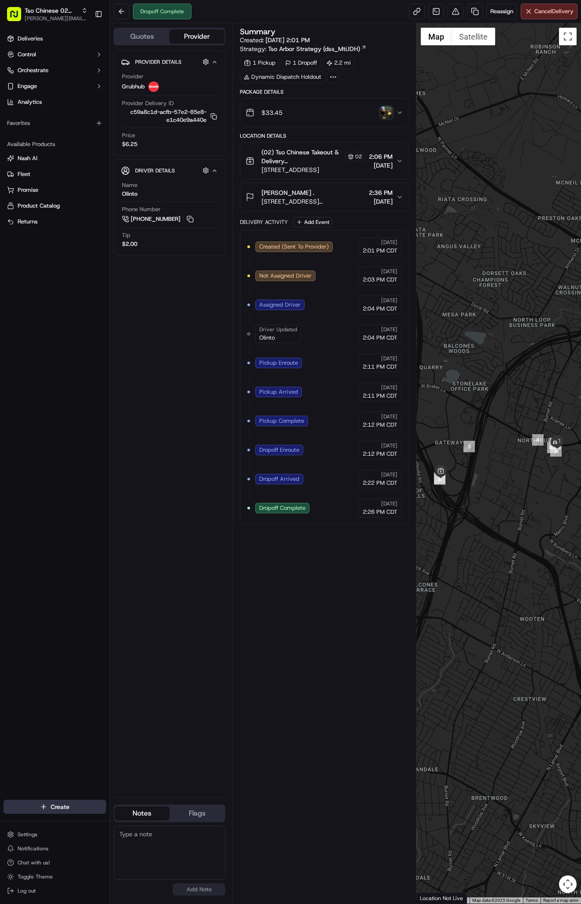
click at [70, 804] on html "Tso Chinese 02 Arbor antonia@tsochinese.com Toggle Sidebar Deliveries Control O…" at bounding box center [290, 452] width 581 height 904
click at [146, 825] on link "Delivery" at bounding box center [159, 824] width 98 height 16
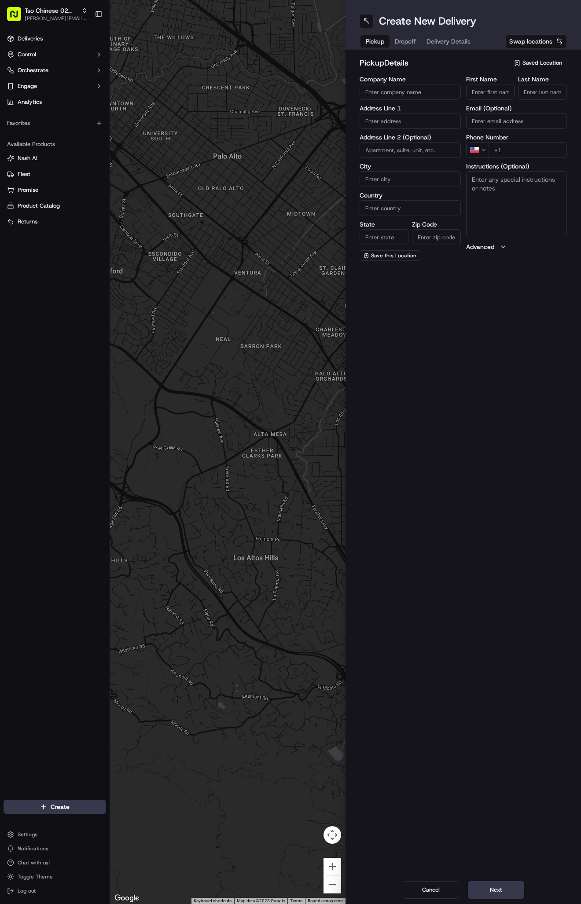
click at [535, 59] on span "Saved Location" at bounding box center [542, 63] width 40 height 8
click at [541, 99] on span "(02) Tso Chinese Takeout & Delivery Arboretum Crossing (02)" at bounding box center [523, 100] width 108 height 16
type input "(02) Tso Chinese Takeout & Delivery Arboretum Crossing"
type input "Bldg E Ste 402"
type input "Austin"
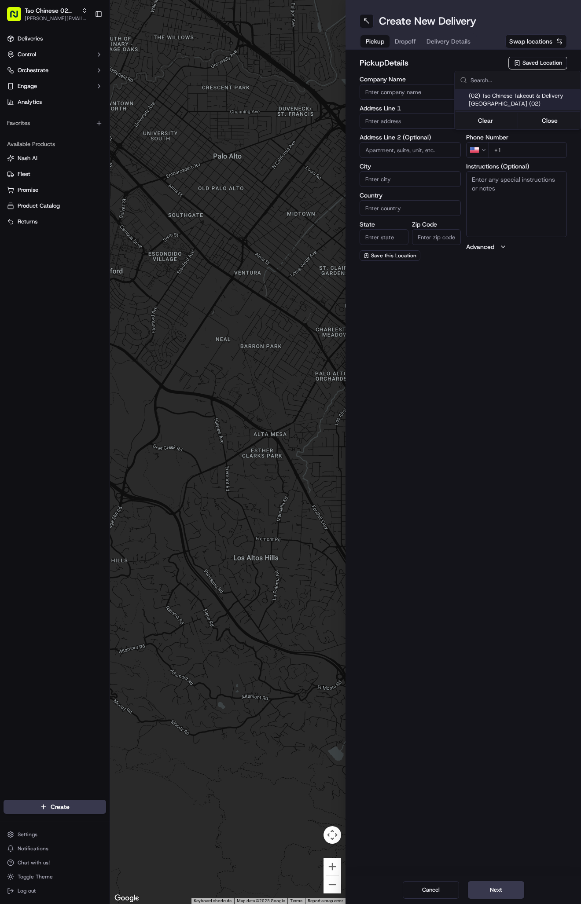
type input "US"
type input "TX"
type input "78759"
type input "Tso Chinese"
type input "Arboretum Crossing Manager"
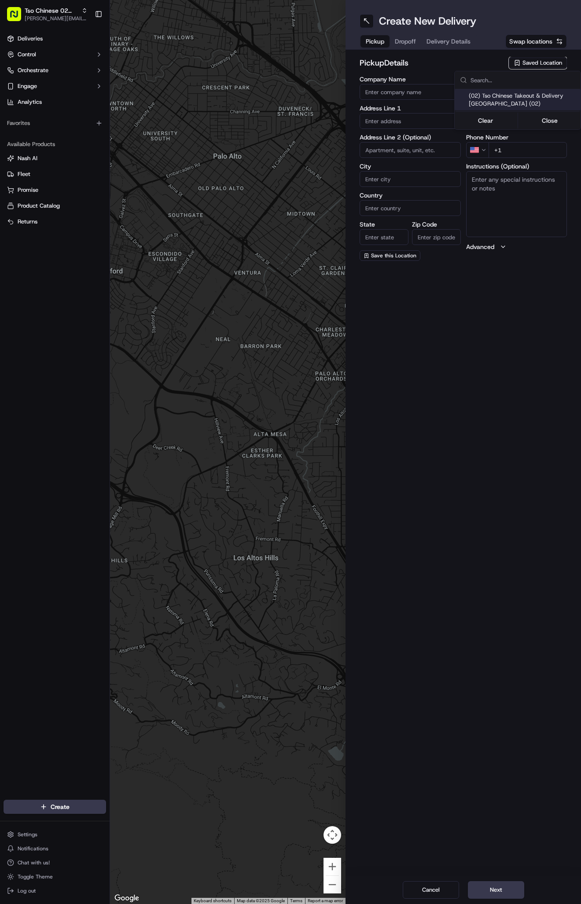
type input "arborstore@tsochinese.com"
type input "+1 512 344 9434"
type textarea "Submit a picture displaying address & food as Proof of Delivery. Envía una foto…"
type input "[STREET_ADDRESS]"
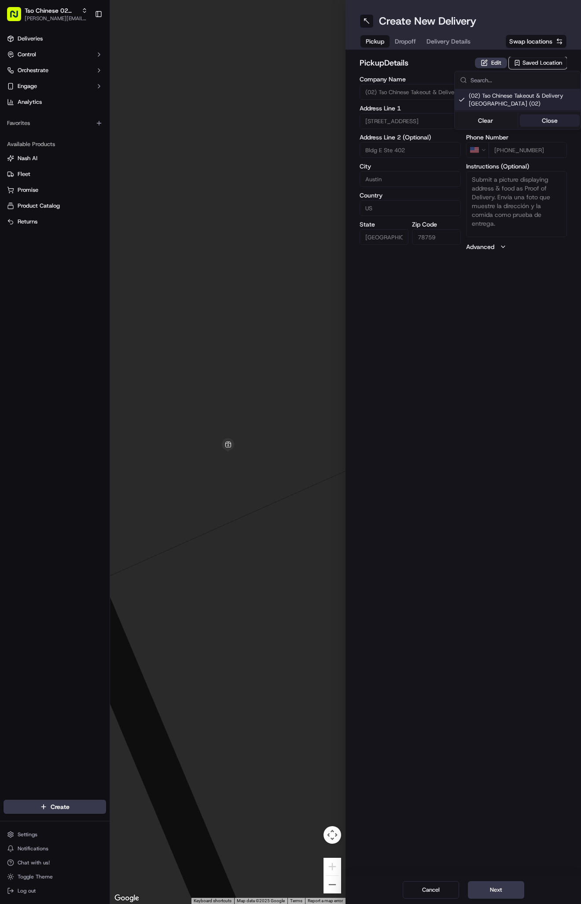
click at [545, 122] on button "Close" at bounding box center [550, 120] width 60 height 12
click at [459, 39] on span "Delivery Details" at bounding box center [448, 41] width 44 height 9
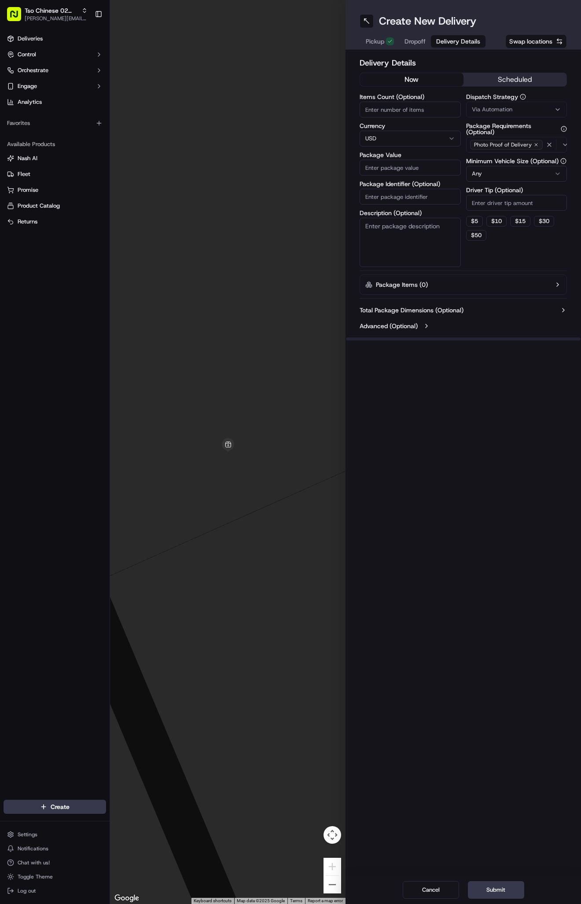
click at [528, 103] on button "Via Automation" at bounding box center [516, 110] width 101 height 16
click at [517, 157] on span "Tso Arbor Strategy" at bounding box center [523, 158] width 108 height 8
click at [557, 187] on button "Close" at bounding box center [550, 187] width 60 height 12
click at [513, 204] on input "Driver Tip (Optional)" at bounding box center [516, 203] width 101 height 16
type input "2"
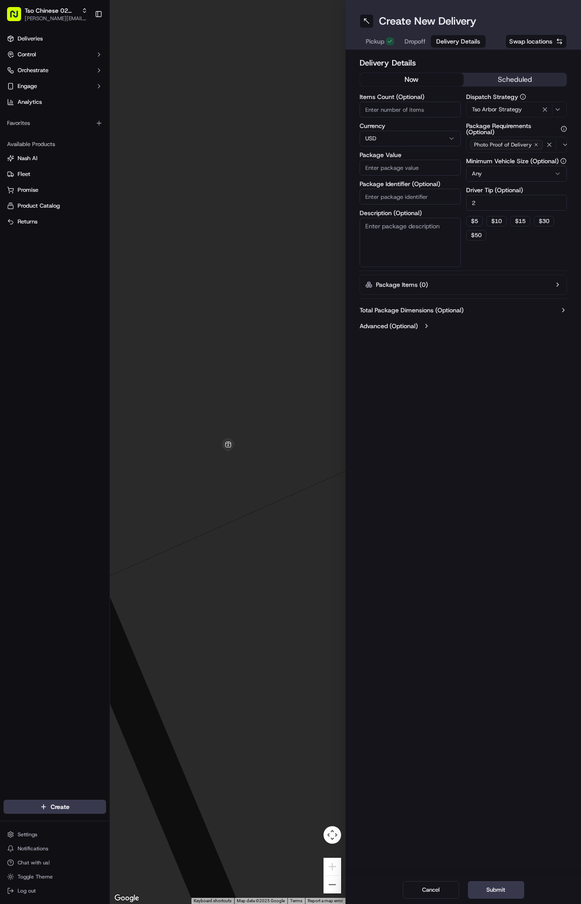
click at [430, 200] on input "Package Identifier (Optional)" at bounding box center [410, 197] width 101 height 16
click at [416, 192] on input "Package Identifier (Optional)" at bounding box center [410, 197] width 101 height 16
paste input "#CDJMA5Q"
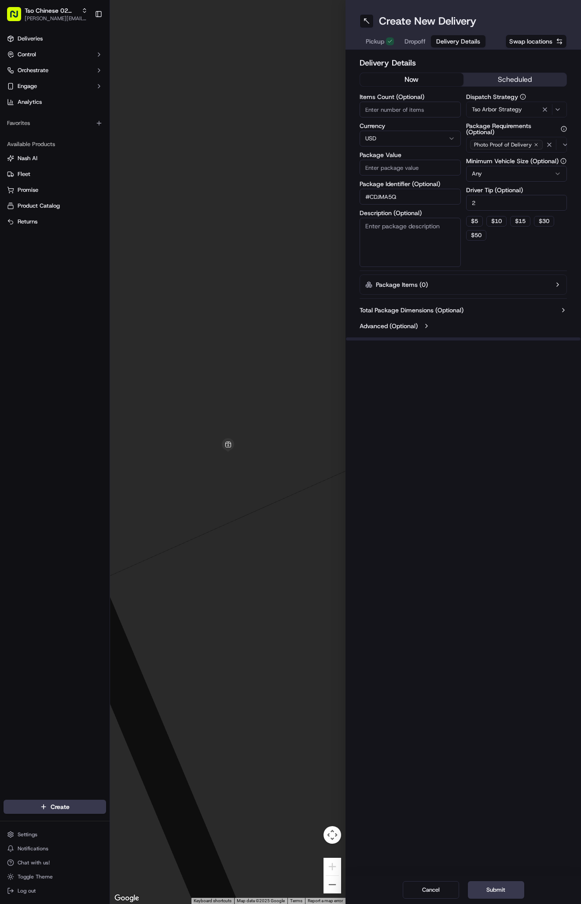
type input "#CDJMA5Q"
click at [414, 170] on input "Package Value" at bounding box center [410, 168] width 101 height 16
type input "39.35"
click at [416, 41] on span "Dropoff" at bounding box center [414, 41] width 21 height 9
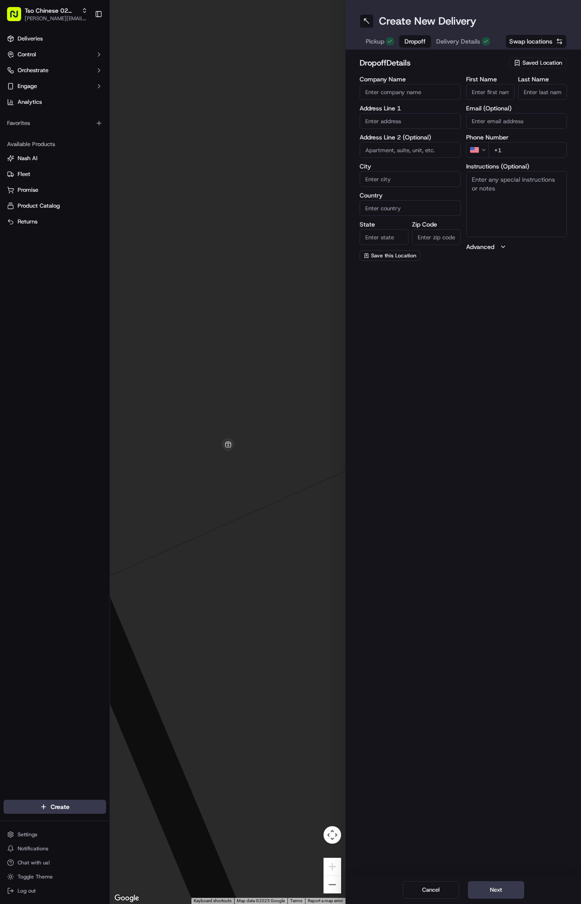
click at [496, 90] on input "First Name" at bounding box center [490, 92] width 49 height 16
paste input "Aaron Alderman"
type input "Aaron Alderman"
type input "."
paste input "512 487 2969"
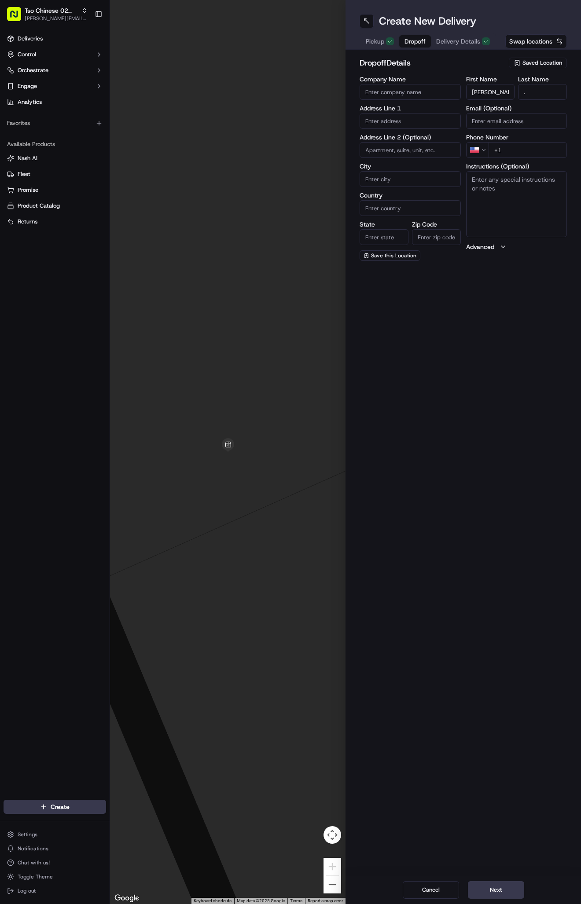
type input "+1 512 487 2969"
paste input "7800 San Felipe Blvd"
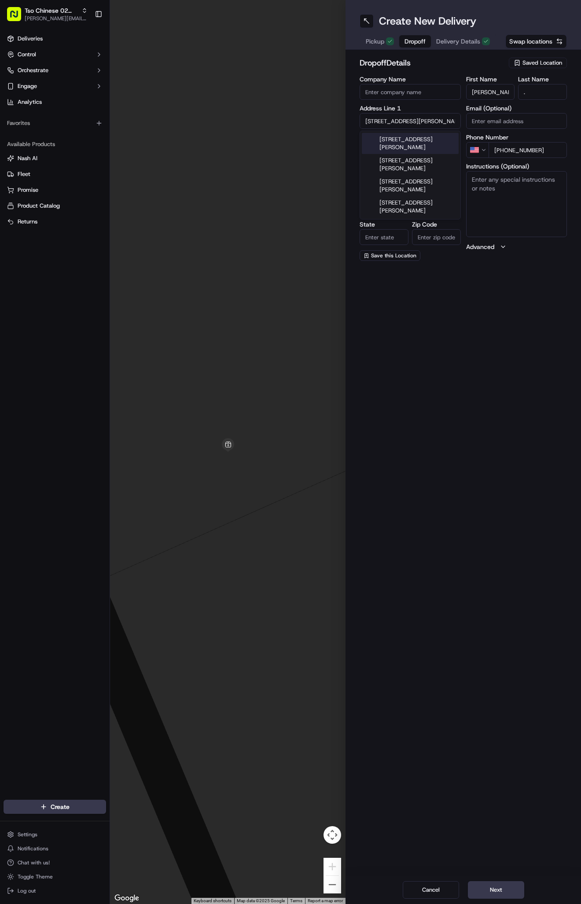
click at [427, 147] on div "7800 San Felipe Blvd, Austin, TX" at bounding box center [410, 143] width 97 height 21
type input "7800 San Felipe Blvd, Austin, TX 78729, USA"
type input "Austin"
type input "[GEOGRAPHIC_DATA]"
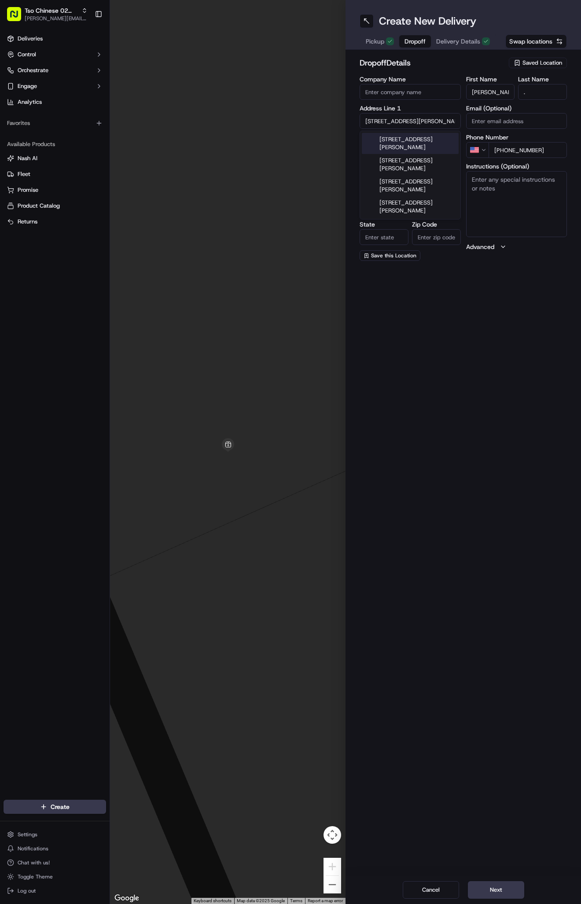
type input "78729"
type input "7800 San Felipe Boulevard"
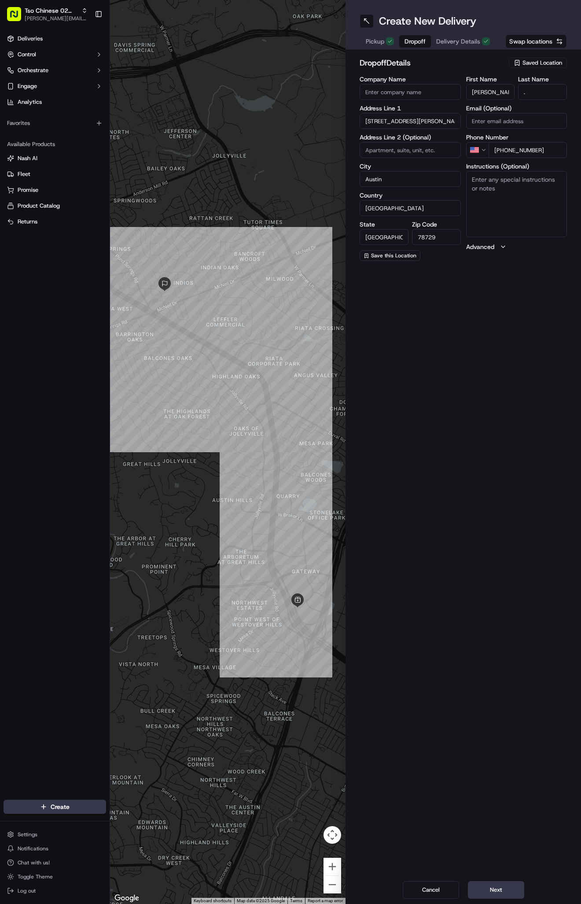
click at [369, 151] on input at bounding box center [410, 150] width 101 height 16
paste input "508"
type input "508"
click at [502, 187] on textarea "Instructions (Optional)" at bounding box center [516, 204] width 101 height 66
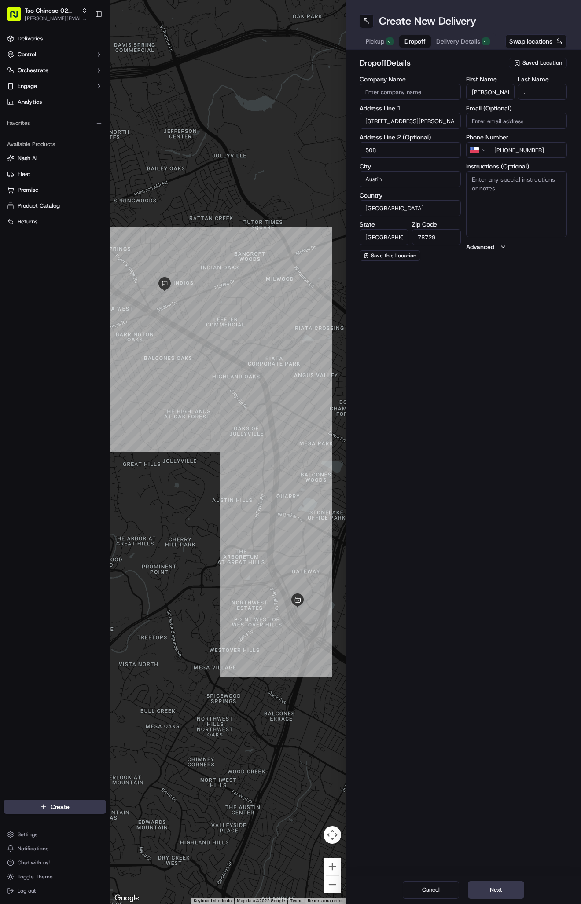
click at [502, 187] on textarea "Instructions (Optional)" at bounding box center [516, 204] width 101 height 66
paste textarea "Company: the sona"
type textarea "Company: the sona"
click at [492, 894] on button "Next" at bounding box center [496, 891] width 56 height 18
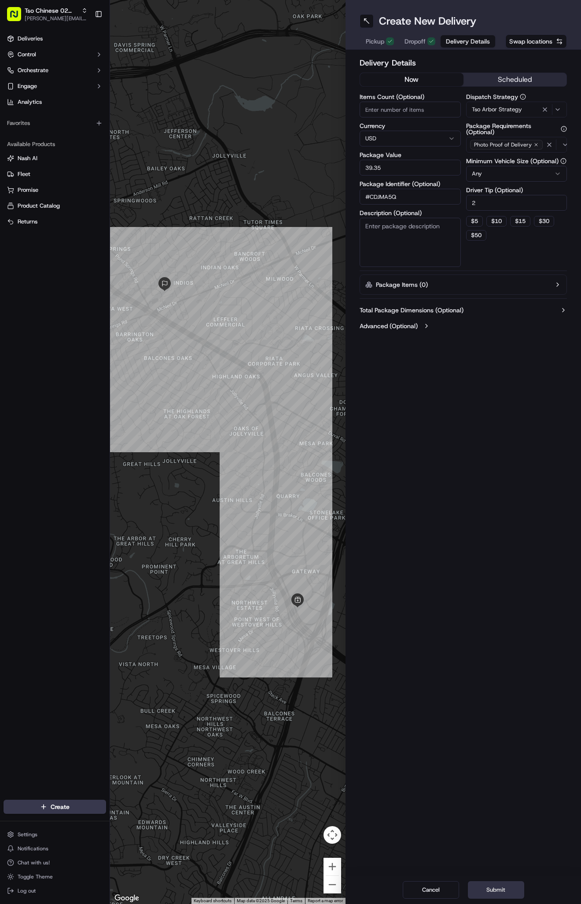
click at [492, 894] on button "Submit" at bounding box center [496, 891] width 56 height 18
click at [492, 894] on div "Cancel Submit" at bounding box center [462, 890] width 235 height 28
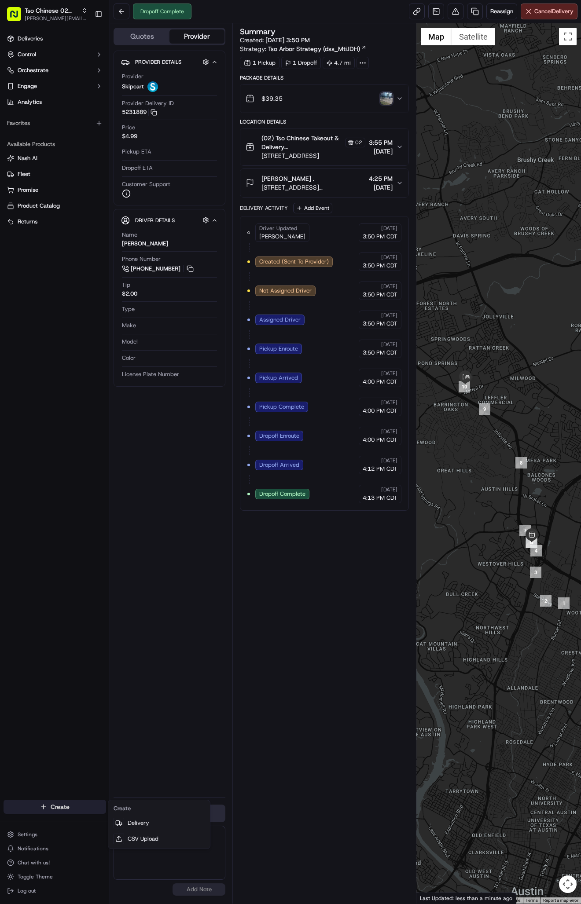
click at [69, 804] on html "Tso Chinese 02 Arbor antonia@tsochinese.com Toggle Sidebar Deliveries Control O…" at bounding box center [290, 452] width 581 height 904
click at [151, 827] on link "Delivery" at bounding box center [159, 824] width 98 height 16
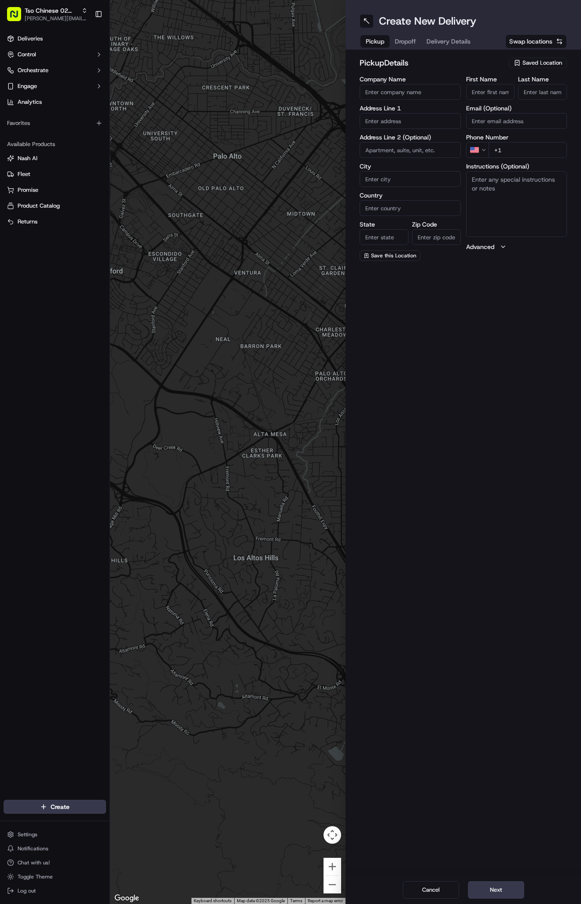
click at [540, 59] on span "Saved Location" at bounding box center [542, 63] width 40 height 8
click at [542, 102] on span "(02) Tso Chinese Takeout & Delivery [GEOGRAPHIC_DATA] (02)" at bounding box center [523, 100] width 108 height 16
type input "(02) Tso Chinese Takeout & Delivery [GEOGRAPHIC_DATA]"
type input "Bldg E Ste 402"
type input "Austin"
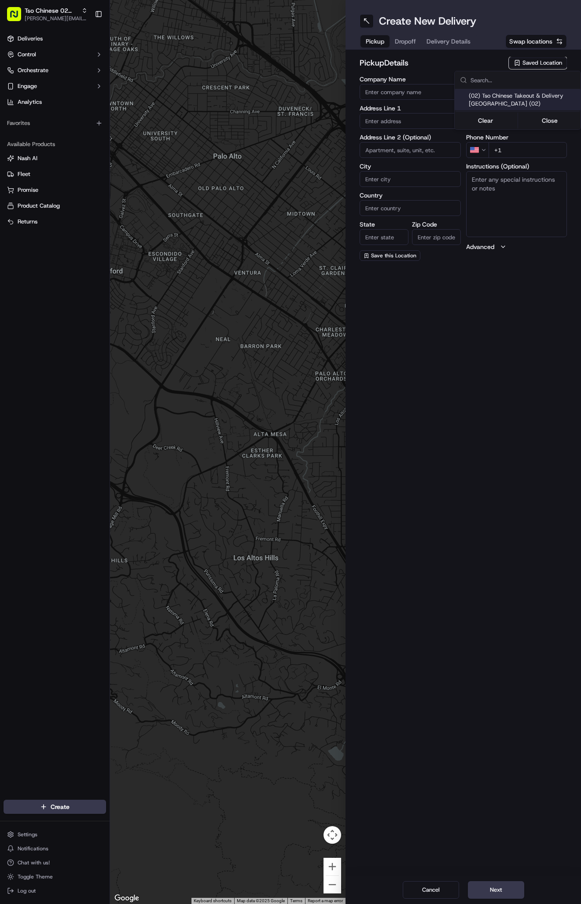
type input "US"
type input "[GEOGRAPHIC_DATA]"
type input "78759"
type input "Tso Chinese"
type input "Arboretum Crossing Manager"
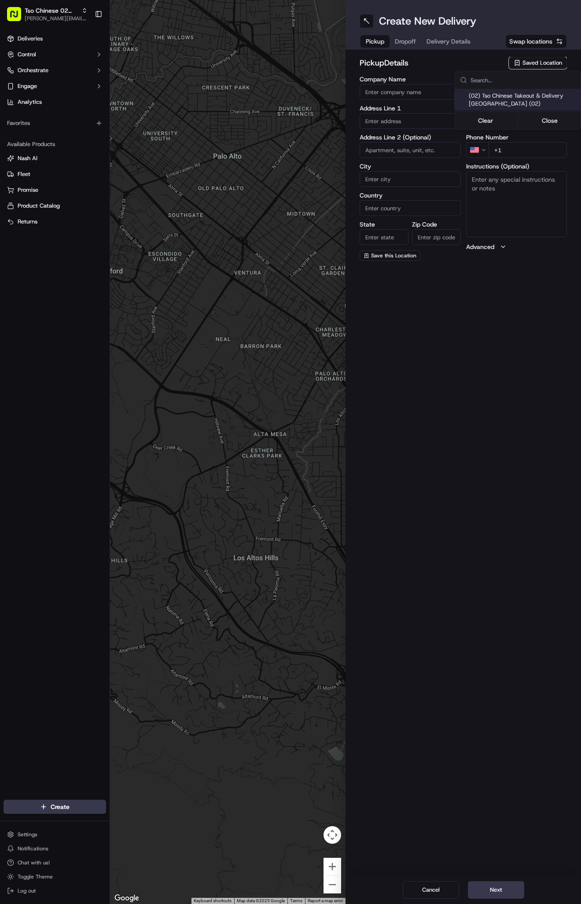
type input "[EMAIL_ADDRESS][DOMAIN_NAME]"
type input "[PHONE_NUMBER]"
type textarea "Submit a picture displaying address & food as Proof of Delivery. Envía una foto…"
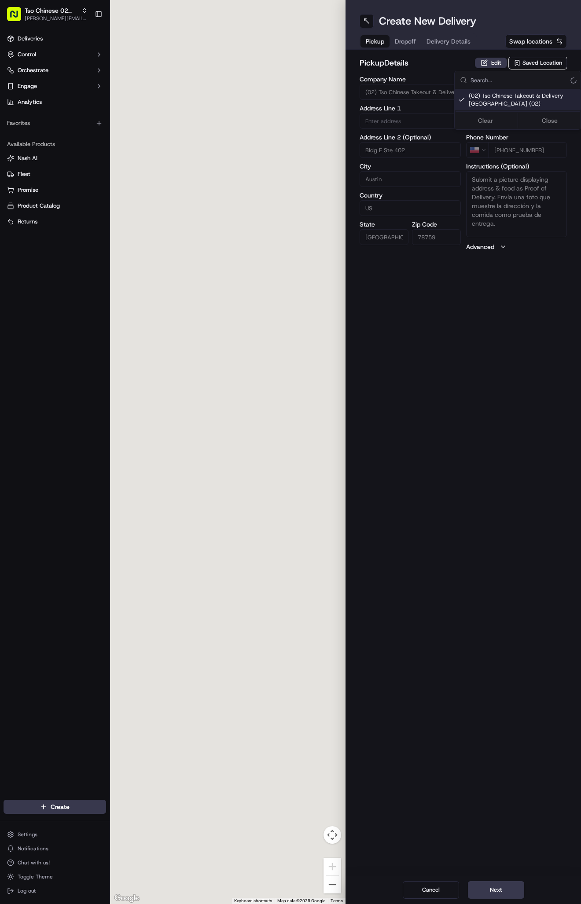
type input "[STREET_ADDRESS]"
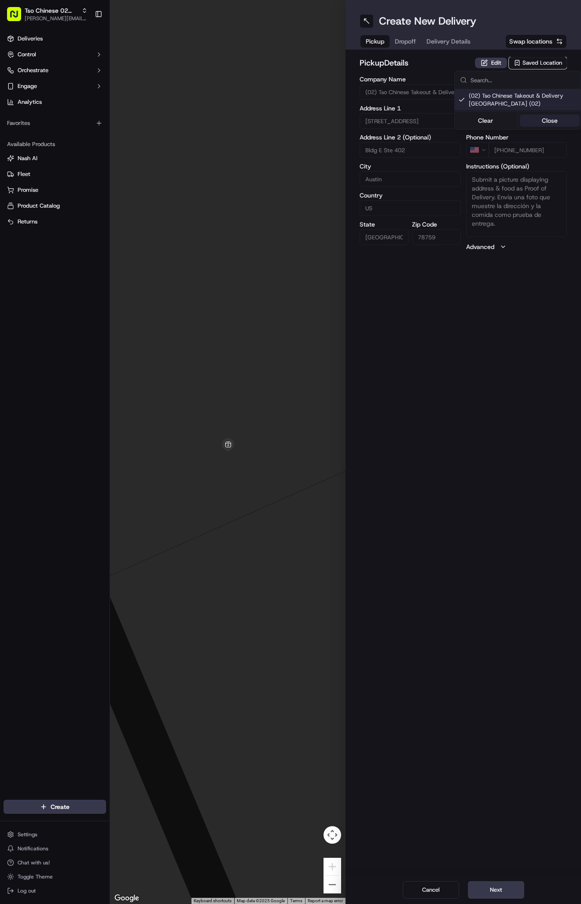
click at [547, 121] on button "Close" at bounding box center [550, 120] width 60 height 12
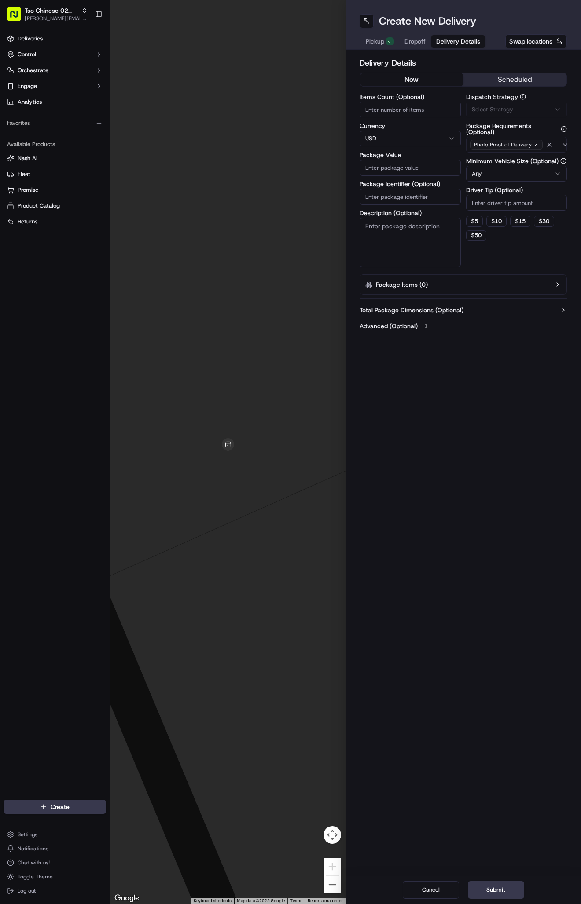
click at [442, 41] on span "Delivery Details" at bounding box center [458, 41] width 44 height 9
click at [492, 107] on span "Via Automation" at bounding box center [492, 110] width 40 height 8
click at [496, 156] on span "Tso Arbor Strategy" at bounding box center [523, 158] width 108 height 8
click at [543, 185] on button "Close" at bounding box center [550, 187] width 60 height 12
click at [513, 202] on input "Driver Tip (Optional)" at bounding box center [516, 203] width 101 height 16
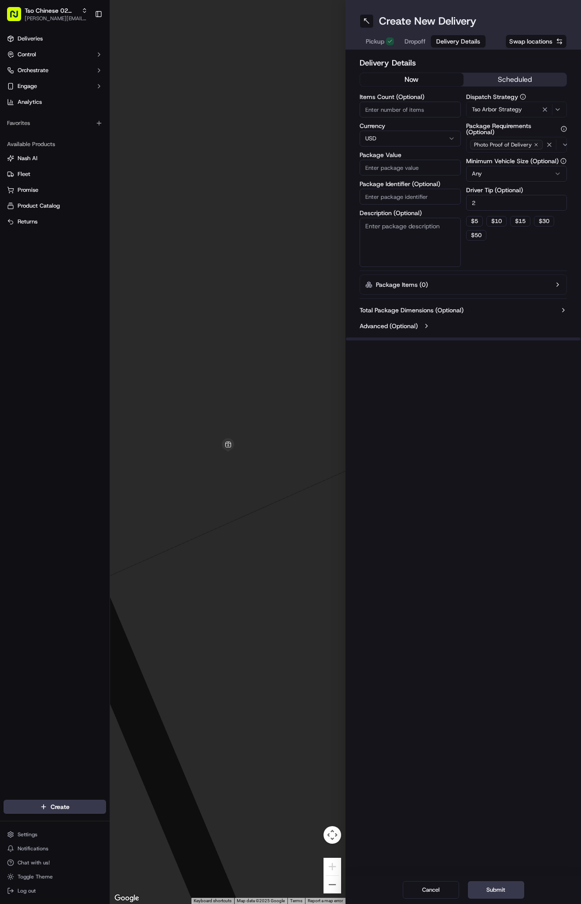
type input "2"
click at [441, 195] on input "Package Identifier (Optional)" at bounding box center [410, 197] width 101 height 16
paste input "#NNTEIJW"
type input "#NNTEIJW"
click at [396, 169] on input "Package Value" at bounding box center [410, 168] width 101 height 16
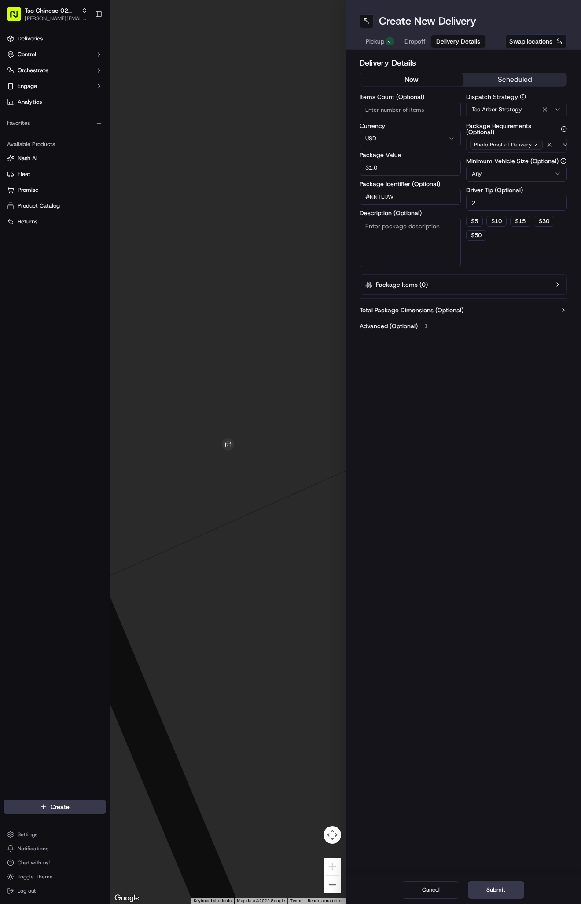
type input "31.01"
click at [416, 40] on span "Dropoff" at bounding box center [414, 41] width 21 height 9
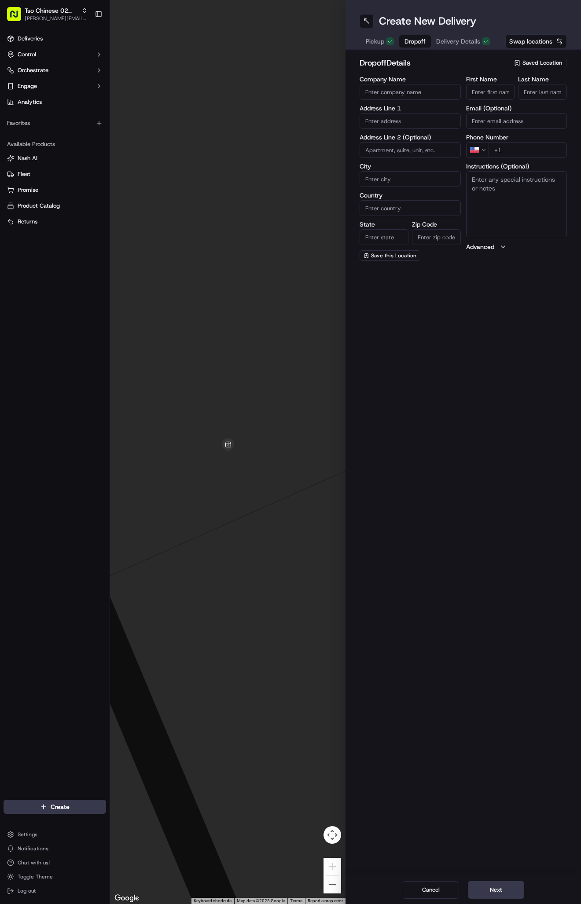
click at [463, 45] on span "Delivery Details" at bounding box center [458, 41] width 44 height 9
click at [411, 43] on span "Dropoff" at bounding box center [414, 41] width 21 height 9
paste input "Dillon Prohaska"
type input "Dillon Prohaska"
type input "."
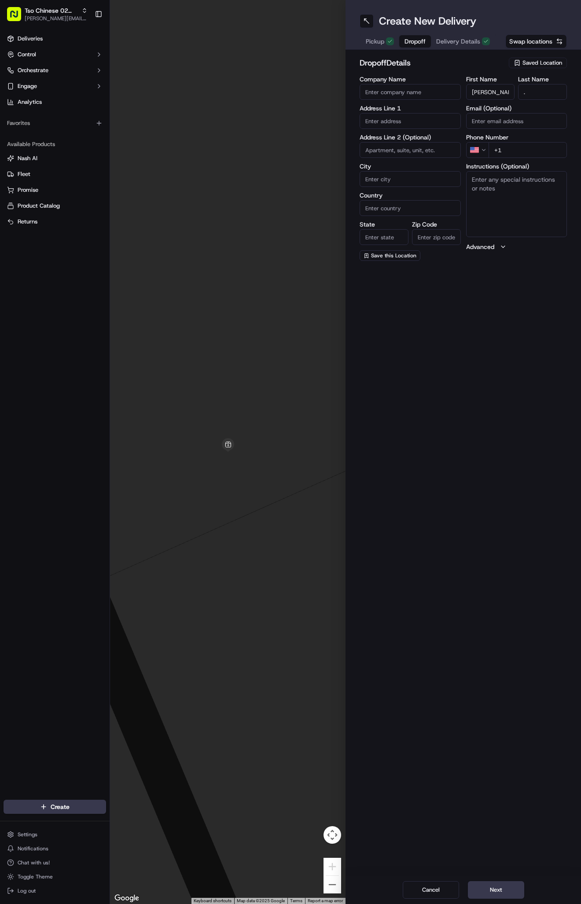
click at [522, 148] on input "+1" at bounding box center [528, 150] width 79 height 16
paste input "913 948 0399"
type input "+1 913 948 0399"
paste input "6800 Austin Center Blvd"
click at [426, 141] on div "6800 Austin Center Blvd, Austin, TX" at bounding box center [410, 139] width 97 height 13
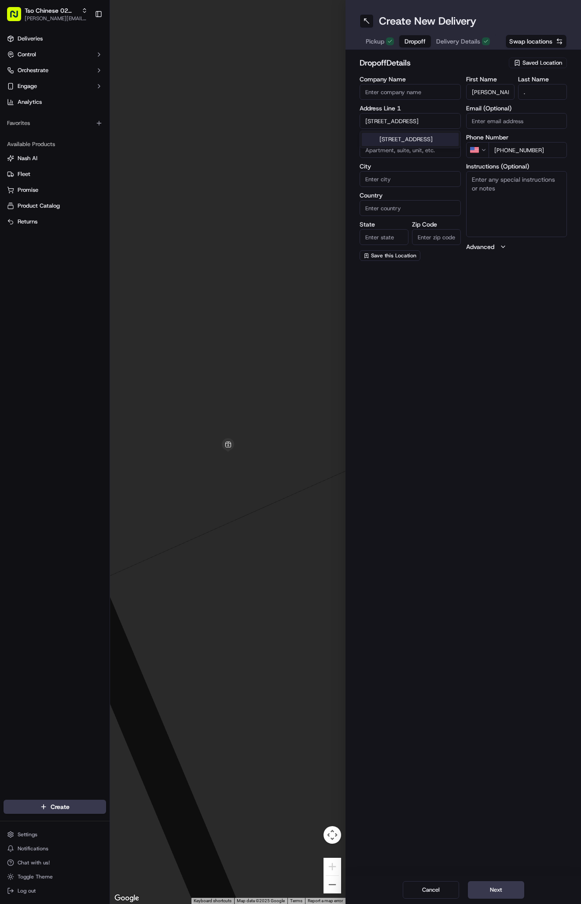
type input "6800 Austin Center Blvd, Austin, TX 78731, USA"
type input "Austin"
type input "United States"
type input "TX"
type input "78731"
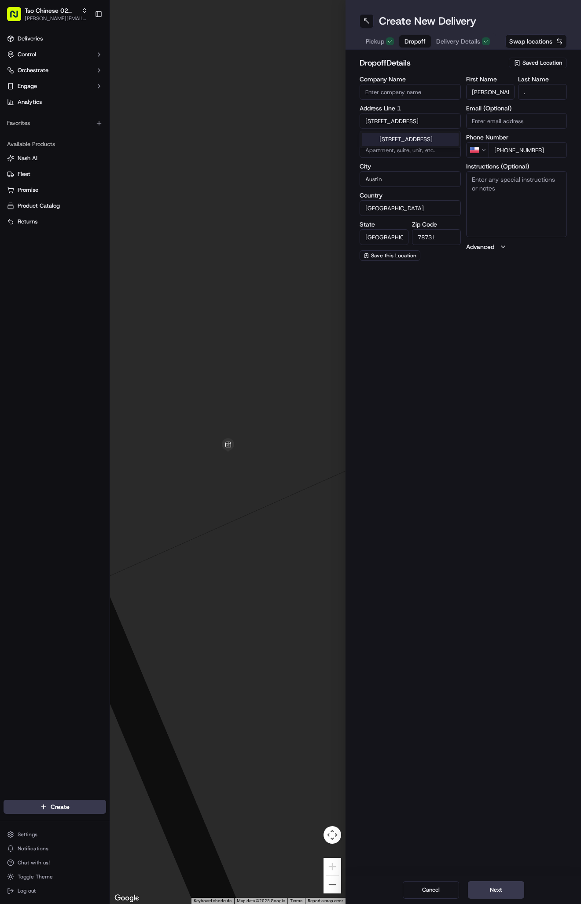
type input "6800 Austin Center Boulevard"
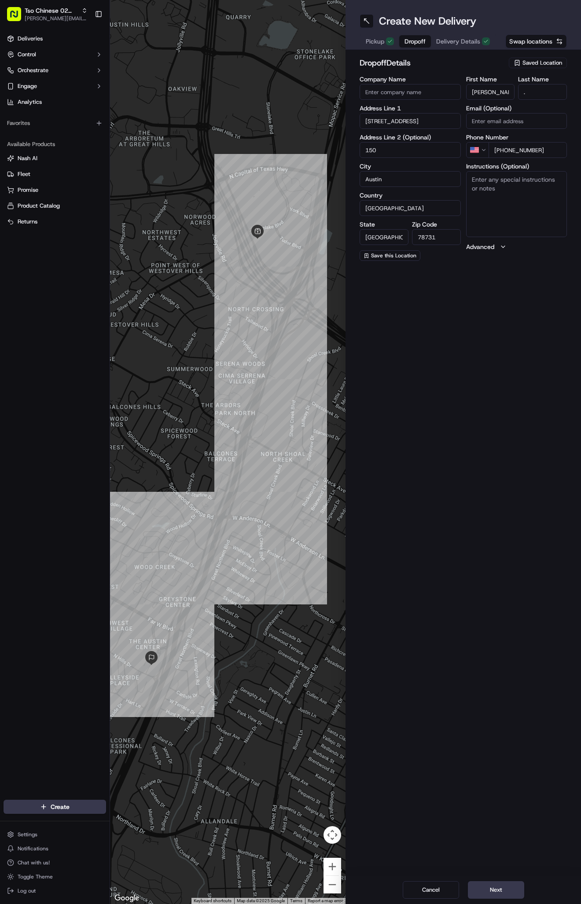
type input "150"
click at [466, 184] on textarea "Instructions (Optional)" at bounding box center [516, 204] width 101 height 66
paste textarea "Company: Somerset Townhomes"
paste textarea "Gate code is #6800"
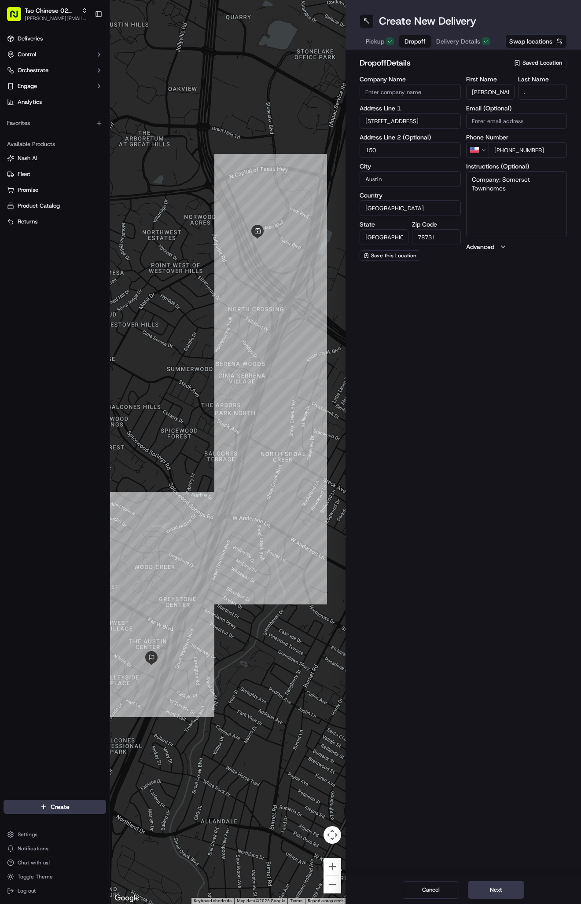
type textarea "Company: Somerset Townhomes Gate code is #6800"
click at [498, 888] on button "Next" at bounding box center [496, 891] width 56 height 18
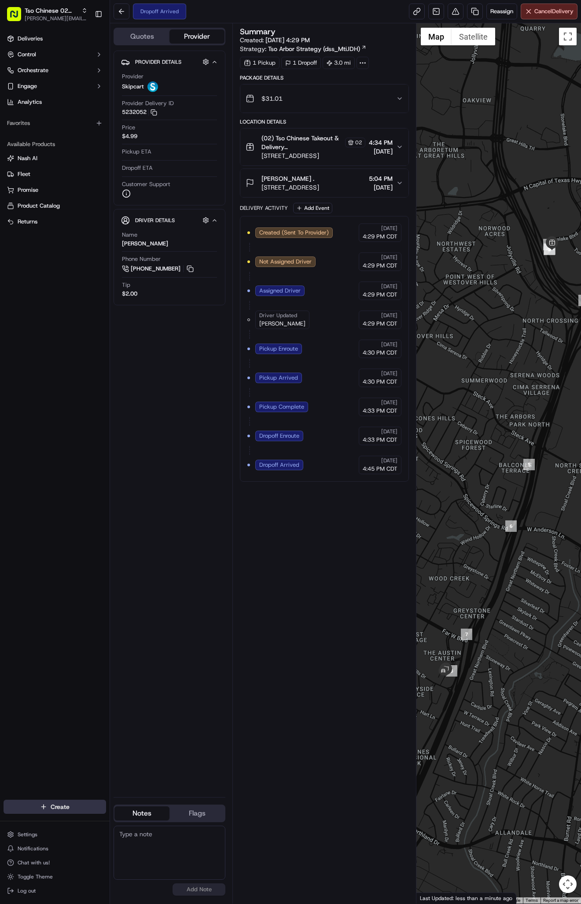
click at [83, 813] on html "Tso Chinese 02 Arbor antonia@tsochinese.com Toggle Sidebar Deliveries Control O…" at bounding box center [290, 452] width 581 height 904
click at [161, 825] on link "Delivery" at bounding box center [159, 824] width 98 height 16
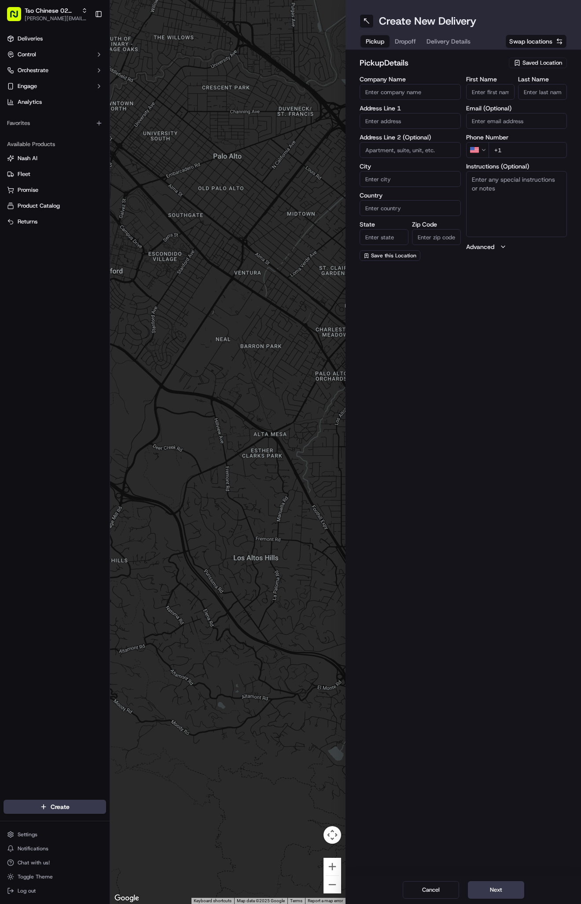
click at [541, 60] on span "Saved Location" at bounding box center [542, 63] width 40 height 8
click at [541, 99] on span "(02) Tso Chinese Takeout & Delivery [GEOGRAPHIC_DATA] (02)" at bounding box center [523, 100] width 108 height 16
type input "(02) Tso Chinese Takeout & Delivery [GEOGRAPHIC_DATA]"
type input "Bldg E Ste 402"
type input "Austin"
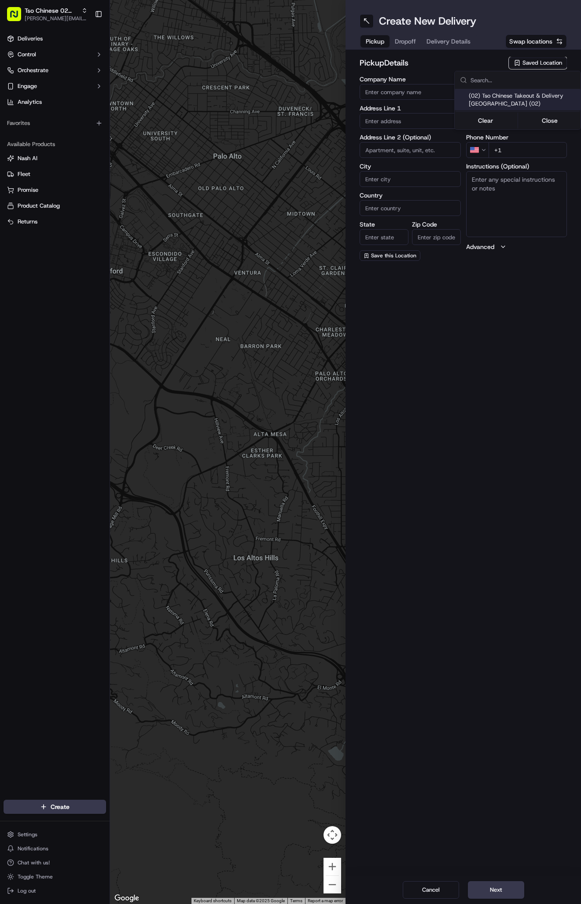
type input "US"
type input "[GEOGRAPHIC_DATA]"
type input "78759"
type input "Tso Chinese"
type input "Arboretum Crossing Manager"
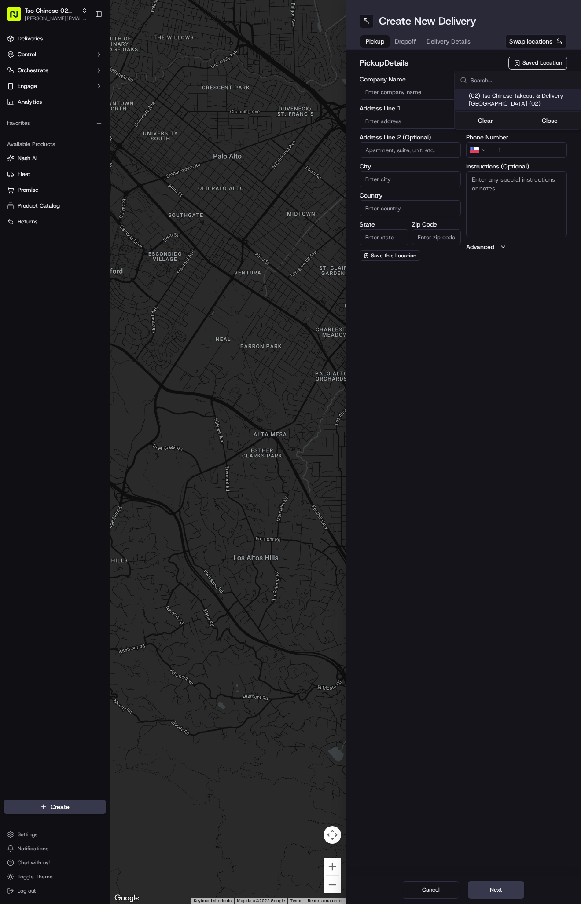
type input "[EMAIL_ADDRESS][DOMAIN_NAME]"
type input "[PHONE_NUMBER]"
type textarea "Submit a picture displaying address & food as Proof of Delivery. Envía una foto…"
type input "[STREET_ADDRESS]"
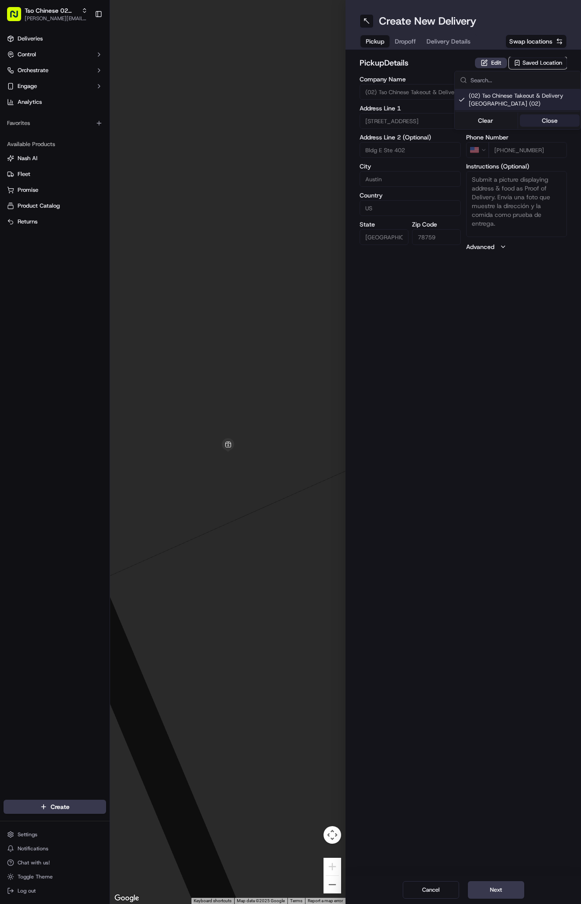
click at [547, 117] on button "Close" at bounding box center [550, 120] width 60 height 12
click at [463, 41] on span "Delivery Details" at bounding box center [448, 41] width 44 height 9
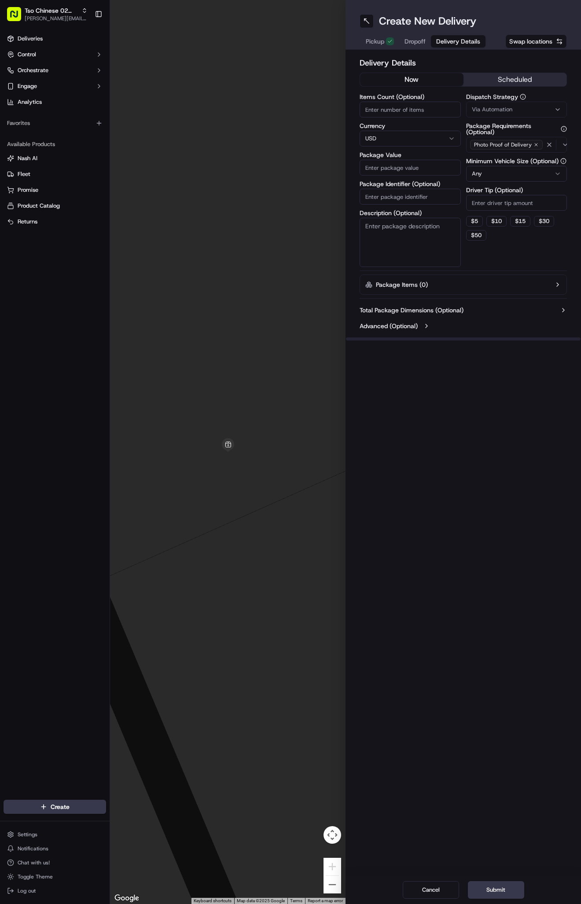
click at [533, 112] on div "Via Automation" at bounding box center [516, 110] width 97 height 8
click at [526, 156] on span "Tso Arbor Strategy" at bounding box center [523, 158] width 108 height 8
click at [553, 182] on button "Close" at bounding box center [550, 187] width 60 height 12
click at [506, 212] on div "Dispatch Strategy Tso Arbor Strategy Package Requirements (Optional) Photo Proo…" at bounding box center [516, 180] width 101 height 173
click at [504, 200] on input "Driver Tip (Optional)" at bounding box center [516, 203] width 101 height 16
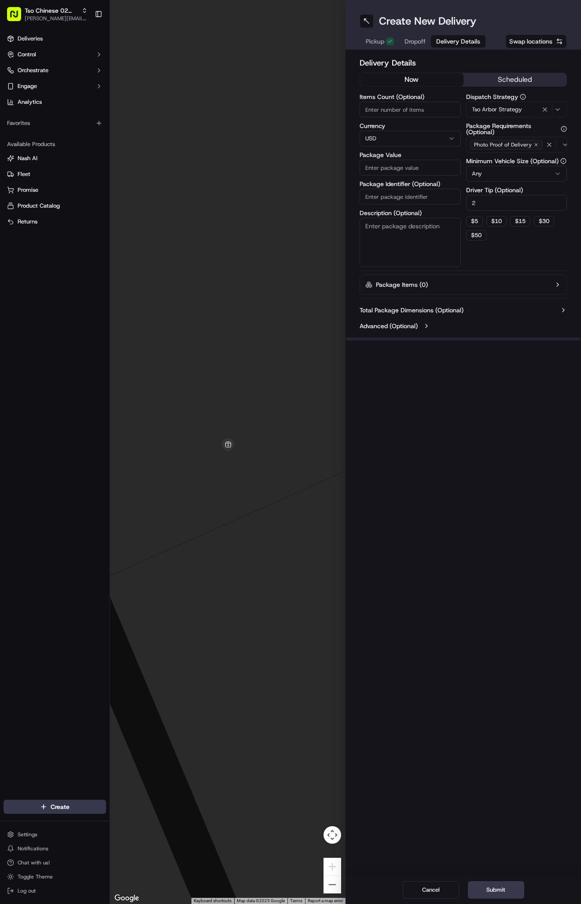
type input "2"
click at [425, 195] on input "Package Identifier (Optional)" at bounding box center [410, 197] width 101 height 16
click at [407, 193] on input "Package Identifier (Optional)" at bounding box center [410, 197] width 101 height 16
paste input "#TMH1CQG"
type input "#TMH1CQG"
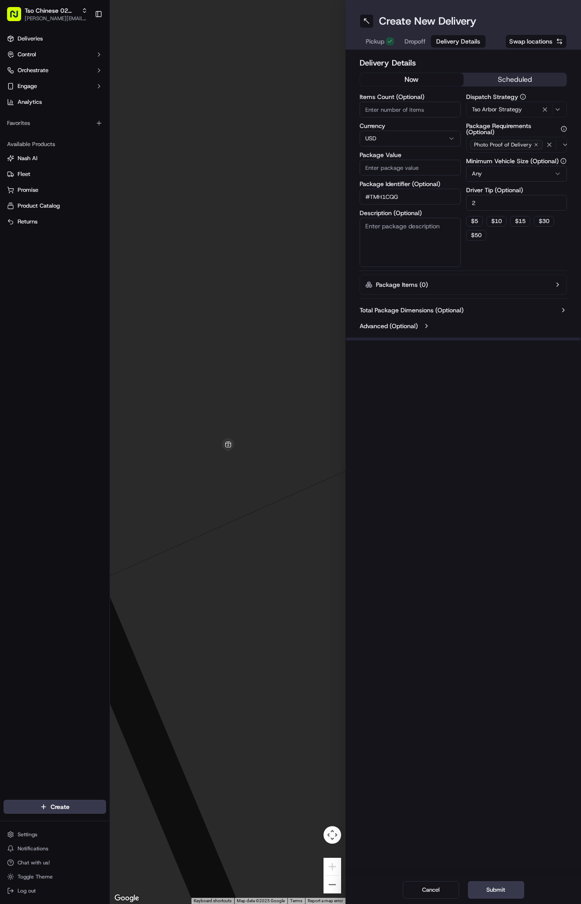
click at [412, 170] on input "Package Value" at bounding box center [410, 168] width 101 height 16
type input "30.2"
click at [420, 40] on span "Dropoff" at bounding box center [414, 41] width 21 height 9
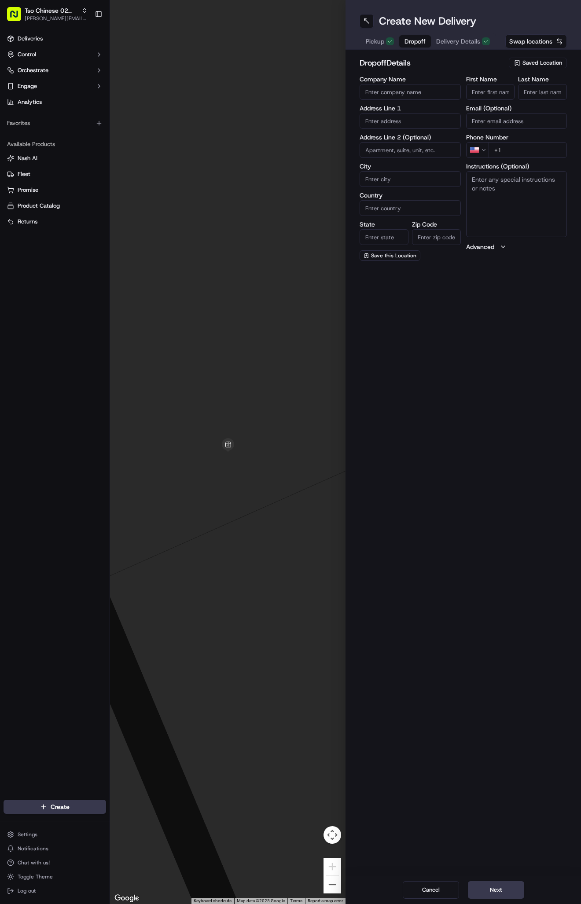
paste input "Erin Mitchell"
type input "Erin Mitchell"
type input ","
type input "."
paste input "512 924 6490"
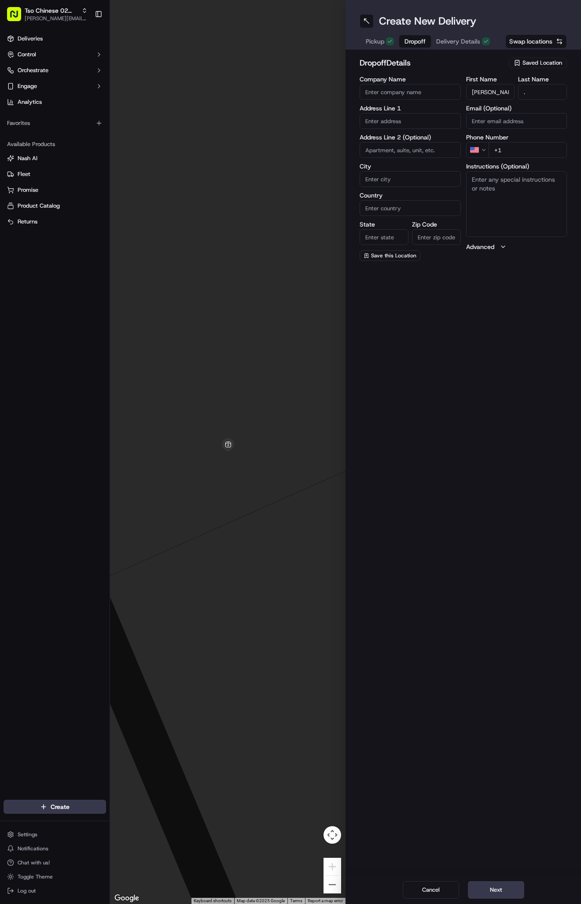
type input "+1 512 924 6490"
paste input "11624 Jollyville Rd"
click at [424, 146] on div "11624 Jollyville Rd, Austin, TX" at bounding box center [410, 139] width 97 height 13
type input "11624 Jollyville Rd, Austin, TX 78759, USA"
type input "Austin"
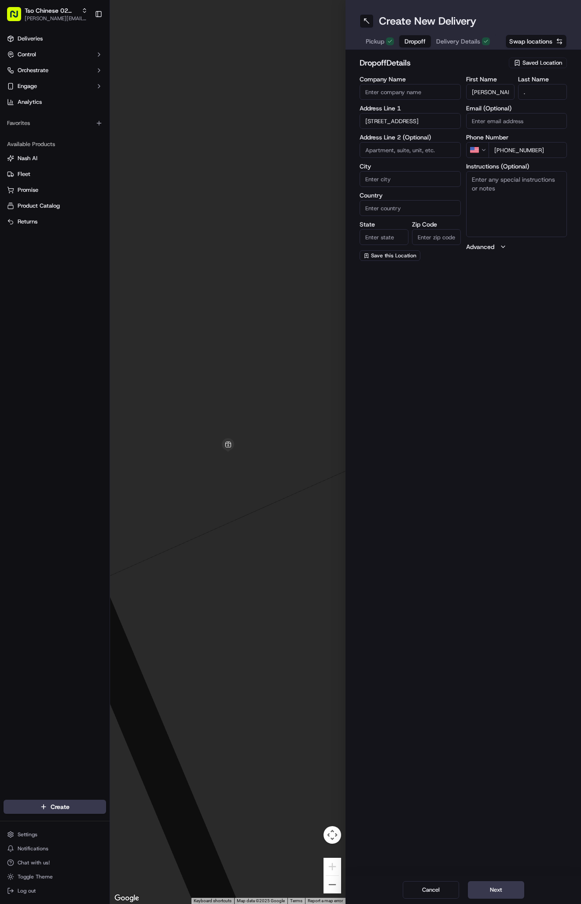
type input "[GEOGRAPHIC_DATA]"
type input "78759"
type input "11624 Jollyville Road"
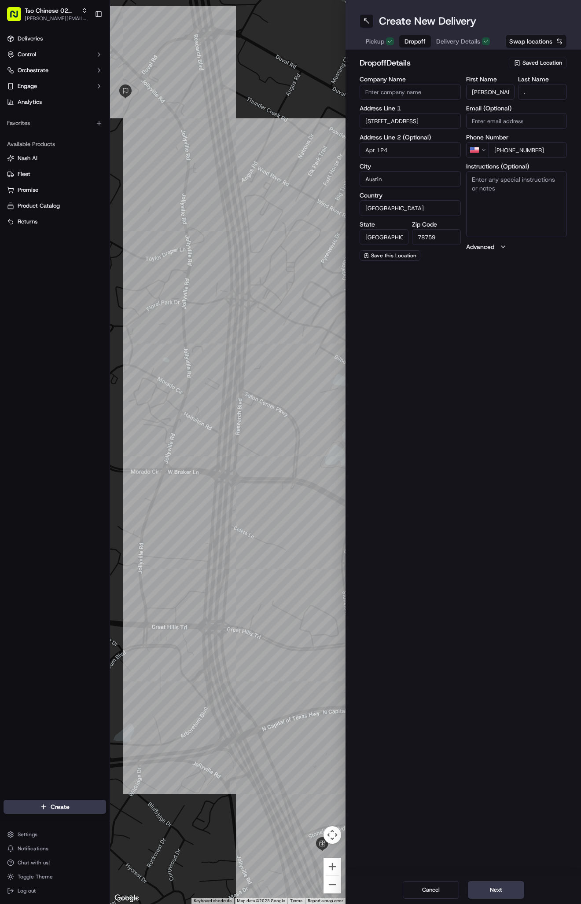
type input "Apt 124"
click at [487, 210] on textarea "Instructions (Optional)" at bounding box center [516, 204] width 101 height 66
paste textarea "Gate code is 204, go through left side gate. First building first hallway, 2nd …"
click at [495, 210] on textarea "Gate code is 204, go through left side gate. First building first hallway, 2nd …" at bounding box center [516, 204] width 101 height 66
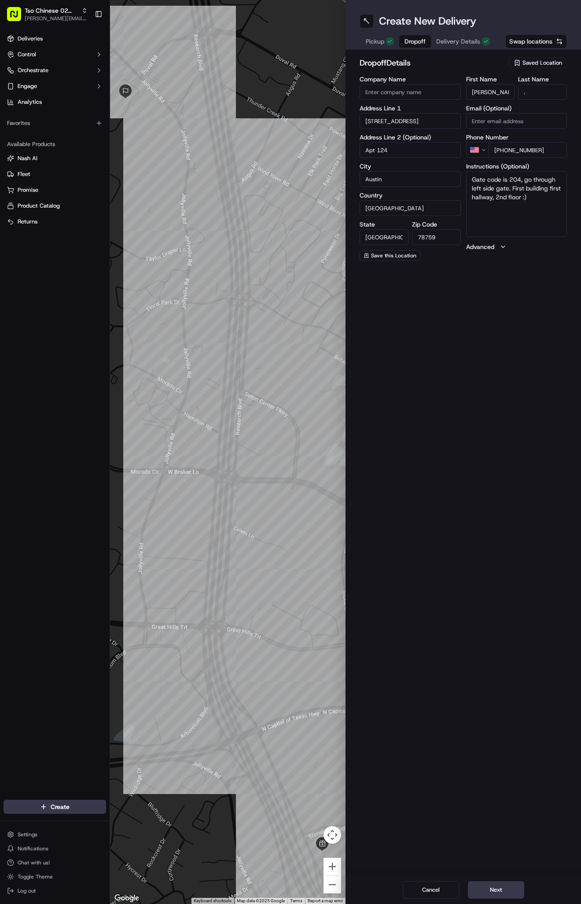
click at [540, 196] on textarea "Gate code is 204, go through left side gate. First building first hallway, 2nd …" at bounding box center [516, 204] width 101 height 66
paste textarea "Company: Marquis at Ladera Vista"
type textarea "Gate code is 204, go through left side gate. First building first hallway, 2nd …"
click at [447, 37] on span "Delivery Details" at bounding box center [458, 41] width 44 height 9
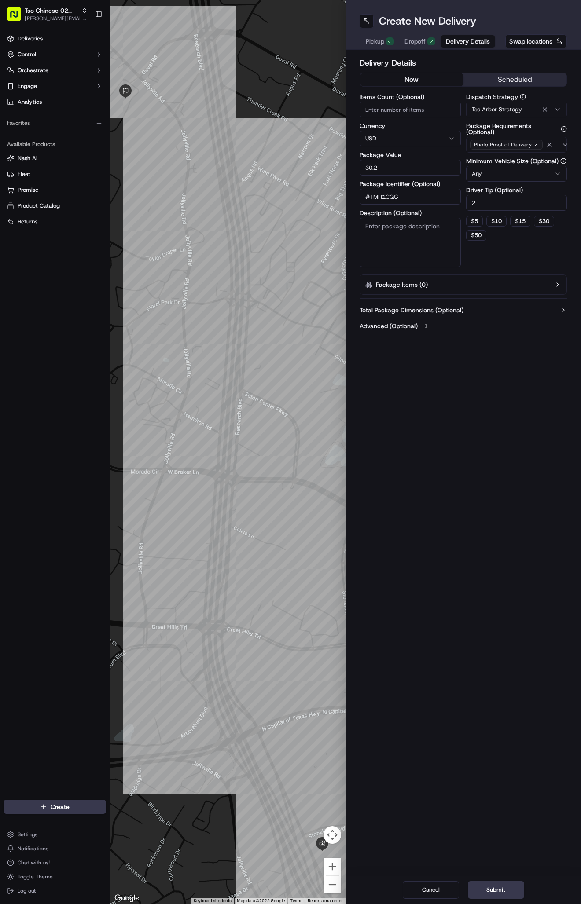
click at [417, 41] on span "Dropoff" at bounding box center [414, 41] width 21 height 9
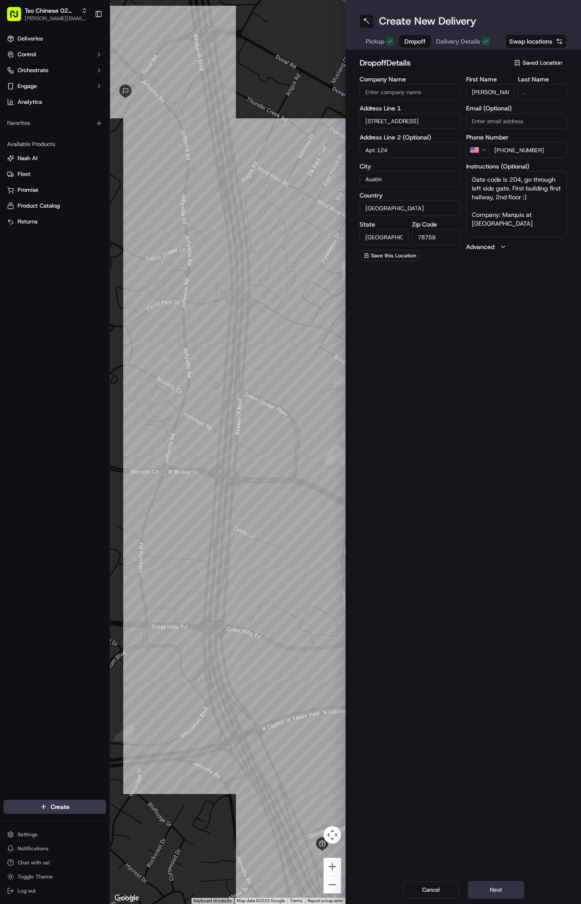
click at [499, 889] on button "Next" at bounding box center [496, 891] width 56 height 18
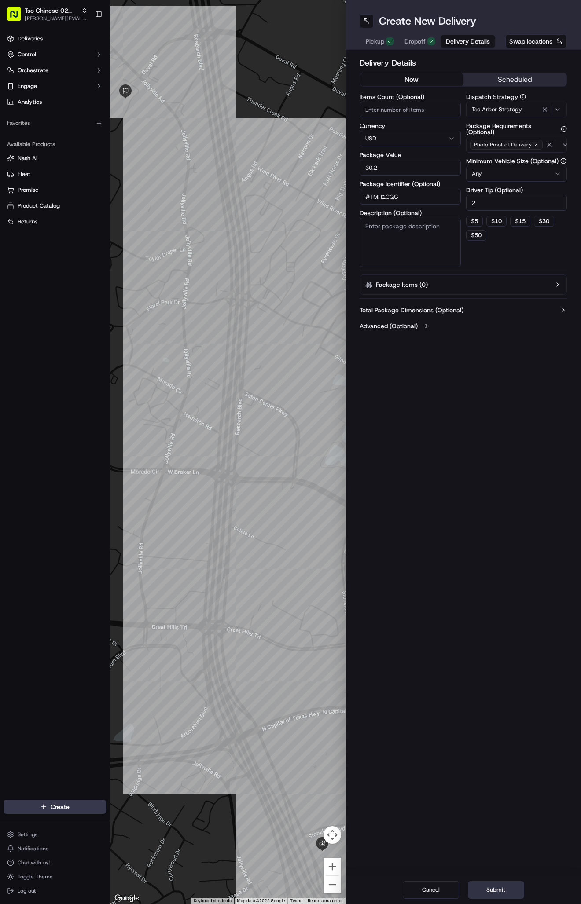
click at [499, 889] on button "Submit" at bounding box center [496, 891] width 56 height 18
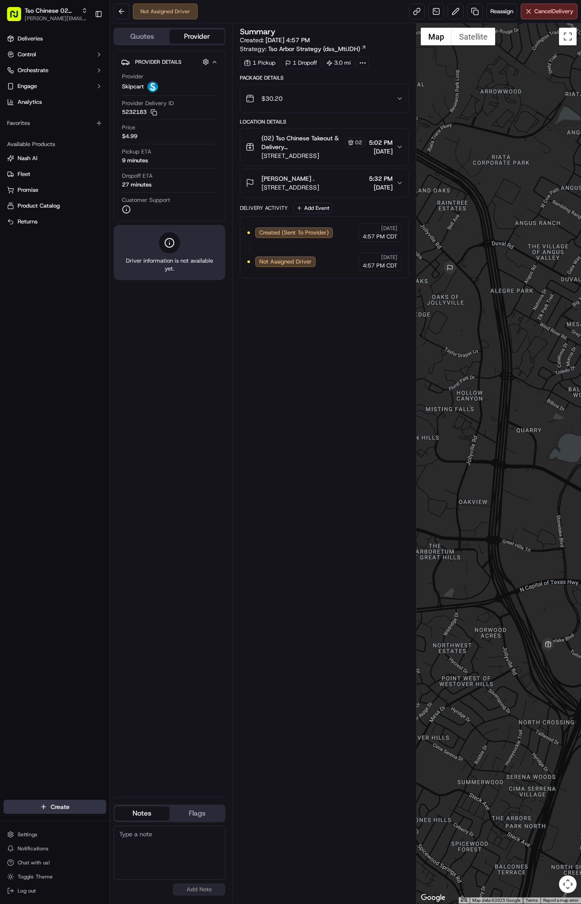
click at [78, 812] on html "Tso Chinese 02 Arbor antonia@tsochinese.com Toggle Sidebar Deliveries Control O…" at bounding box center [290, 452] width 581 height 904
click at [143, 820] on link "Delivery" at bounding box center [159, 824] width 98 height 16
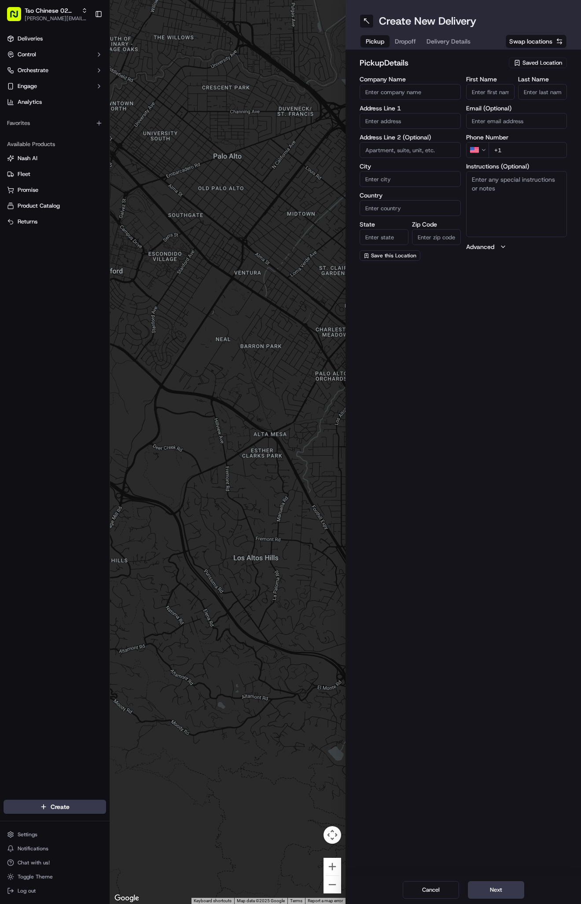
click at [539, 62] on span "Saved Location" at bounding box center [542, 63] width 40 height 8
click at [534, 101] on span "(02) Tso Chinese Takeout & Delivery Arboretum Crossing (02)" at bounding box center [523, 100] width 108 height 16
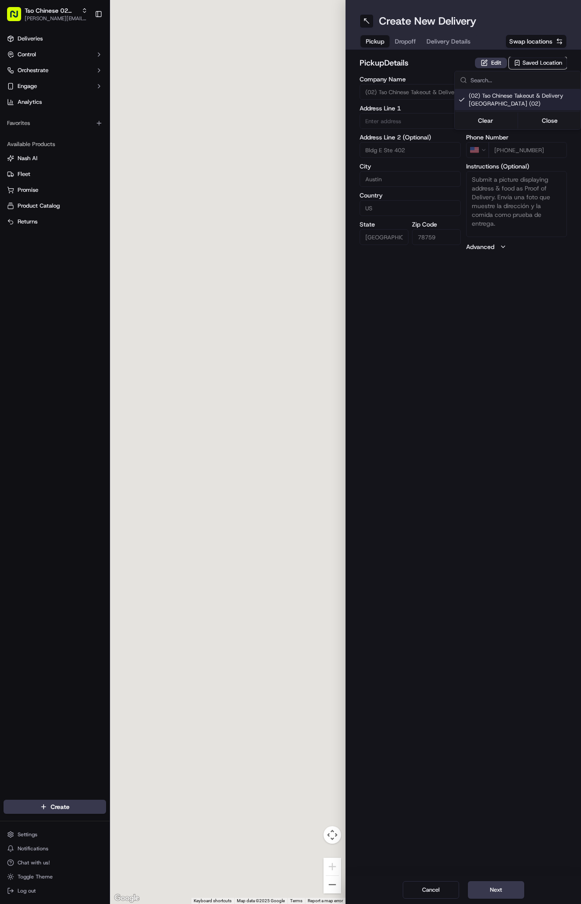
type input "(02) Tso Chinese Takeout & Delivery [GEOGRAPHIC_DATA]"
type input "Bldg E Ste 402"
type input "Austin"
type input "US"
type input "TX"
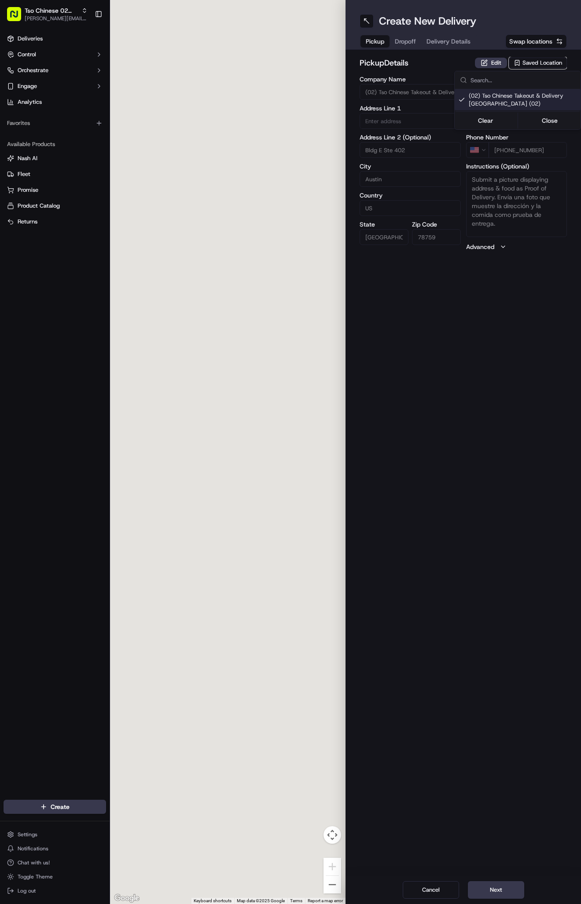
type input "78759"
type input "Tso Chinese"
type input "Arboretum Crossing Manager"
type input "[EMAIL_ADDRESS][DOMAIN_NAME]"
type input "[PHONE_NUMBER]"
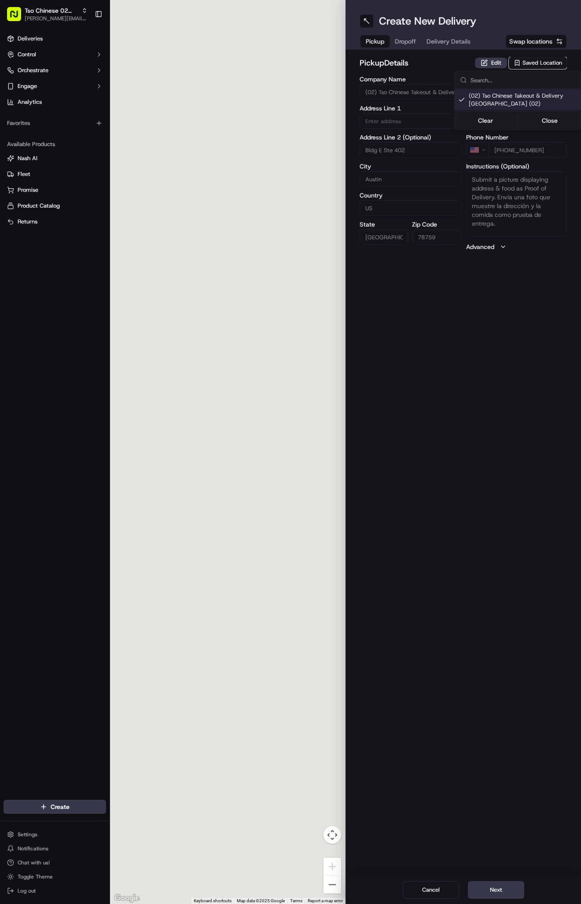
type textarea "Submit a picture displaying address & food as Proof of Delivery. Envía una foto…"
type input "9333 Research Blvd"
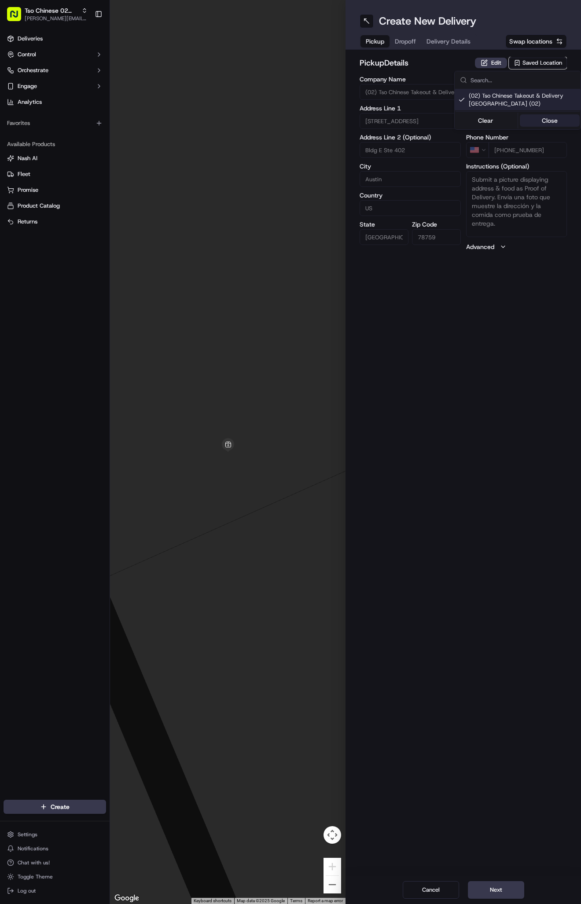
click at [539, 117] on button "Close" at bounding box center [550, 120] width 60 height 12
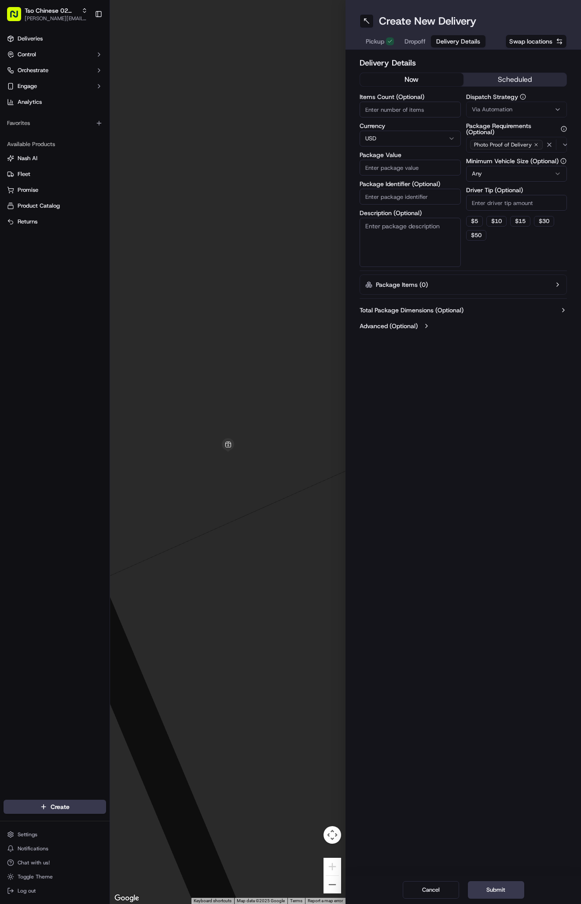
click at [448, 40] on span "Delivery Details" at bounding box center [458, 41] width 44 height 9
click at [516, 108] on div "Via Automation" at bounding box center [516, 110] width 97 height 8
click at [512, 152] on div "Tso Arbor Strategy" at bounding box center [518, 157] width 126 height 13
click at [543, 182] on button "Close" at bounding box center [550, 187] width 60 height 12
click at [492, 206] on input "Driver Tip (Optional)" at bounding box center [516, 203] width 101 height 16
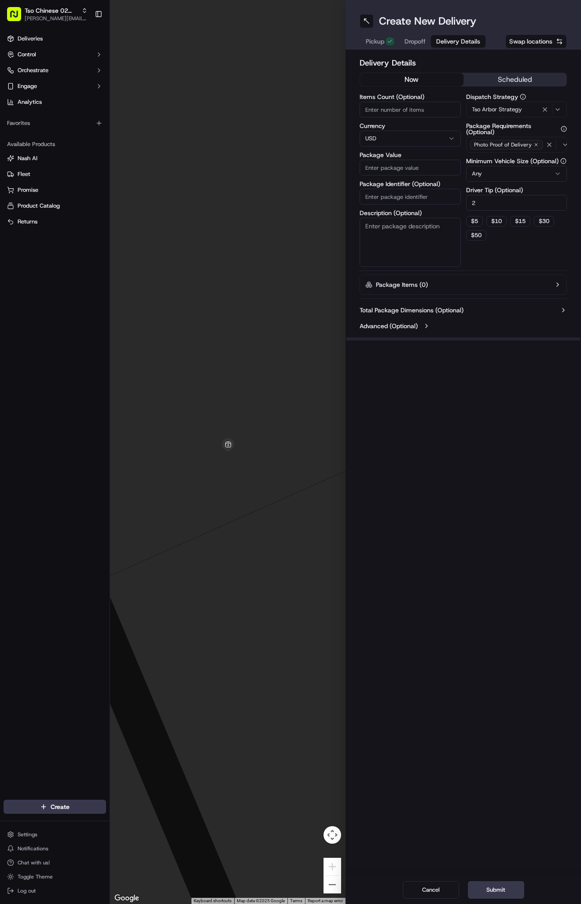
type input "2"
click at [433, 198] on input "Package Identifier (Optional)" at bounding box center [410, 197] width 101 height 16
click at [398, 192] on input "Package Identifier (Optional)" at bounding box center [410, 197] width 101 height 16
paste input "#RITXKYG"
type input "#RITXKYG"
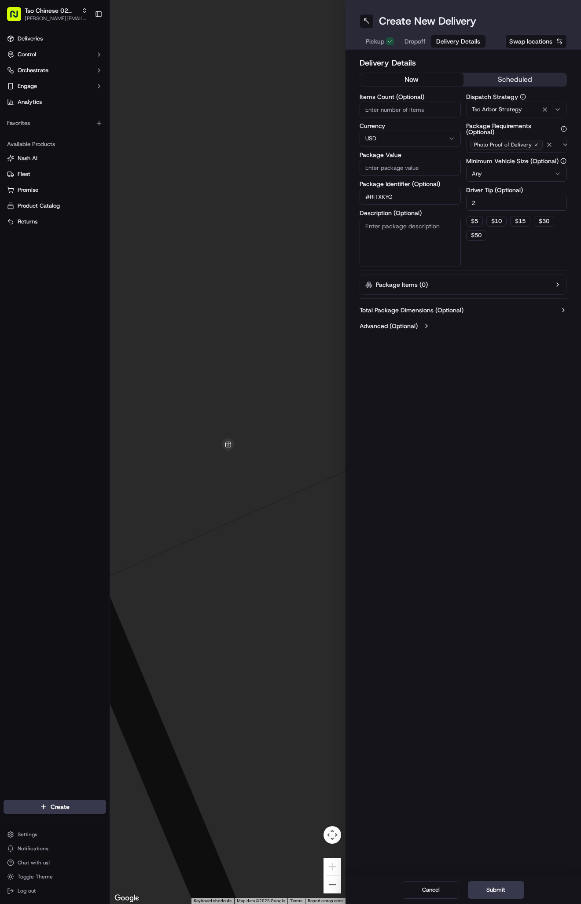
click at [393, 164] on input "Package Value" at bounding box center [410, 168] width 101 height 16
type input "43.08"
click at [418, 40] on span "Dropoff" at bounding box center [414, 41] width 21 height 9
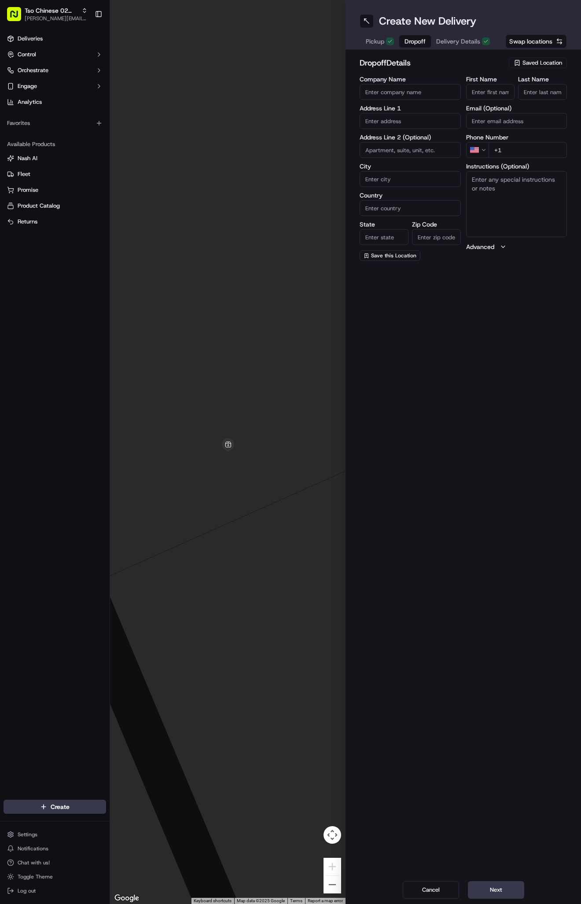
paste input "Charlene Price"
type input "Charlene Price"
type input "."
paste input "512 415 6277"
type input "+1 512 415 6277"
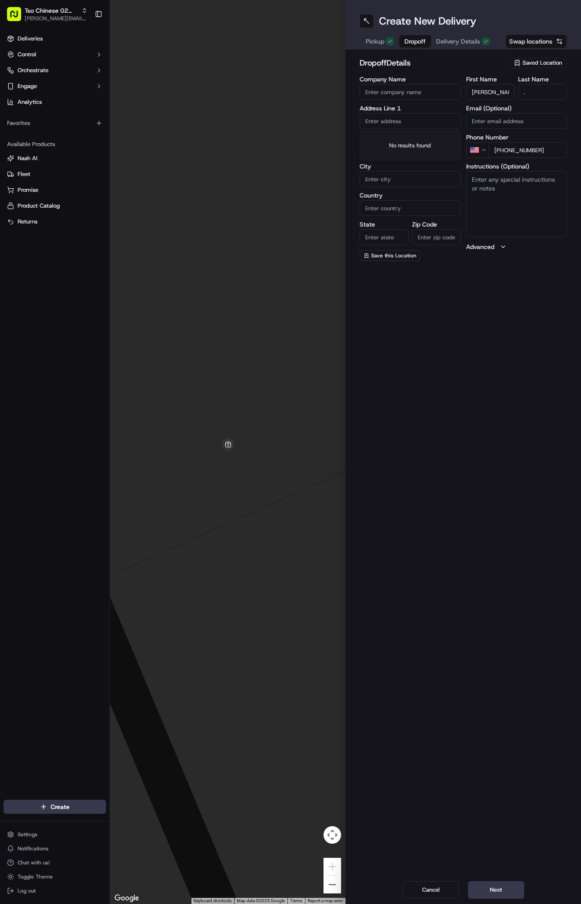
paste input "1003 Justin Lane"
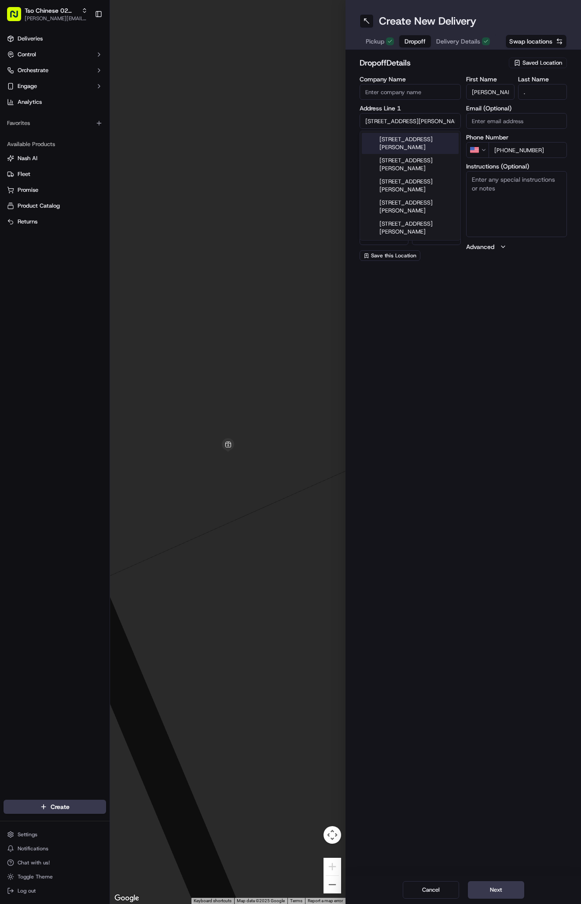
click at [426, 137] on div "1003 Justin Lane, Austin, TX" at bounding box center [410, 143] width 97 height 21
type input "1003 Justin Ln, Austin, TX 78757, USA"
type input "Austin"
type input "United States"
type input "TX"
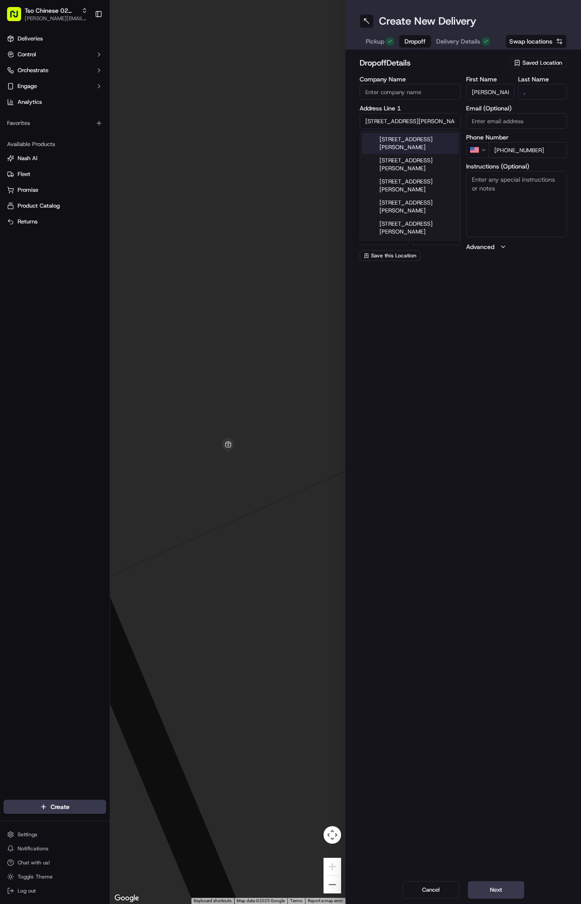
type input "78757"
type input "1003 Justin Lane"
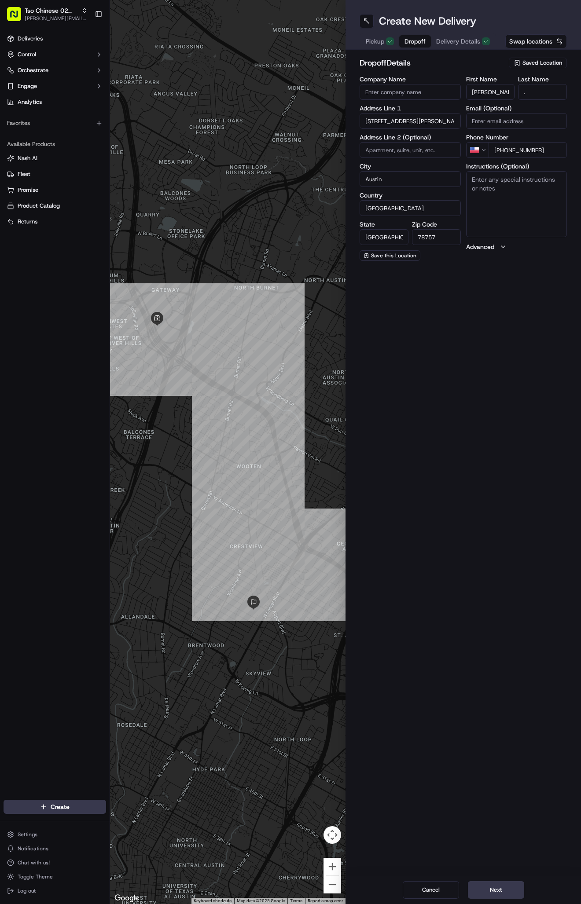
click at [515, 193] on textarea "Instructions (Optional)" at bounding box center [516, 204] width 101 height 66
paste textarea "1119 Building 13. Last building in the complex directly behind Walgreens. Take …"
click at [477, 224] on textarea "1119 Building 13. Last building in the complex directly behind Walgreens. Take …" at bounding box center [516, 204] width 101 height 66
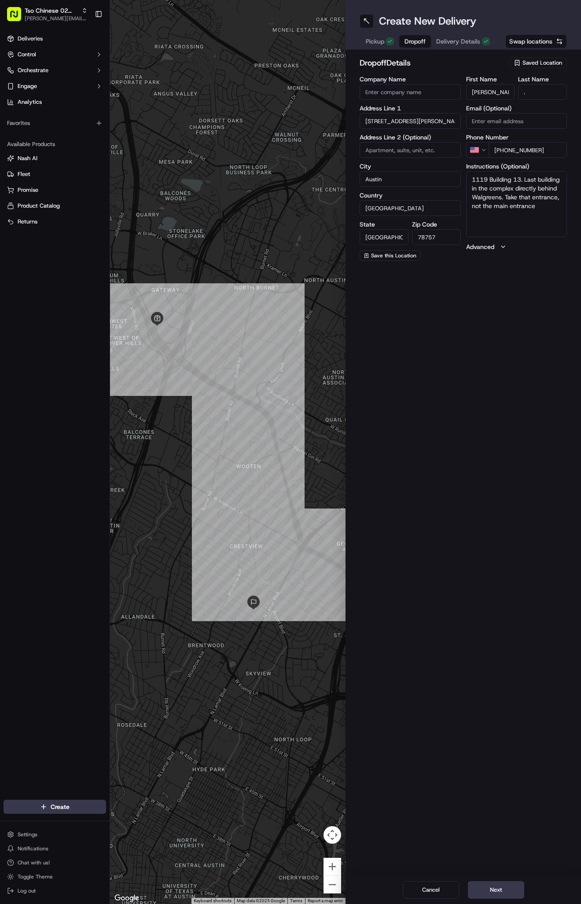
click at [555, 211] on textarea "1119 Building 13. Last building in the complex directly behind Walgreens. Take …" at bounding box center [516, 204] width 101 height 66
paste textarea "Company: Argosy apartments"
type textarea "1119 Building 13. Last building in the complex directly behind Walgreens. Take …"
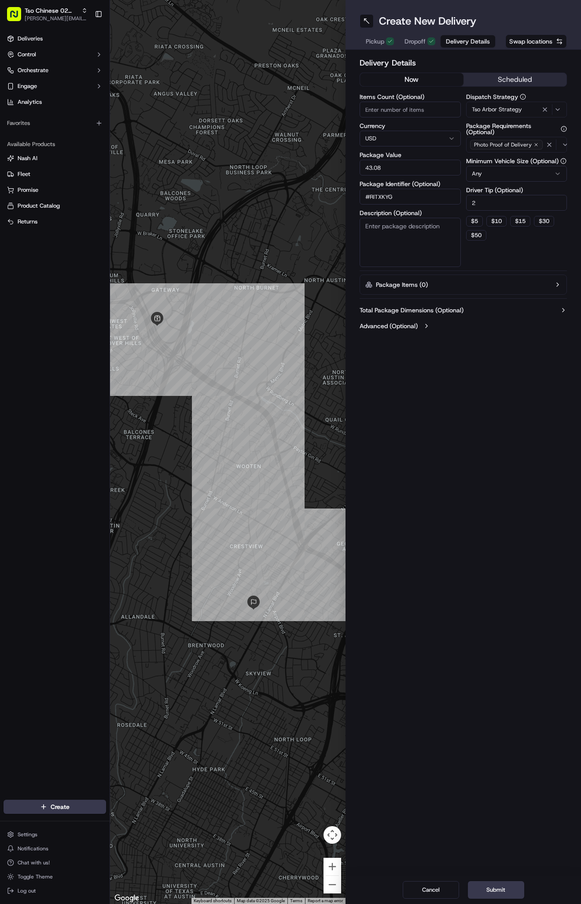
click at [441, 40] on button "Delivery Details" at bounding box center [468, 41] width 55 height 12
click at [415, 41] on span "Dropoff" at bounding box center [414, 41] width 21 height 9
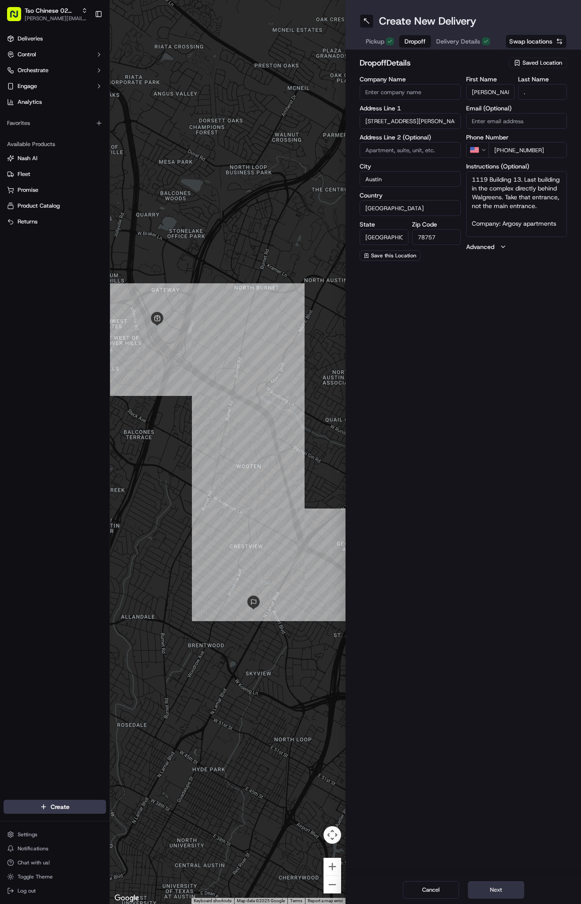
click at [492, 892] on button "Next" at bounding box center [496, 891] width 56 height 18
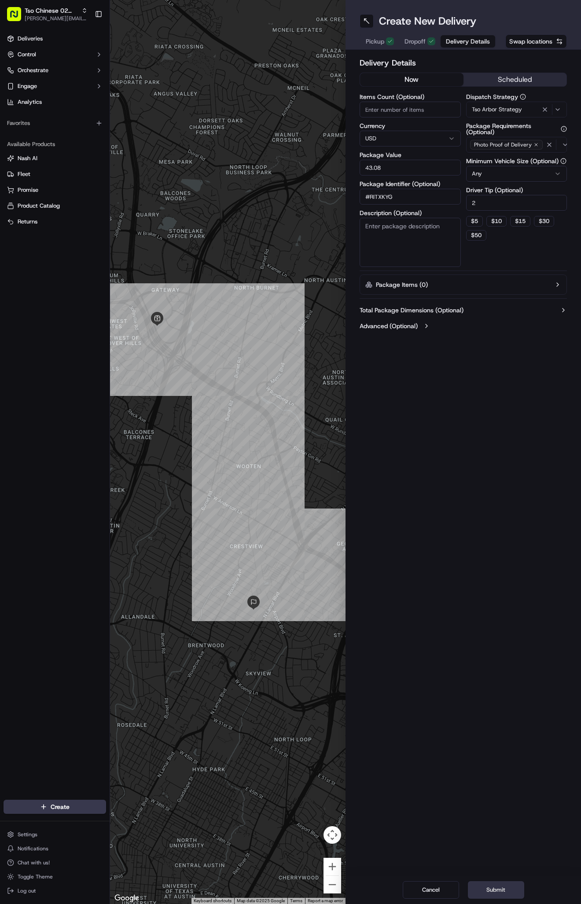
click at [492, 892] on button "Submit" at bounding box center [496, 891] width 56 height 18
click at [492, 892] on div "Cancel Submit" at bounding box center [462, 890] width 235 height 28
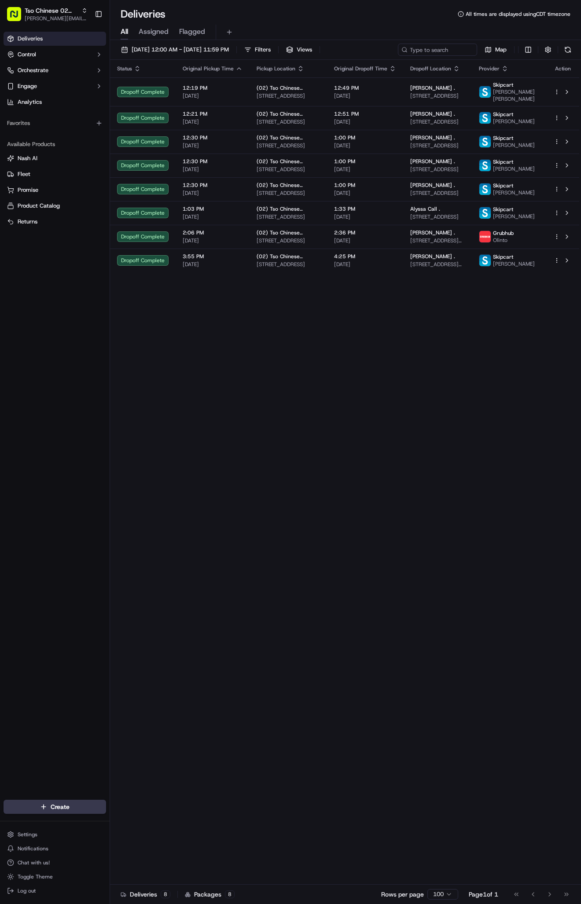
click at [465, 268] on span "[STREET_ADDRESS][PERSON_NAME]" at bounding box center [437, 264] width 55 height 7
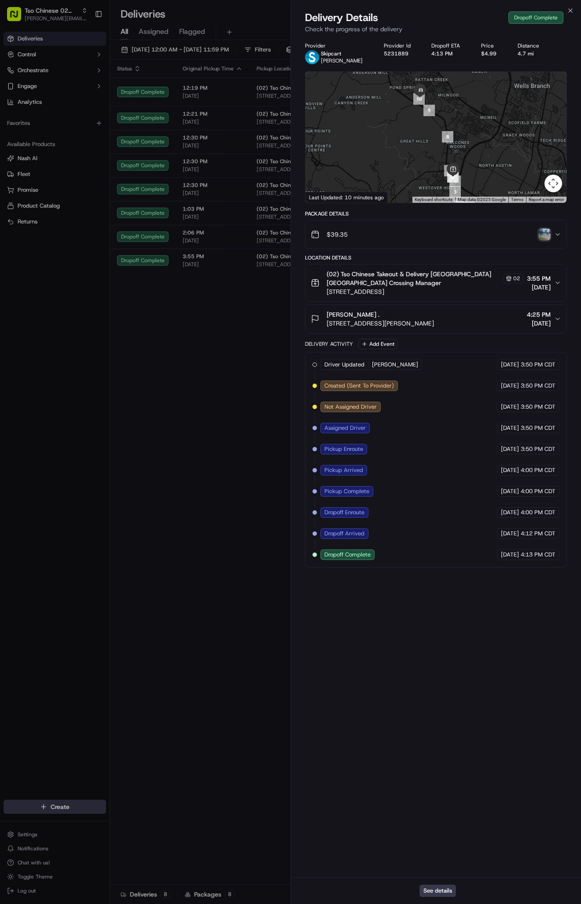
click at [545, 239] on img "button" at bounding box center [544, 234] width 12 height 12
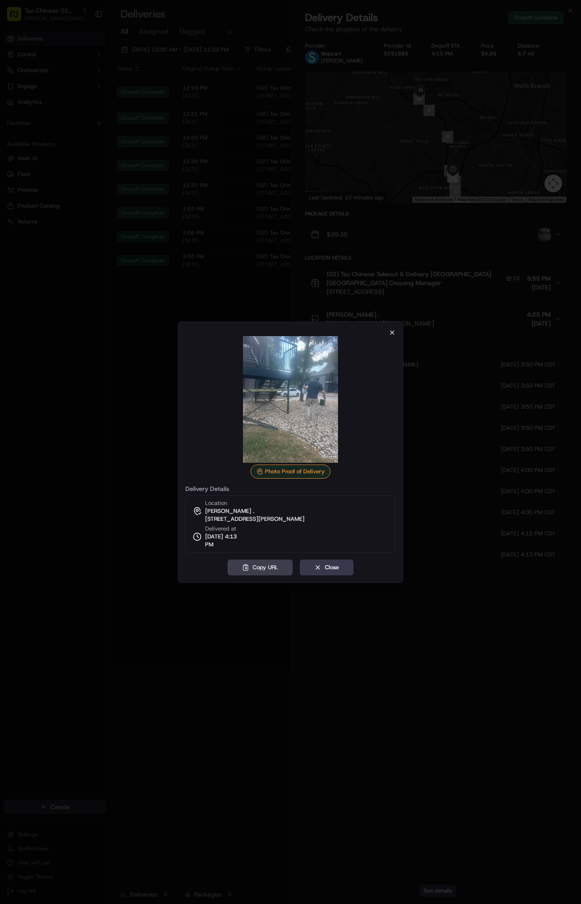
click at [391, 332] on icon "button" at bounding box center [392, 332] width 7 height 7
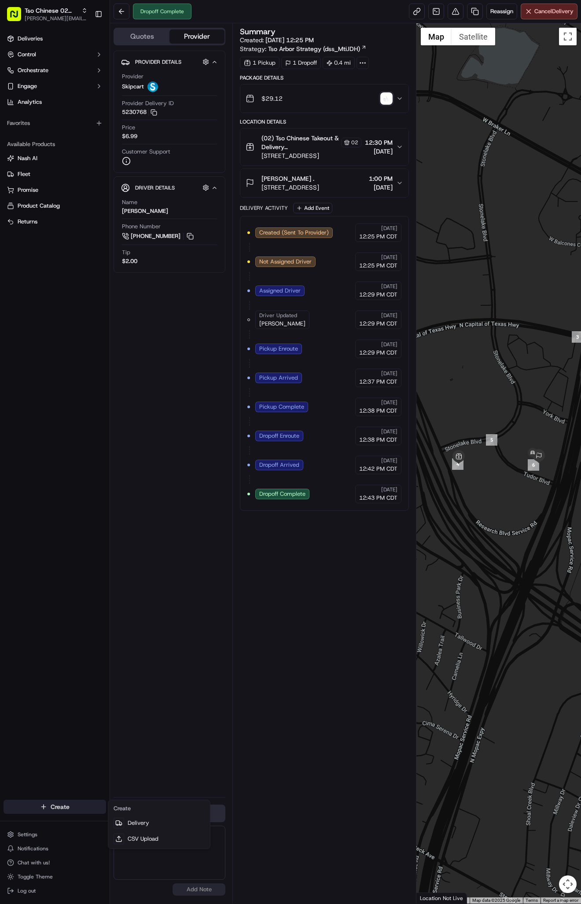
click at [71, 809] on html "Tso Chinese 02 Arbor antonia@tsochinese.com Toggle Sidebar Deliveries Control O…" at bounding box center [290, 452] width 581 height 904
click at [150, 823] on link "Delivery" at bounding box center [159, 824] width 98 height 16
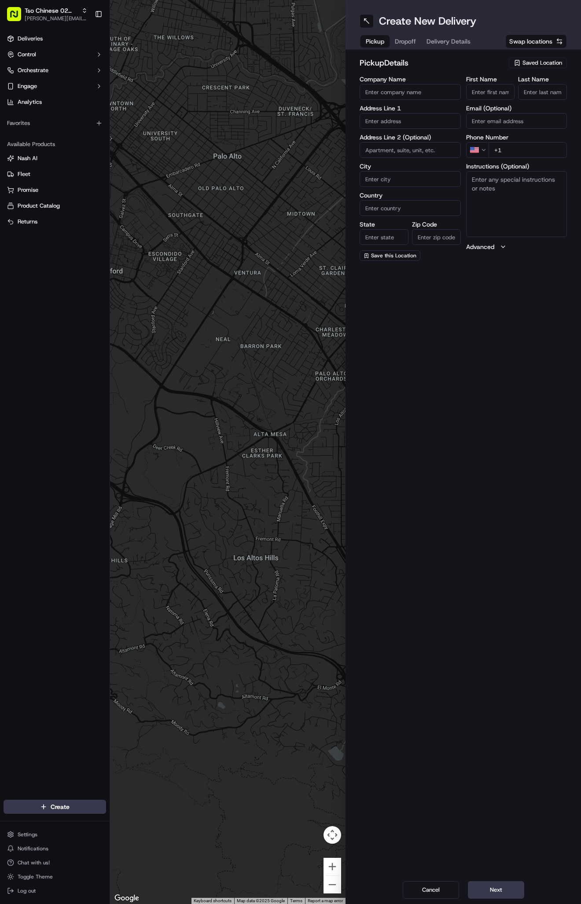
click at [533, 64] on span "Saved Location" at bounding box center [542, 63] width 40 height 8
click at [531, 101] on span "(02) Tso Chinese Takeout & Delivery [GEOGRAPHIC_DATA] (02)" at bounding box center [523, 100] width 108 height 16
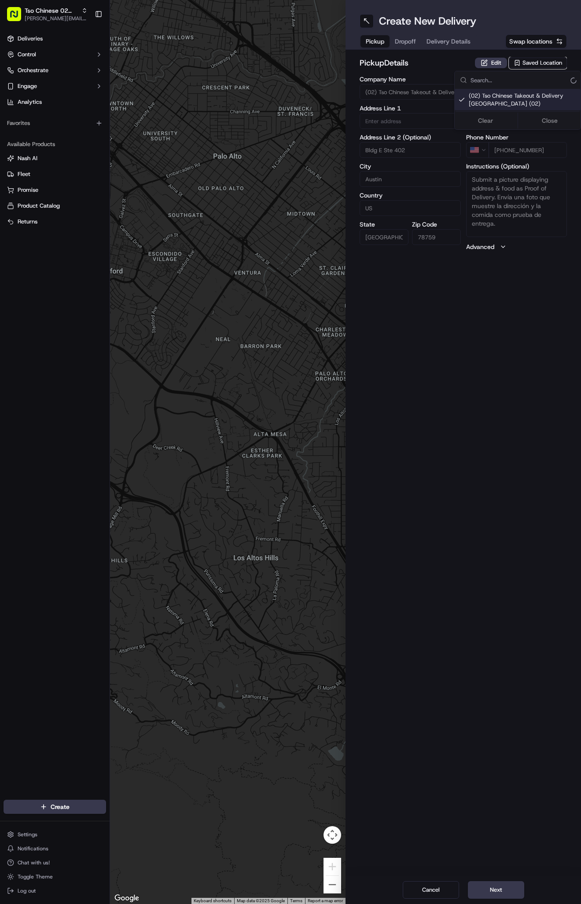
type input "(02) Tso Chinese Takeout & Delivery [GEOGRAPHIC_DATA]"
type input "Bldg E Ste 402"
type input "Austin"
type input "US"
type input "[GEOGRAPHIC_DATA]"
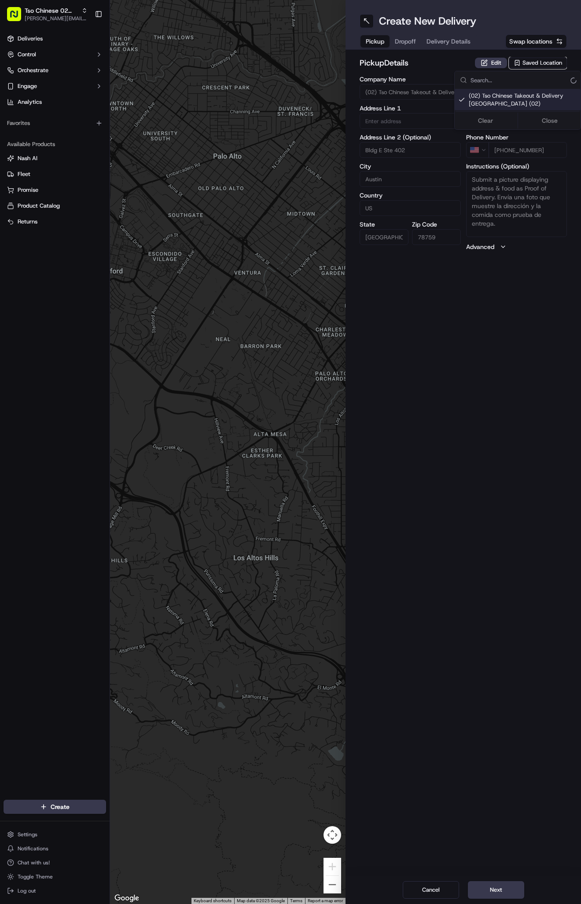
type input "78759"
type input "Tso Chinese"
type input "Arboretum Crossing Manager"
type input "[EMAIL_ADDRESS][DOMAIN_NAME]"
type input "[PHONE_NUMBER]"
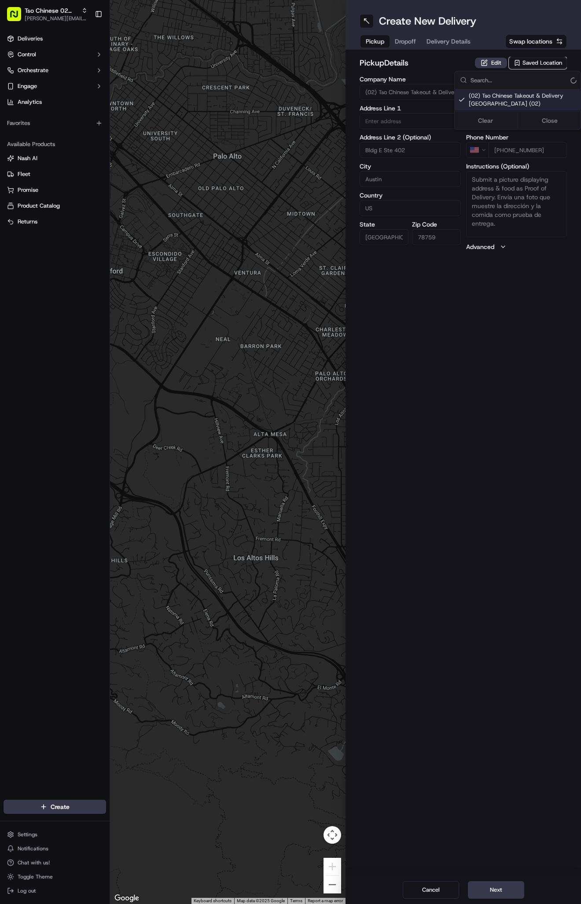
type textarea "Submit a picture displaying address & food as Proof of Delivery. Envía una foto…"
type input "[STREET_ADDRESS]"
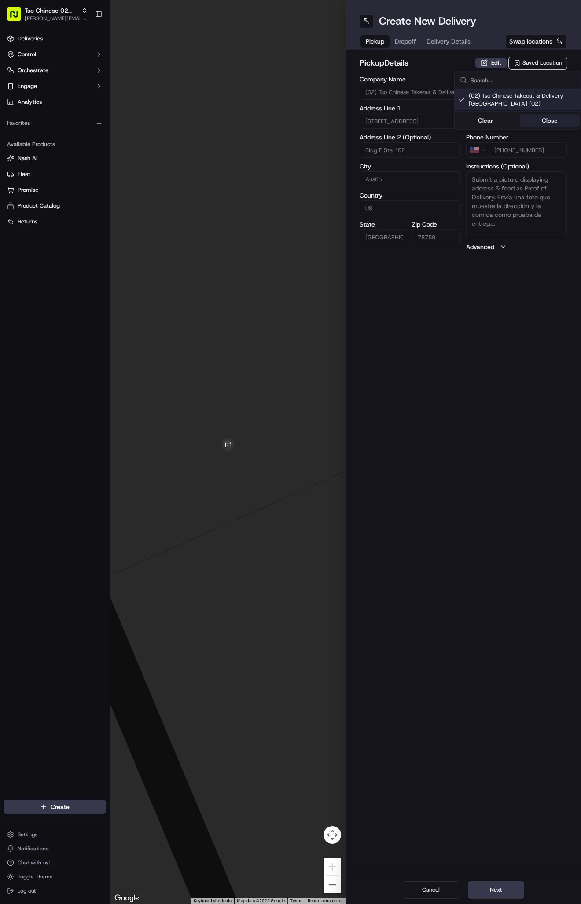
click at [547, 115] on button "Close" at bounding box center [550, 120] width 60 height 12
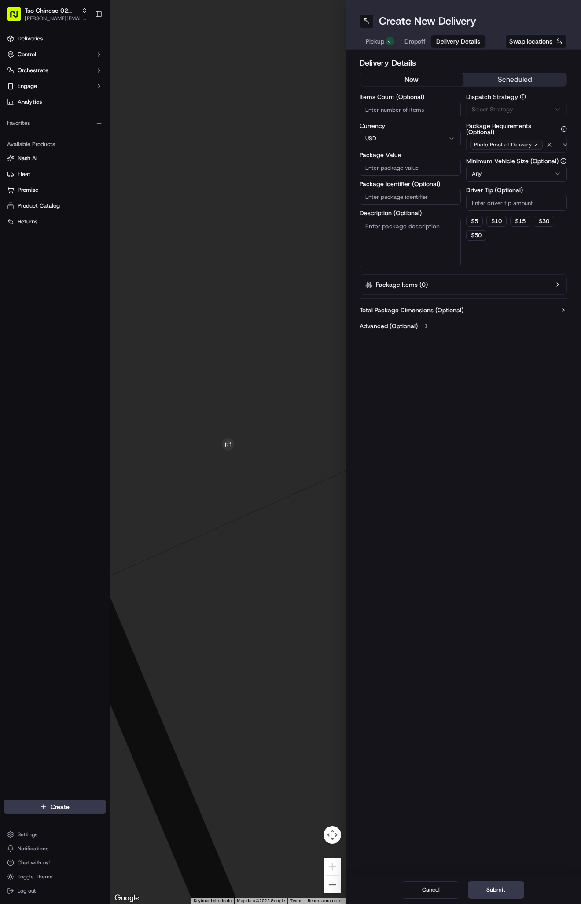
click at [451, 37] on span "Delivery Details" at bounding box center [458, 41] width 44 height 9
click at [500, 107] on span "Via Automation" at bounding box center [492, 110] width 40 height 8
click at [496, 156] on span "Tso Arbor Strategy" at bounding box center [523, 158] width 108 height 8
click at [553, 189] on button "Close" at bounding box center [550, 187] width 60 height 12
click at [507, 198] on input "Driver Tip (Optional)" at bounding box center [516, 203] width 101 height 16
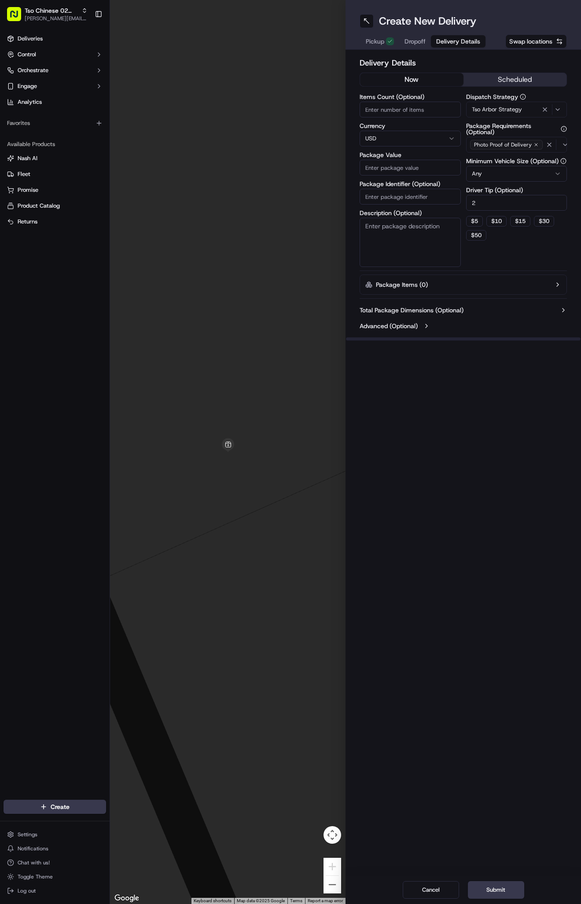
type input "2"
click at [376, 195] on input "Package Identifier (Optional)" at bounding box center [410, 197] width 101 height 16
paste input "#12172FB"
type input "#12172FB"
click at [401, 170] on input "Package Value" at bounding box center [410, 168] width 101 height 16
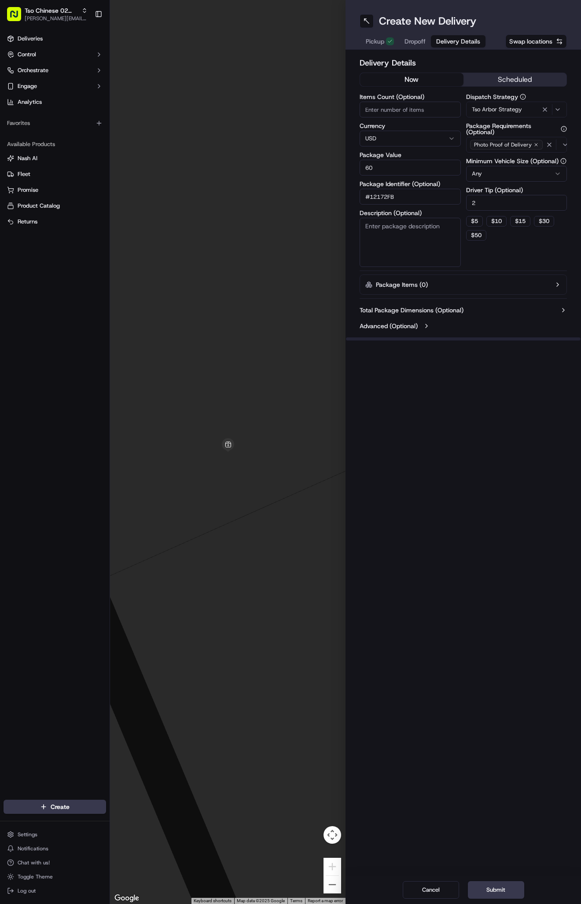
type input "60.3"
click at [415, 38] on span "Dropoff" at bounding box center [414, 41] width 21 height 9
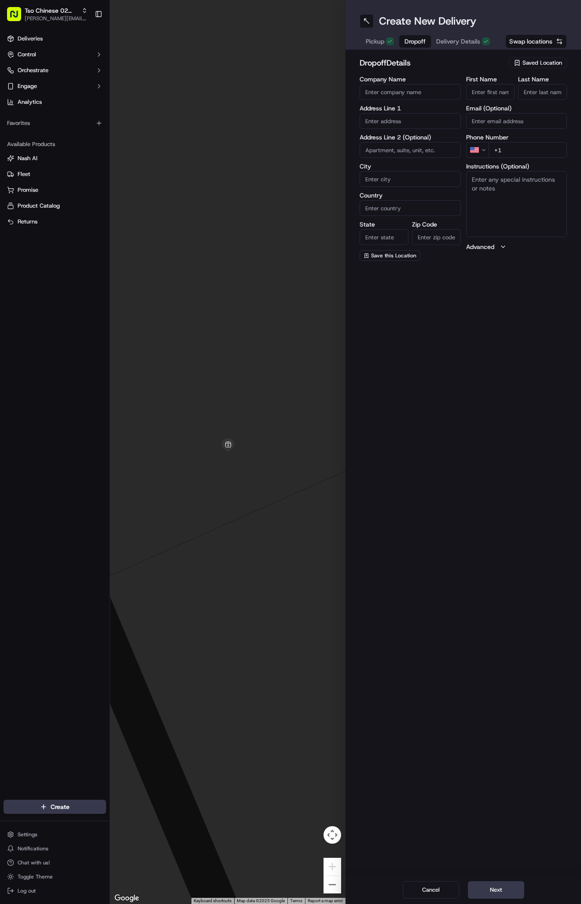
paste input "Gary Counts"
type input "Gary Counts"
type input "."
click at [527, 147] on input "+1" at bounding box center [528, 150] width 79 height 16
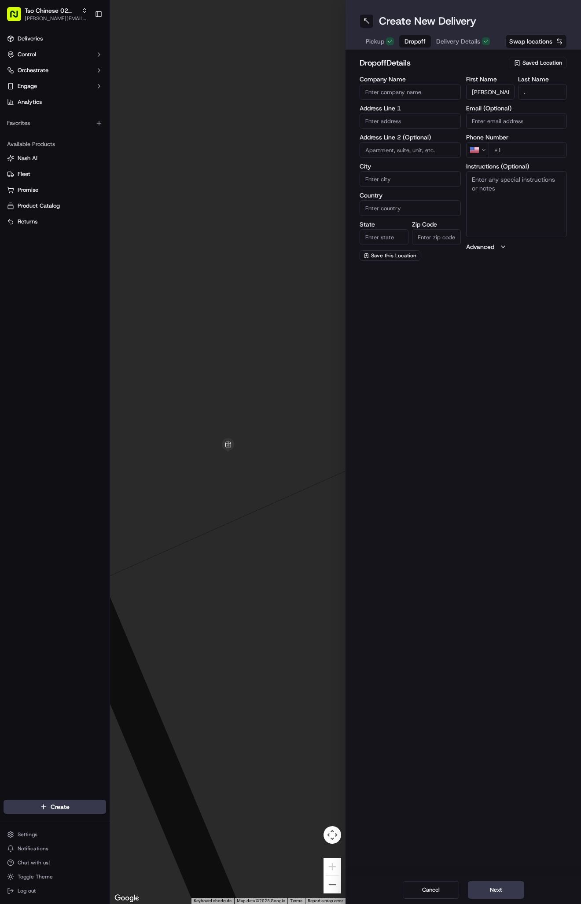
click at [518, 151] on input "+1" at bounding box center [528, 150] width 79 height 16
paste input "512 923 0843"
type input "+1 512 923 0843"
click at [388, 117] on input "text" at bounding box center [410, 121] width 101 height 16
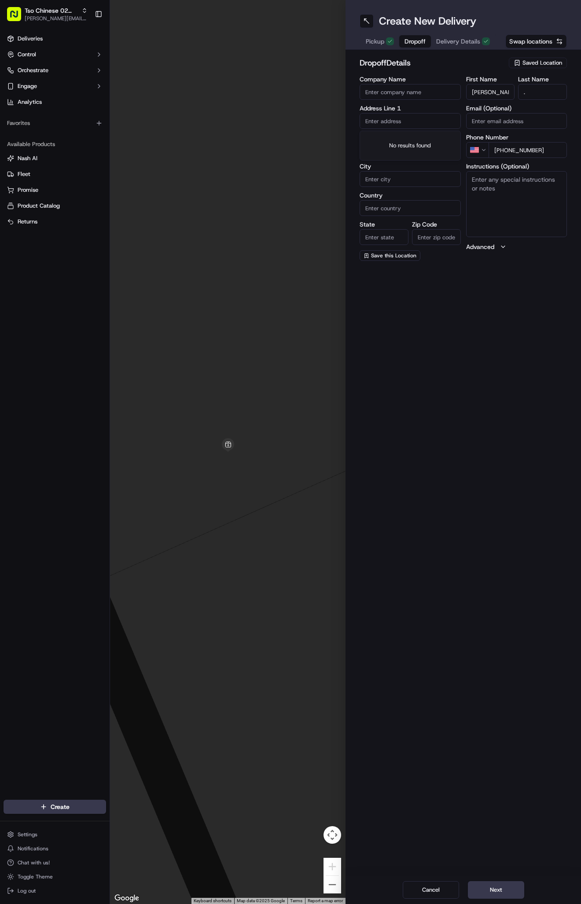
paste input "1508 Arcadia Ave"
click at [418, 139] on div "1508 Arcadia Avenue, Austin, TX" at bounding box center [410, 139] width 97 height 13
type input "1508 Arcadia Ave, Austin, TX 78757, USA"
type input "Austin"
type input "[GEOGRAPHIC_DATA]"
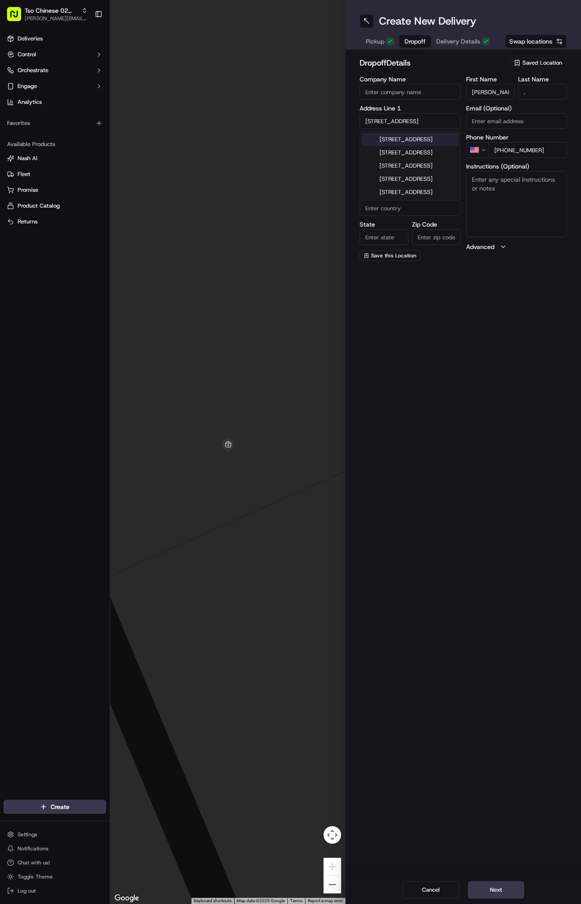
type input "[GEOGRAPHIC_DATA]"
type input "78757"
type input "1508 Arcadia Avenue"
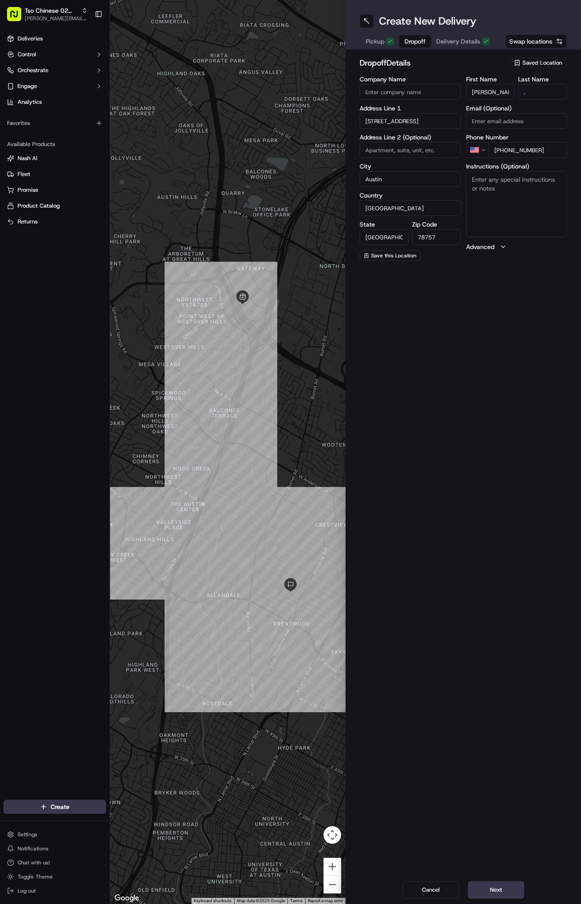
click at [448, 41] on span "Delivery Details" at bounding box center [458, 41] width 44 height 9
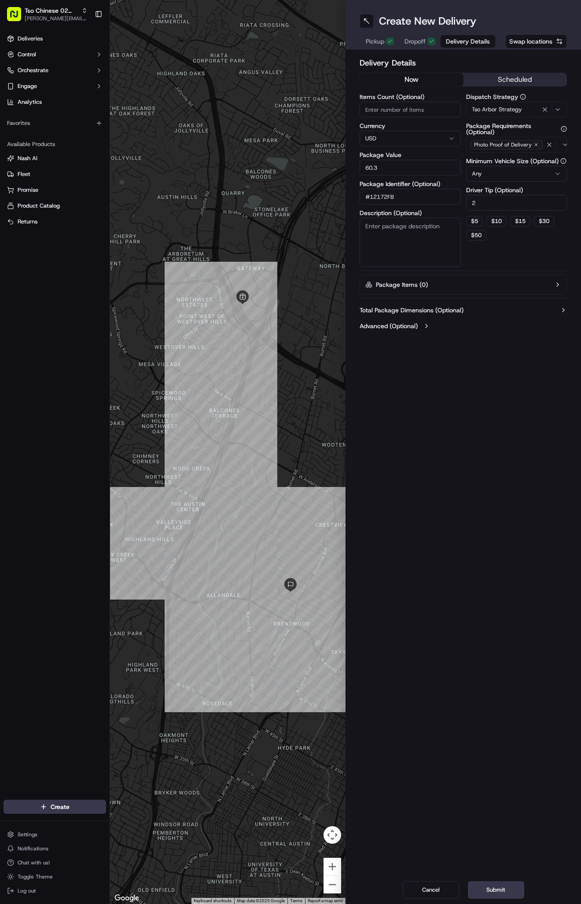
click at [416, 40] on span "Dropoff" at bounding box center [414, 41] width 21 height 9
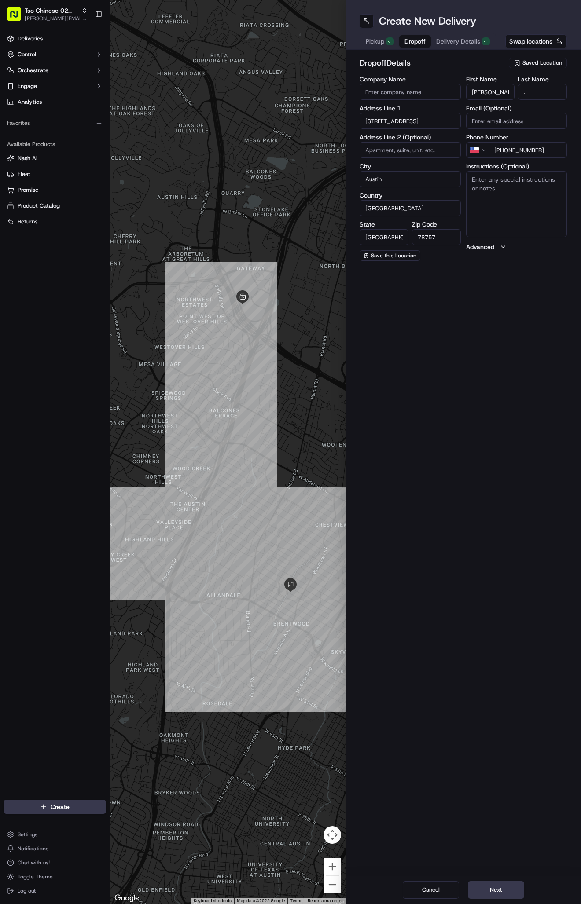
click at [494, 889] on button "Next" at bounding box center [496, 891] width 56 height 18
click at [494, 889] on div "Cancel Next" at bounding box center [462, 890] width 235 height 28
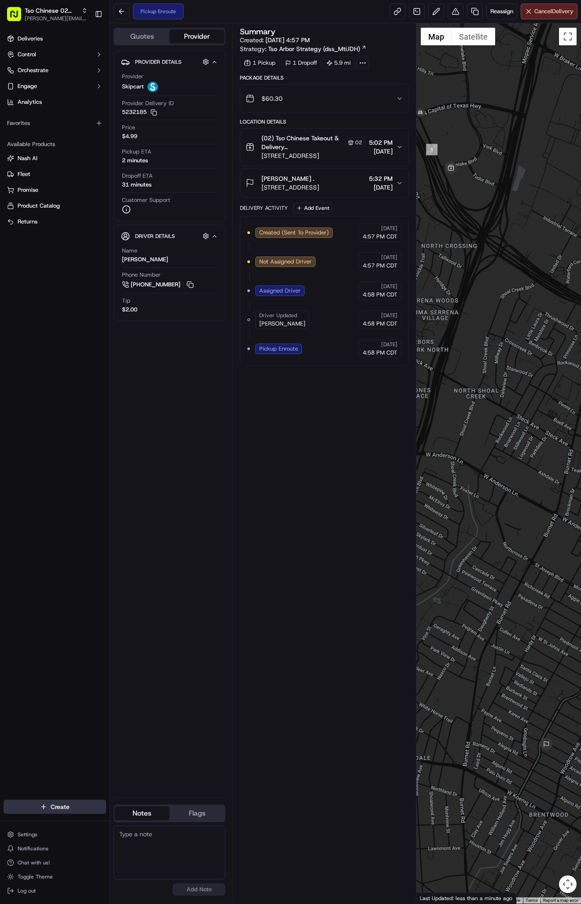
click at [55, 801] on html "Tso Chinese 02 Arbor [PERSON_NAME][EMAIL_ADDRESS][DOMAIN_NAME] Toggle Sidebar D…" at bounding box center [290, 452] width 581 height 904
click at [147, 824] on link "Delivery" at bounding box center [159, 824] width 98 height 16
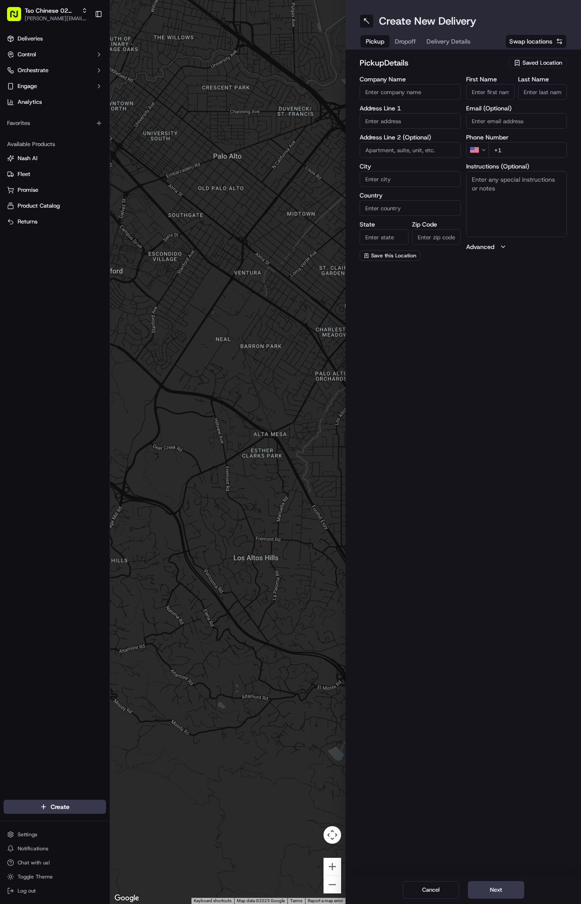
click at [544, 63] on span "Saved Location" at bounding box center [542, 63] width 40 height 8
click at [543, 96] on span "(02) Tso Chinese Takeout & Delivery [GEOGRAPHIC_DATA] (02)" at bounding box center [523, 100] width 108 height 16
type input "(02) Tso Chinese Takeout & Delivery [GEOGRAPHIC_DATA]"
type input "Bldg E Ste 402"
type input "Austin"
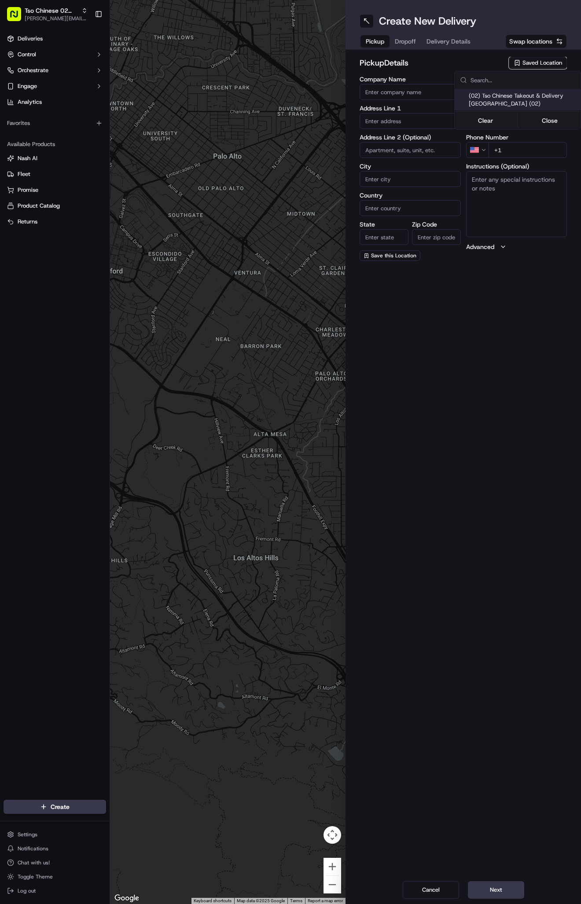
type input "US"
type input "[GEOGRAPHIC_DATA]"
type input "78759"
type input "Tso Chinese"
type input "Arboretum Crossing Manager"
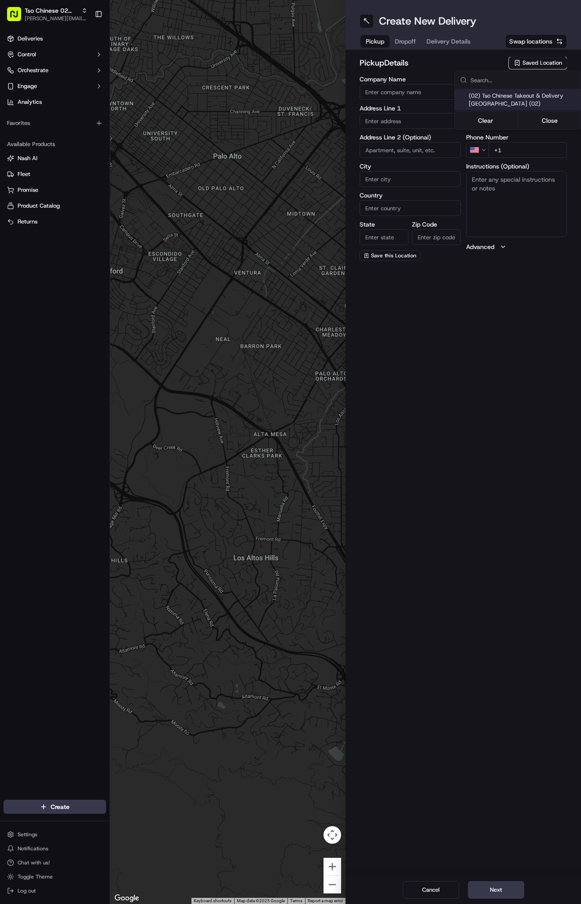
type input "[EMAIL_ADDRESS][DOMAIN_NAME]"
type input "[PHONE_NUMBER]"
type textarea "Submit a picture displaying address & food as Proof of Delivery. Envía una foto…"
type input "[STREET_ADDRESS]"
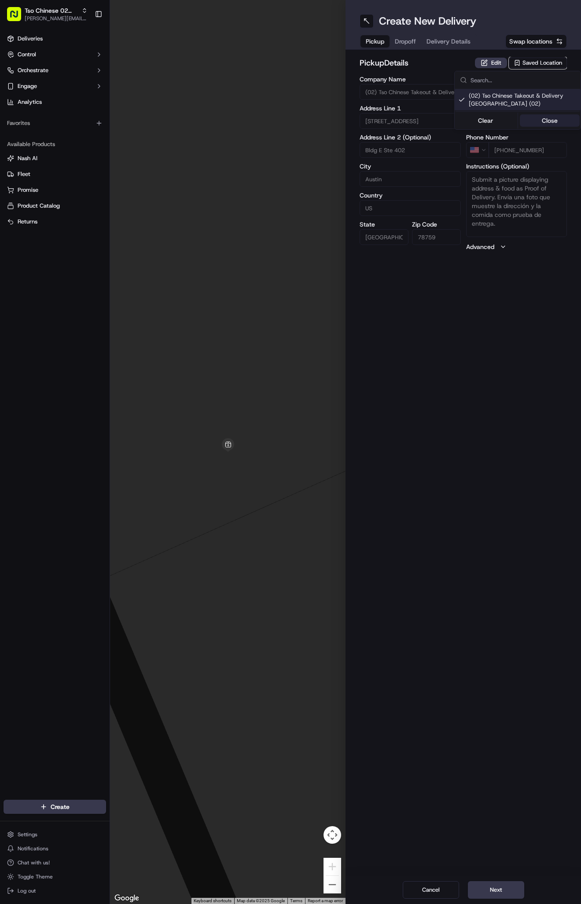
click at [545, 118] on button "Close" at bounding box center [550, 120] width 60 height 12
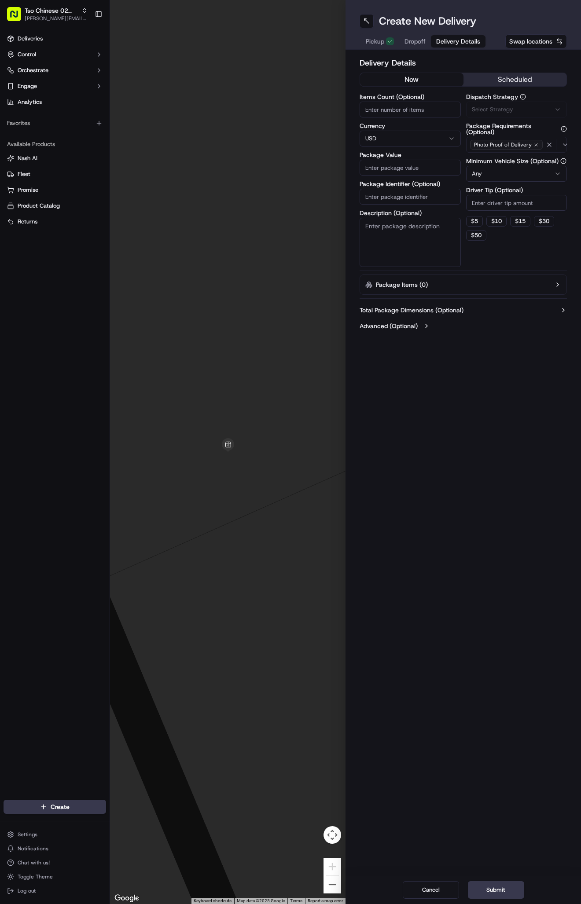
click at [460, 40] on span "Delivery Details" at bounding box center [458, 41] width 44 height 9
click at [495, 107] on span "Via Automation" at bounding box center [492, 110] width 40 height 8
click at [505, 153] on div "Tso Arbor Strategy" at bounding box center [518, 157] width 126 height 13
click at [546, 180] on div "Clear Close" at bounding box center [518, 188] width 124 height 16
click at [544, 188] on button "Close" at bounding box center [550, 187] width 60 height 12
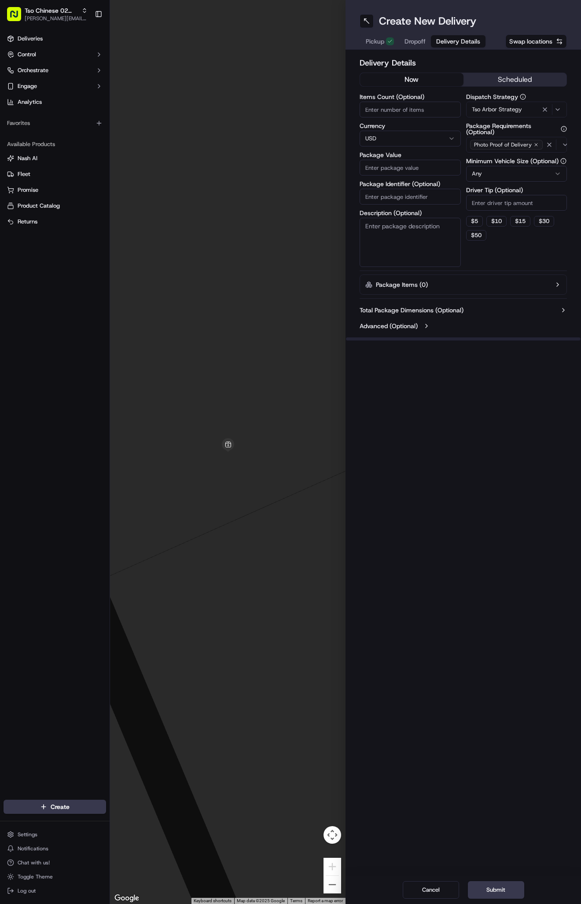
click at [502, 199] on input "Driver Tip (Optional)" at bounding box center [516, 203] width 101 height 16
type input "2"
click at [421, 194] on input "Package Identifier (Optional)" at bounding box center [410, 197] width 101 height 16
paste input "#LU7PS2L"
type input "#LU7PS2L"
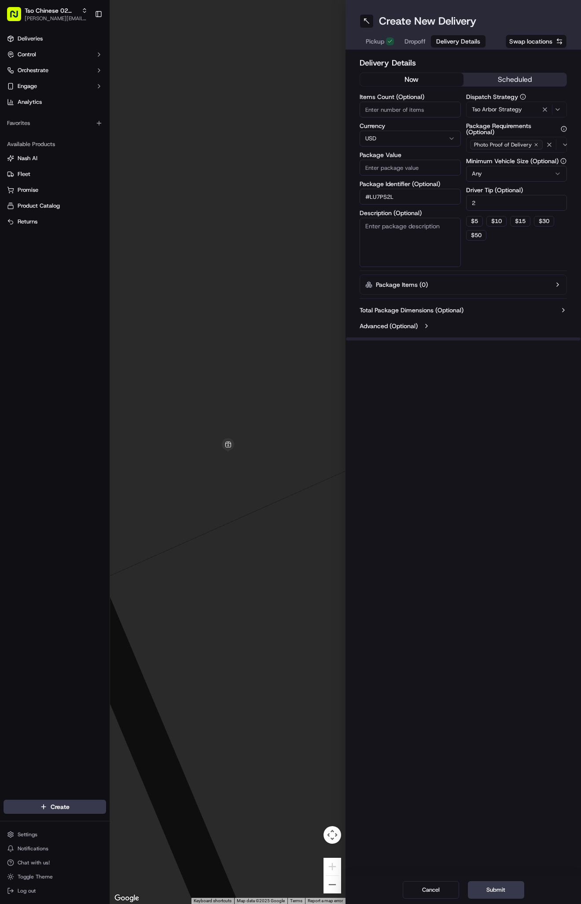
click at [416, 169] on input "Package Value" at bounding box center [410, 168] width 101 height 16
type input "77.67"
click at [417, 40] on span "Dropoff" at bounding box center [414, 41] width 21 height 9
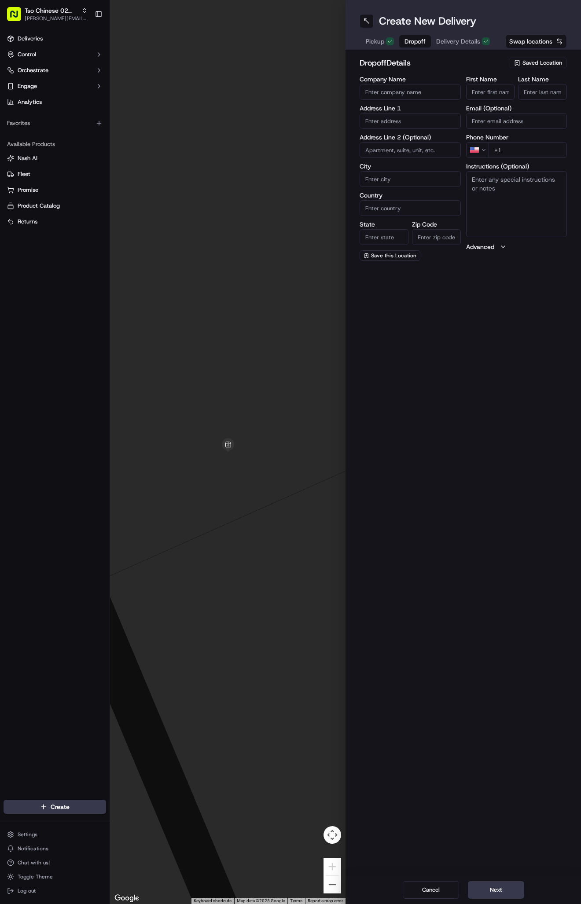
click at [490, 93] on input "First Name" at bounding box center [490, 92] width 49 height 16
paste input "Randall Ziehe"
type input "Randall Ziehe"
type input "."
click at [518, 146] on input "+1" at bounding box center [528, 150] width 79 height 16
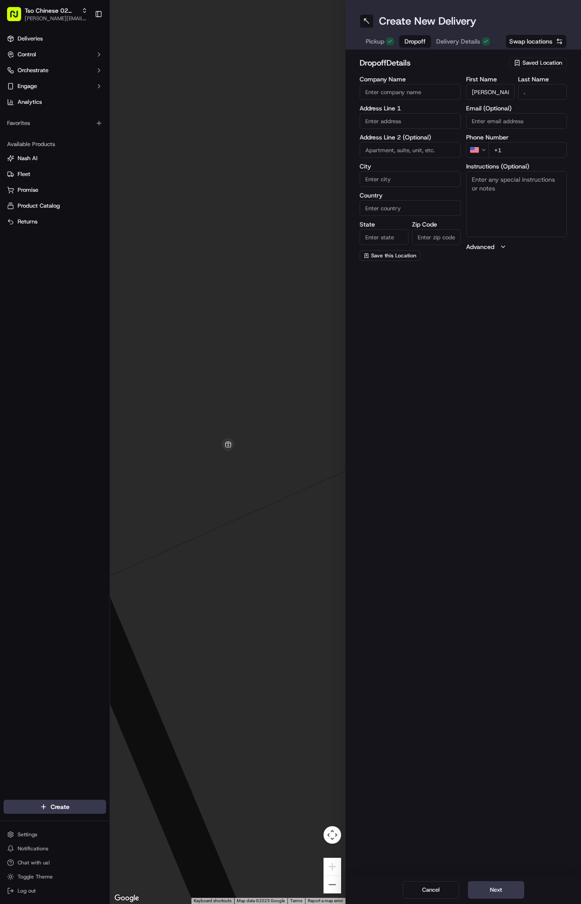
click at [511, 156] on input "+1" at bounding box center [528, 150] width 79 height 16
paste input "512 914 1354"
type input "+1 512 914 1354"
paste input "9432 Bing Cherry Ln"
click at [419, 142] on div "9432 Bing Cherry Ln, Austin, TX" at bounding box center [410, 143] width 97 height 21
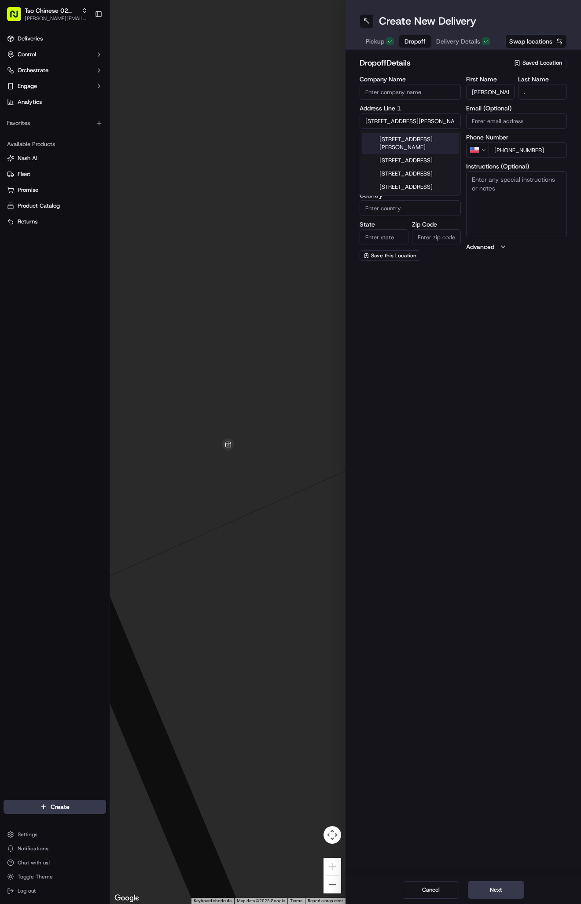
type input "[STREET_ADDRESS][PERSON_NAME]"
type input "Austin"
type input "[GEOGRAPHIC_DATA]"
type input "78750"
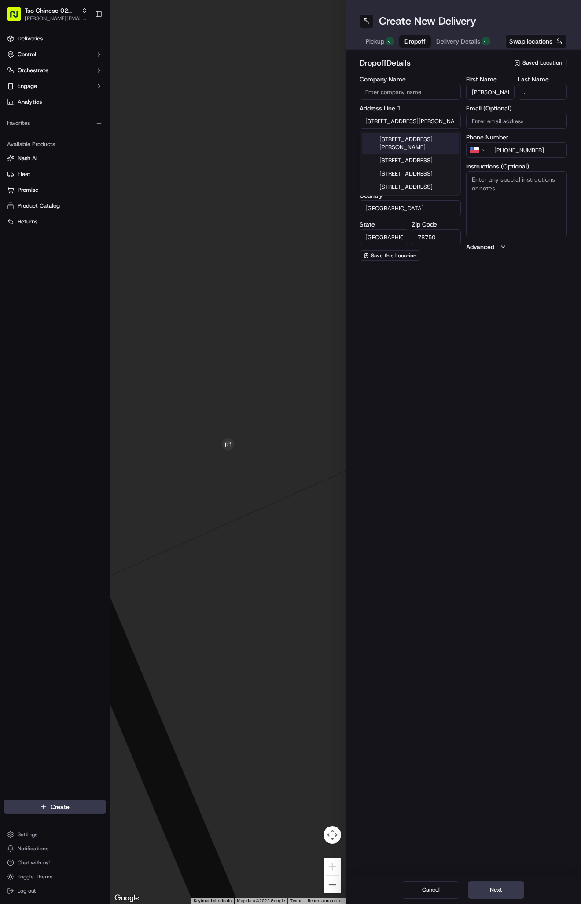
type input "9432 Bing Cherry Lane"
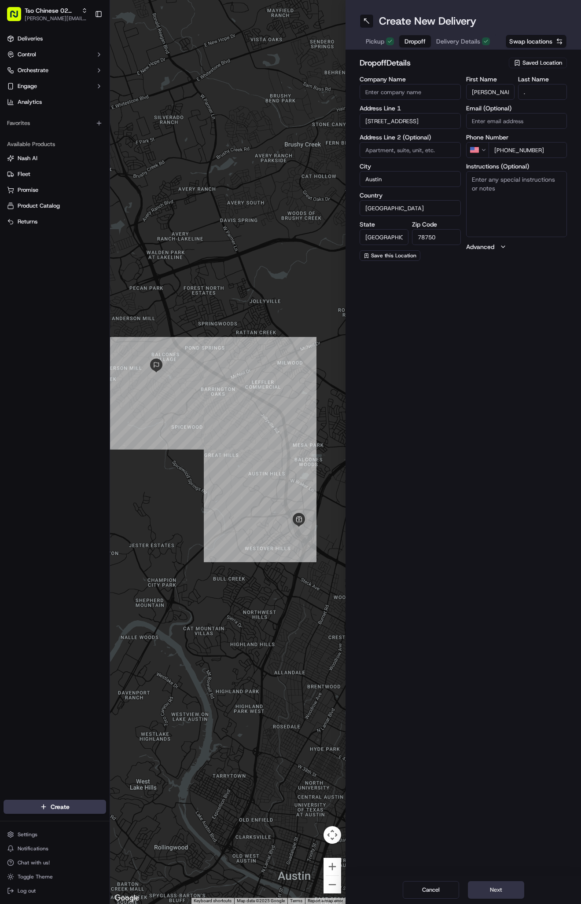
click at [492, 890] on button "Next" at bounding box center [496, 891] width 56 height 18
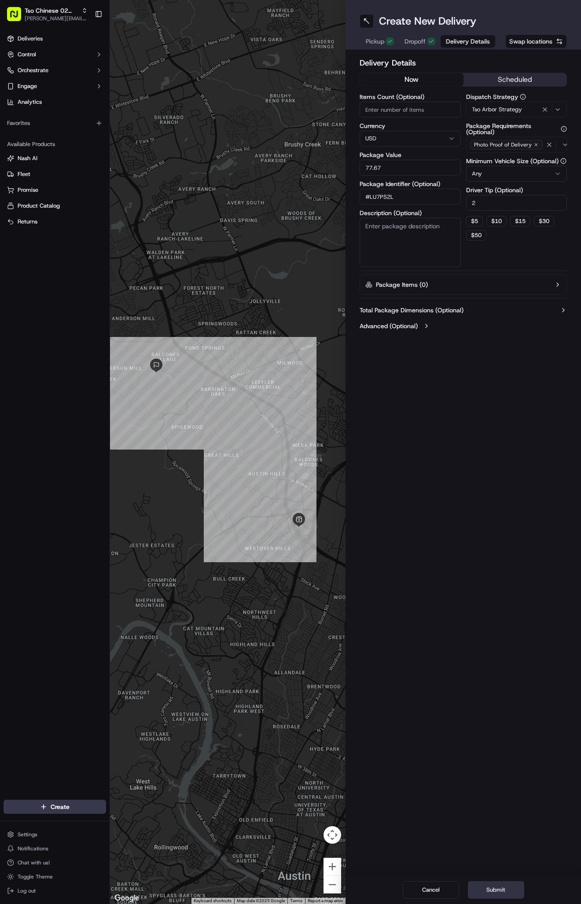
click at [492, 890] on button "Submit" at bounding box center [496, 891] width 56 height 18
click at [492, 890] on div "Cancel Submit" at bounding box center [462, 890] width 235 height 28
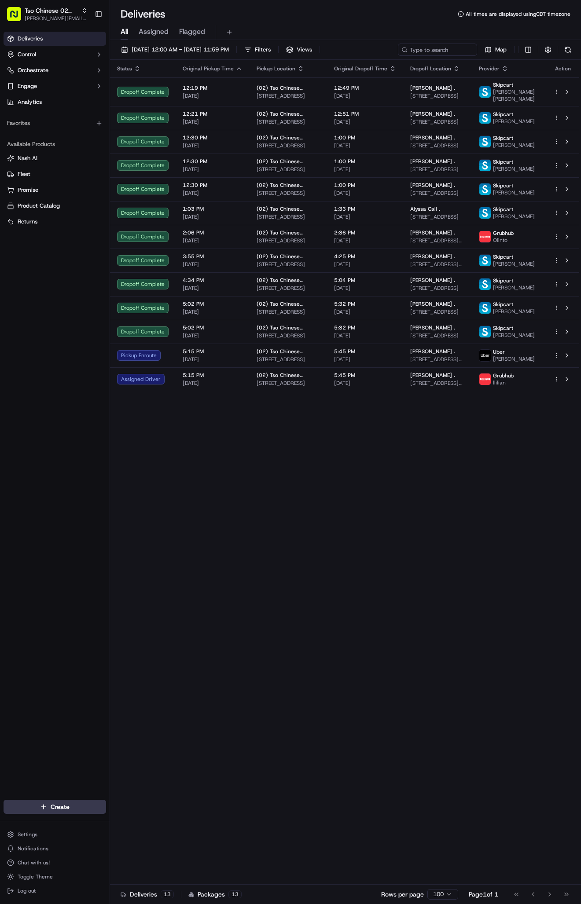
drag, startPoint x: 319, startPoint y: 504, endPoint x: 308, endPoint y: 504, distance: 11.0
click at [315, 504] on div "Status Original Pickup Time Pickup Location Original Dropoff Time Dropoff Locat…" at bounding box center [344, 472] width 469 height 825
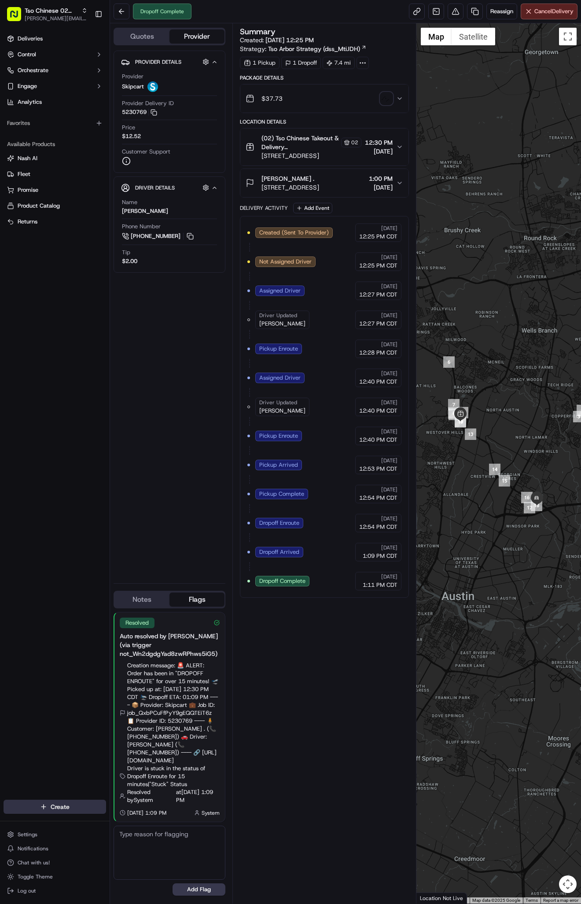
click at [66, 809] on html "Tso Chinese 02 Arbor [PERSON_NAME][EMAIL_ADDRESS][DOMAIN_NAME] Toggle Sidebar D…" at bounding box center [290, 452] width 581 height 904
click at [127, 821] on link "Delivery" at bounding box center [159, 824] width 98 height 16
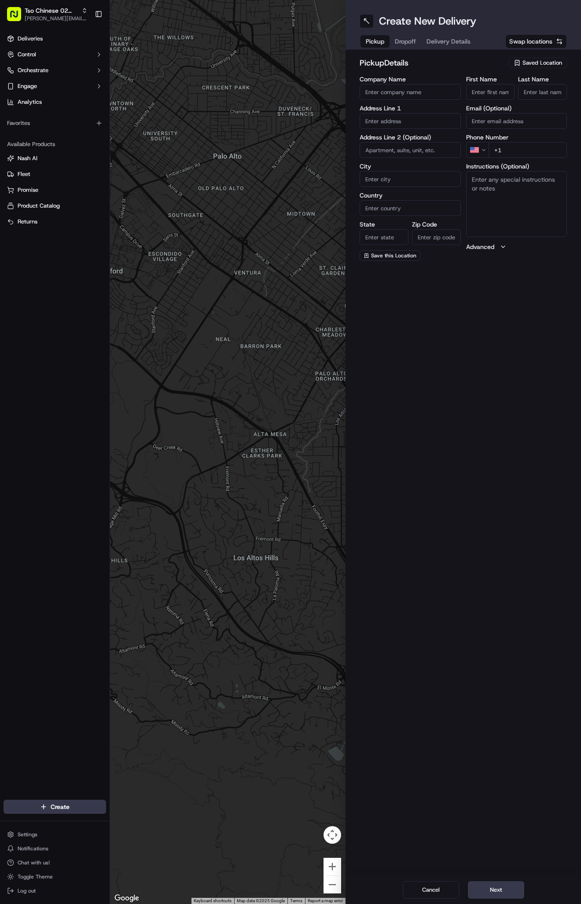
click at [523, 68] on div "Saved Location" at bounding box center [538, 63] width 58 height 11
click at [516, 96] on span "(02) Tso Chinese Takeout & Delivery [GEOGRAPHIC_DATA] (02)" at bounding box center [523, 100] width 108 height 16
type input "(02) Tso Chinese Takeout & Delivery [GEOGRAPHIC_DATA]"
type input "Bldg E Ste 402"
type input "Austin"
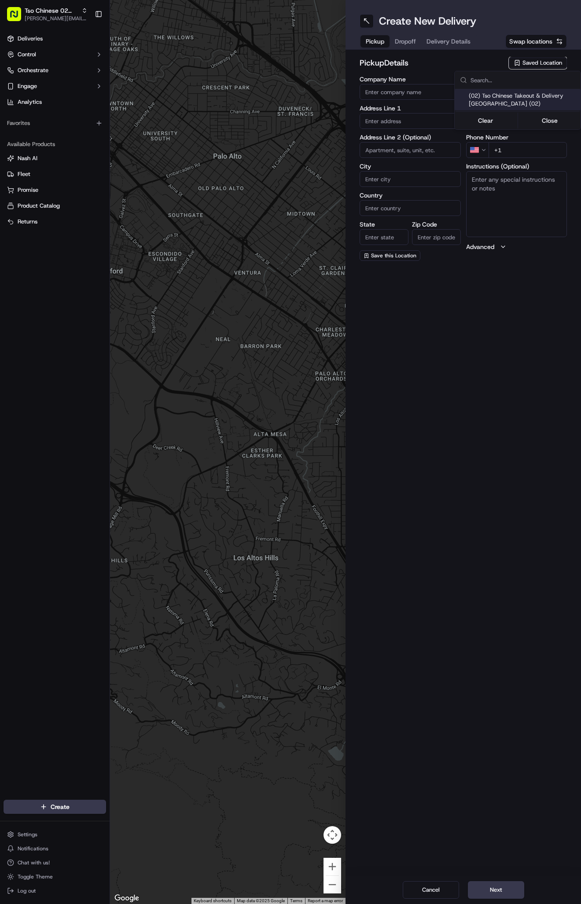
type input "US"
type input "[GEOGRAPHIC_DATA]"
type input "78759"
type input "Tso Chinese"
type input "Arboretum Crossing Manager"
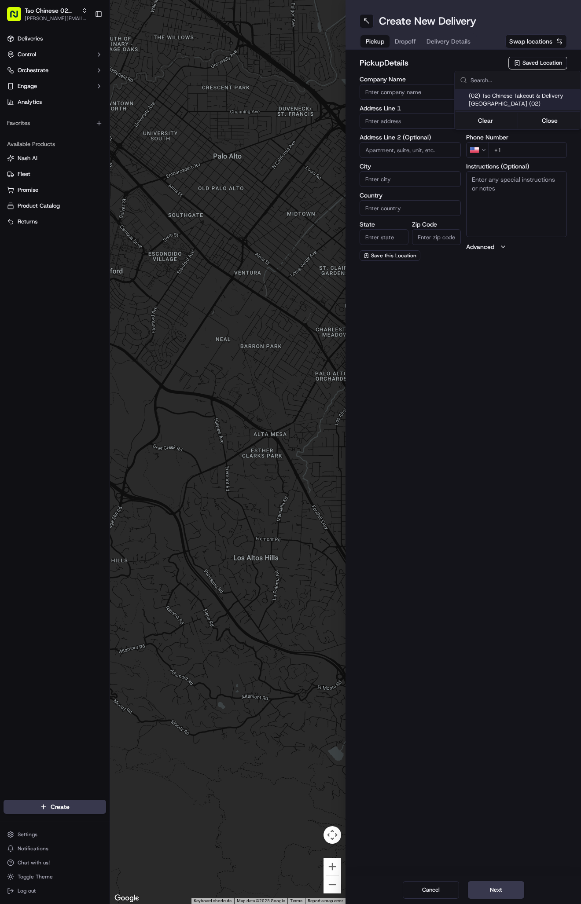
type input "[EMAIL_ADDRESS][DOMAIN_NAME]"
type input "[PHONE_NUMBER]"
type textarea "Submit a picture displaying address & food as Proof of Delivery. Envía una foto…"
type input "[STREET_ADDRESS]"
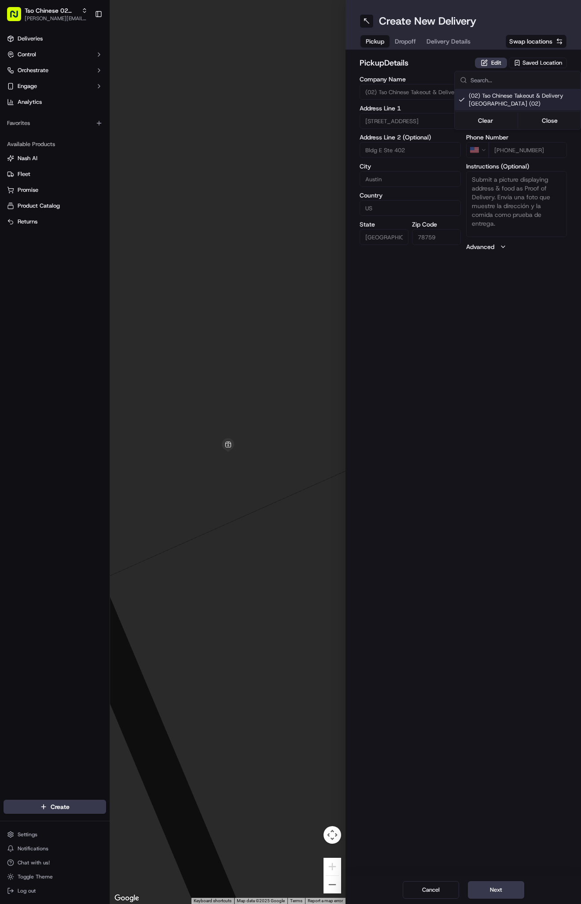
click at [415, 37] on html "Tso Chinese 02 Arbor [PERSON_NAME][EMAIL_ADDRESS][DOMAIN_NAME] Toggle Sidebar D…" at bounding box center [290, 452] width 581 height 904
click at [415, 37] on span "Dropoff" at bounding box center [405, 41] width 21 height 9
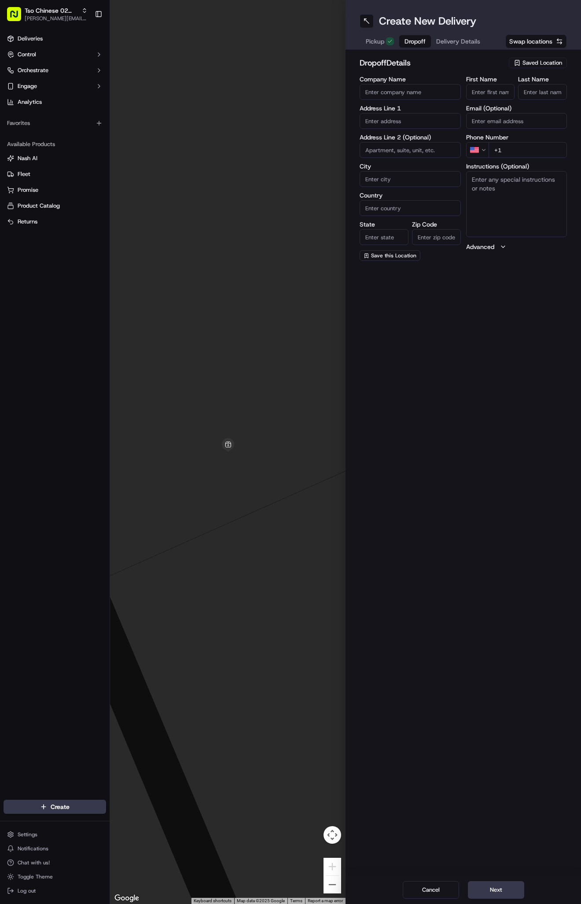
click at [412, 40] on span "Dropoff" at bounding box center [414, 41] width 21 height 9
click at [489, 80] on label "First Name" at bounding box center [490, 79] width 49 height 6
click at [489, 84] on input "First Name" at bounding box center [490, 92] width 49 height 16
paste input "Ryan Mooney"
type input "Ryan Mooney"
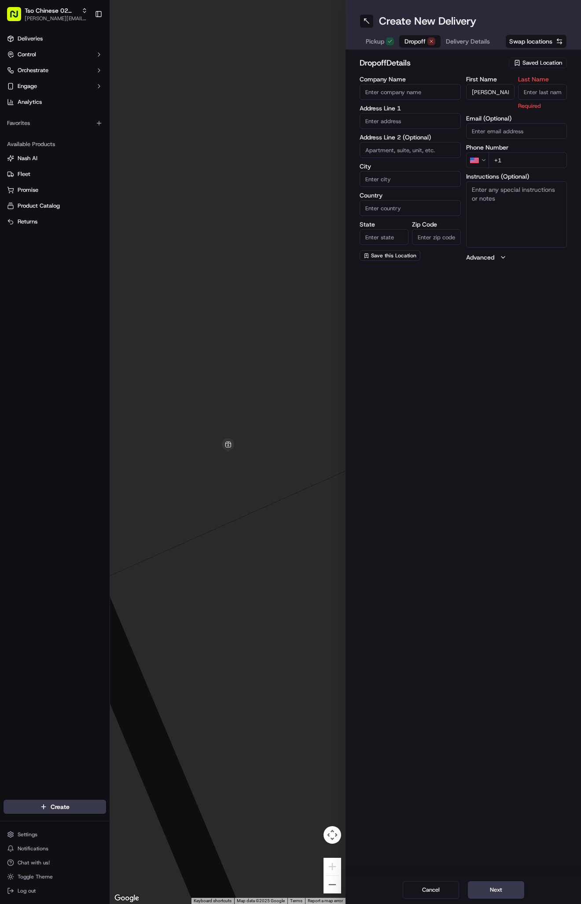
type input "/"
type input "."
paste input "7744 Northcross Dr Apt N262 Austin Texas 78757"
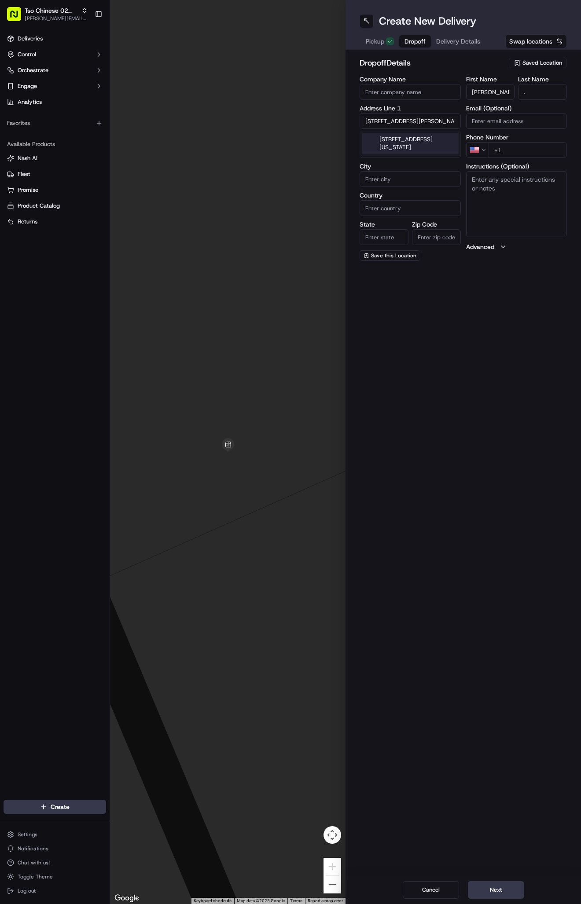
click at [411, 148] on div "7744 Northcross Dr apt n262, Austin, Texas 78757" at bounding box center [410, 143] width 97 height 21
type input "7744 Northcross Dr n262, Austin, TX 78757, USA"
type input "n262"
type input "Austin"
type input "[GEOGRAPHIC_DATA]"
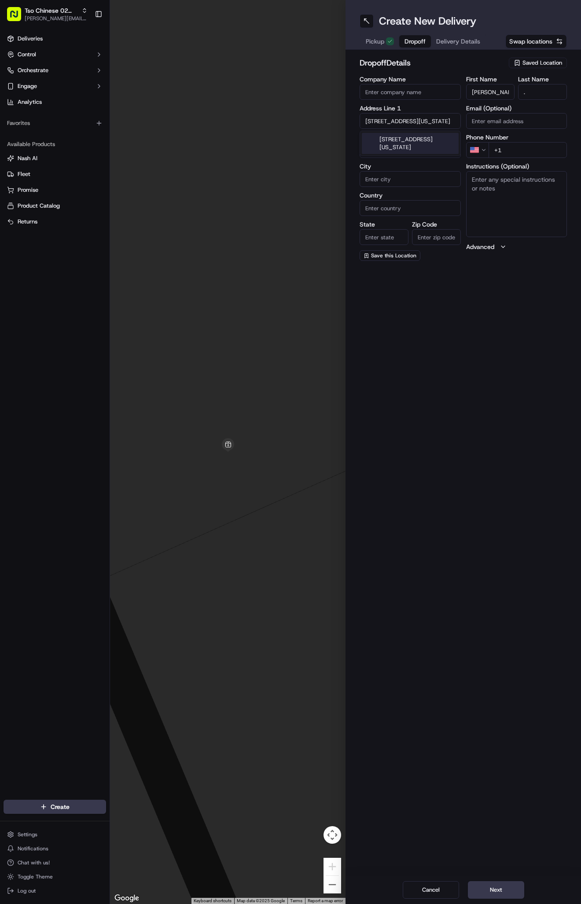
type input "[GEOGRAPHIC_DATA]"
type input "78757"
type input "7744 Northcross Drive"
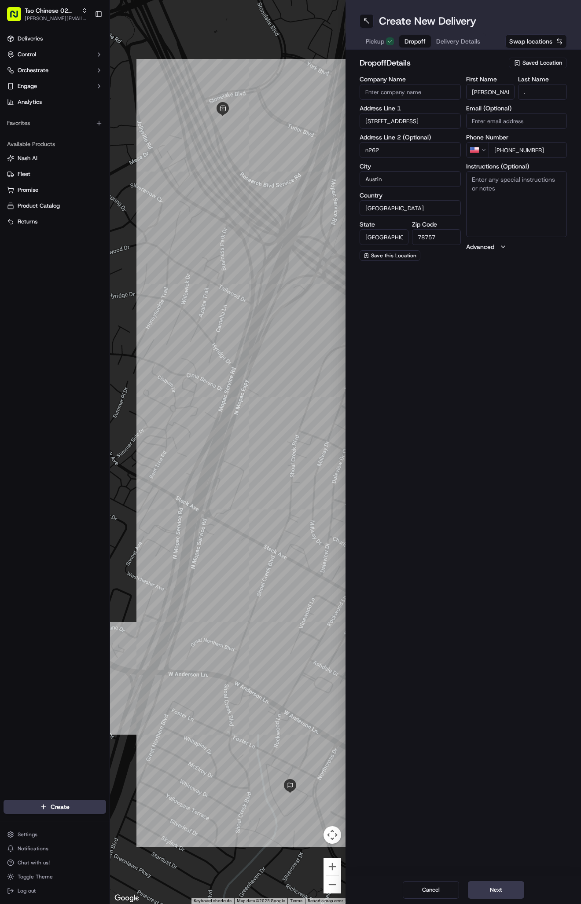
type input "+1 737 215 5407"
click at [501, 202] on textarea "Instructions (Optional)" at bounding box center [516, 204] width 101 height 66
paste textarea "Enter off Northcross by the post office, apartment is back alongside the creek …"
type textarea "Enter off Northcross by the post office, apartment is back alongside the creek …"
click at [540, 364] on div "Create New Delivery Pickup Dropoff Delivery Details Swap locations dropoff Deta…" at bounding box center [462, 452] width 235 height 904
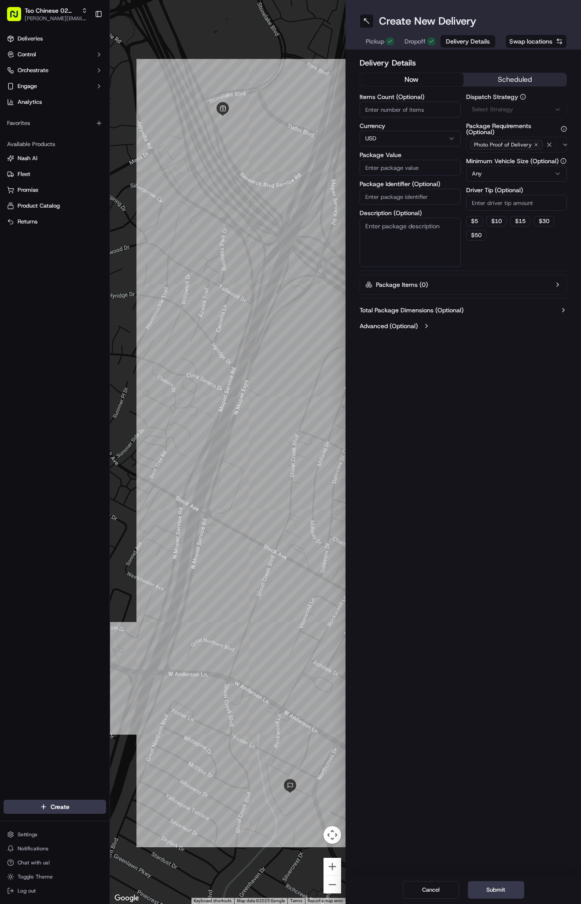
click at [450, 37] on span "Delivery Details" at bounding box center [468, 41] width 44 height 9
click at [494, 106] on span "Via Automation" at bounding box center [492, 110] width 40 height 8
click at [518, 158] on span "Tso Arbor Strategy" at bounding box center [523, 158] width 108 height 8
click at [525, 207] on html "Tso Chinese 02 Arbor antonia@tsochinese.com Toggle Sidebar Deliveries Control O…" at bounding box center [290, 452] width 581 height 904
click at [522, 205] on input "Driver Tip (Optional)" at bounding box center [516, 203] width 101 height 16
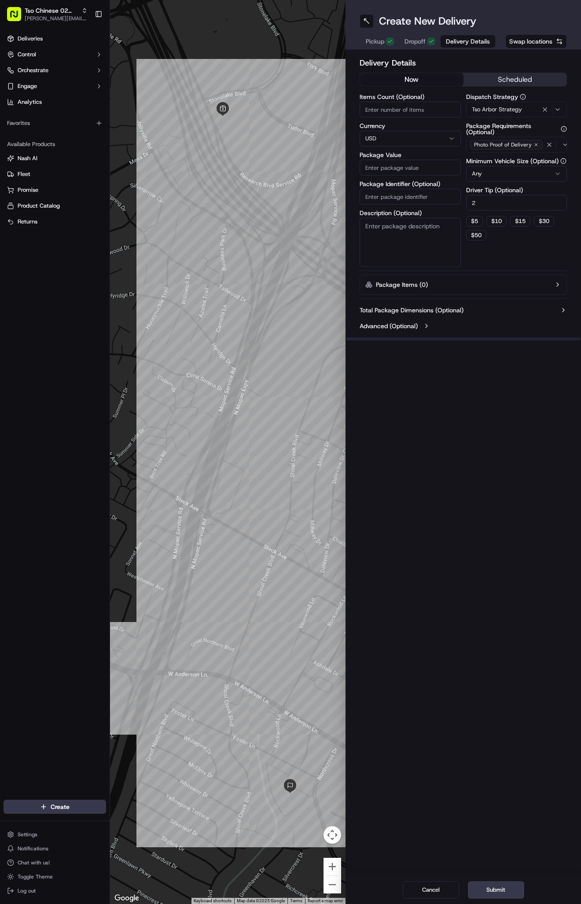
type input "2"
click at [422, 169] on input "Package Value" at bounding box center [410, 168] width 101 height 16
type input "43.08"
click at [417, 198] on input "Package Identifier (Optional)" at bounding box center [410, 197] width 101 height 16
paste input "#0SPQKRH"
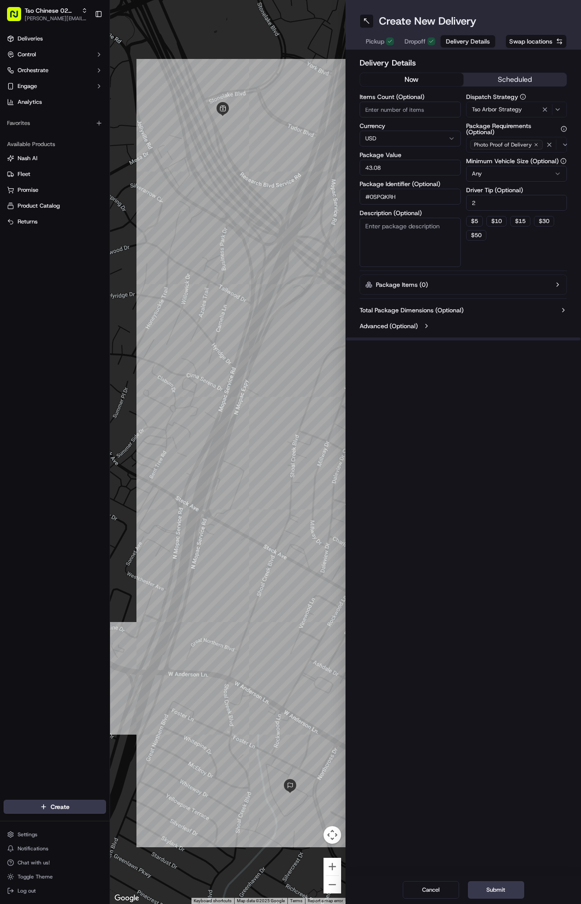
type input "#0SPQKRH"
click at [474, 456] on div "Create New Delivery Pickup Dropoff Delivery Details Swap locations Delivery Det…" at bounding box center [462, 452] width 235 height 904
click at [425, 49] on div "Create New Delivery Pickup Dropoff Delivery Details Swap locations" at bounding box center [462, 25] width 235 height 50
click at [424, 47] on button "Dropoff" at bounding box center [419, 41] width 41 height 12
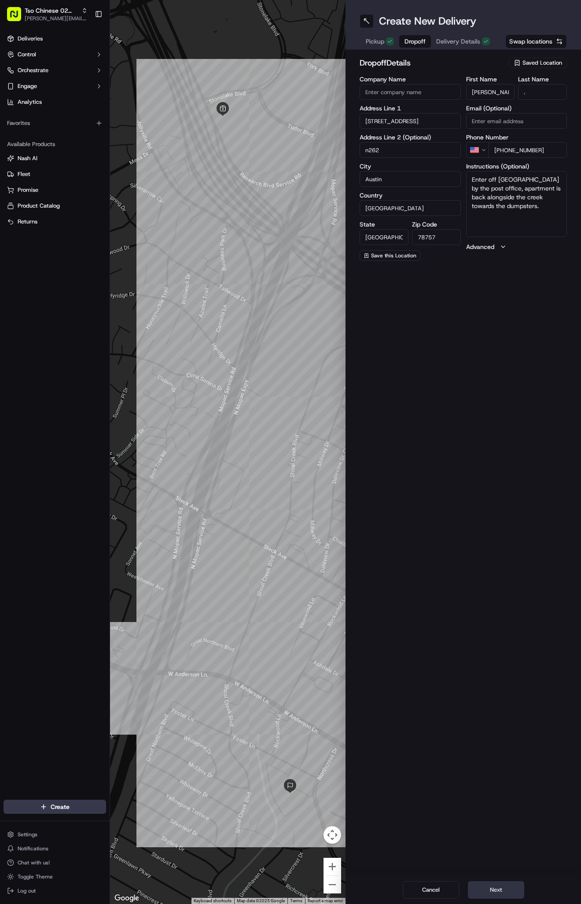
click at [489, 885] on button "Next" at bounding box center [496, 891] width 56 height 18
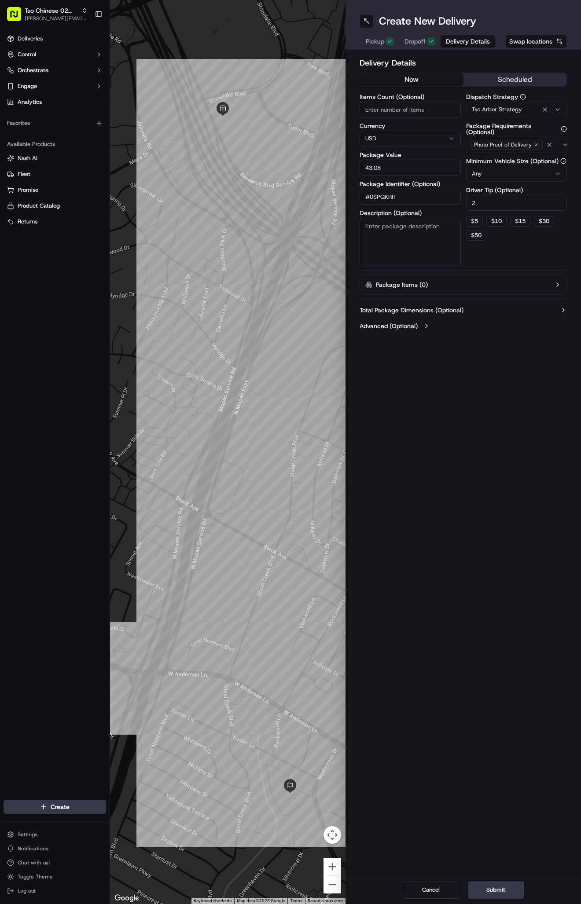
click at [489, 874] on div "Create New Delivery Pickup Dropoff Delivery Details Swap locations Delivery Det…" at bounding box center [462, 452] width 235 height 904
click at [492, 902] on div "Cancel Submit" at bounding box center [462, 890] width 235 height 28
click at [496, 895] on button "Submit" at bounding box center [496, 891] width 56 height 18
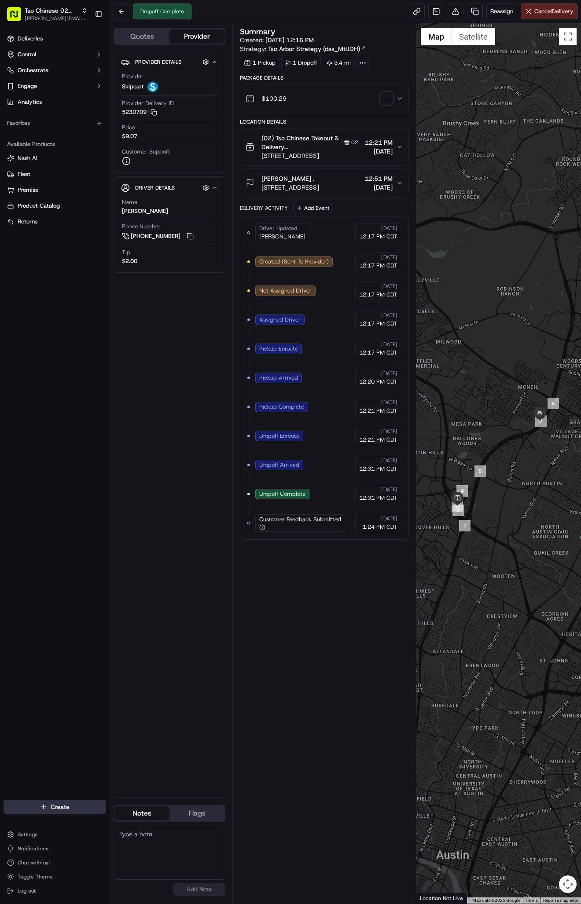
click at [55, 811] on html "Tso Chinese 02 Arbor [PERSON_NAME][EMAIL_ADDRESS][DOMAIN_NAME] Toggle Sidebar D…" at bounding box center [290, 452] width 581 height 904
click at [168, 818] on link "Delivery" at bounding box center [159, 824] width 98 height 16
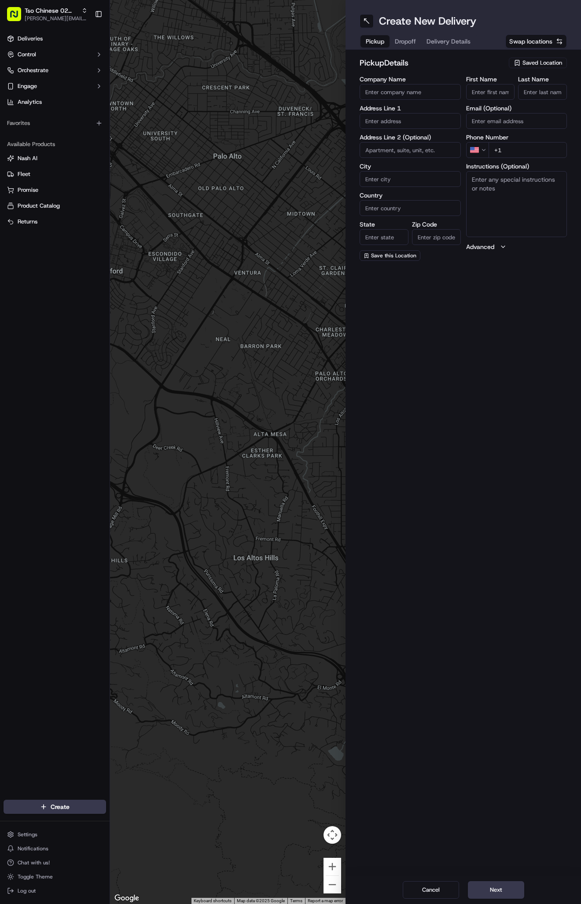
click at [538, 60] on span "Saved Location" at bounding box center [542, 63] width 40 height 8
click at [529, 102] on span "(02) Tso Chinese Takeout & Delivery [GEOGRAPHIC_DATA] (02)" at bounding box center [523, 100] width 108 height 16
type input "(02) Tso Chinese Takeout & Delivery [GEOGRAPHIC_DATA]"
type input "Bldg E Ste 402"
type input "Austin"
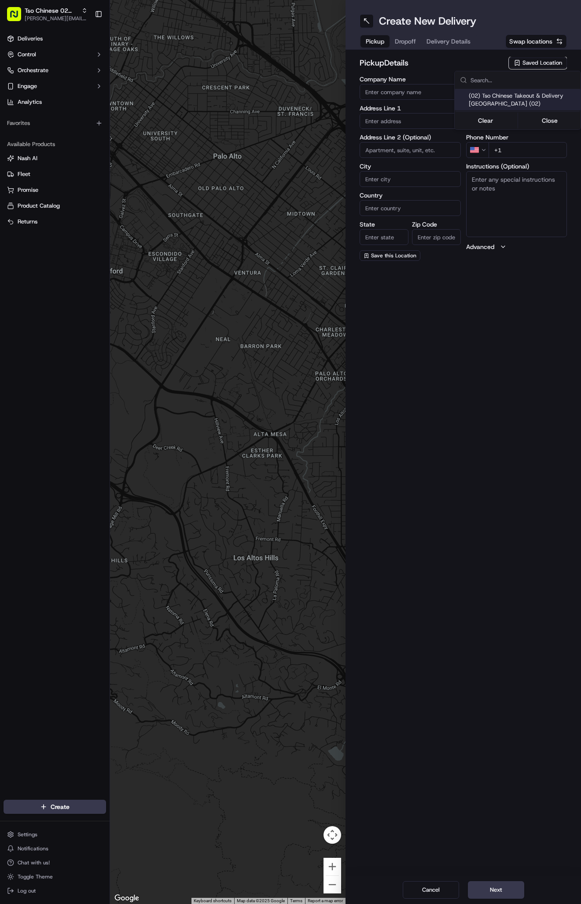
type input "US"
type input "[GEOGRAPHIC_DATA]"
type input "78759"
type input "Tso Chinese"
type input "Arboretum Crossing Manager"
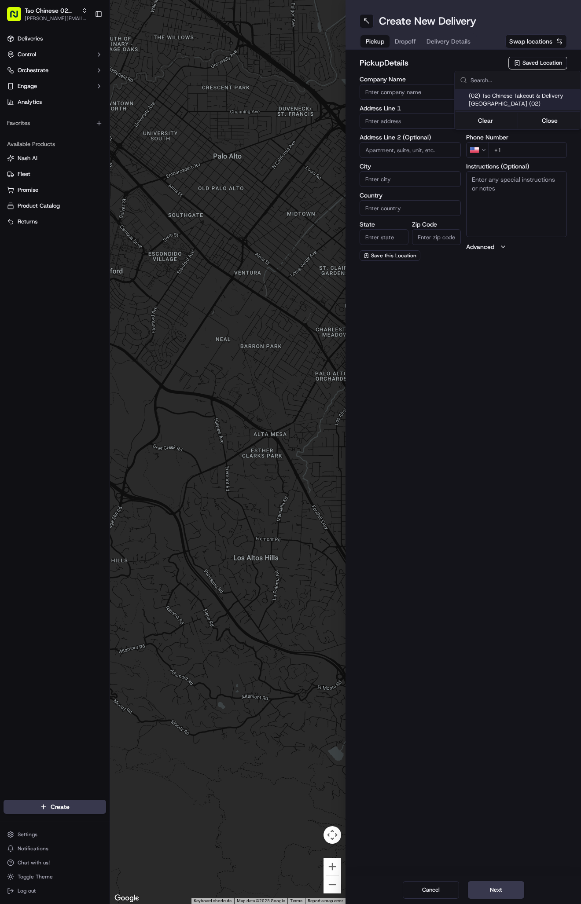
type input "[EMAIL_ADDRESS][DOMAIN_NAME]"
type input "[PHONE_NUMBER]"
type textarea "Submit a picture displaying address & food as Proof of Delivery. Envía una foto…"
type input "[STREET_ADDRESS]"
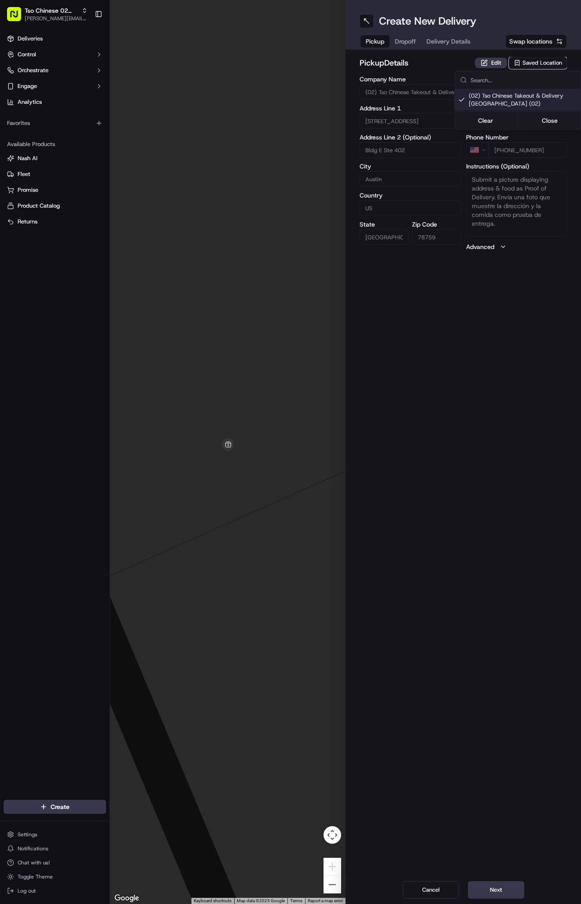
click at [404, 47] on html "Tso Chinese 02 Arbor [PERSON_NAME][EMAIL_ADDRESS][DOMAIN_NAME] Toggle Sidebar D…" at bounding box center [290, 452] width 581 height 904
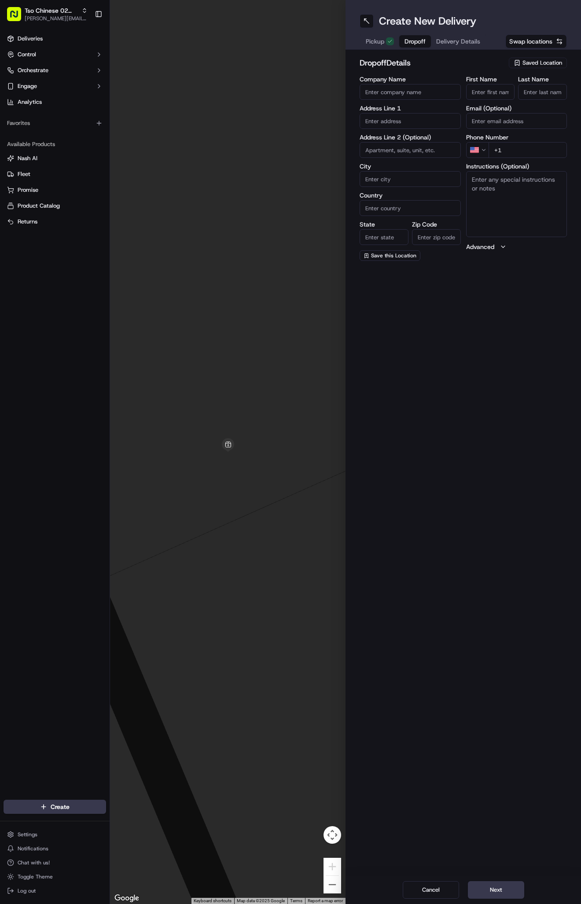
click at [404, 47] on button "Dropoff" at bounding box center [415, 41] width 32 height 12
click at [483, 93] on input "First Name" at bounding box center [490, 92] width 49 height 16
paste input "[PERSON_NAME]"
type input "[PERSON_NAME]"
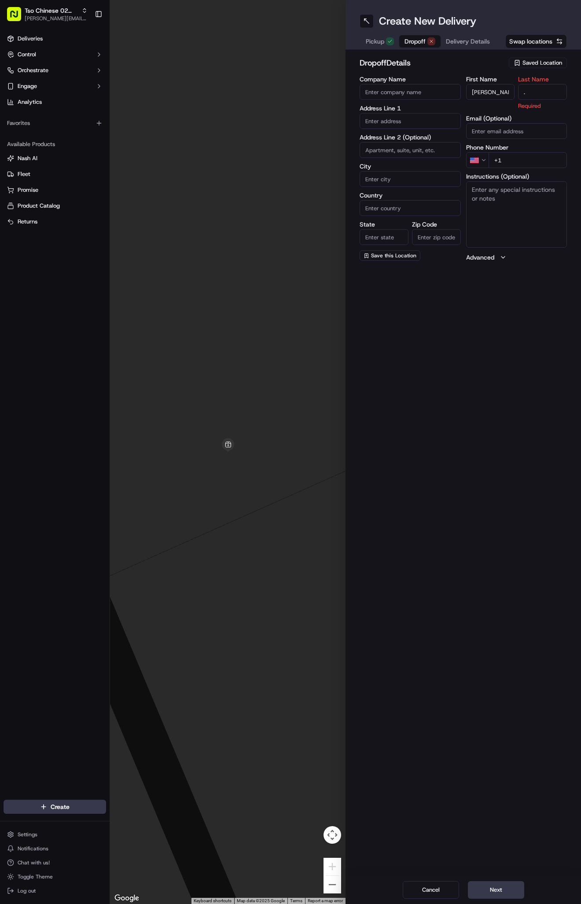
type input "."
paste input "[STREET_ADDRESS][US_STATE]"
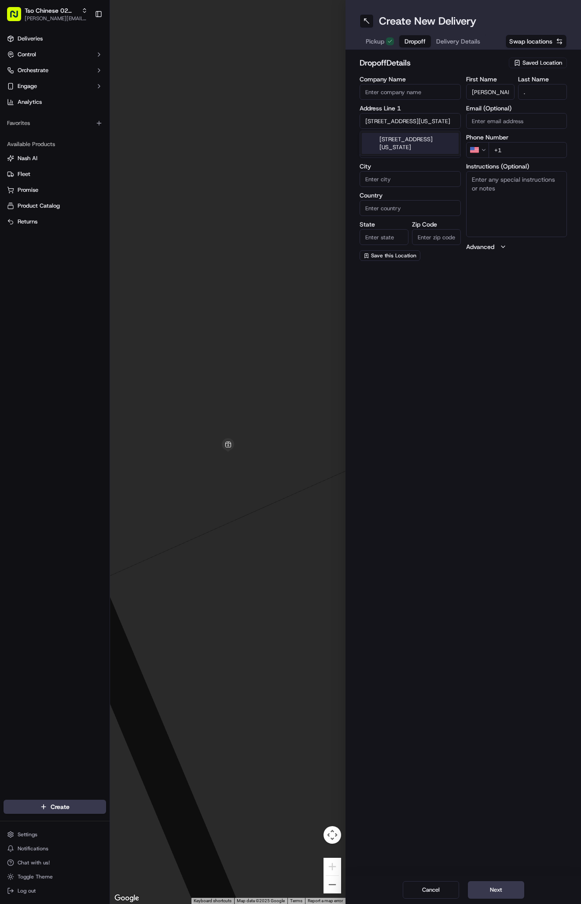
click at [421, 143] on div "[STREET_ADDRESS][US_STATE]" at bounding box center [410, 143] width 97 height 21
type input "[STREET_ADDRESS]"
type input "Austin"
type input "[GEOGRAPHIC_DATA]"
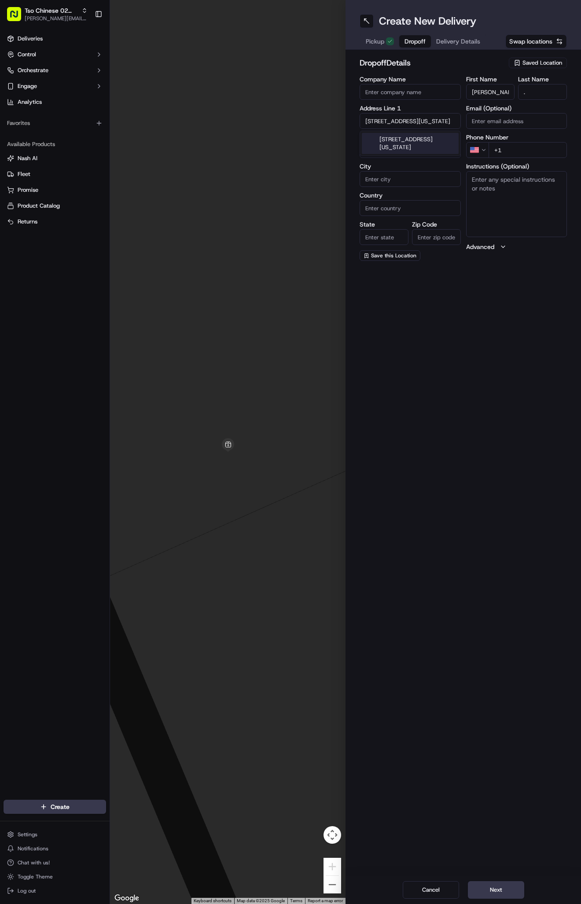
type input "78731"
type input "[STREET_ADDRESS]"
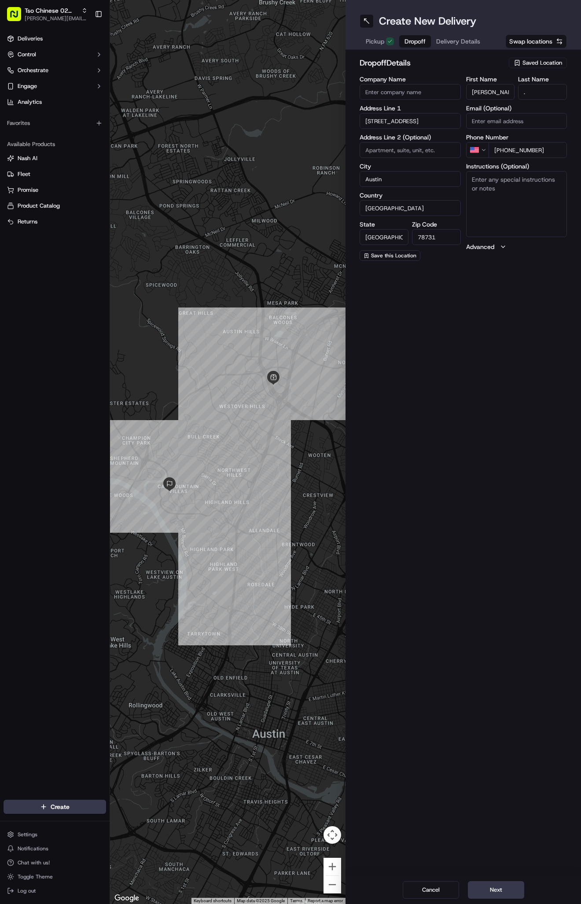
type input "[PHONE_NUMBER]"
click at [513, 198] on textarea "Instructions (Optional)" at bounding box center [516, 204] width 101 height 66
paste textarea "Leave bag in front of door. Thank you."
type textarea "Leave bag in front of door. Thank you."
click at [518, 356] on div "Create New Delivery Pickup Dropoff Delivery Details Swap locations dropoff Deta…" at bounding box center [462, 452] width 235 height 904
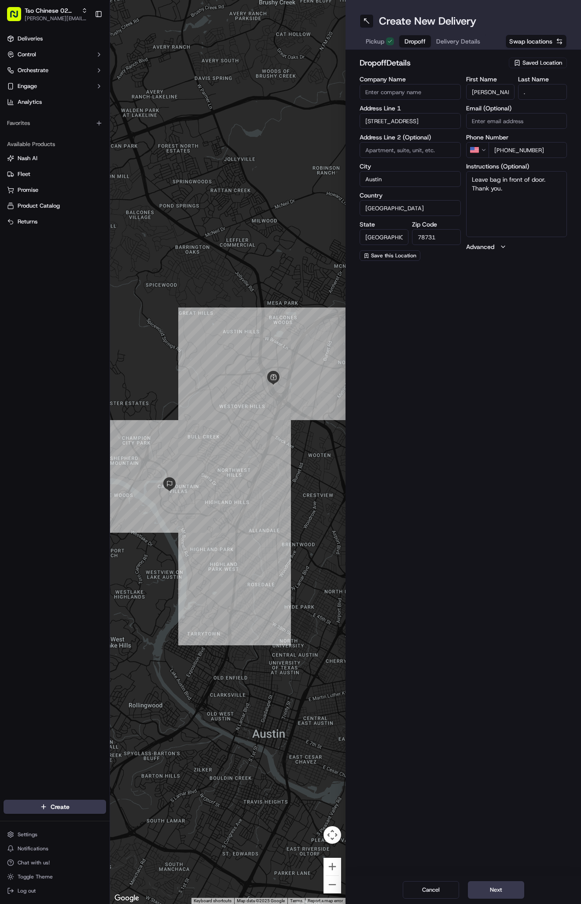
click at [444, 37] on button "Delivery Details" at bounding box center [458, 41] width 55 height 12
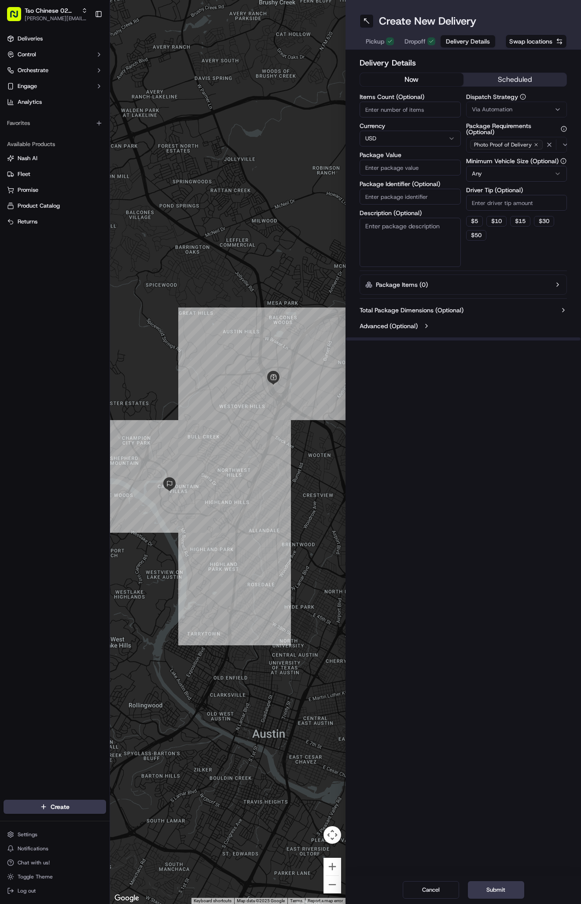
click at [489, 103] on button "Via Automation" at bounding box center [516, 110] width 101 height 16
click at [508, 155] on span "Tso Arbor Strategy" at bounding box center [523, 158] width 108 height 8
click at [529, 203] on html "Tso Chinese 02 Arbor [PERSON_NAME][EMAIL_ADDRESS][DOMAIN_NAME] Toggle Sidebar D…" at bounding box center [290, 452] width 581 height 904
click at [529, 203] on input "Driver Tip (Optional)" at bounding box center [516, 203] width 101 height 16
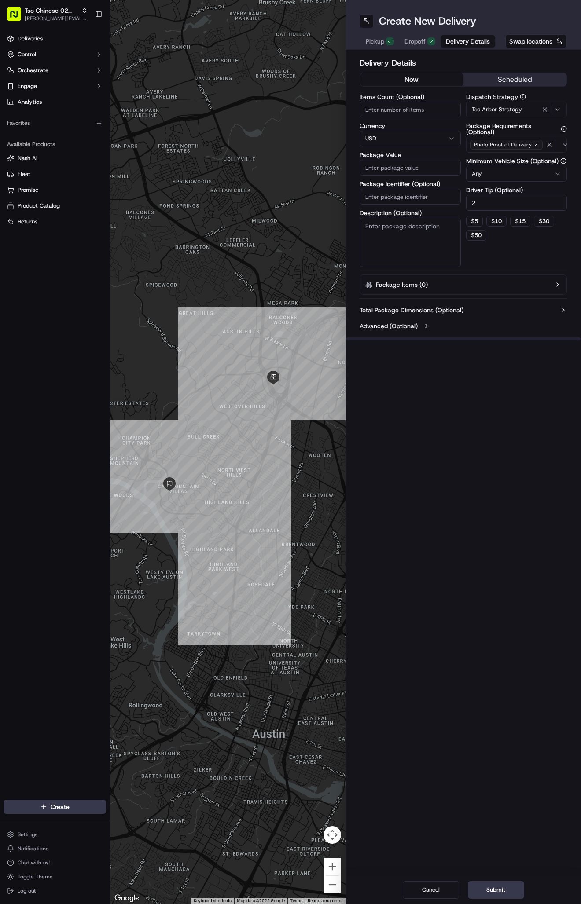
type input "2"
click at [423, 172] on input "Package Value" at bounding box center [410, 168] width 101 height 16
type input "99.21"
click at [402, 200] on input "Package Identifier (Optional)" at bounding box center [410, 197] width 101 height 16
paste input "#KOLEXAB"
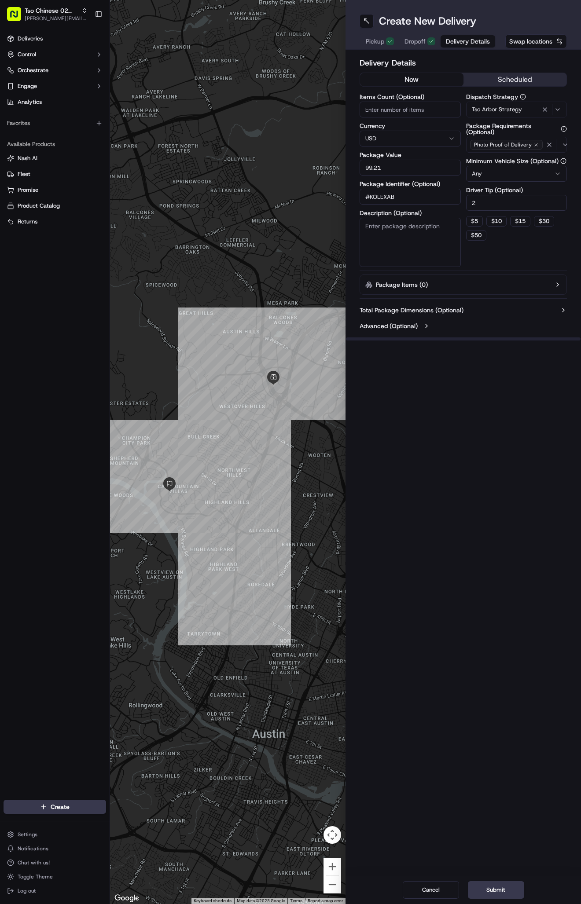
type input "#KOLEXAB"
click at [413, 49] on div "Create New Delivery Pickup Dropoff Delivery Details Swap locations Delivery Det…" at bounding box center [462, 452] width 235 height 904
click at [413, 38] on span "Dropoff" at bounding box center [414, 41] width 21 height 9
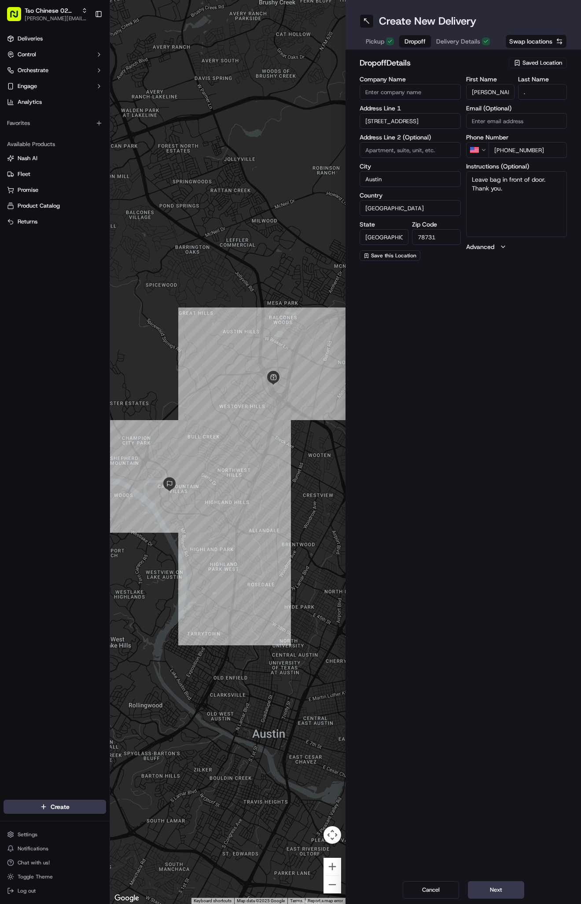
click at [436, 384] on div "Create New Delivery Pickup Dropoff Delivery Details Swap locations dropoff Deta…" at bounding box center [462, 452] width 235 height 904
click at [489, 885] on button "Next" at bounding box center [496, 891] width 56 height 18
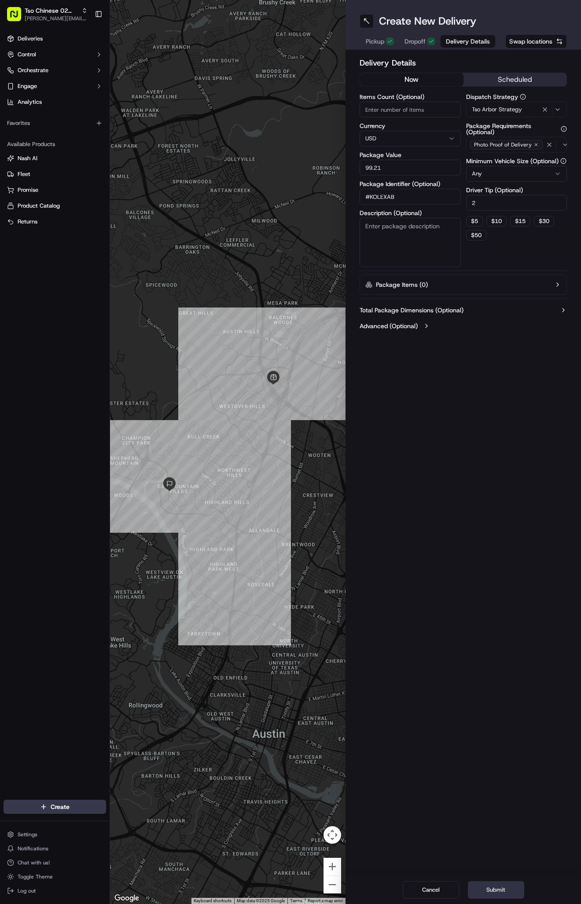
click at [489, 885] on button "Submit" at bounding box center [496, 891] width 56 height 18
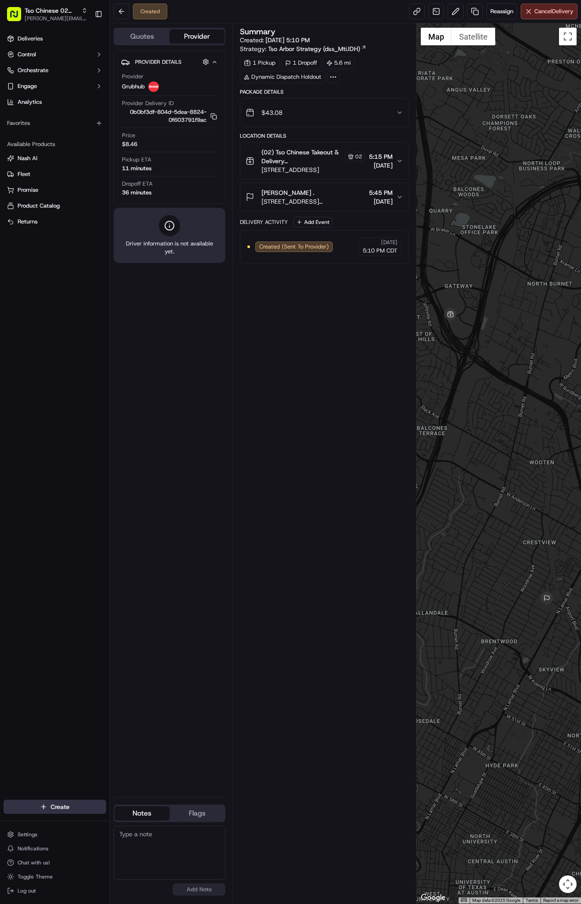
click at [63, 809] on html "Tso Chinese 02 Arbor [PERSON_NAME][EMAIL_ADDRESS][DOMAIN_NAME] Toggle Sidebar D…" at bounding box center [290, 452] width 581 height 904
click at [123, 822] on div at bounding box center [119, 823] width 11 height 11
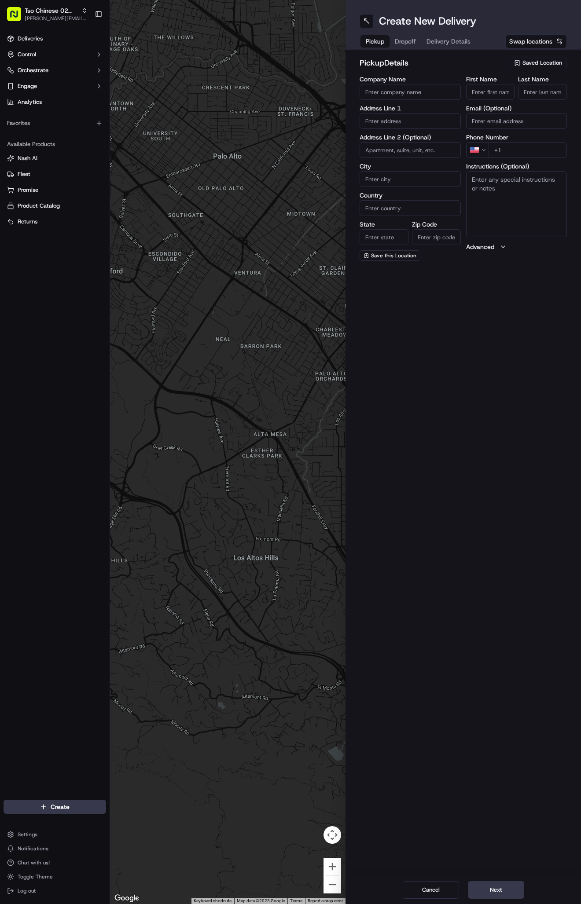
click at [541, 59] on div "Saved Location" at bounding box center [538, 63] width 58 height 11
click at [539, 98] on span "(02) Tso Chinese Takeout & Delivery [GEOGRAPHIC_DATA] (02)" at bounding box center [523, 100] width 108 height 16
type input "(02) Tso Chinese Takeout & Delivery [GEOGRAPHIC_DATA]"
type input "Bldg E Ste 402"
type input "Austin"
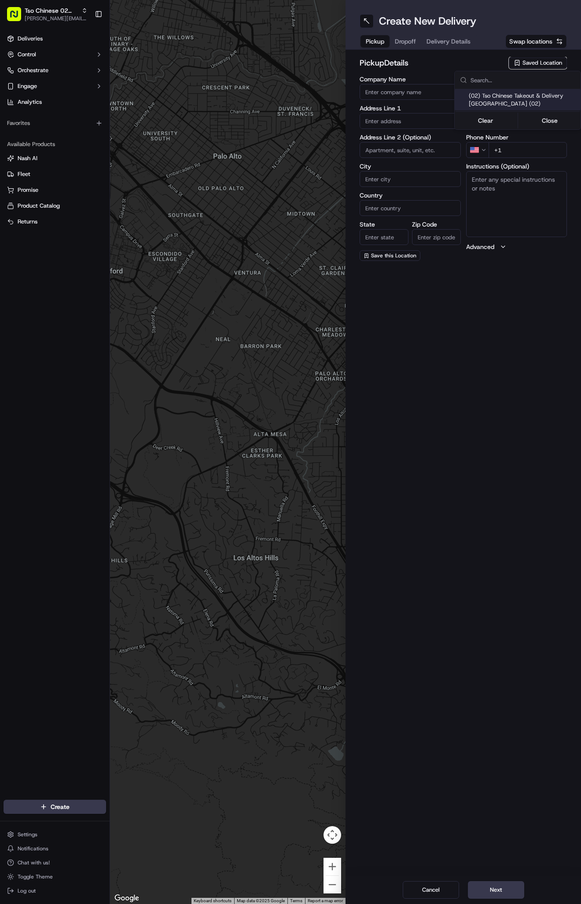
type input "US"
type input "[GEOGRAPHIC_DATA]"
type input "78759"
type input "Tso Chinese"
type input "Arboretum Crossing Manager"
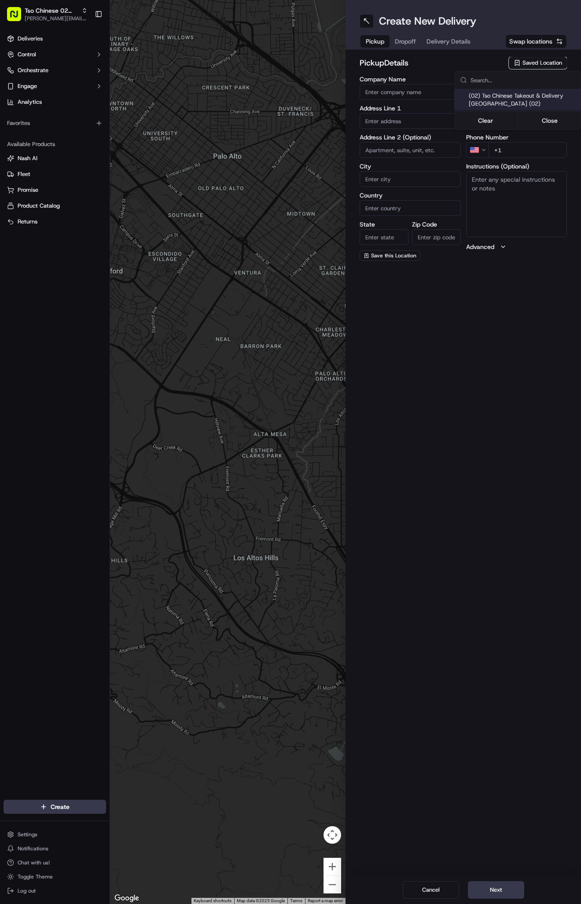
type input "[EMAIL_ADDRESS][DOMAIN_NAME]"
type input "[PHONE_NUMBER]"
type textarea "Submit a picture displaying address & food as Proof of Delivery. Envía una foto…"
type input "[STREET_ADDRESS]"
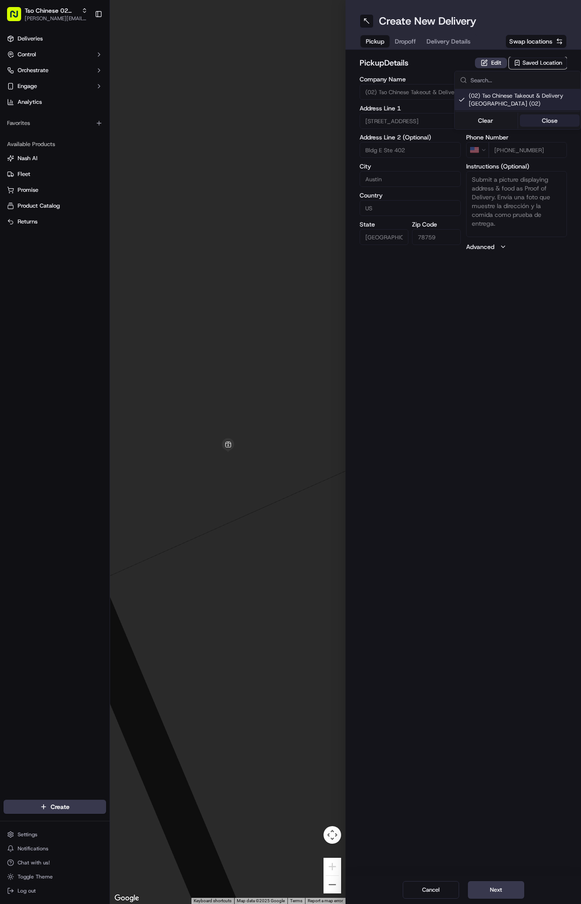
click at [544, 121] on button "Close" at bounding box center [550, 120] width 60 height 12
click at [451, 42] on span "Delivery Details" at bounding box center [448, 41] width 44 height 9
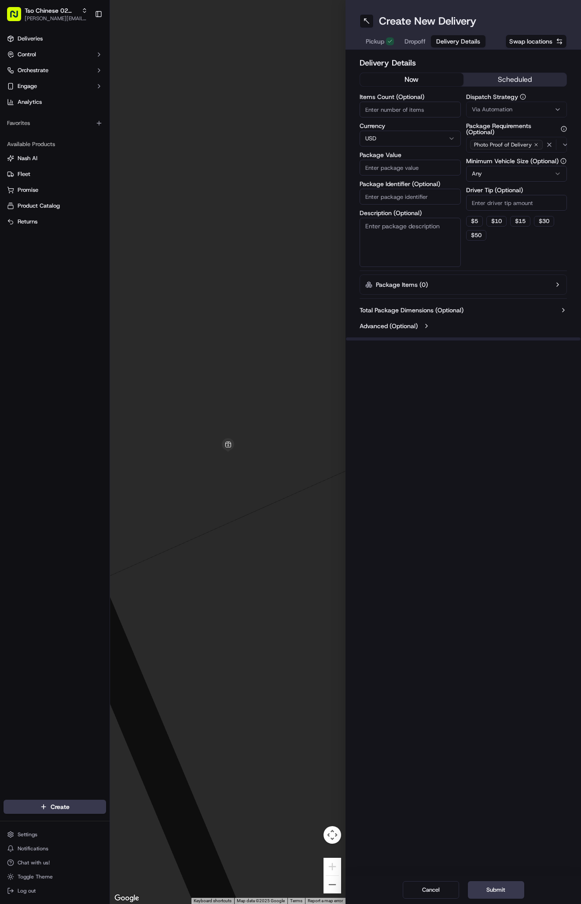
click at [497, 110] on span "Via Automation" at bounding box center [492, 110] width 40 height 8
click at [507, 155] on span "Tso Arbor Strategy" at bounding box center [523, 158] width 108 height 8
click at [548, 186] on button "Close" at bounding box center [550, 187] width 60 height 12
click at [499, 199] on input "Driver Tip (Optional)" at bounding box center [516, 203] width 101 height 16
type input "2"
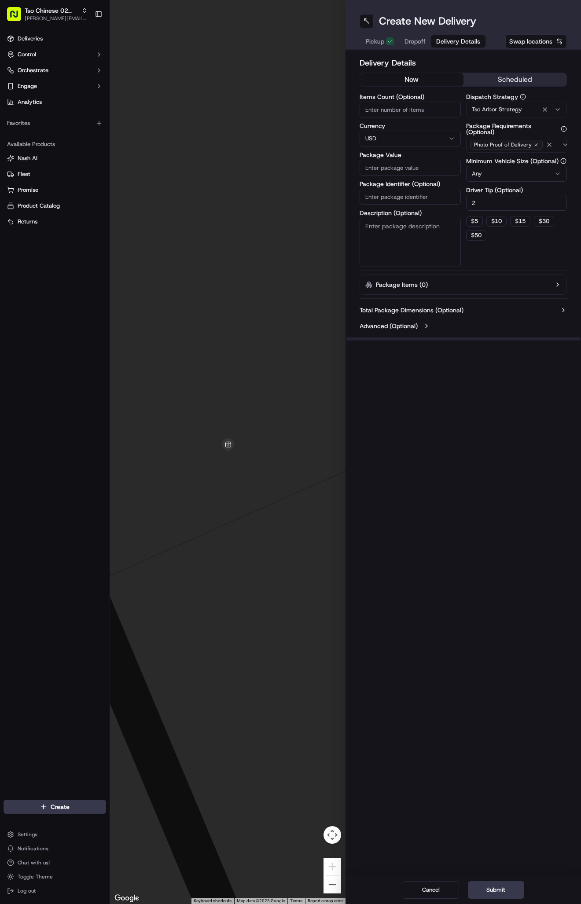
click at [435, 194] on input "Package Identifier (Optional)" at bounding box center [410, 197] width 101 height 16
click at [415, 197] on input "Package Identifier (Optional)" at bounding box center [410, 197] width 101 height 16
paste input "#LX3OQPW"
type input "#LX3OQPW"
click at [420, 168] on input "Package Value" at bounding box center [410, 168] width 101 height 16
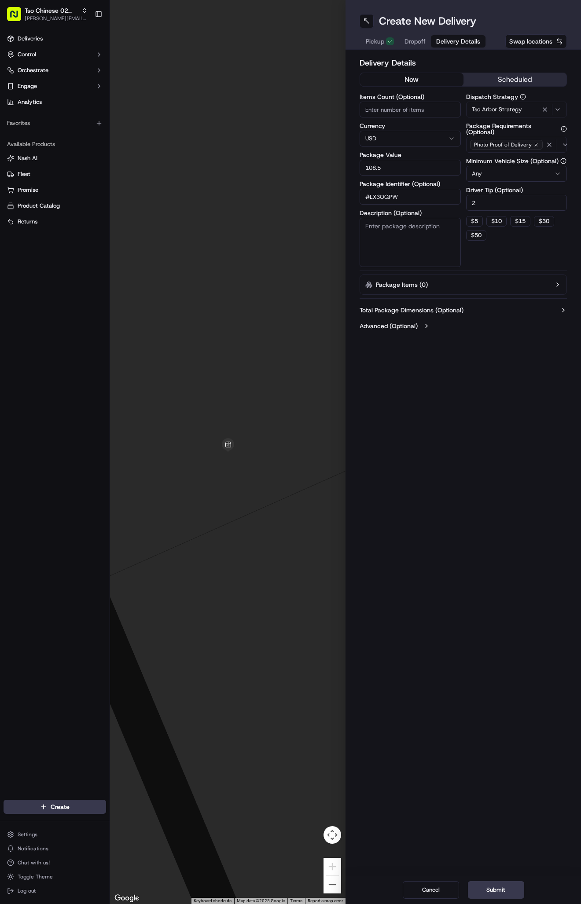
type input "108.52"
click at [422, 42] on span "Dropoff" at bounding box center [414, 41] width 21 height 9
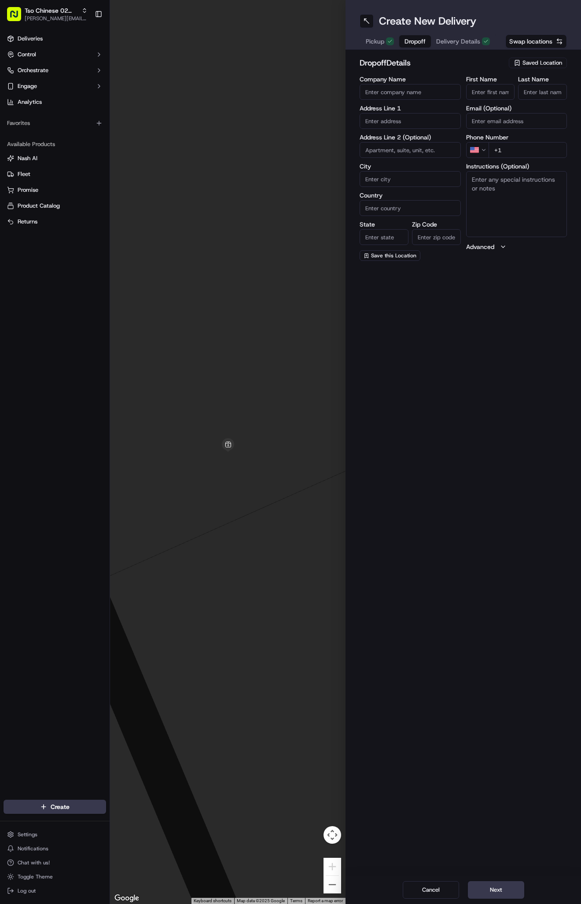
paste input "Joel Adler"
type input "Joel Adler"
type input "."
click at [523, 146] on input "+1" at bounding box center [528, 150] width 79 height 16
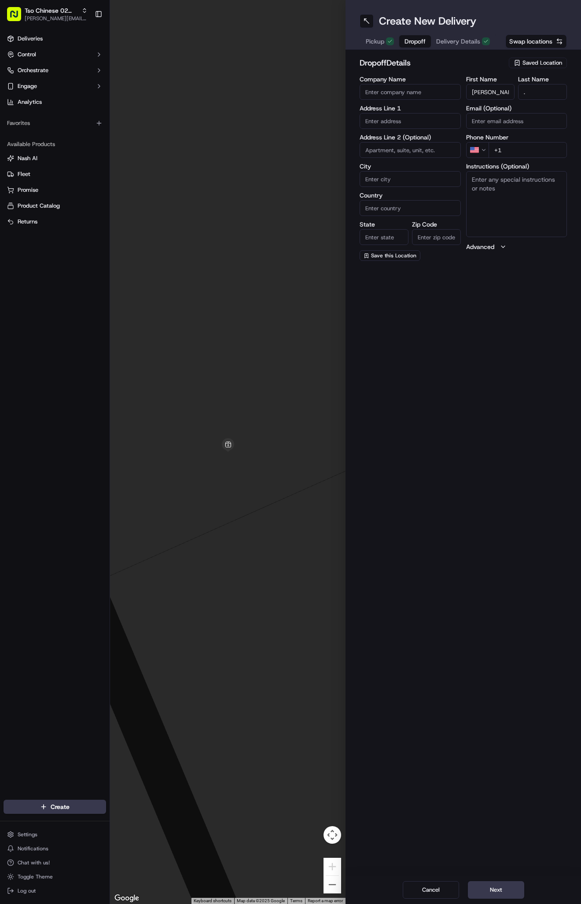
click at [522, 146] on input "+1" at bounding box center [528, 150] width 79 height 16
click at [516, 153] on input "+1" at bounding box center [528, 150] width 79 height 16
paste input "608 335 5258"
type input "+1 608 335 5258"
paste input "11508 Herb Cv"
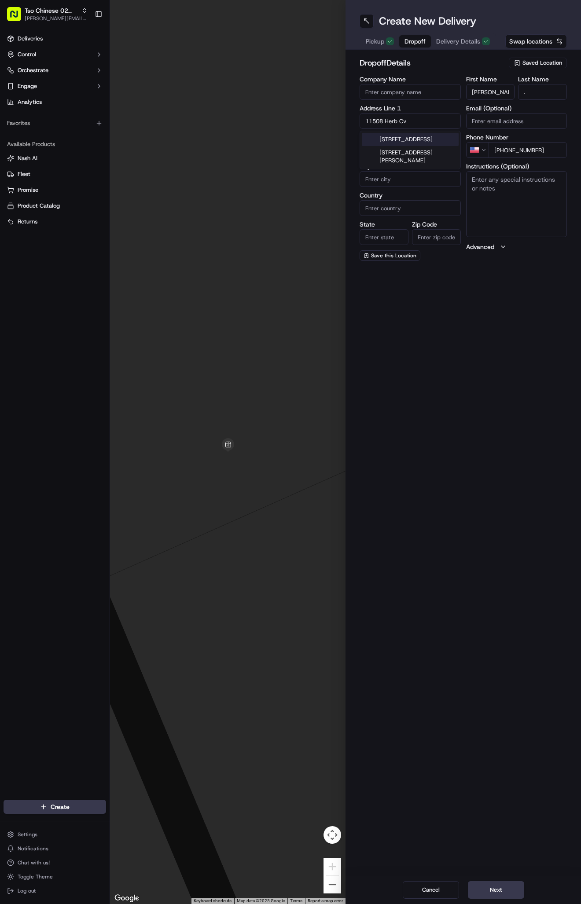
click at [429, 137] on div "11508 Herb Cove, Austin, TX" at bounding box center [410, 139] width 97 height 13
type input "[STREET_ADDRESS]"
type input "Austin"
type input "United States"
type input "TX"
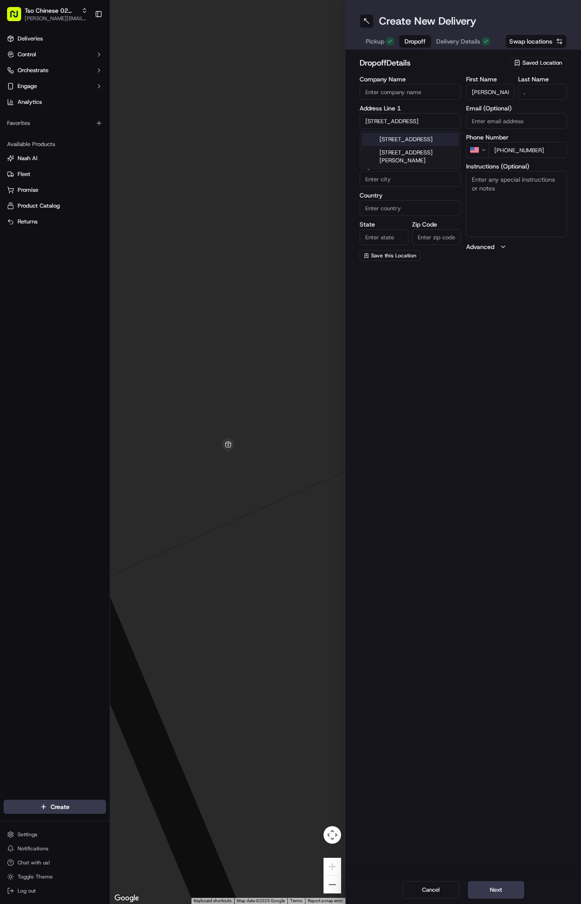
type input "78750"
type input "11508 Herb Cove"
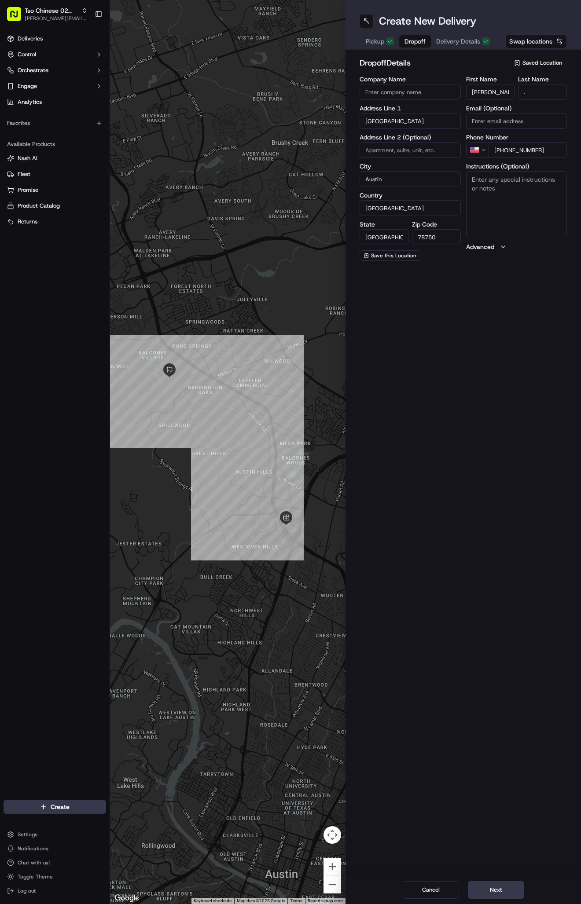
click at [496, 185] on textarea "Instructions (Optional)" at bounding box center [516, 204] width 101 height 66
paste textarea "No gate or door codes needed!"
type textarea "No gate or door codes needed!"
click at [494, 887] on button "Next" at bounding box center [496, 891] width 56 height 18
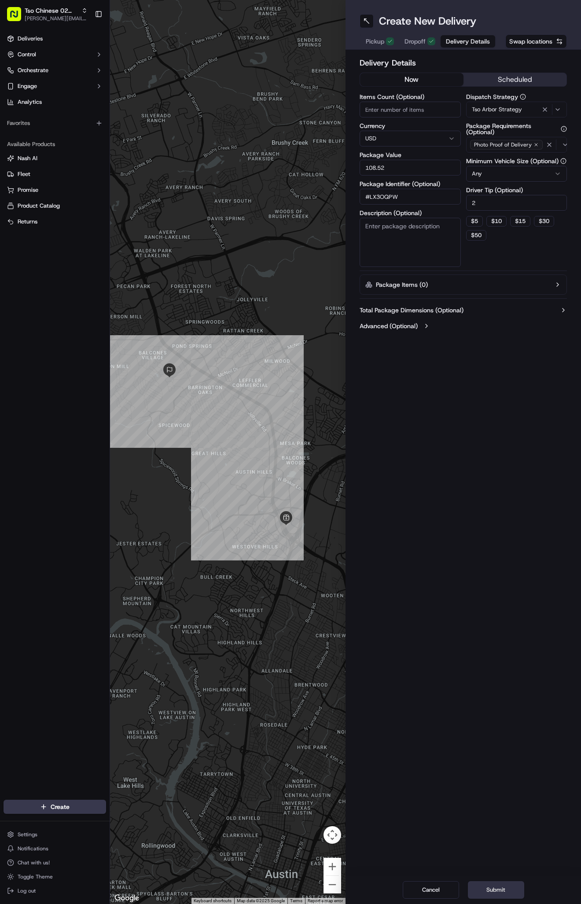
click at [494, 887] on button "Submit" at bounding box center [496, 891] width 56 height 18
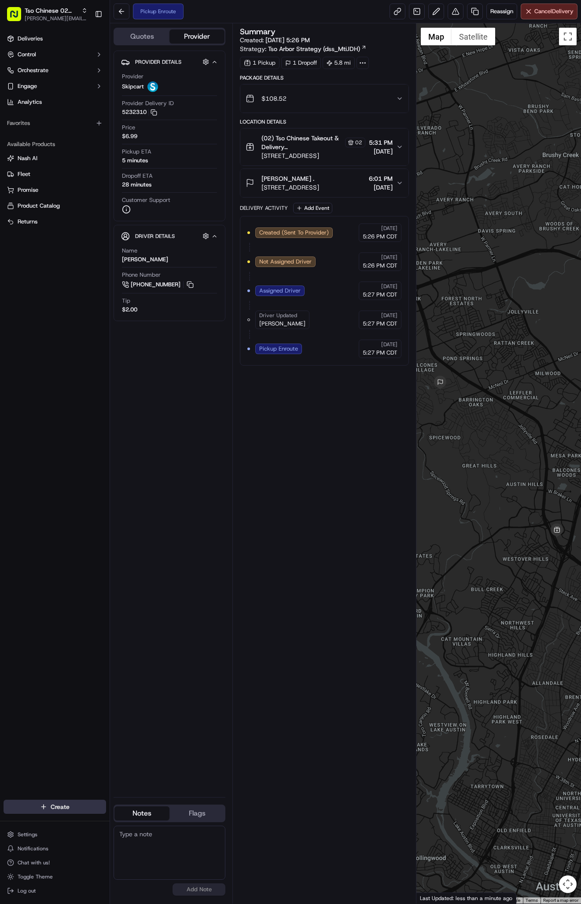
click at [59, 811] on html "Tso Chinese 02 Arbor antonia@tsochinese.com Toggle Sidebar Deliveries Control O…" at bounding box center [290, 452] width 581 height 904
click at [184, 819] on link "Delivery" at bounding box center [159, 824] width 98 height 16
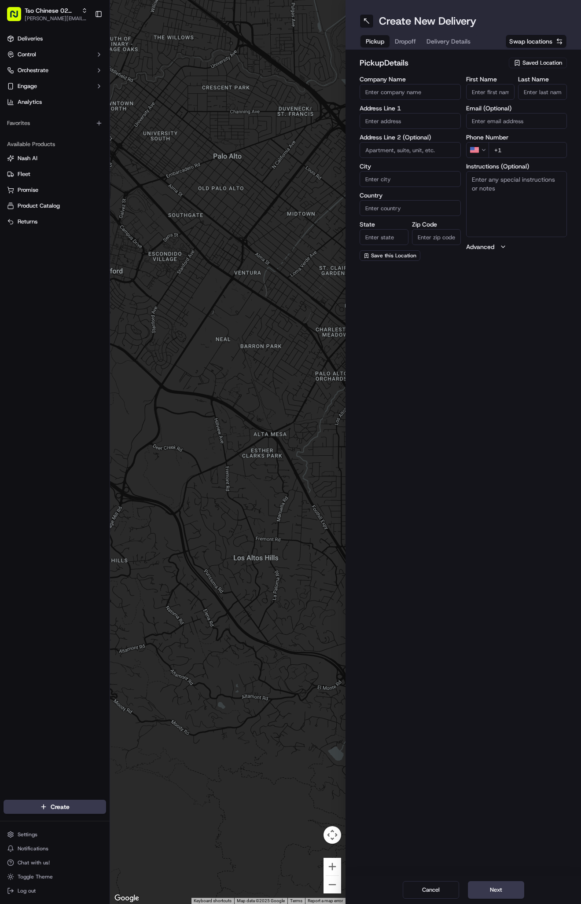
click at [538, 61] on span "Saved Location" at bounding box center [542, 63] width 40 height 8
click at [539, 101] on span "(02) Tso Chinese Takeout & Delivery Arboretum Crossing (02)" at bounding box center [523, 100] width 108 height 16
type input "(02) Tso Chinese Takeout & Delivery [GEOGRAPHIC_DATA]"
type input "Bldg E Ste 402"
type input "Austin"
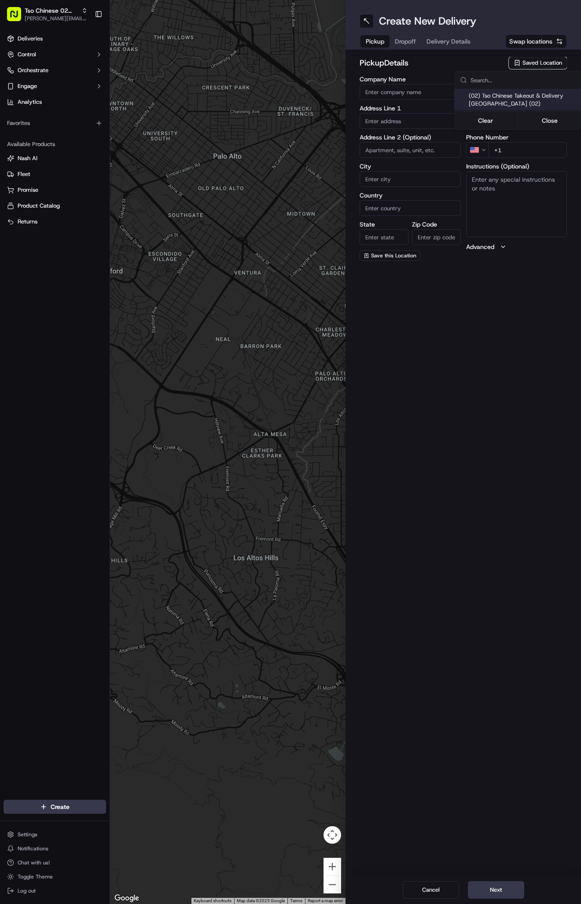
type input "US"
type input "TX"
type input "78759"
type input "Tso Chinese"
type input "Arboretum Crossing Manager"
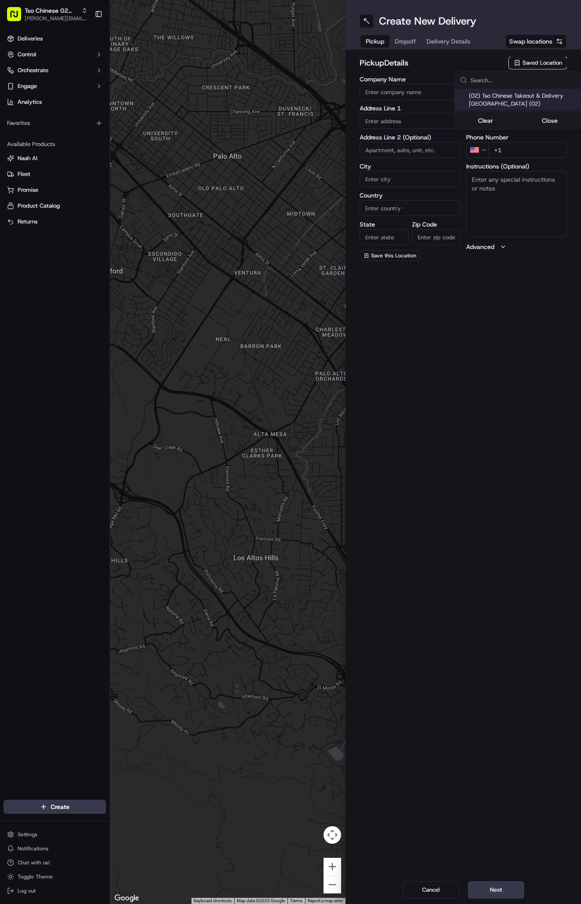
type input "[EMAIL_ADDRESS][DOMAIN_NAME]"
type input "[PHONE_NUMBER]"
type textarea "Submit a picture displaying address & food as Proof of Delivery. Envía una foto…"
type input "9333 Research Blvd"
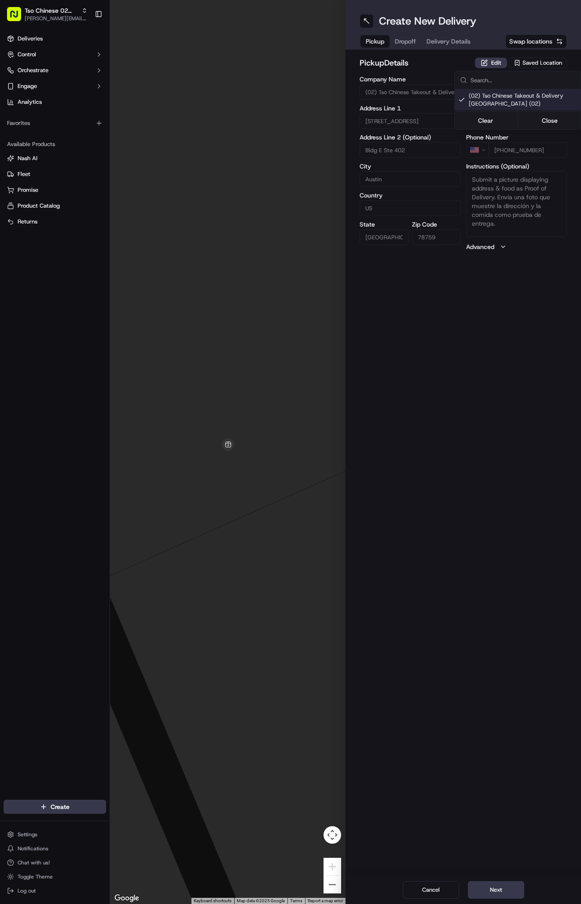
click at [406, 37] on html "Tso Chinese 02 Arbor antonia@tsochinese.com Toggle Sidebar Deliveries Control O…" at bounding box center [290, 452] width 581 height 904
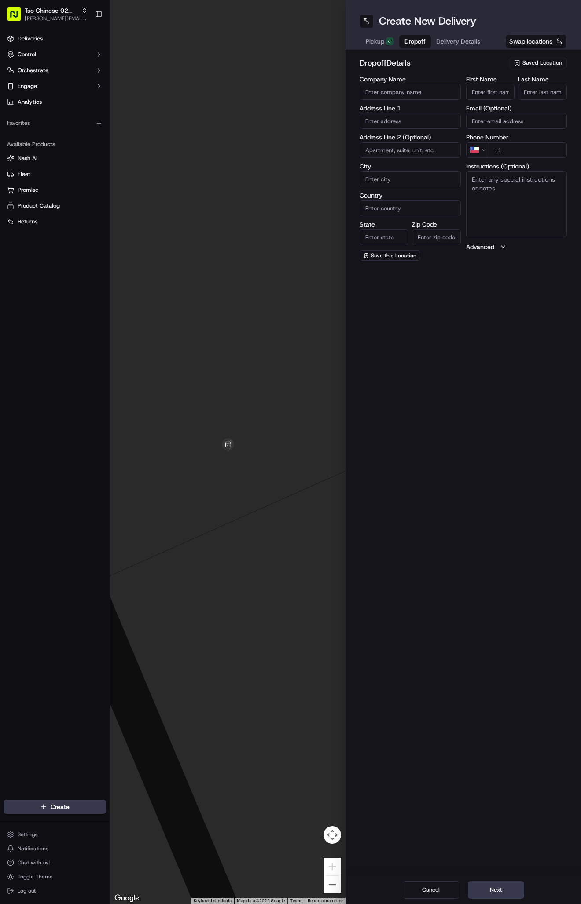
click at [406, 37] on span "Dropoff" at bounding box center [414, 41] width 21 height 9
paste input "ALLISON ARKINSTALL"
type input "ALLISON ARKINSTALL"
type input "."
paste input "7611 Rockpoint Dr Austin Texas 78731"
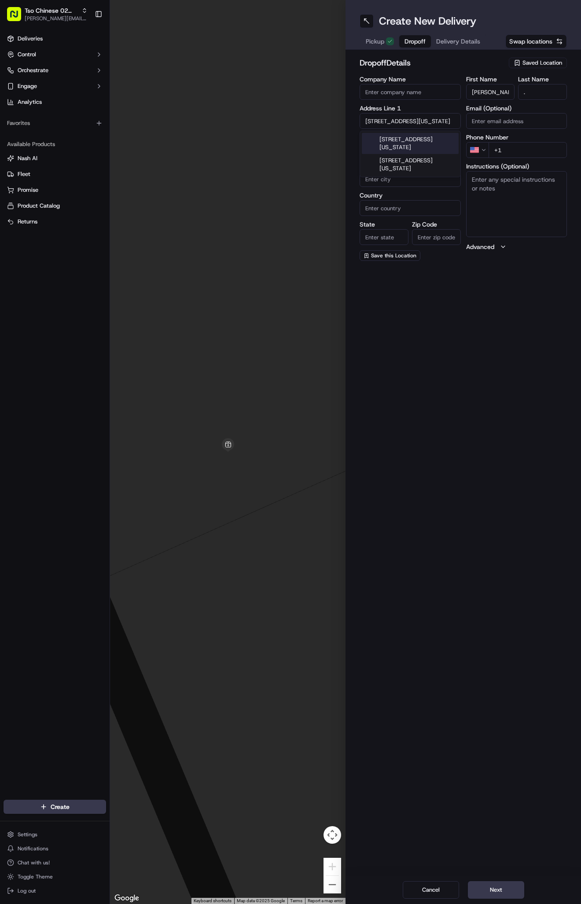
click at [453, 141] on div "7611 Rockpoint Dr, Austin, Texas 78731" at bounding box center [410, 143] width 97 height 21
type input "7611 Rockpoint Dr, Austin, TX 78731, USA"
type input "Austin"
type input "United States"
type input "TX"
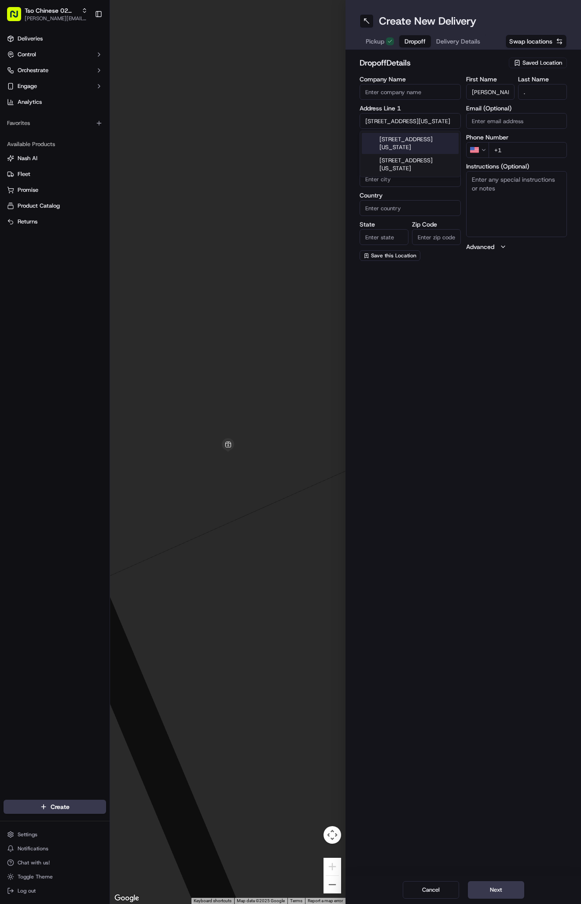
type input "78731"
type input "7611 Rockpoint Drive"
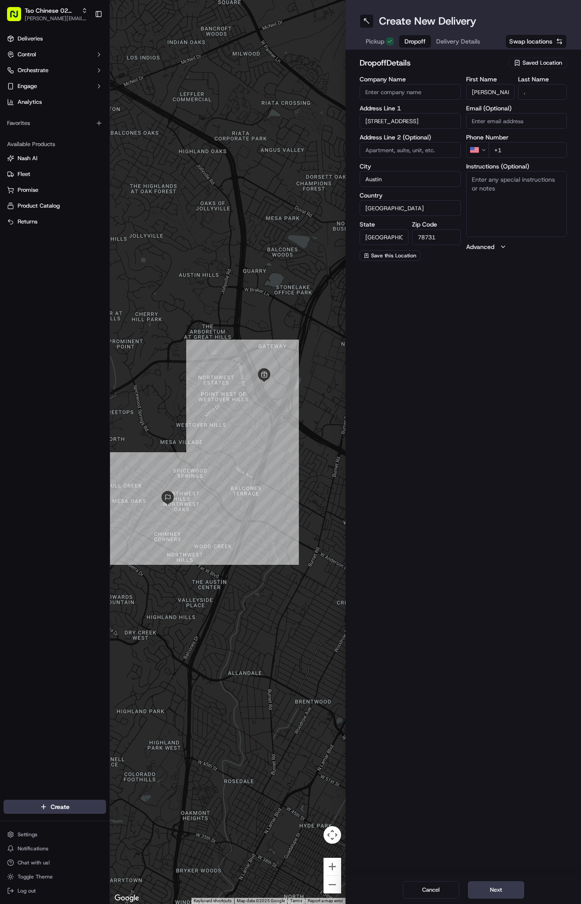
click at [494, 331] on div "Create New Delivery Pickup Dropoff Delivery Details Swap locations dropoff Deta…" at bounding box center [462, 452] width 235 height 904
type input "+1 219 742 2519"
click at [462, 364] on div "Create New Delivery Pickup Dropoff Delivery Details Swap locations dropoff Deta…" at bounding box center [462, 452] width 235 height 904
click at [452, 46] on button "Delivery Details" at bounding box center [458, 41] width 55 height 12
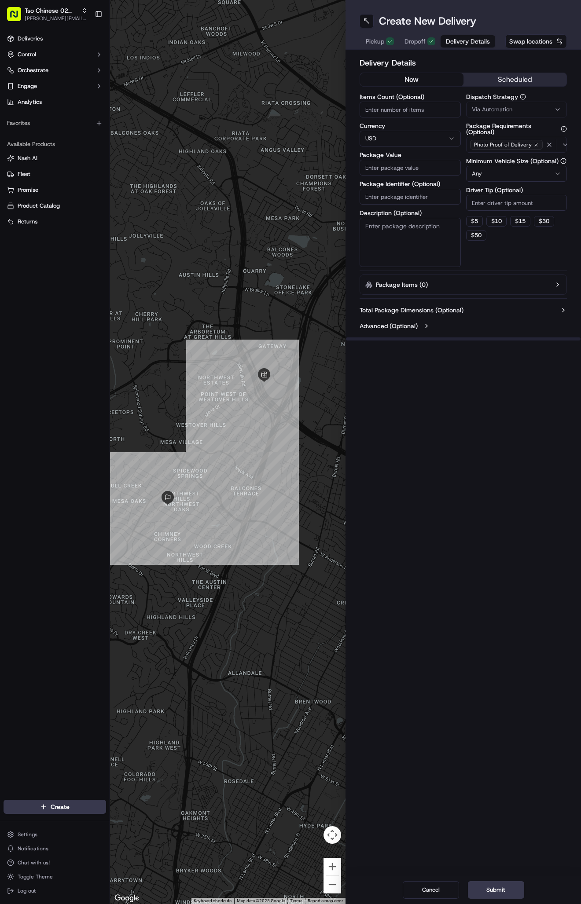
click at [485, 104] on button "Via Automation" at bounding box center [516, 110] width 101 height 16
click at [494, 158] on span "Tso Arbor Strategy" at bounding box center [523, 158] width 108 height 8
click at [492, 304] on html "Tso Chinese 02 Arbor antonia@tsochinese.com Toggle Sidebar Deliveries Control O…" at bounding box center [290, 452] width 581 height 904
click at [489, 200] on input "Driver Tip (Optional)" at bounding box center [516, 203] width 101 height 16
type input "2"
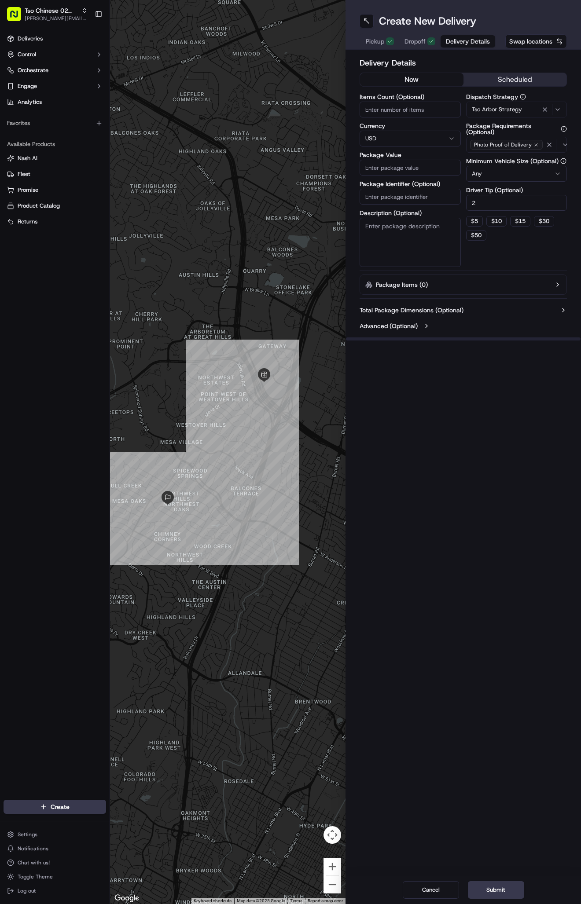
click at [420, 163] on input "Package Value" at bounding box center [410, 168] width 101 height 16
type input "36.7"
click at [438, 191] on input "Package Identifier (Optional)" at bounding box center [410, 197] width 101 height 16
paste input "#AEVC52Q"
type input "#AEVC52Q"
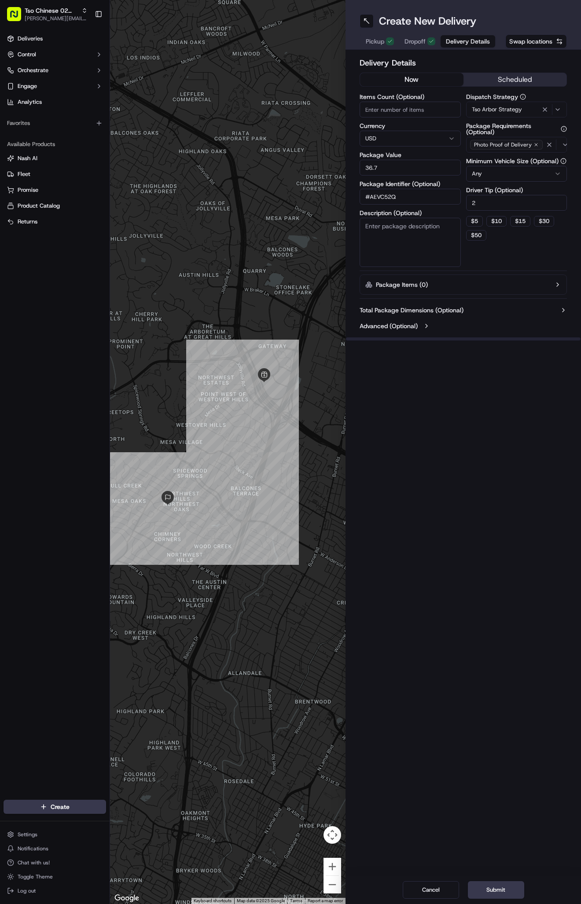
click at [480, 490] on div "Create New Delivery Pickup Dropoff Delivery Details Swap locations Delivery Det…" at bounding box center [462, 452] width 235 height 904
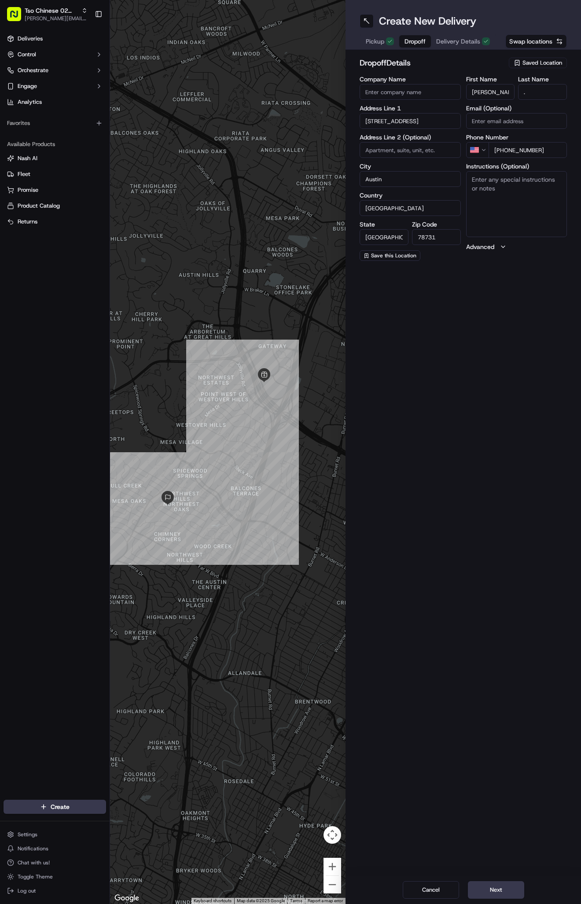
click at [423, 38] on span "Dropoff" at bounding box center [414, 41] width 21 height 9
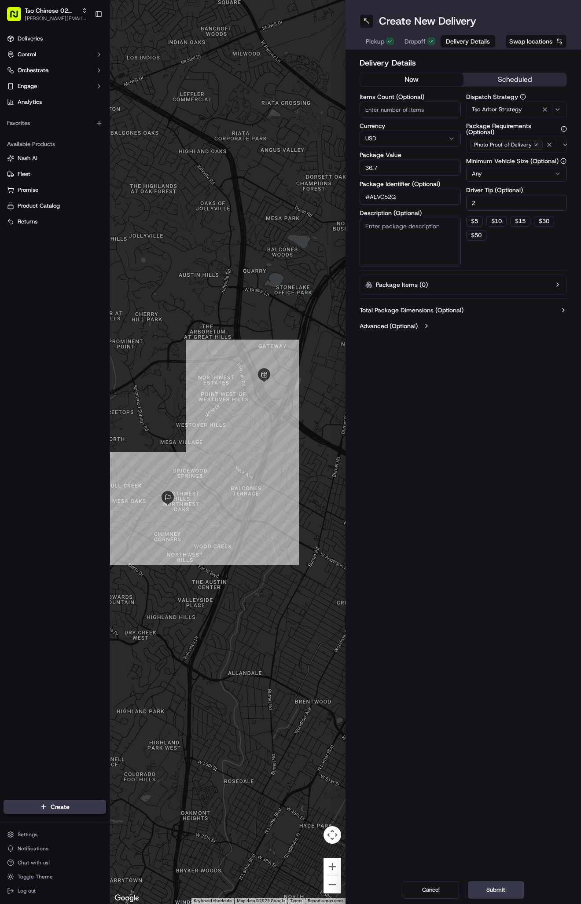
click at [438, 40] on div "Pickup Dropoff Delivery Details" at bounding box center [428, 41] width 136 height 16
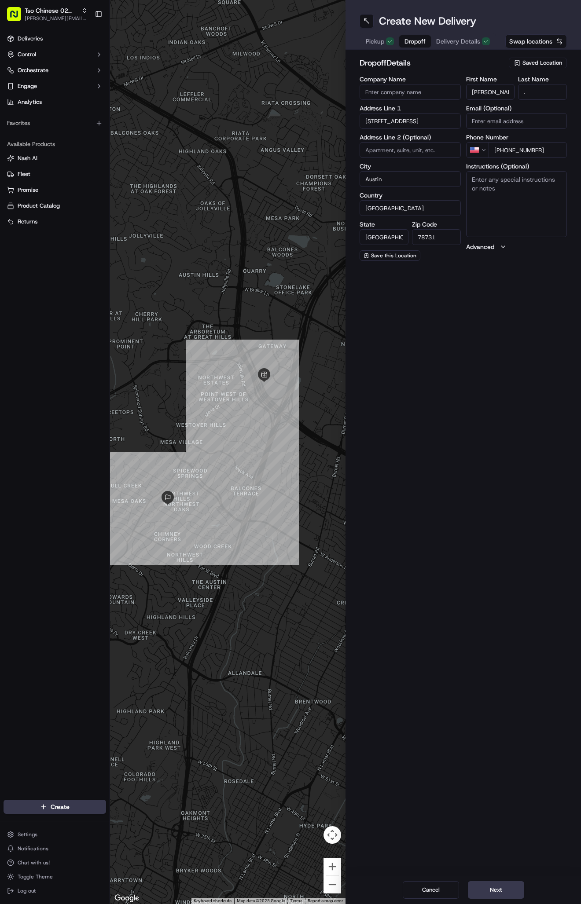
click at [416, 42] on span "Dropoff" at bounding box center [414, 41] width 21 height 9
click at [487, 883] on button "Next" at bounding box center [496, 891] width 56 height 18
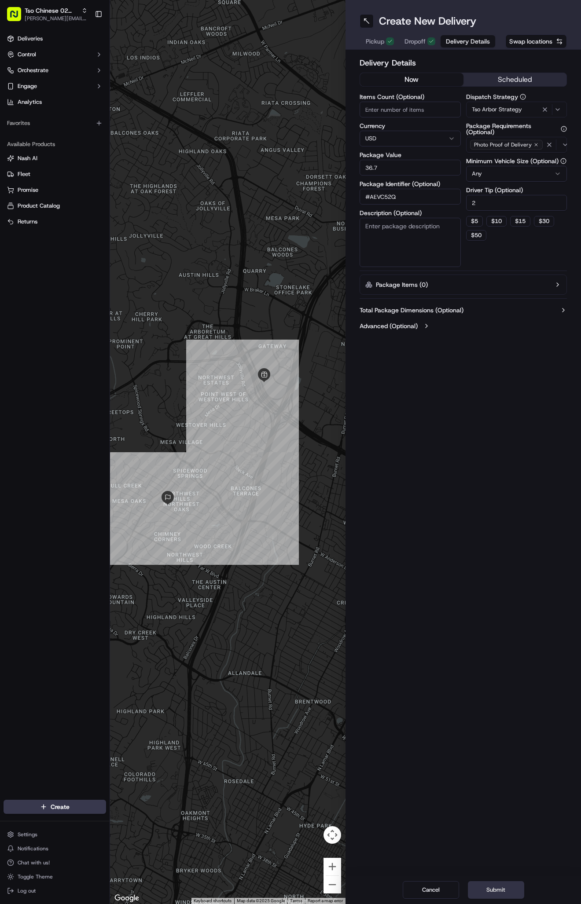
click at [487, 883] on button "Submit" at bounding box center [496, 891] width 56 height 18
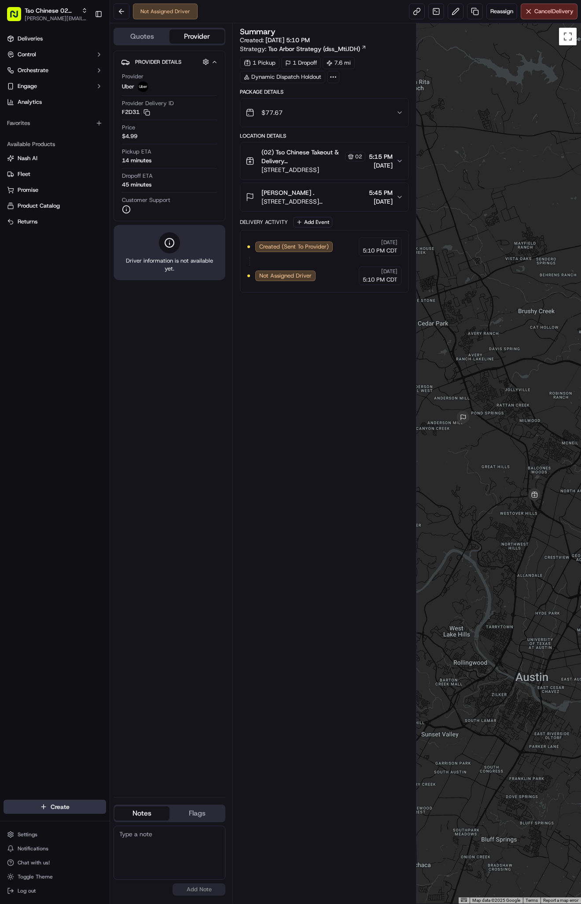
click at [55, 808] on html "Tso Chinese 02 Arbor [PERSON_NAME][EMAIL_ADDRESS][DOMAIN_NAME] Toggle Sidebar D…" at bounding box center [290, 452] width 581 height 904
click at [138, 821] on link "Delivery" at bounding box center [159, 824] width 98 height 16
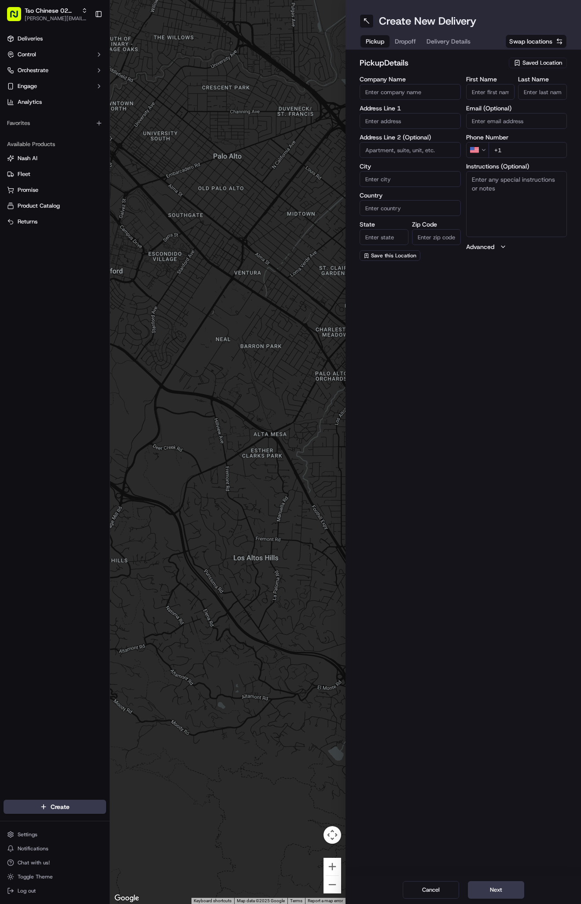
click at [536, 69] on button "Saved Location" at bounding box center [538, 63] width 58 height 12
click at [533, 98] on span "(02) Tso Chinese Takeout & Delivery [GEOGRAPHIC_DATA] (02)" at bounding box center [523, 100] width 108 height 16
type input "(02) Tso Chinese Takeout & Delivery [GEOGRAPHIC_DATA]"
type input "Bldg E Ste 402"
type input "Austin"
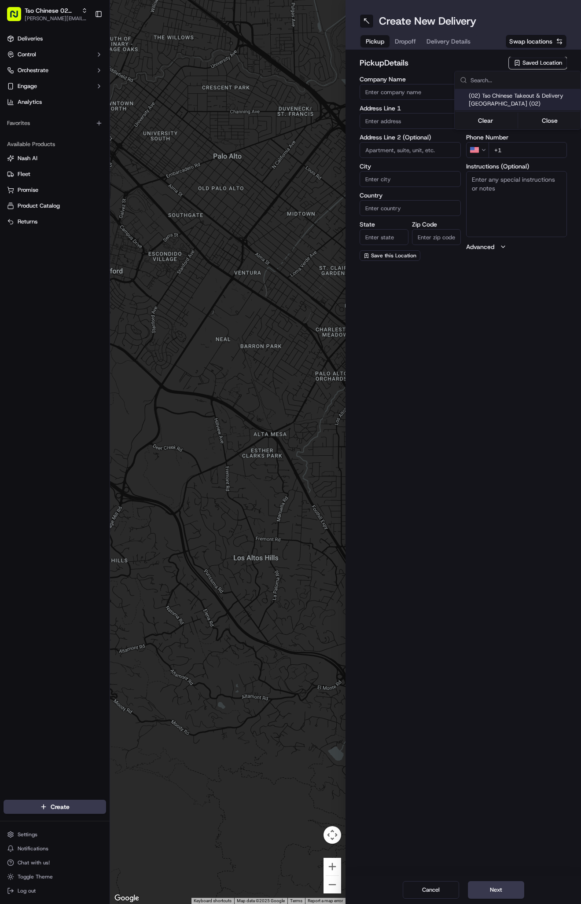
type input "US"
type input "TX"
type input "78759"
type input "Tso Chinese"
type input "Arboretum Crossing Manager"
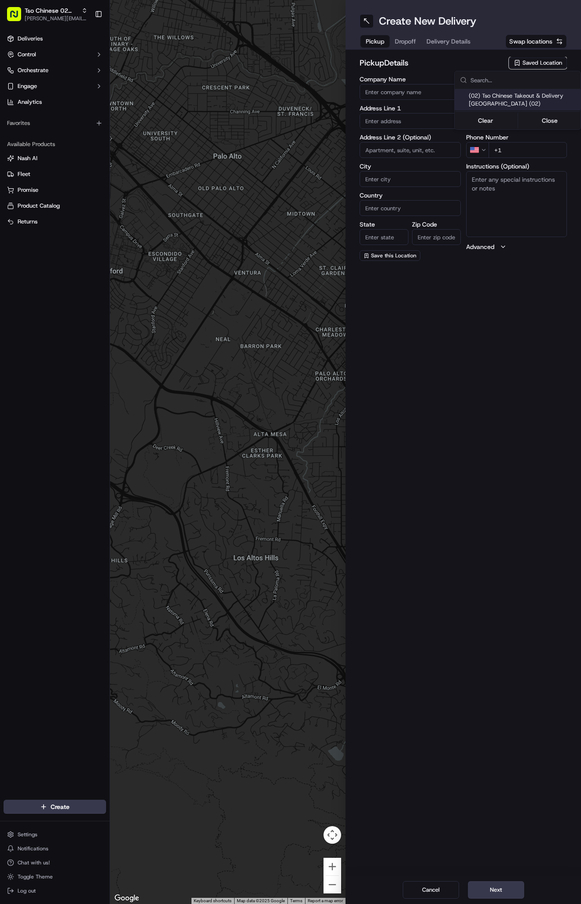
type input "[EMAIL_ADDRESS][DOMAIN_NAME]"
type input "[PHONE_NUMBER]"
type textarea "Submit a picture displaying address & food as Proof of Delivery. Envía una foto…"
type input "9333 Research Blvd"
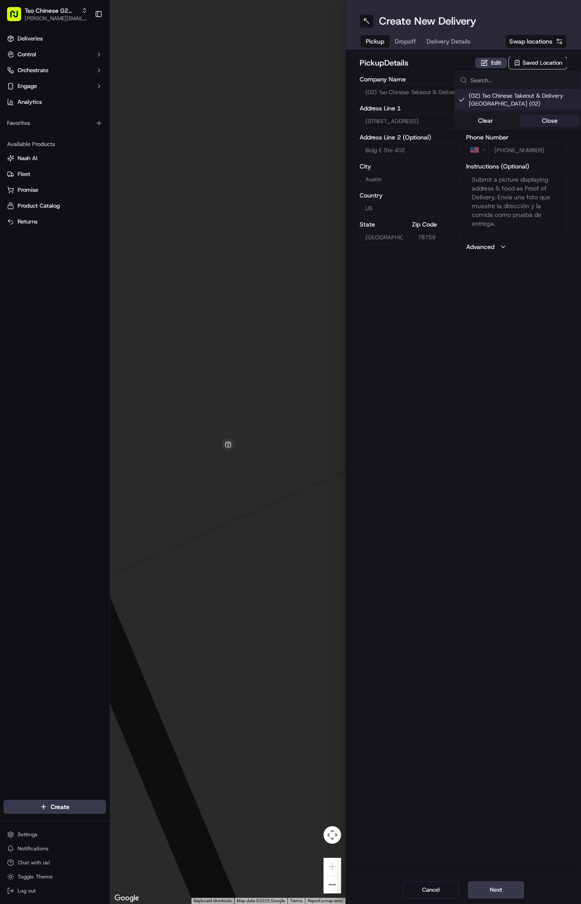
click at [546, 120] on button "Close" at bounding box center [550, 120] width 60 height 12
click at [464, 43] on span "Delivery Details" at bounding box center [448, 41] width 44 height 9
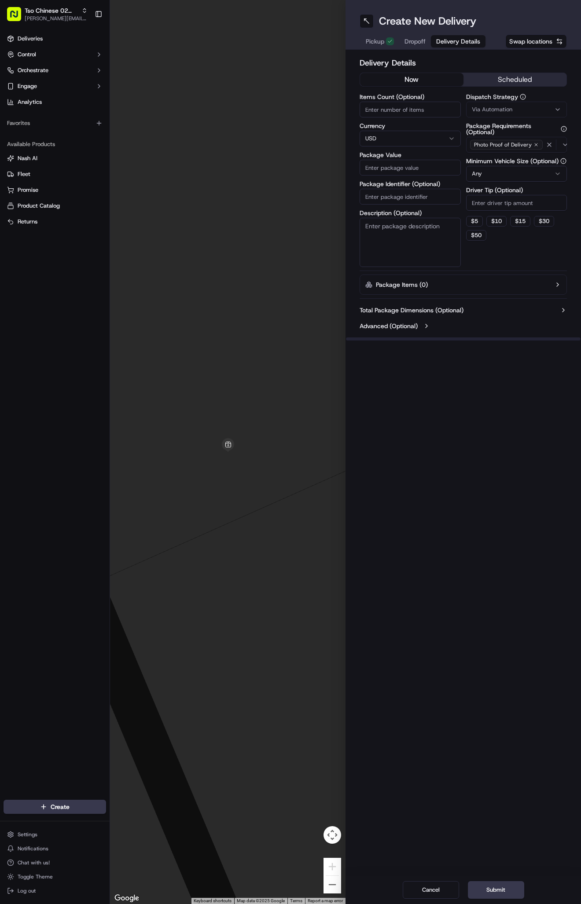
click at [502, 110] on span "Via Automation" at bounding box center [492, 110] width 40 height 8
click at [503, 152] on div "Tso Arbor Strategy" at bounding box center [518, 157] width 126 height 13
click at [536, 189] on button "Close" at bounding box center [550, 187] width 60 height 12
click at [508, 204] on input "Driver Tip (Optional)" at bounding box center [516, 203] width 101 height 16
type input "2"
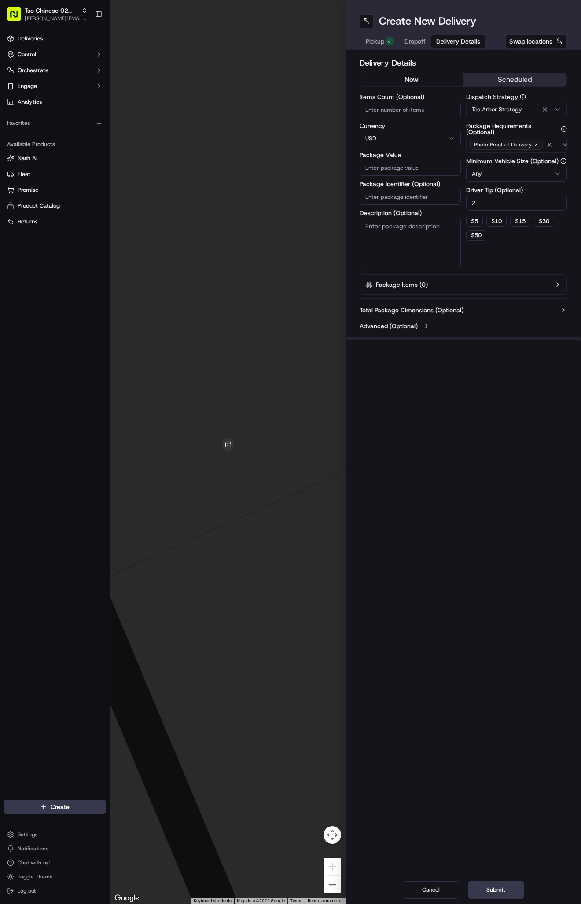
click at [421, 198] on input "Package Identifier (Optional)" at bounding box center [410, 197] width 101 height 16
paste input "#KTUDZ4O"
type input "#KTUDZ4O"
click at [393, 167] on input "Package Value" at bounding box center [410, 168] width 101 height 16
type input "58.29"
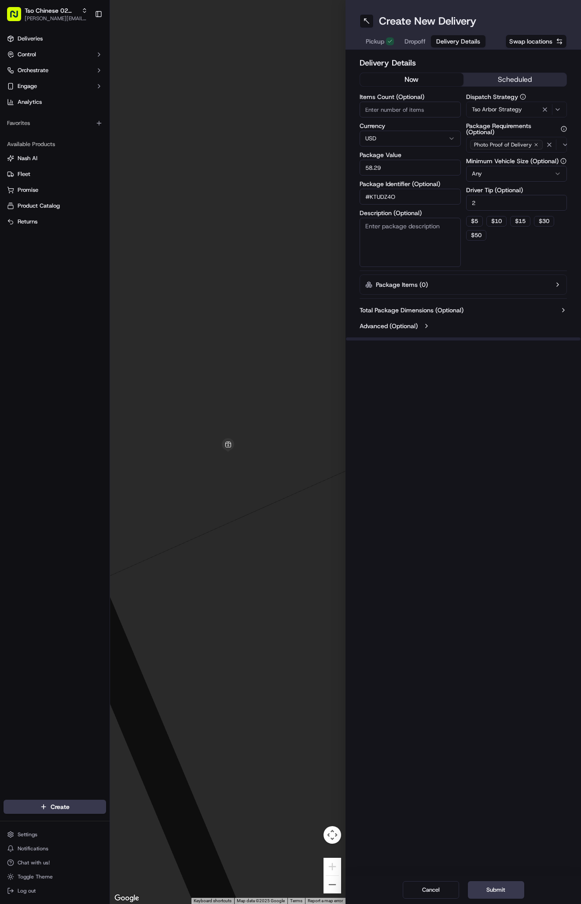
click at [415, 41] on span "Dropoff" at bounding box center [414, 41] width 21 height 9
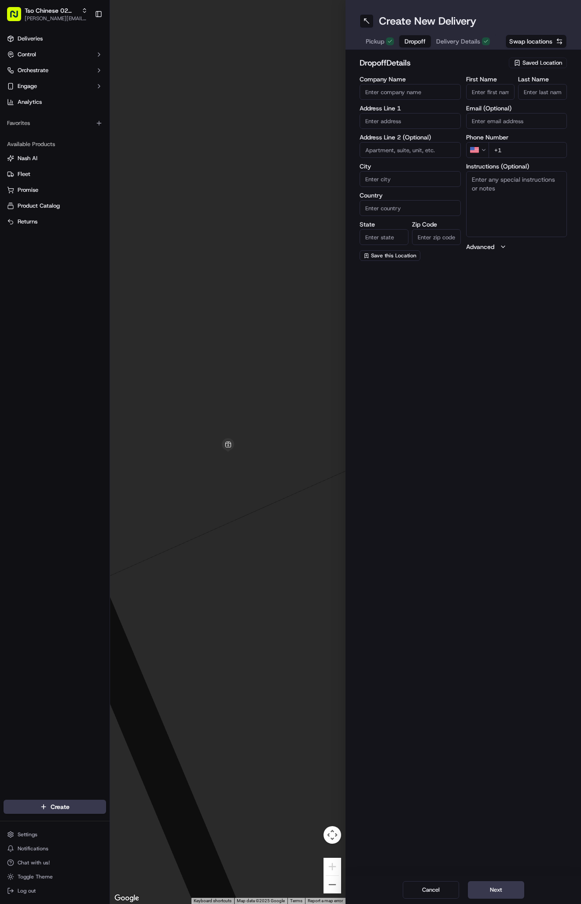
click at [483, 94] on input "First Name" at bounding box center [490, 92] width 49 height 16
paste input "Gretchen Watson"
type input "Gretchen Watson"
type input "."
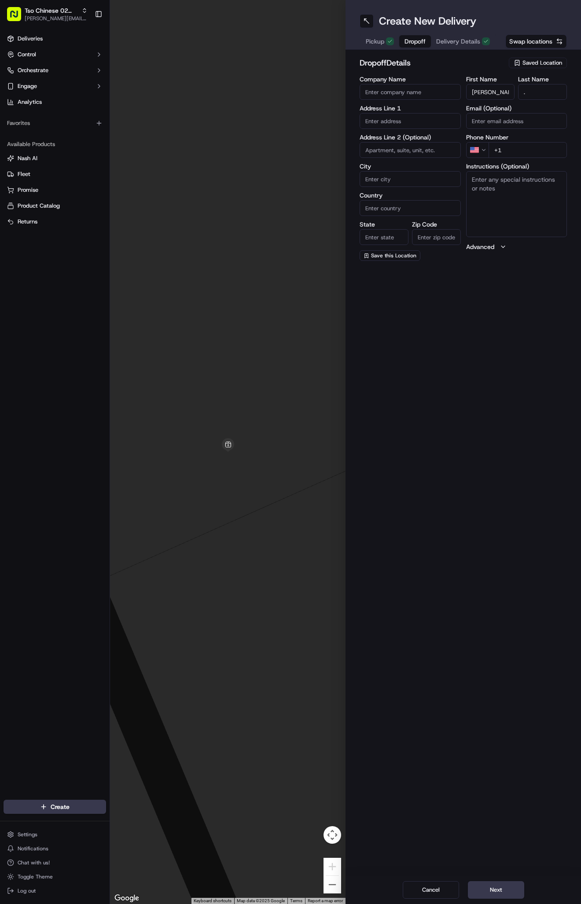
paste input "512 914 5467"
type input "+1 512 914 5467"
paste input "5801 Highland Hills Dr"
click at [432, 143] on div "5801 Highland Hills Drive, Austin, TX" at bounding box center [410, 139] width 97 height 13
type input "[STREET_ADDRESS]"
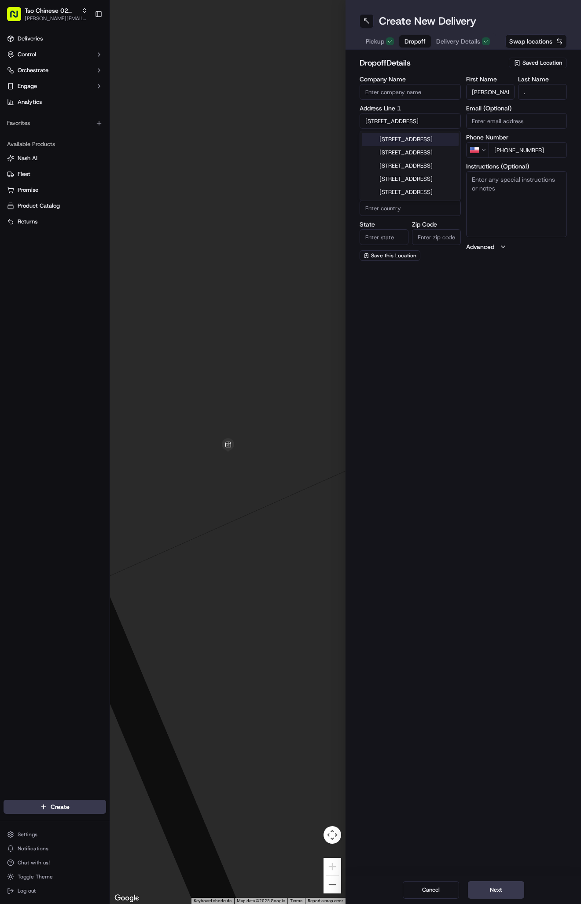
type input "Austin"
type input "United States"
type input "TX"
type input "78731"
type input "5801 Highland Hills Drive"
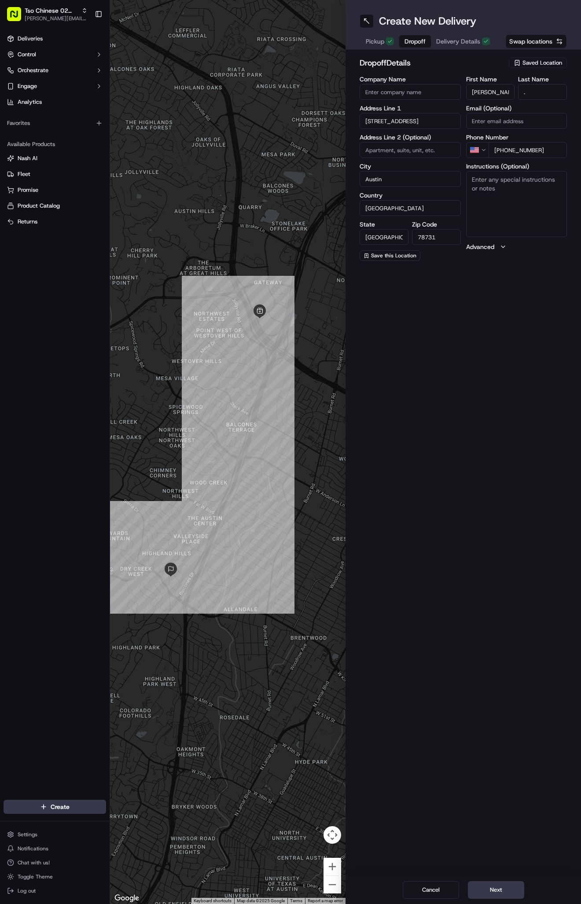
click at [472, 797] on div "Create New Delivery Pickup Dropoff Delivery Details Swap locations dropoff Deta…" at bounding box center [462, 452] width 235 height 904
click at [484, 883] on button "Next" at bounding box center [496, 891] width 56 height 18
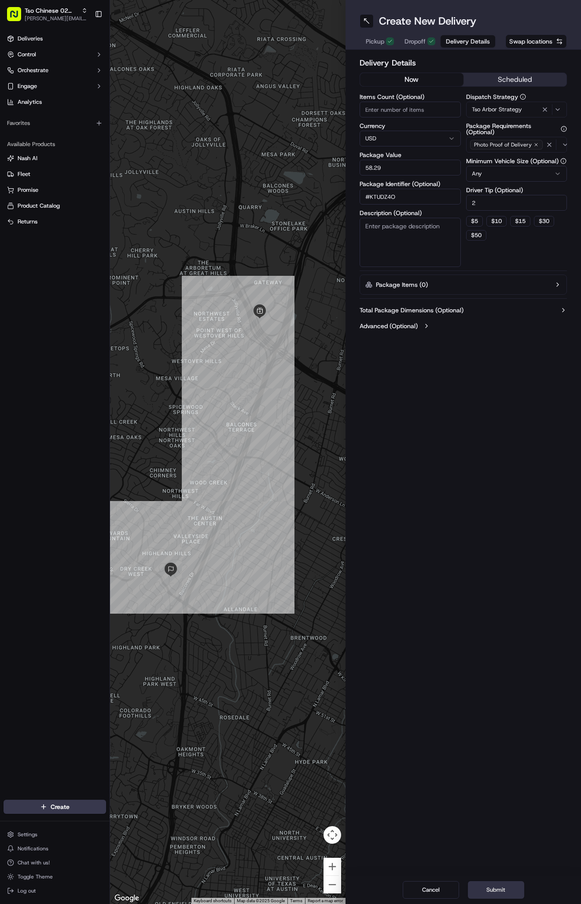
click at [484, 883] on button "Submit" at bounding box center [496, 891] width 56 height 18
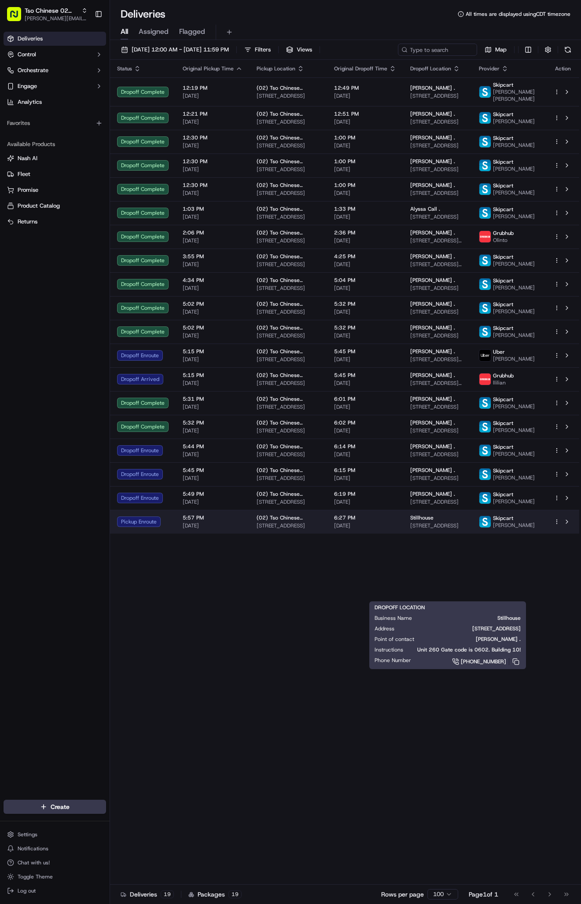
click at [434, 529] on div "Stillhouse [STREET_ADDRESS]" at bounding box center [437, 521] width 55 height 15
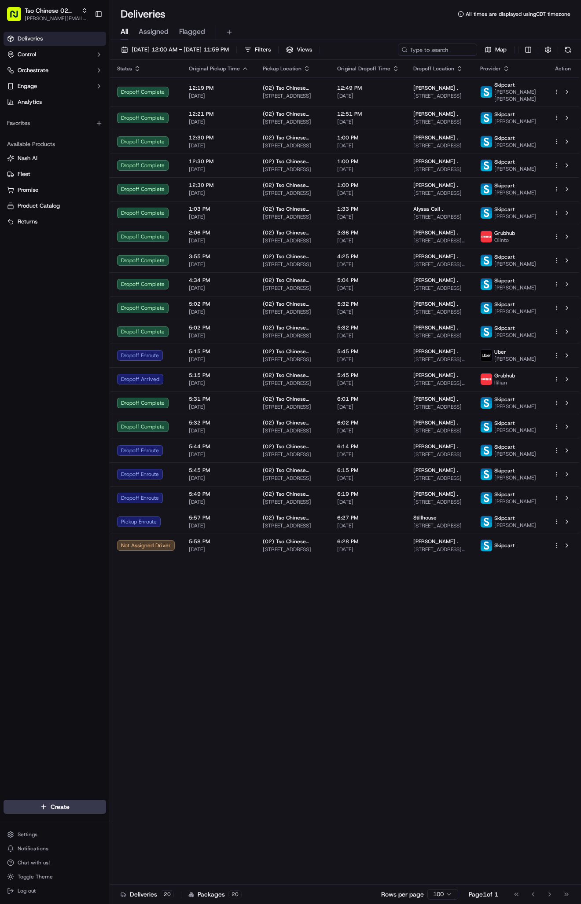
click at [418, 731] on div "Status Original Pickup Time Pickup Location Original Dropoff Time Dropoff Locat…" at bounding box center [344, 472] width 469 height 825
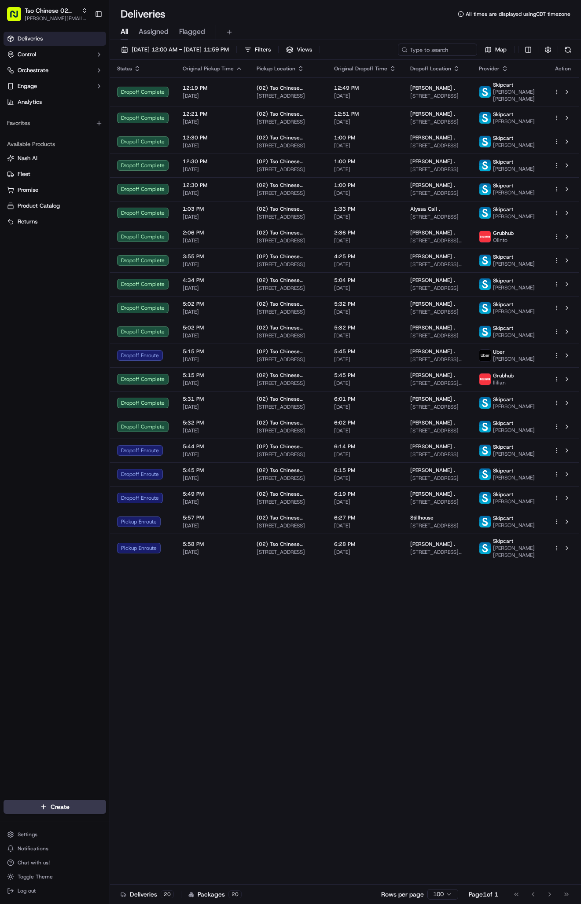
click at [535, 681] on div "Status Original Pickup Time Pickup Location Original Dropoff Time Dropoff Locat…" at bounding box center [344, 472] width 469 height 825
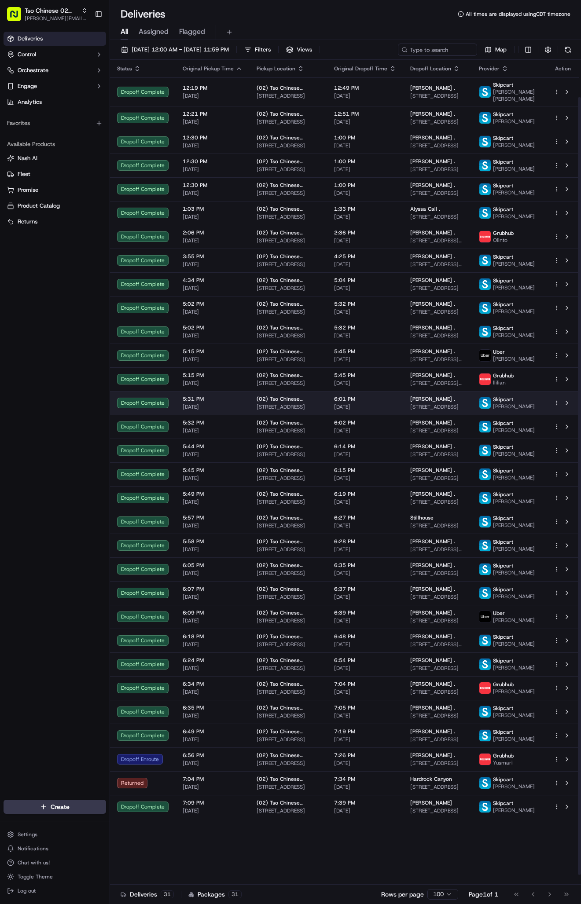
scroll to position [50, 0]
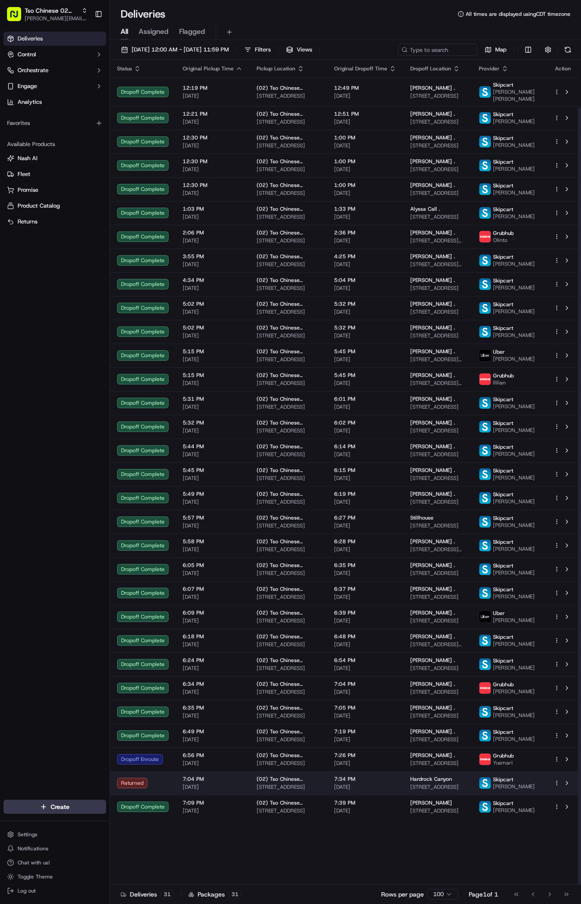
click at [341, 795] on td "7:34 PM [DATE]" at bounding box center [365, 784] width 76 height 24
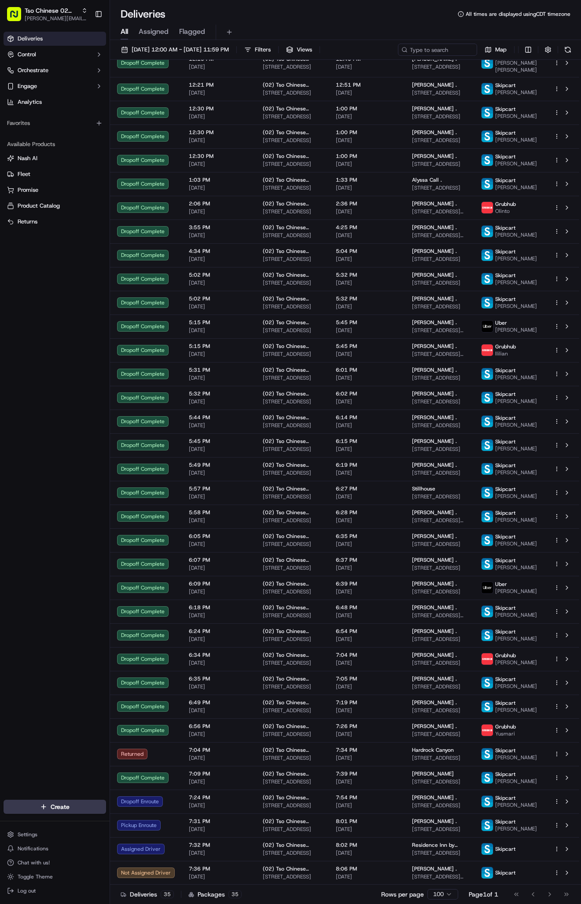
click at [184, 766] on td "7:04 PM [DATE]" at bounding box center [219, 754] width 74 height 24
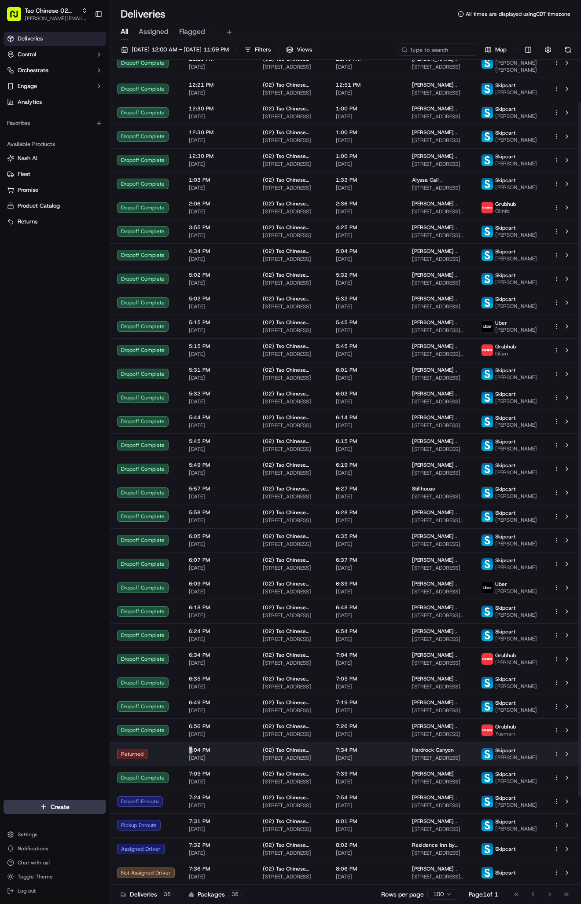
click at [240, 762] on span "[DATE]" at bounding box center [219, 758] width 60 height 7
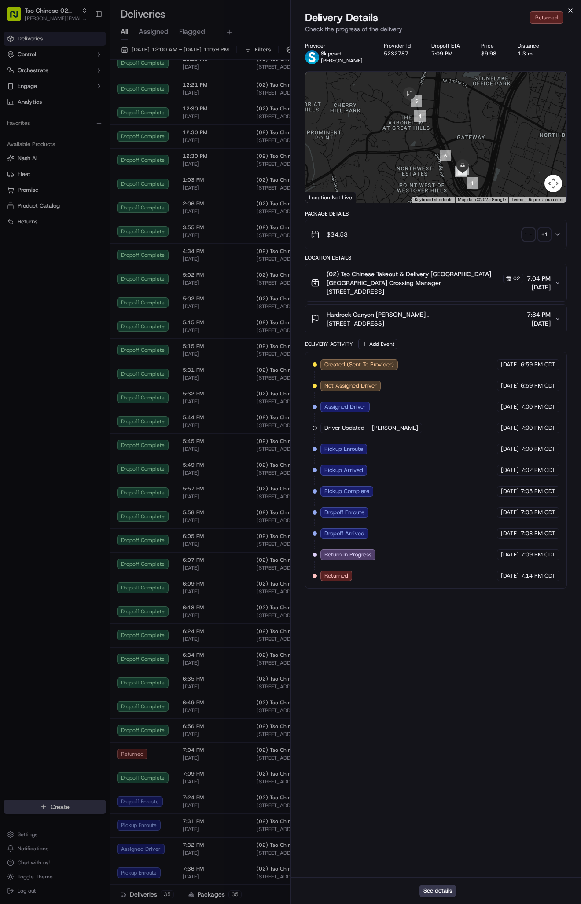
click at [570, 10] on icon "button" at bounding box center [570, 10] width 7 height 7
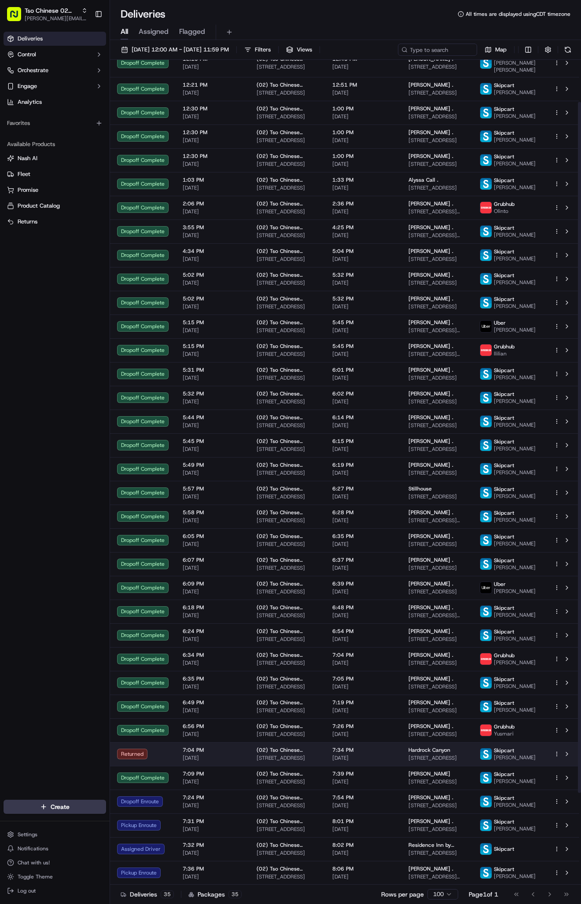
click at [558, 760] on div at bounding box center [563, 754] width 18 height 11
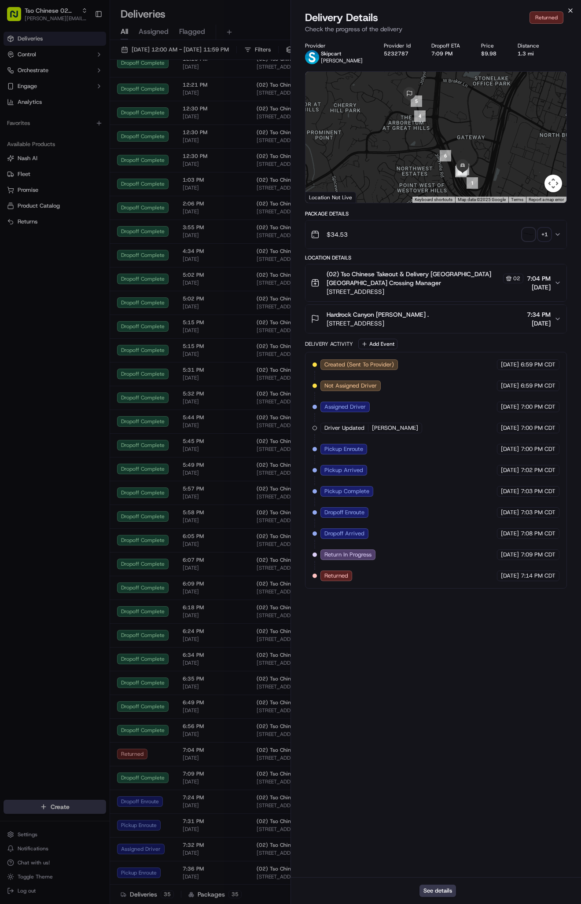
click at [568, 9] on icon "button" at bounding box center [570, 10] width 7 height 7
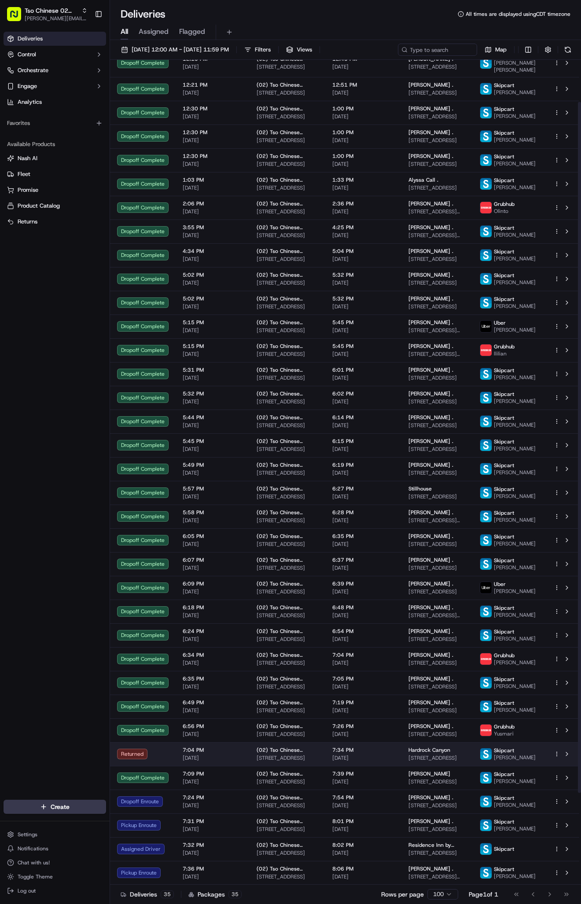
click at [556, 840] on html "Tso Chinese 02 Arbor [PERSON_NAME][EMAIL_ADDRESS][DOMAIN_NAME] Toggle Sidebar D…" at bounding box center [290, 452] width 581 height 904
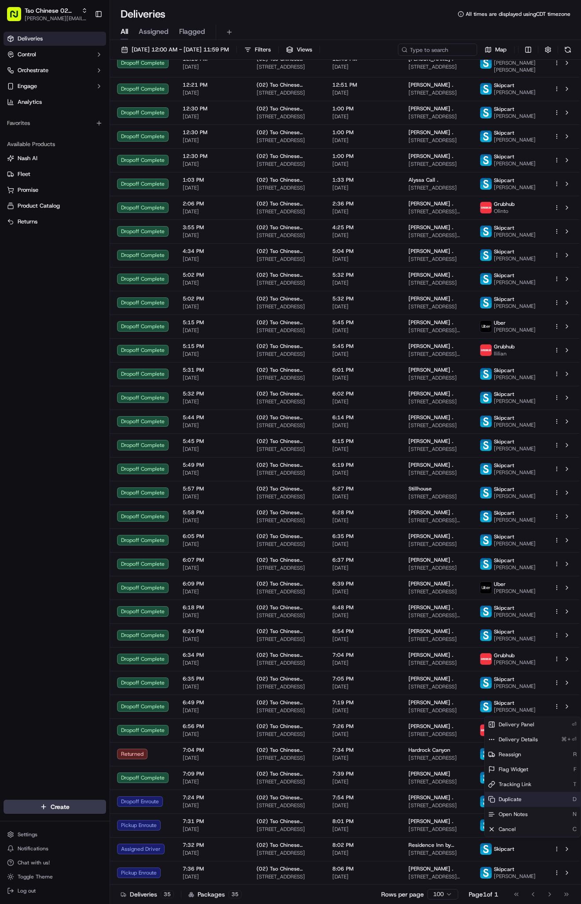
click at [530, 802] on div "Duplicate D" at bounding box center [533, 799] width 96 height 15
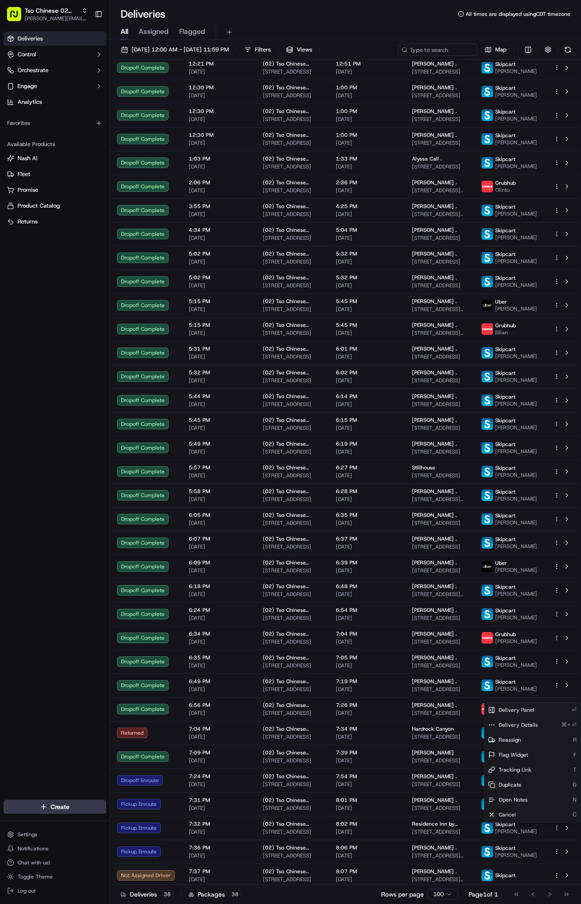
click at [292, 457] on html "Tso Chinese 02 Arbor antonia@tsochinese.com Toggle Sidebar Deliveries Control O…" at bounding box center [290, 452] width 581 height 904
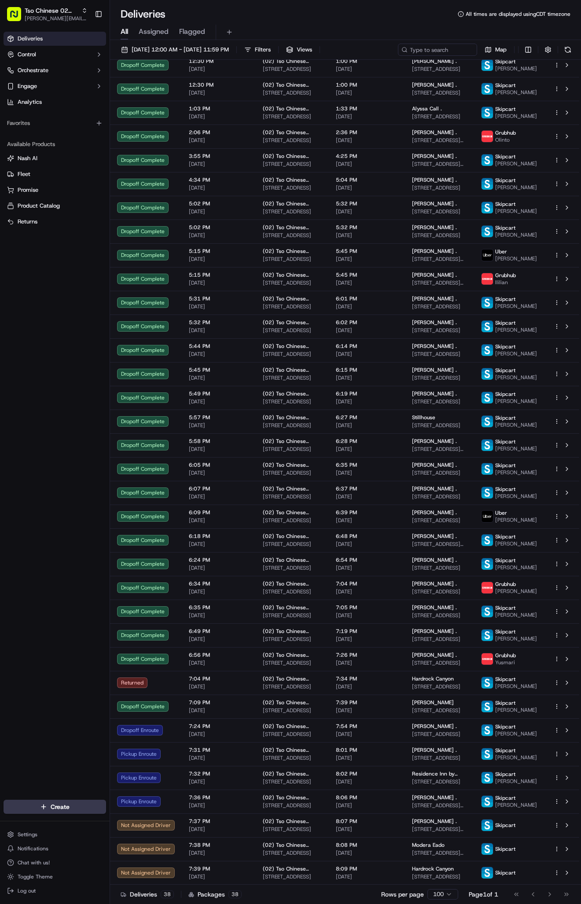
scroll to position [217, 0]
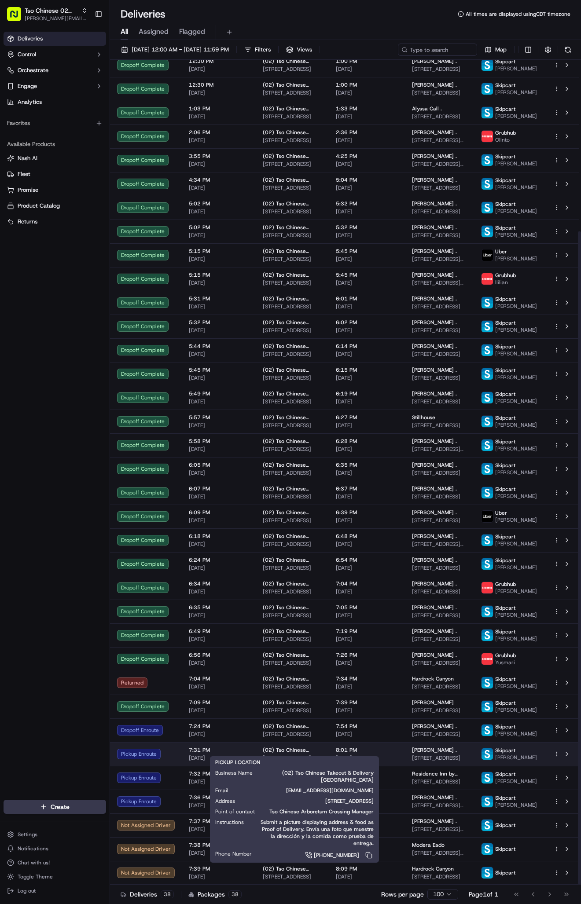
click at [312, 747] on span "(02) Tso Chinese Takeout & Delivery Arboretum Crossing" at bounding box center [292, 750] width 59 height 7
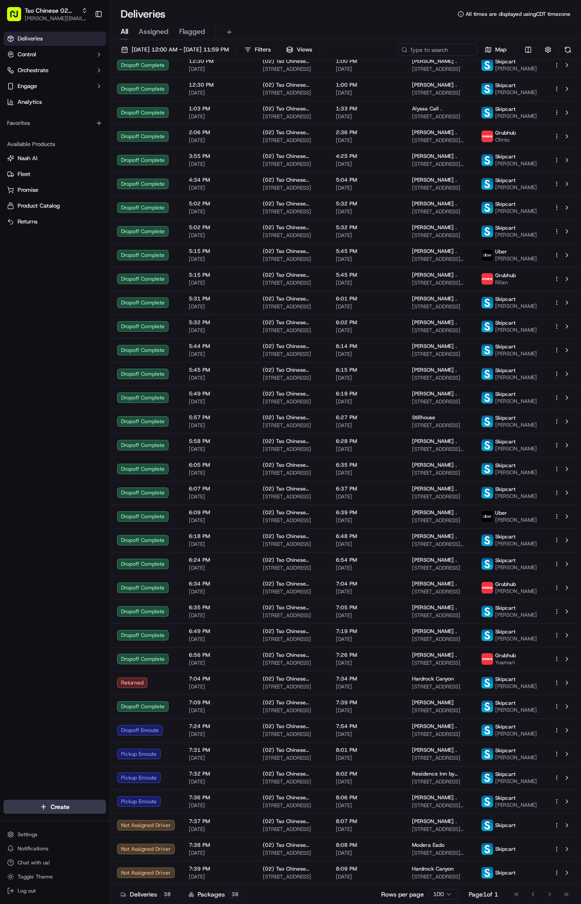
click at [263, 747] on span "(02) Tso Chinese Takeout & Delivery Arboretum Crossing" at bounding box center [292, 750] width 59 height 7
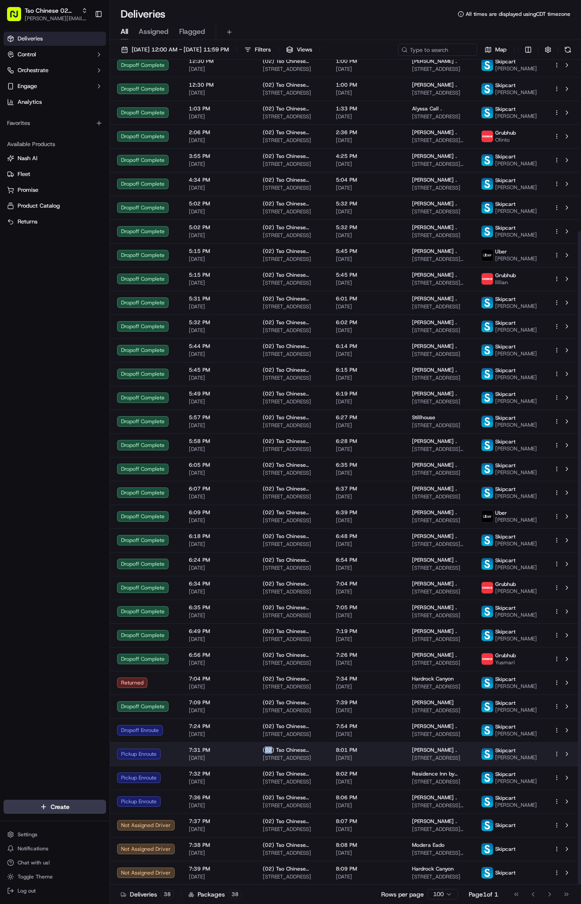
click at [244, 747] on span "7:31 PM" at bounding box center [219, 750] width 60 height 7
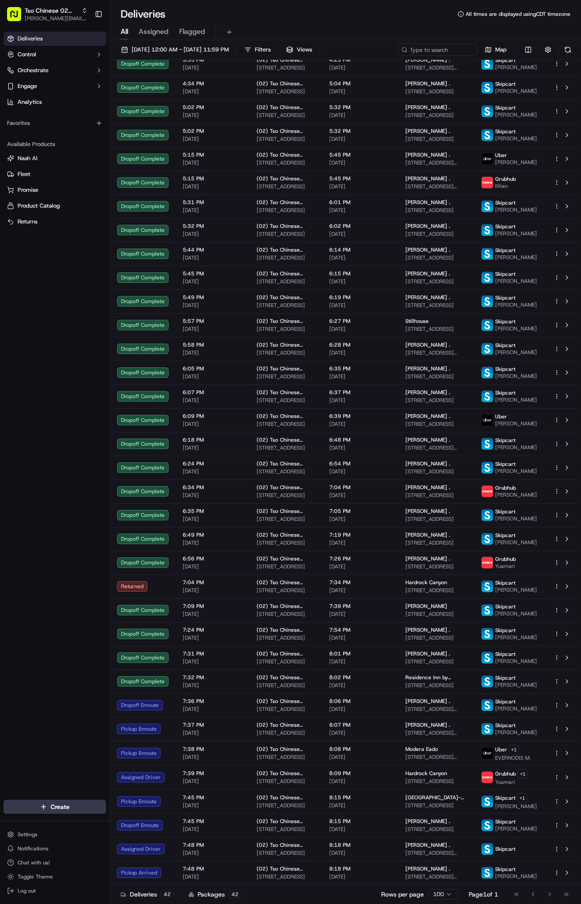
scroll to position [327, 0]
click at [434, 754] on span "11604 Stonehollow Dr, Austin, TX 78758, USA" at bounding box center [436, 757] width 62 height 7
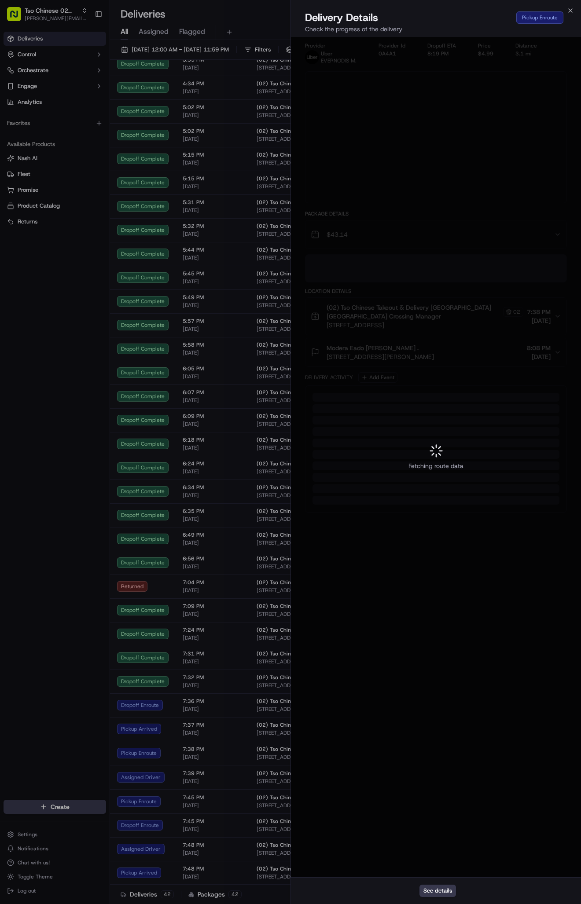
click at [434, 737] on div at bounding box center [290, 452] width 581 height 904
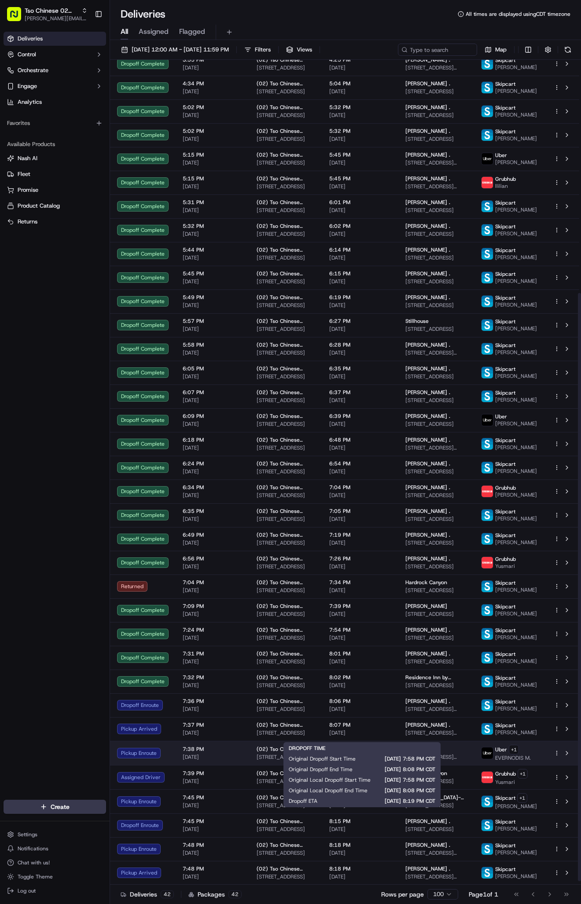
click at [369, 754] on span "[DATE]" at bounding box center [360, 757] width 62 height 7
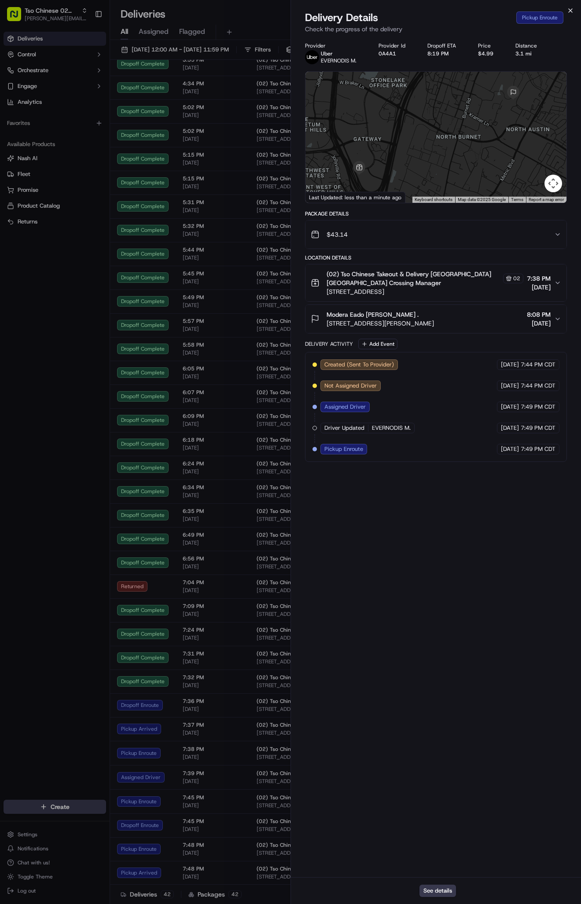
click at [573, 11] on icon "button" at bounding box center [570, 10] width 7 height 7
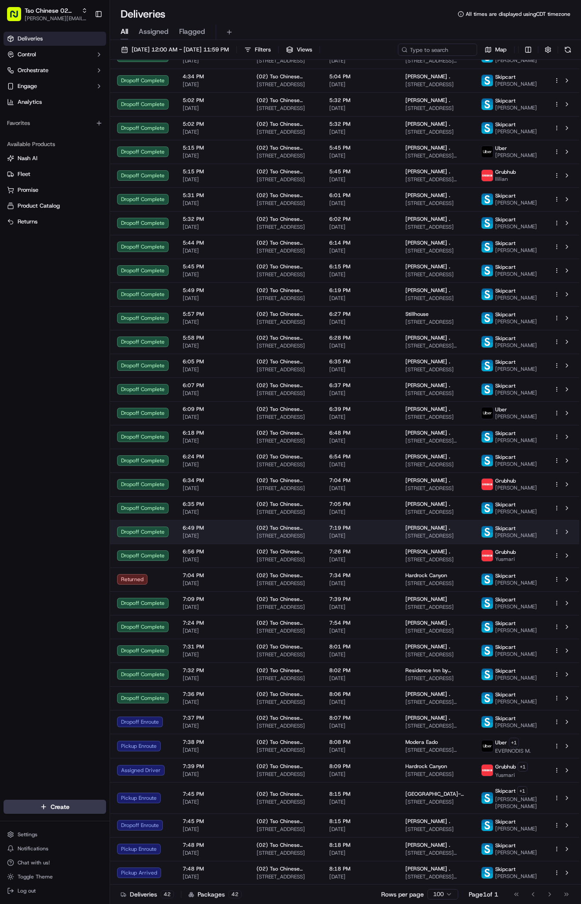
scroll to position [332, 0]
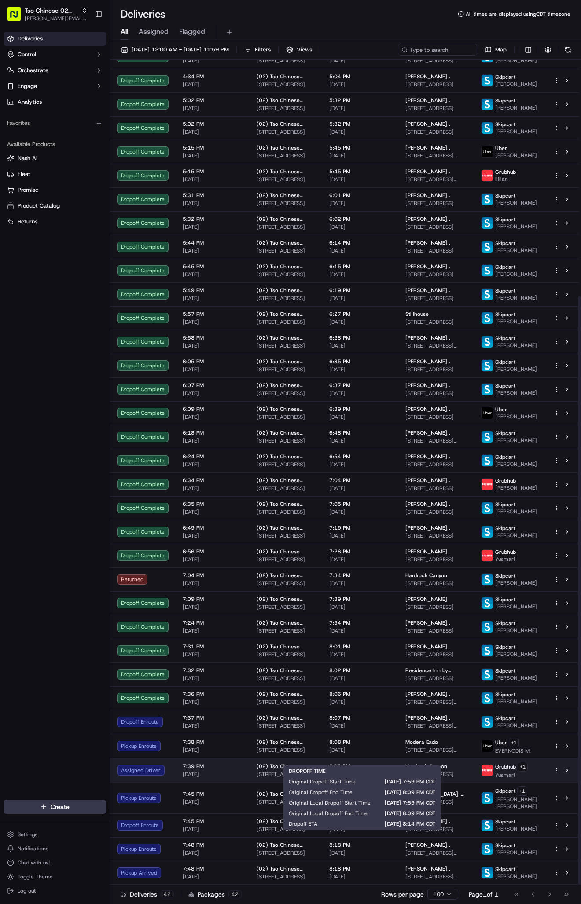
click at [387, 763] on span "8:09 PM" at bounding box center [360, 766] width 62 height 7
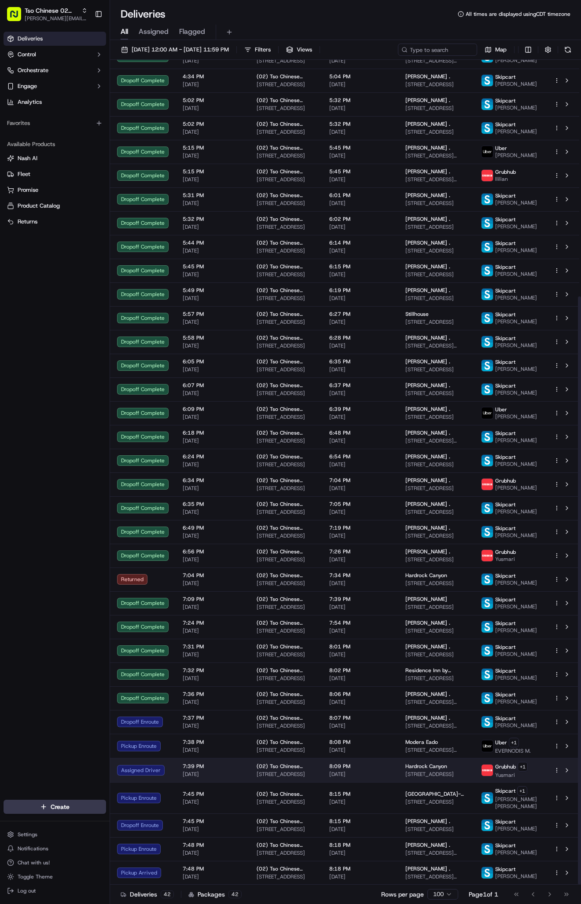
click at [410, 758] on td "Hardrock Canyon 10300 Jollyville Rd, Austin, TX 78759, USA" at bounding box center [436, 770] width 76 height 24
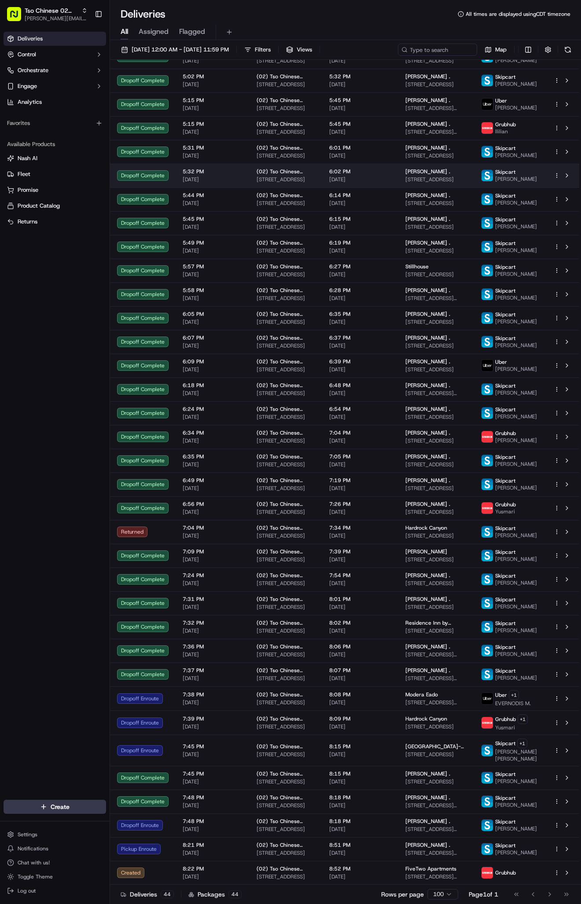
scroll to position [384, 0]
click at [392, 711] on td "8:09 PM 09/18/2025" at bounding box center [360, 723] width 76 height 24
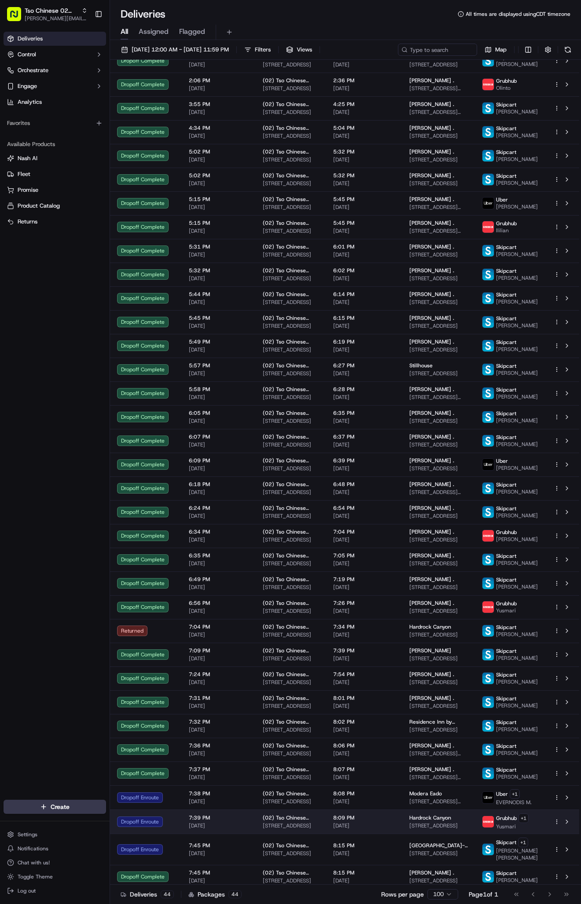
scroll to position [150, 0]
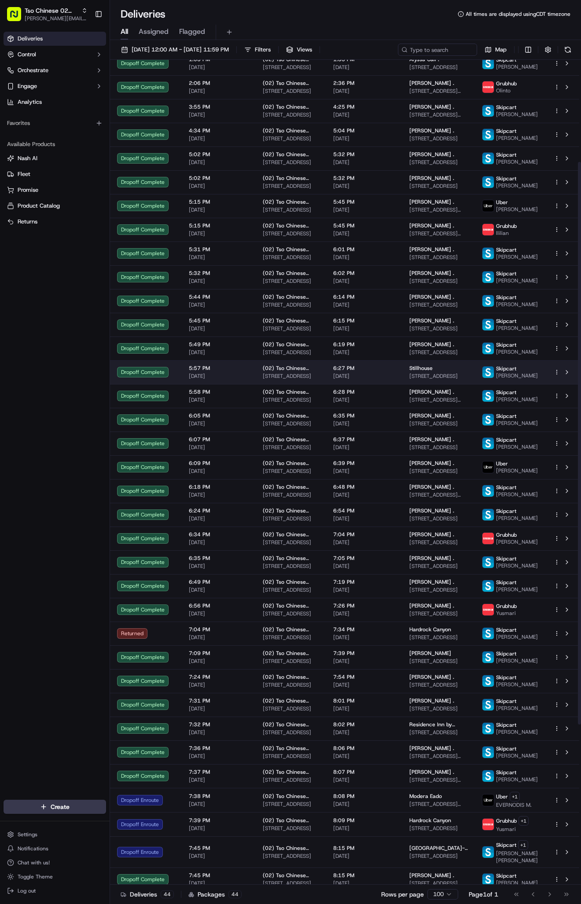
click at [402, 384] on td "6:27 PM 09/18/2025" at bounding box center [364, 372] width 76 height 24
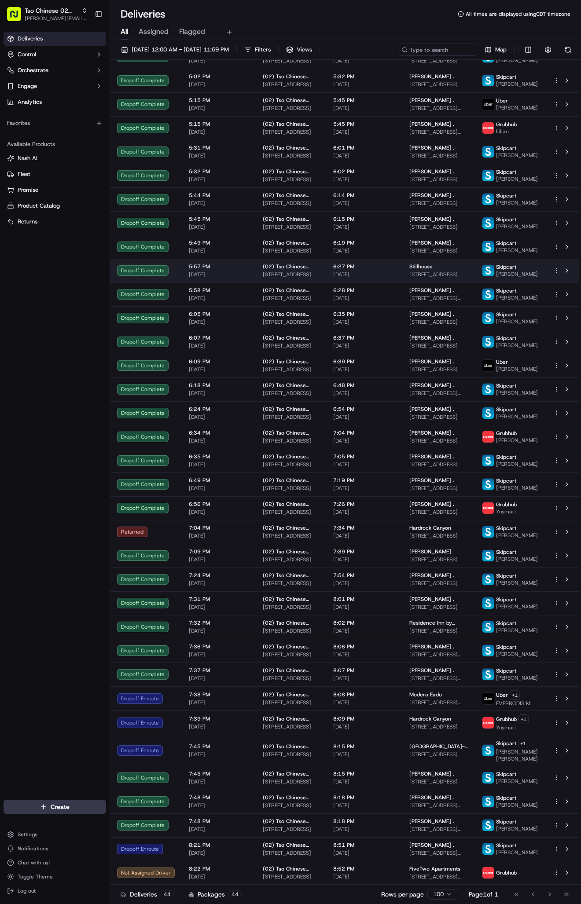
scroll to position [384, 0]
click at [258, 711] on td "(02) Tso Chinese Takeout & Delivery Arboretum Crossing 9333 Research Blvd, Bldg…" at bounding box center [291, 723] width 70 height 24
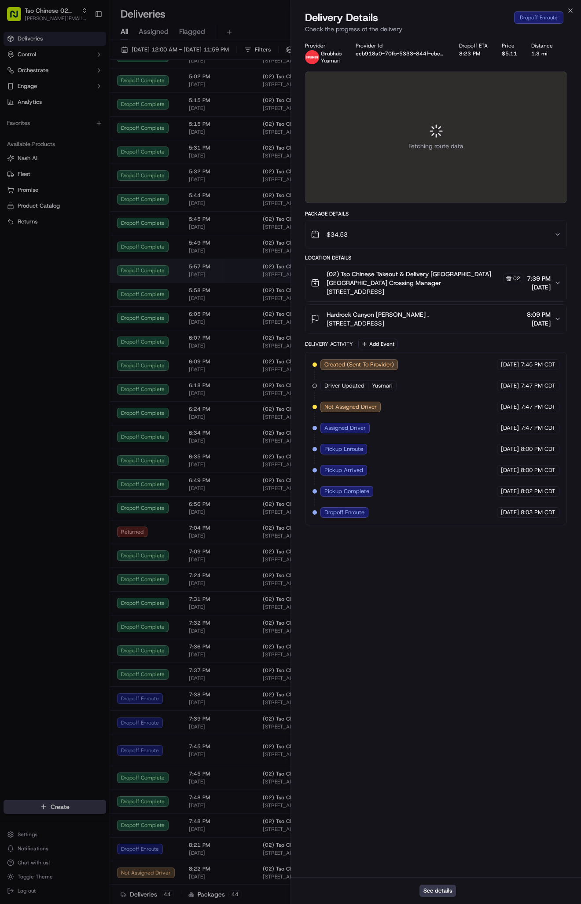
click at [258, 702] on div at bounding box center [290, 452] width 581 height 904
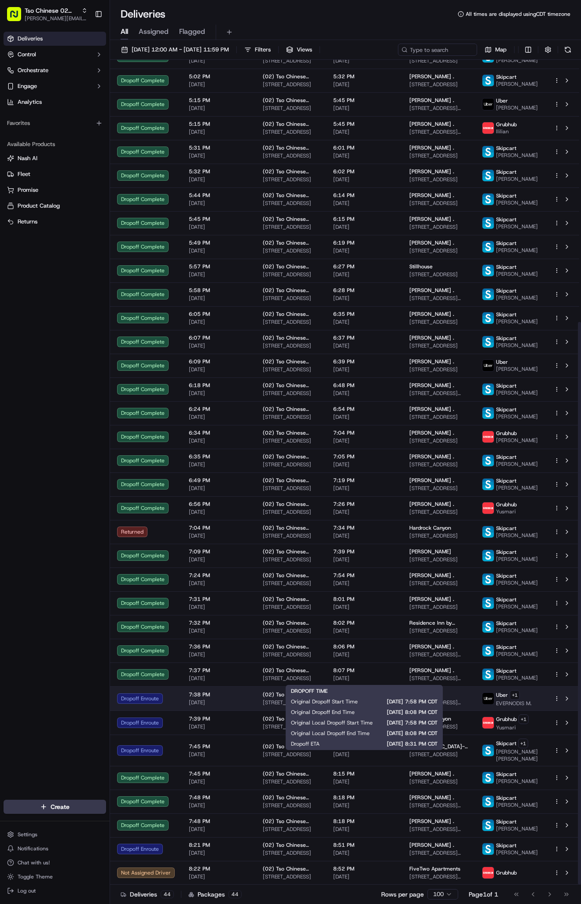
click at [394, 691] on span "8:08 PM" at bounding box center [364, 694] width 62 height 7
click at [388, 699] on span "[DATE]" at bounding box center [364, 702] width 62 height 7
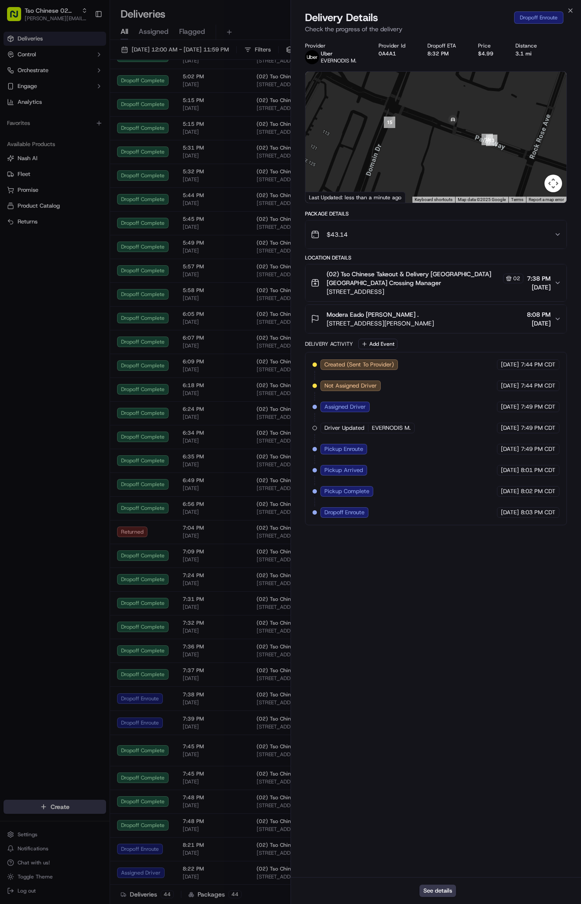
drag, startPoint x: 459, startPoint y: 124, endPoint x: 442, endPoint y: 136, distance: 21.4
click at [442, 136] on div at bounding box center [435, 137] width 261 height 131
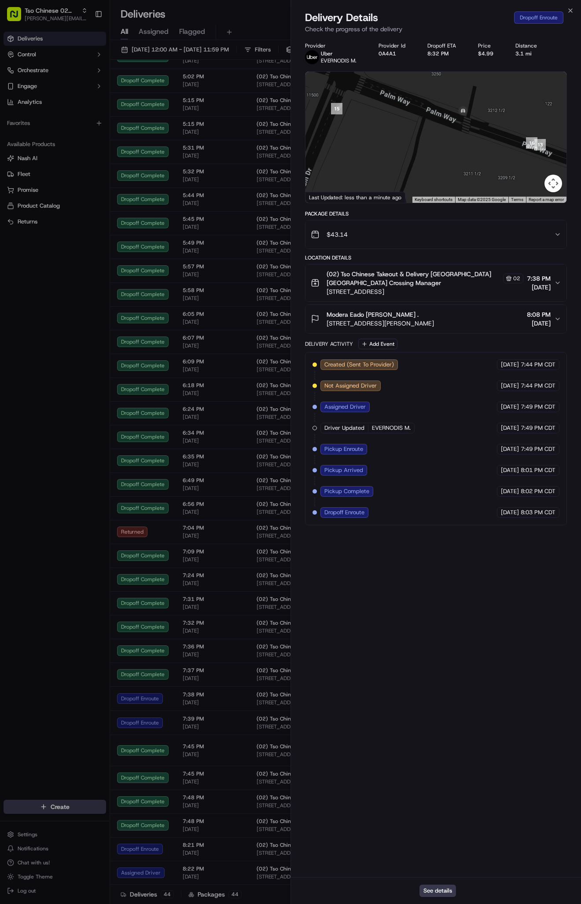
click at [454, 132] on div at bounding box center [435, 137] width 261 height 131
click at [468, 21] on div "Delivery Details Dropoff Enroute" at bounding box center [436, 18] width 262 height 14
click at [573, 12] on icon "button" at bounding box center [570, 10] width 7 height 7
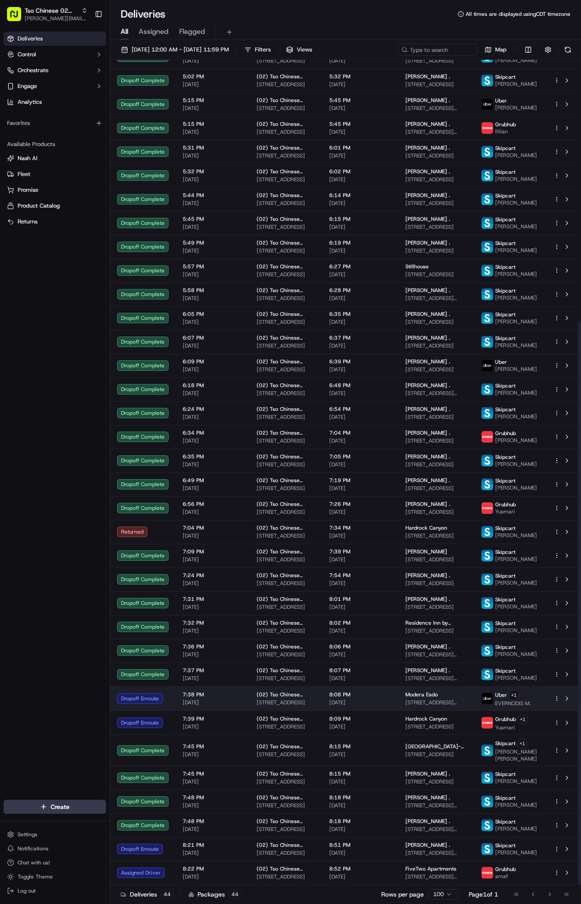
click at [385, 699] on span "[DATE]" at bounding box center [360, 702] width 62 height 7
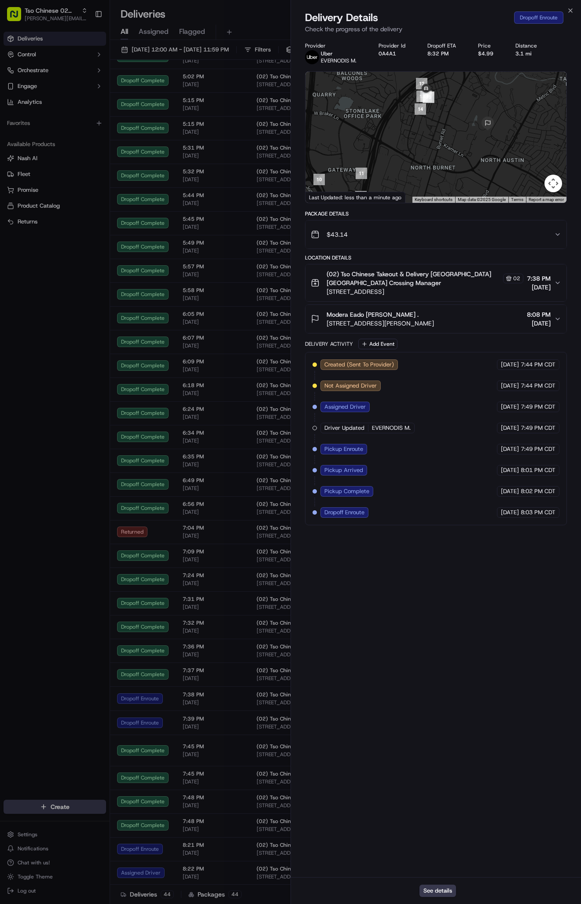
drag, startPoint x: 477, startPoint y: 112, endPoint x: 451, endPoint y: 139, distance: 37.3
click at [451, 139] on div at bounding box center [435, 137] width 261 height 131
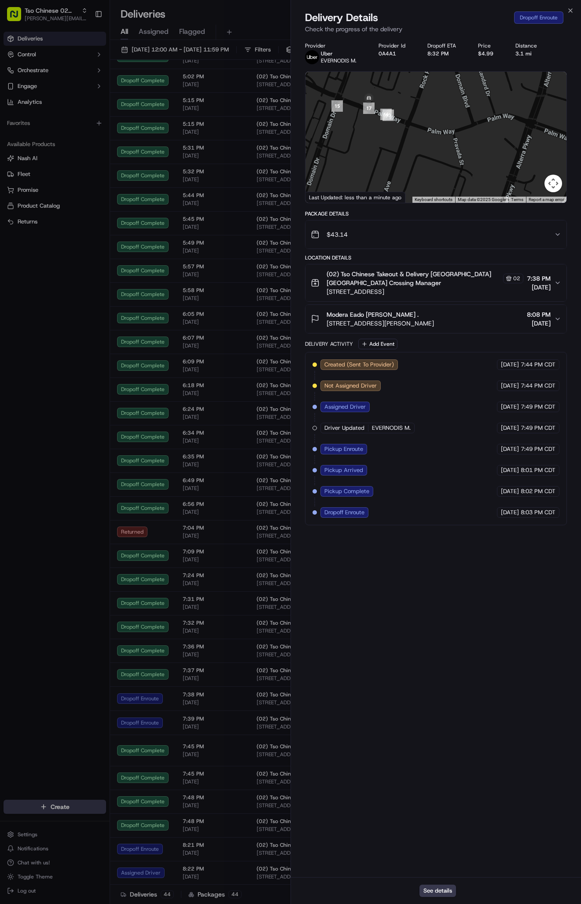
drag, startPoint x: 372, startPoint y: 72, endPoint x: 420, endPoint y: 132, distance: 76.4
click at [418, 134] on div at bounding box center [435, 137] width 261 height 131
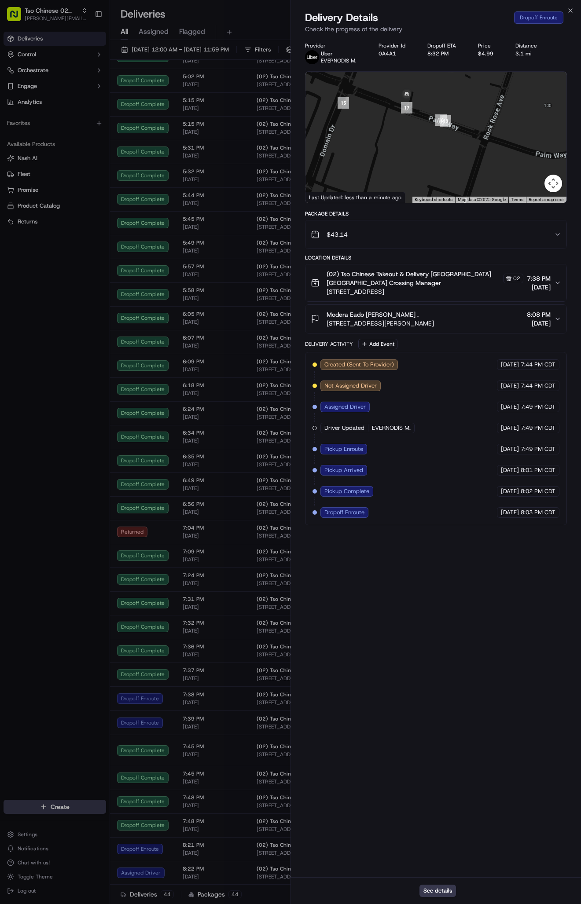
drag, startPoint x: 358, startPoint y: 113, endPoint x: 397, endPoint y: 132, distance: 43.5
click at [397, 133] on div at bounding box center [435, 137] width 261 height 131
click at [551, 320] on div "Modera Eado Thalia Bosmenier . 11604 Stonehollow Dr, Austin, TX 78758, USA 8:08…" at bounding box center [432, 319] width 243 height 18
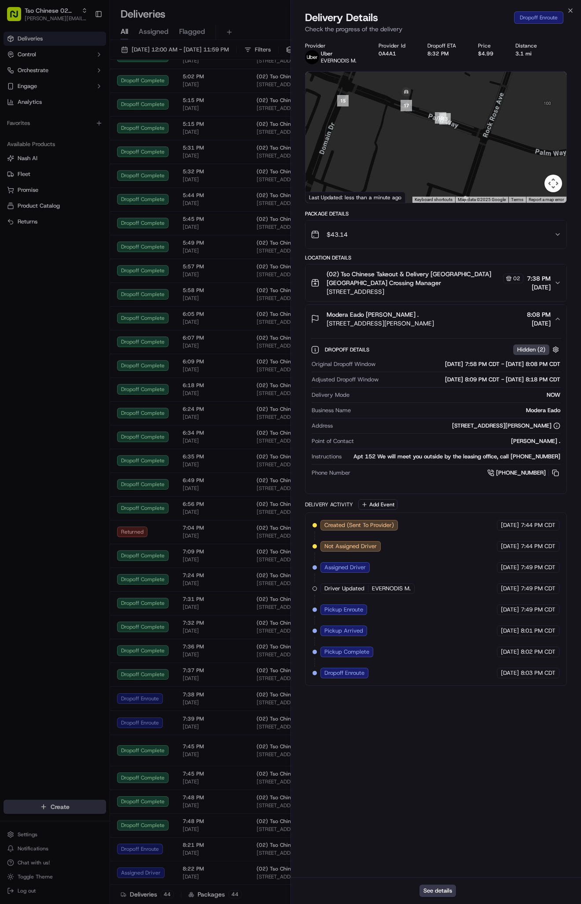
click at [555, 282] on icon "button" at bounding box center [557, 282] width 7 height 7
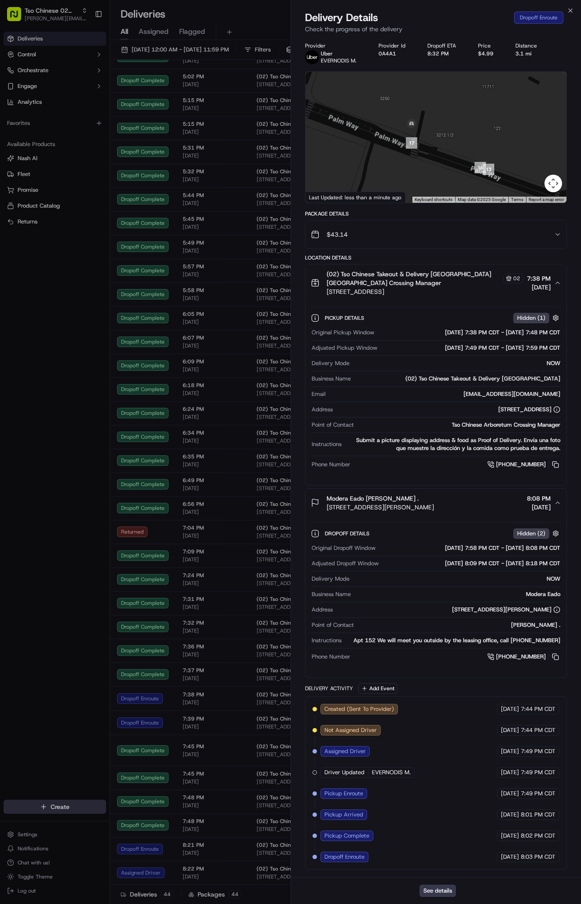
drag, startPoint x: 389, startPoint y: 112, endPoint x: 394, endPoint y: 147, distance: 34.7
click at [395, 148] on div at bounding box center [435, 137] width 261 height 131
drag, startPoint x: 392, startPoint y: 122, endPoint x: 402, endPoint y: 132, distance: 14.0
click at [402, 132] on div at bounding box center [435, 137] width 261 height 131
drag, startPoint x: 400, startPoint y: 116, endPoint x: 416, endPoint y: 121, distance: 16.3
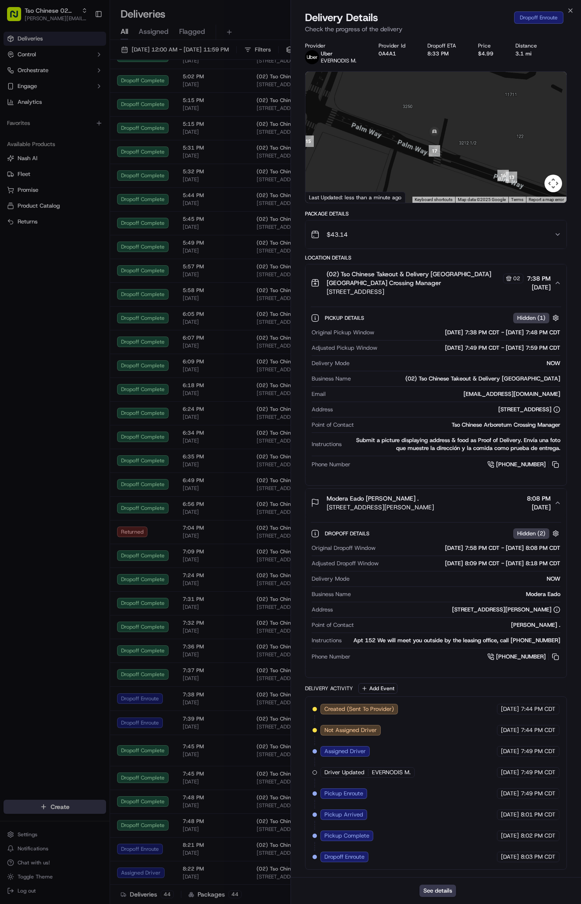
click at [416, 121] on div at bounding box center [435, 137] width 261 height 131
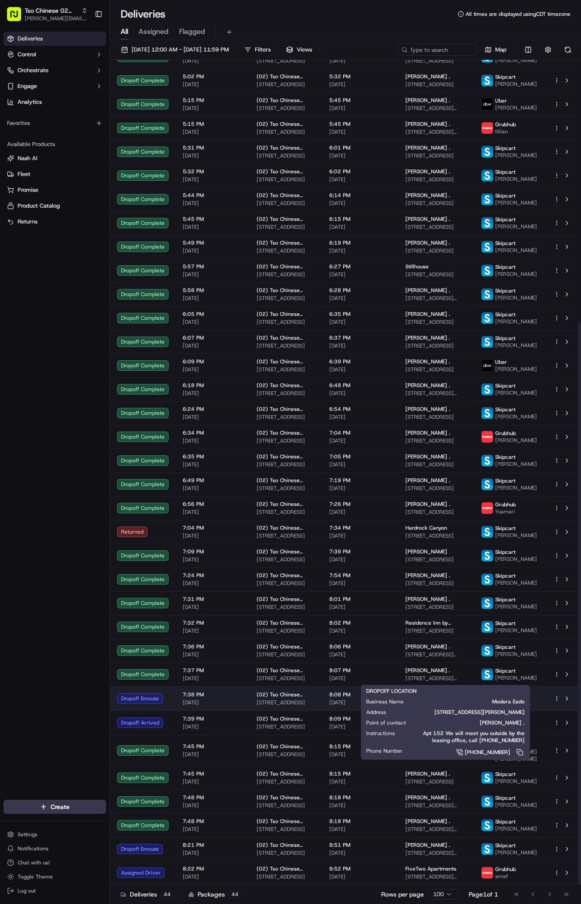
click at [425, 691] on span "Modera Eado" at bounding box center [421, 694] width 33 height 7
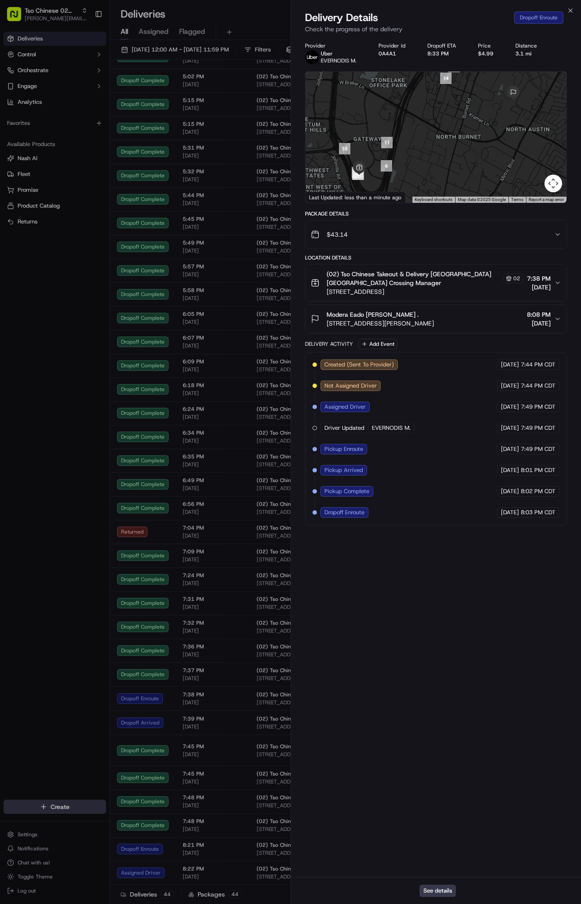
click at [444, 109] on div at bounding box center [435, 137] width 261 height 131
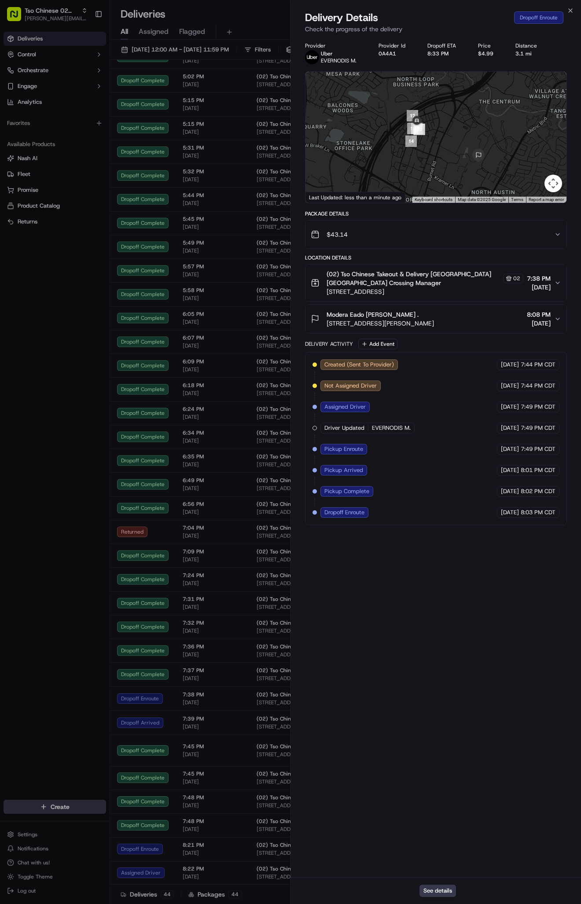
drag, startPoint x: 444, startPoint y: 109, endPoint x: 407, endPoint y: 175, distance: 75.7
click at [407, 175] on div at bounding box center [435, 137] width 261 height 131
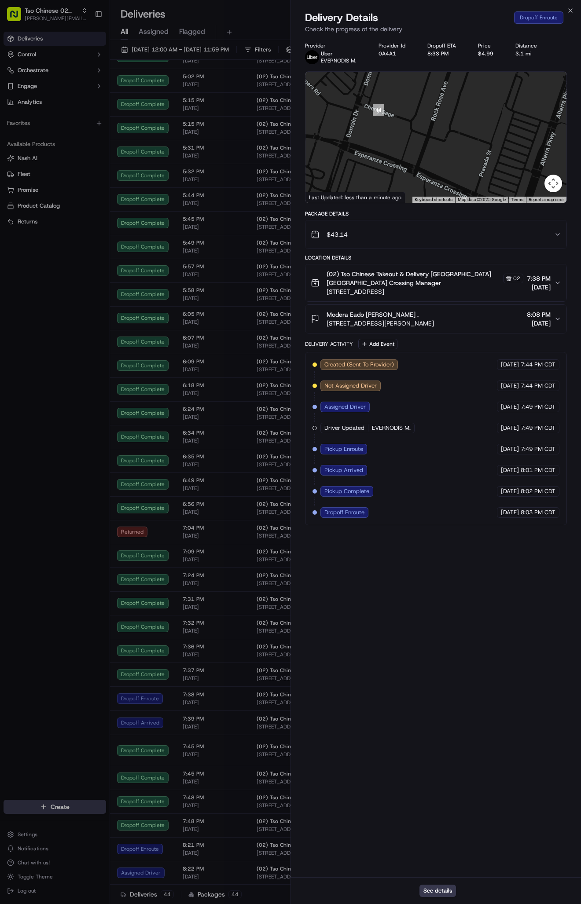
drag, startPoint x: 378, startPoint y: 97, endPoint x: 453, endPoint y: 15, distance: 110.6
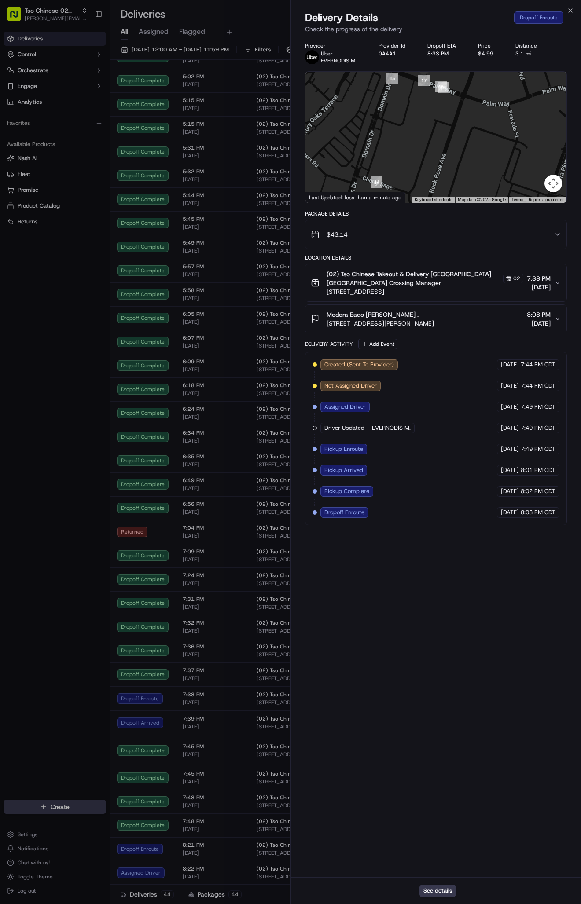
drag, startPoint x: 449, startPoint y: 118, endPoint x: 304, endPoint y: 334, distance: 260.4
click at [304, 334] on div "Provider Uber EVERNODIS M. Provider Id 0A4A1 Dropoff ETA 8:33 PM Price $4.99 Di…" at bounding box center [436, 457] width 290 height 841
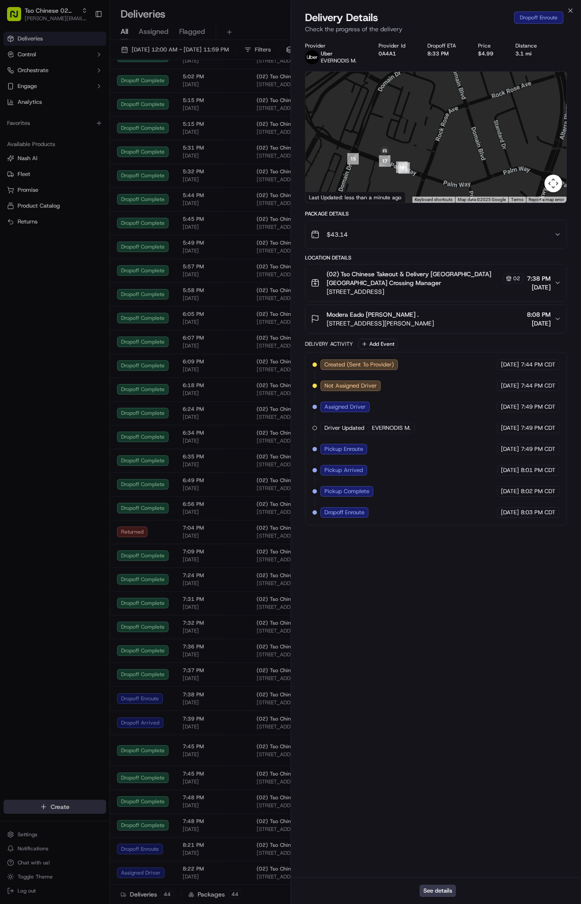
drag, startPoint x: 464, startPoint y: 111, endPoint x: 419, endPoint y: 209, distance: 107.9
click at [419, 209] on div "Provider Uber EVERNODIS M. Provider Id 0A4A1 Dropoff ETA 8:33 PM Price $4.99 Di…" at bounding box center [436, 283] width 262 height 483
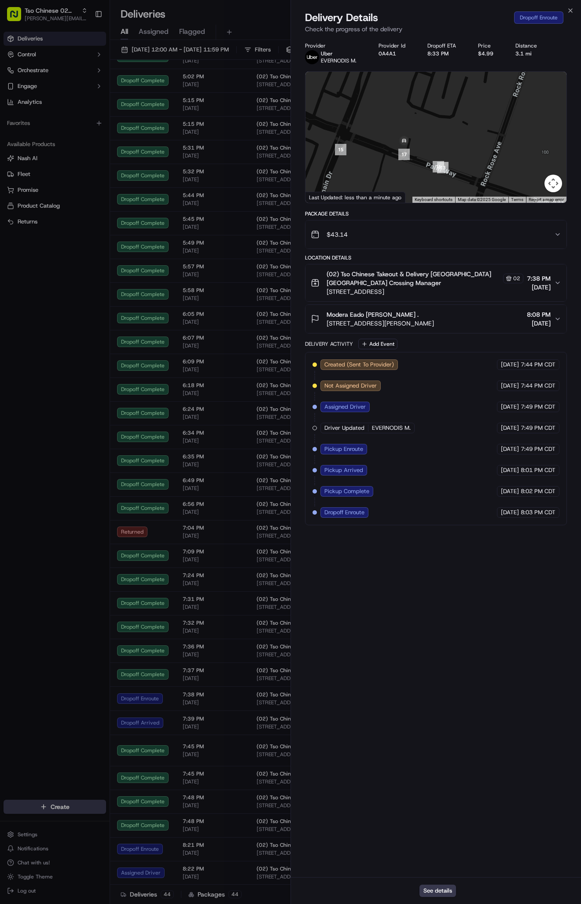
drag, startPoint x: 388, startPoint y: 160, endPoint x: 431, endPoint y: 104, distance: 70.6
click at [431, 104] on div at bounding box center [435, 137] width 261 height 131
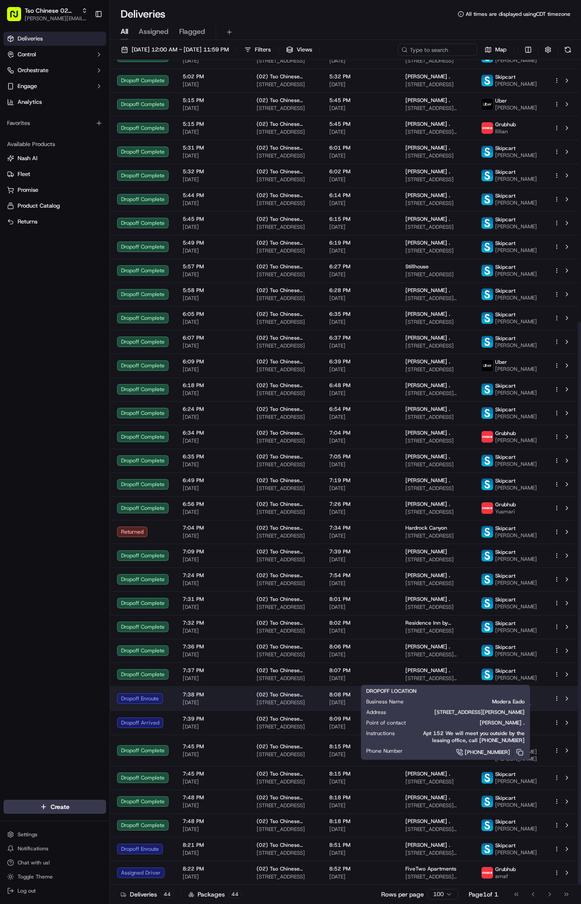
click at [421, 699] on span "[STREET_ADDRESS][PERSON_NAME]" at bounding box center [436, 702] width 62 height 7
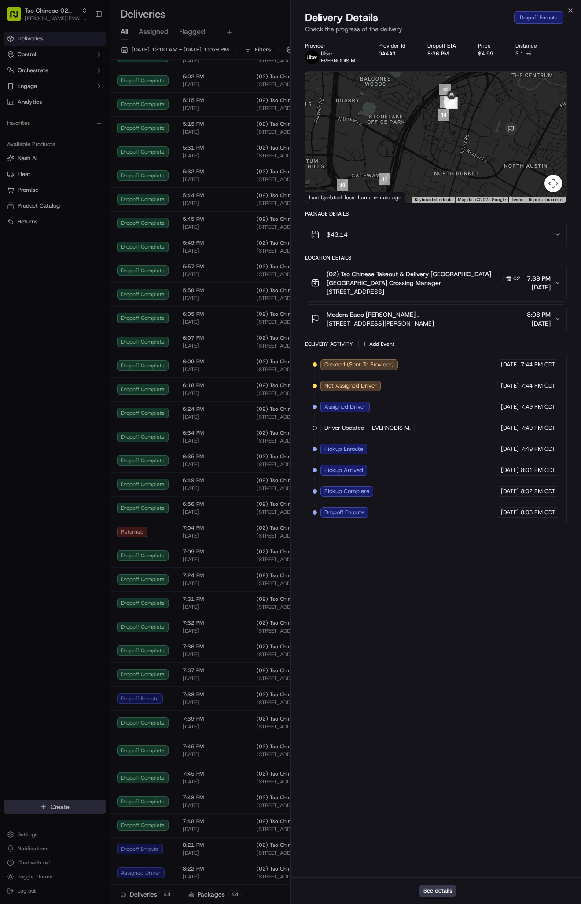
drag, startPoint x: 421, startPoint y: 140, endPoint x: 418, endPoint y: 178, distance: 37.9
click at [418, 178] on div at bounding box center [435, 137] width 261 height 131
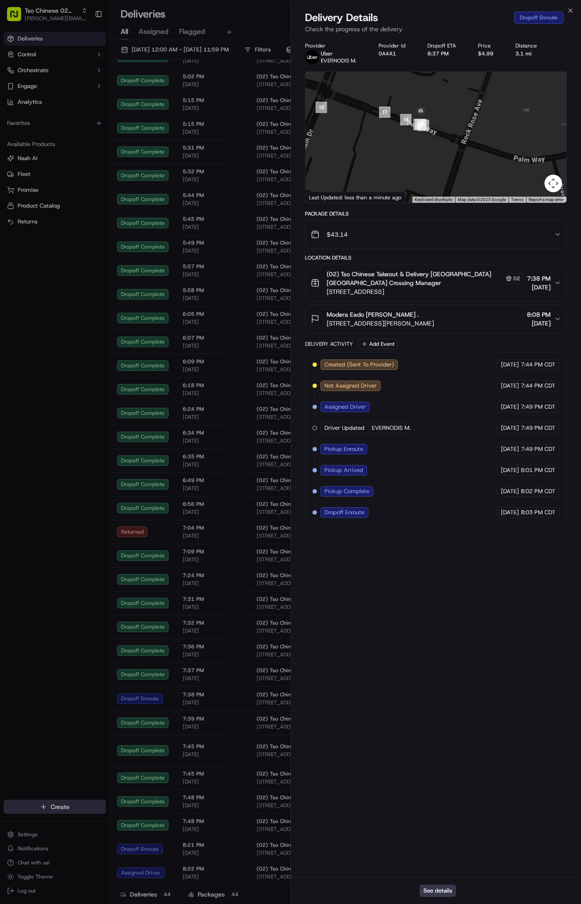
drag, startPoint x: 409, startPoint y: 96, endPoint x: 452, endPoint y: 121, distance: 49.6
click at [452, 122] on div at bounding box center [435, 137] width 261 height 131
click at [568, 11] on icon "button" at bounding box center [570, 10] width 7 height 7
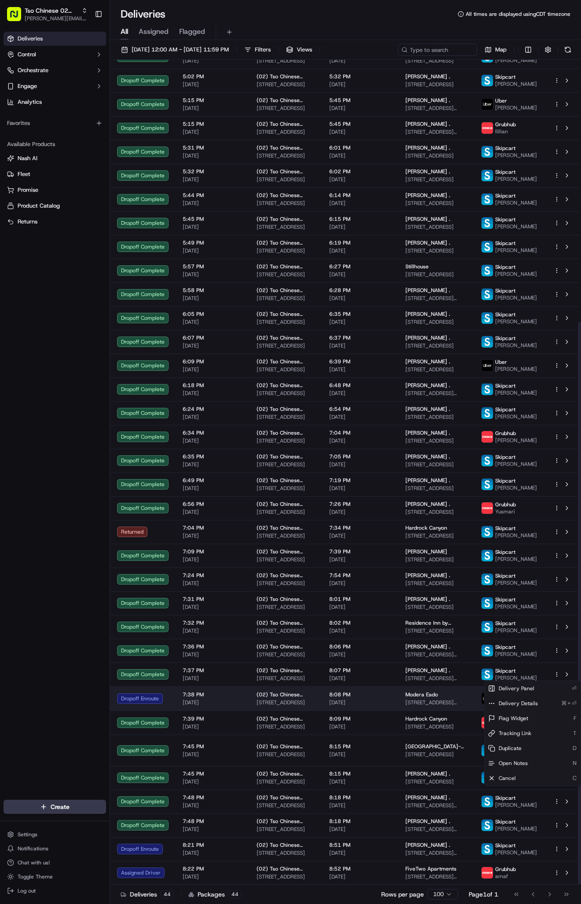
click at [558, 675] on html "Tso Chinese 02 Arbor antonia@tsochinese.com Toggle Sidebar Deliveries Control O…" at bounding box center [290, 452] width 581 height 904
click at [554, 665] on html "Tso Chinese 02 Arbor antonia@tsochinese.com Toggle Sidebar Deliveries Control O…" at bounding box center [290, 452] width 581 height 904
click at [523, 700] on span "EVERNODIS M." at bounding box center [513, 703] width 36 height 7
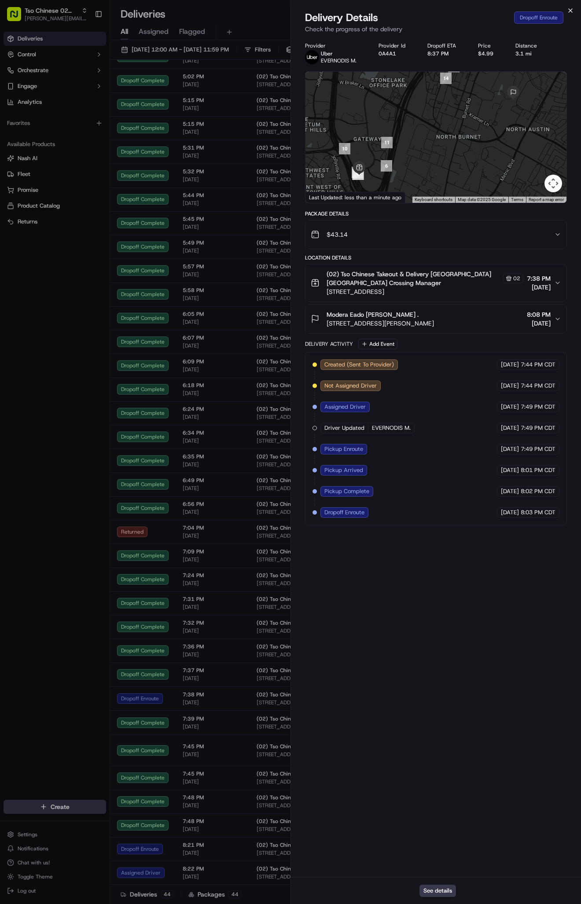
click at [568, 8] on icon "button" at bounding box center [570, 10] width 7 height 7
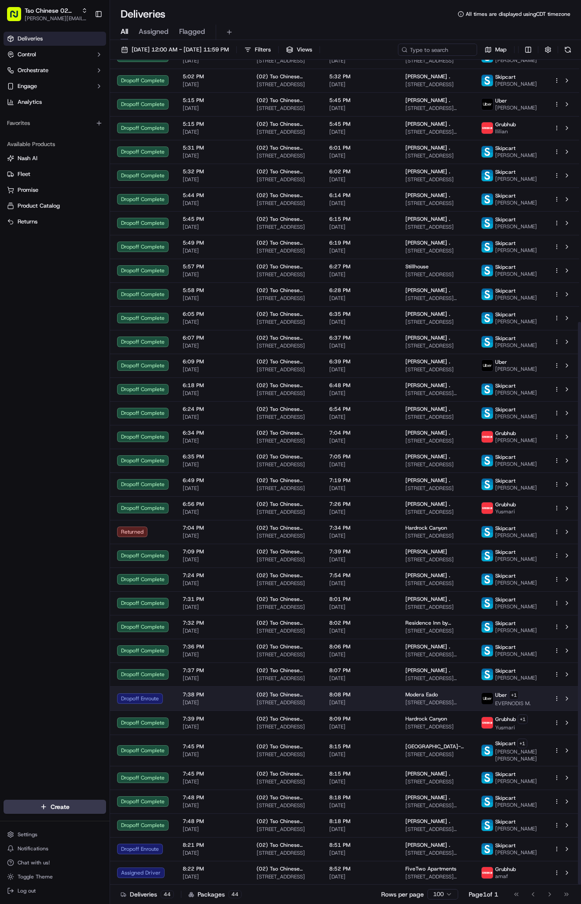
click at [448, 691] on div "Modera Eado" at bounding box center [436, 694] width 62 height 7
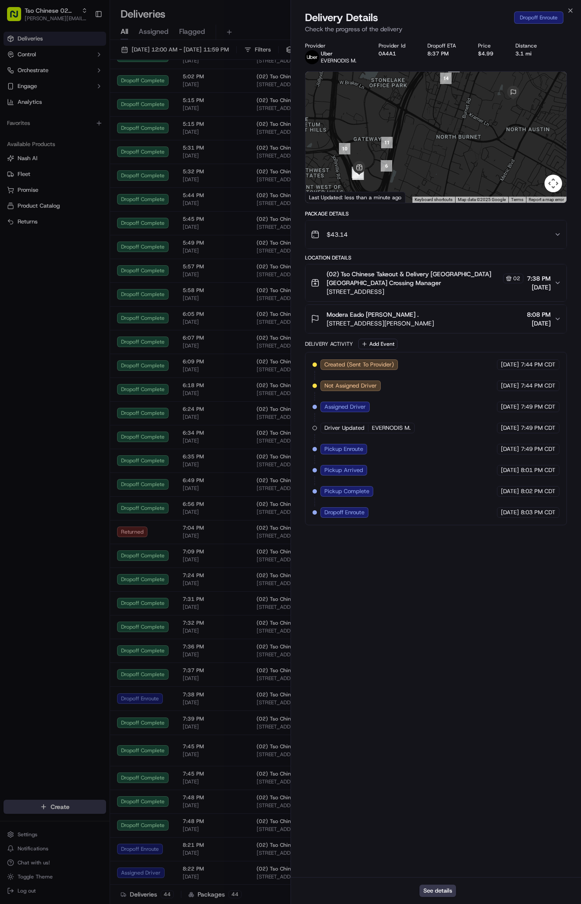
click at [553, 285] on div "(02) Tso Chinese Takeout & Delivery Arboretum Crossing Tso Chinese Arboretum Cr…" at bounding box center [432, 283] width 243 height 26
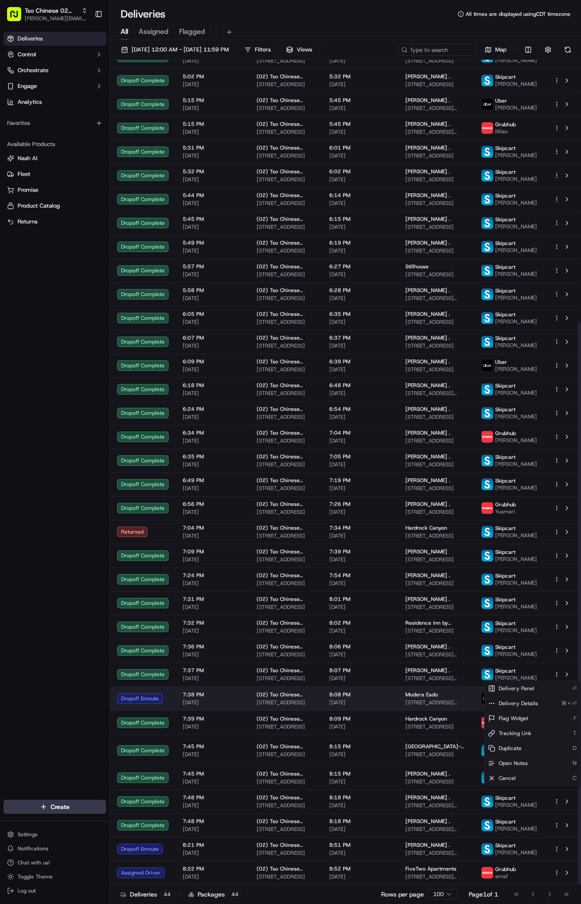
click at [556, 676] on html "Tso Chinese 02 Arbor antonia@tsochinese.com Toggle Sidebar Deliveries Control O…" at bounding box center [290, 452] width 581 height 904
click at [511, 778] on span "Cancel" at bounding box center [507, 778] width 17 height 7
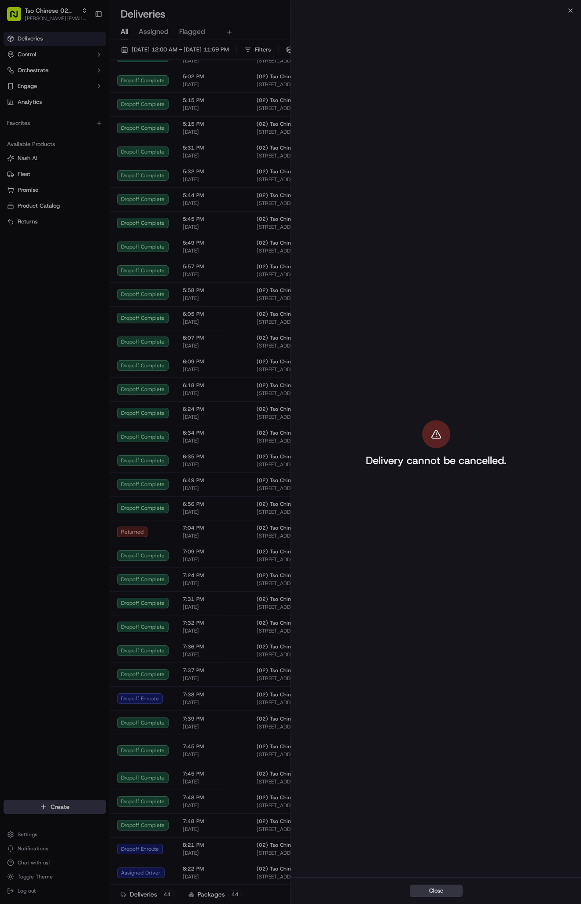
click at [440, 893] on button "Close" at bounding box center [436, 891] width 53 height 12
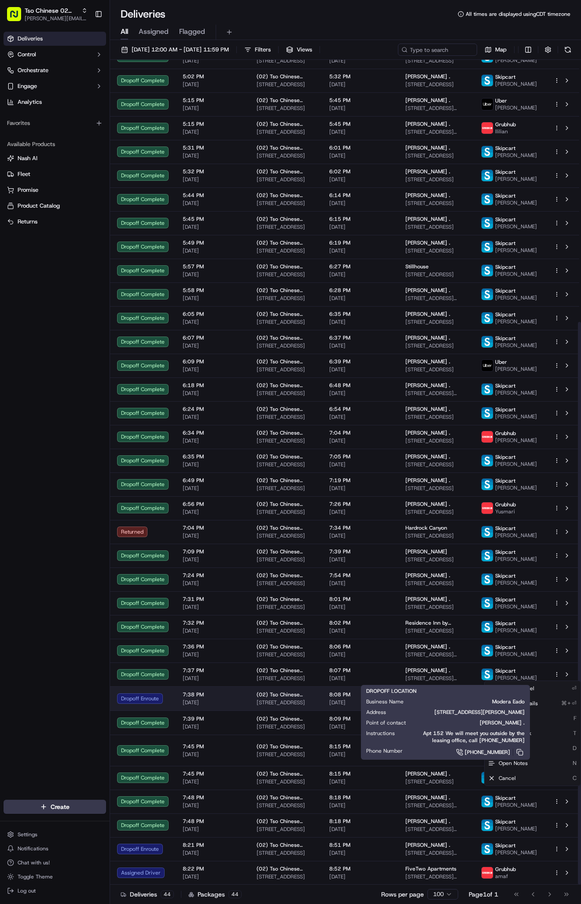
click at [462, 691] on div "Modera Eado" at bounding box center [436, 694] width 62 height 7
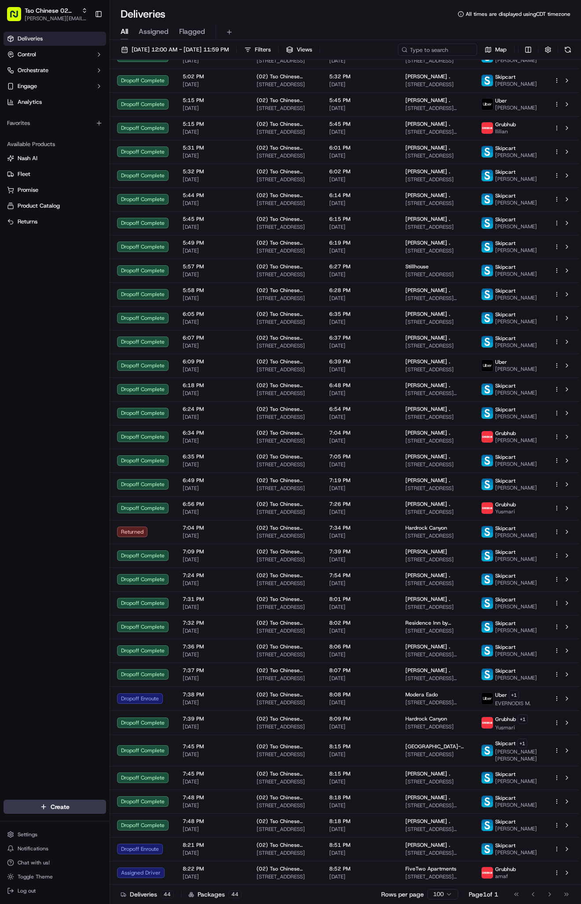
click at [227, 802] on span "[DATE]" at bounding box center [213, 805] width 60 height 7
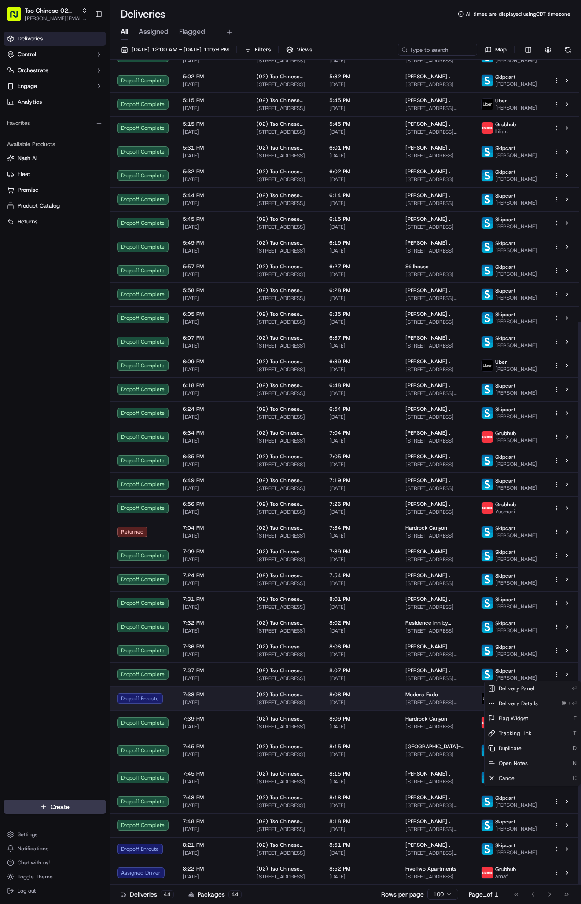
click at [558, 675] on html "Tso Chinese 02 Arbor antonia@tsochinese.com Toggle Sidebar Deliveries Control O…" at bounding box center [290, 452] width 581 height 904
click at [532, 746] on div "Duplicate D" at bounding box center [533, 748] width 96 height 15
click at [385, 644] on html "Tso Chinese 02 Arbor antonia@tsochinese.com Toggle Sidebar Deliveries Control O…" at bounding box center [290, 452] width 581 height 904
click at [385, 667] on span "8:07 PM" at bounding box center [360, 670] width 62 height 7
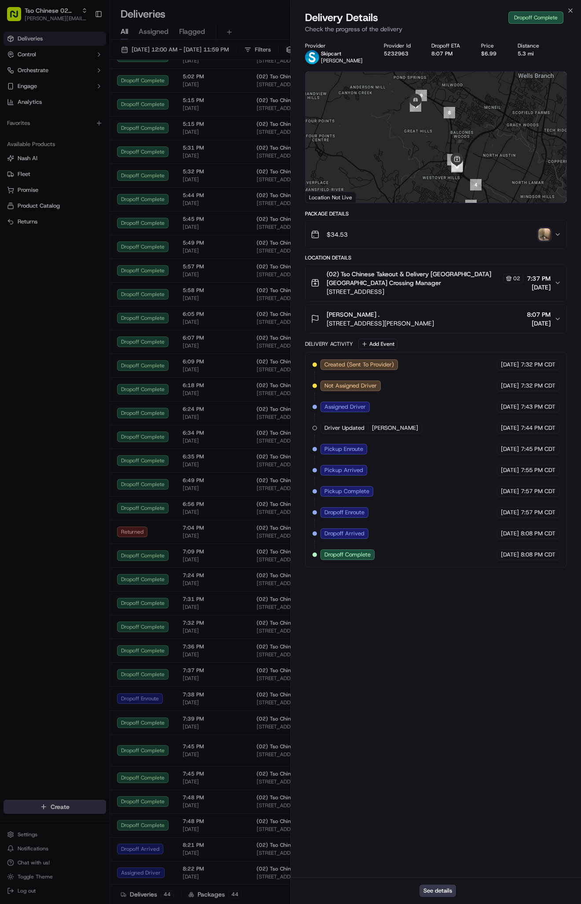
click at [379, 673] on div "Provider Skipcart Ashley Hardison Provider Id 5232963 Dropoff ETA 8:07 PM Price…" at bounding box center [436, 457] width 290 height 841
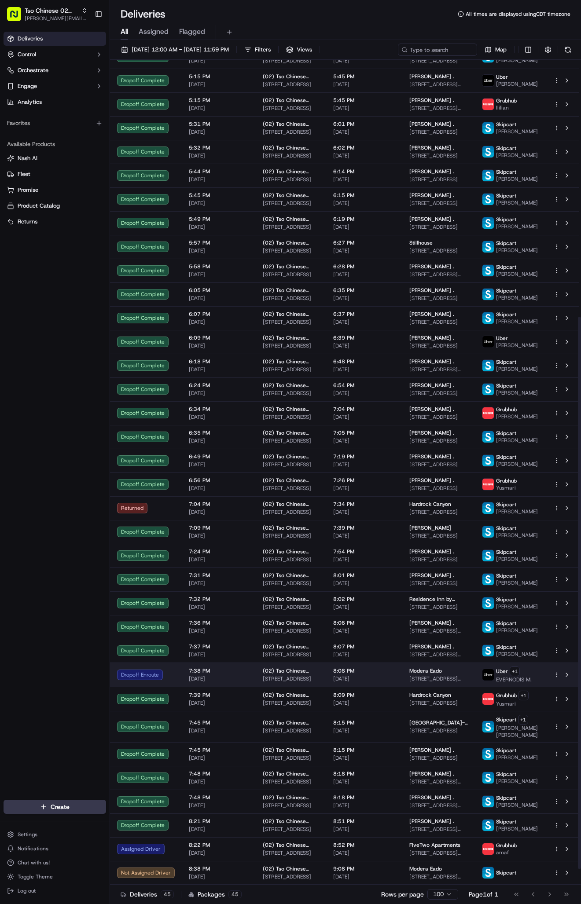
click at [425, 676] on span "[STREET_ADDRESS][PERSON_NAME]" at bounding box center [438, 679] width 59 height 7
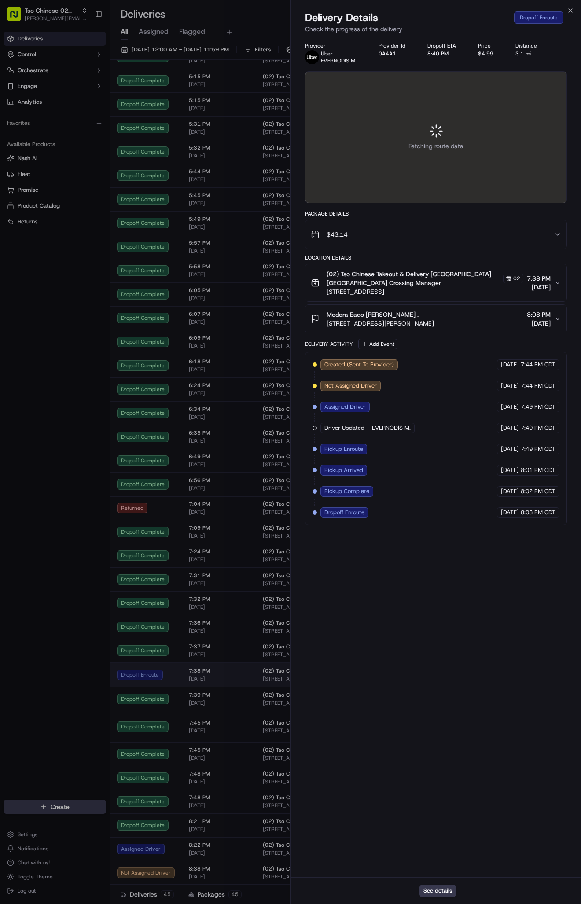
click at [425, 676] on div at bounding box center [290, 452] width 581 height 904
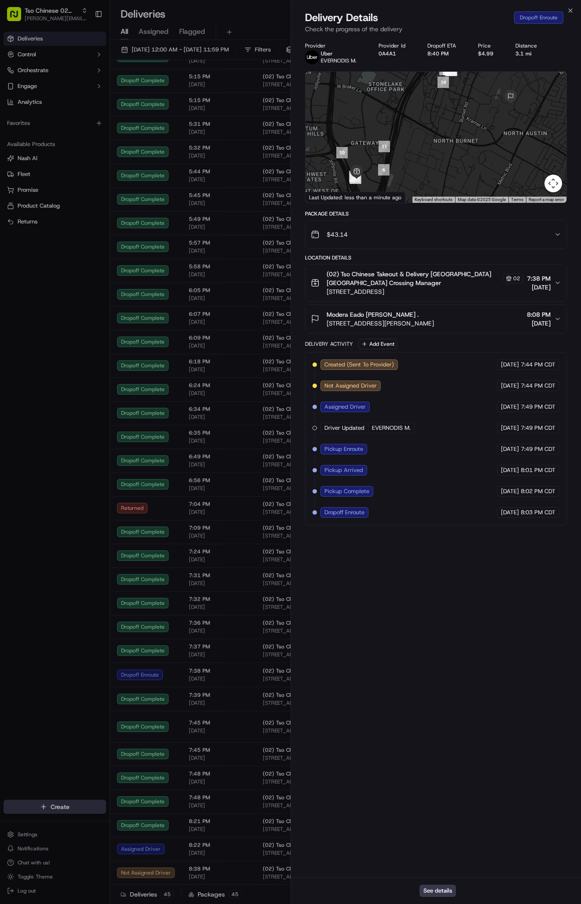
drag, startPoint x: 451, startPoint y: 123, endPoint x: 448, endPoint y: 128, distance: 5.5
click at [448, 128] on div at bounding box center [435, 137] width 261 height 131
drag, startPoint x: 448, startPoint y: 128, endPoint x: 442, endPoint y: 146, distance: 19.5
click at [441, 148] on div at bounding box center [435, 137] width 261 height 131
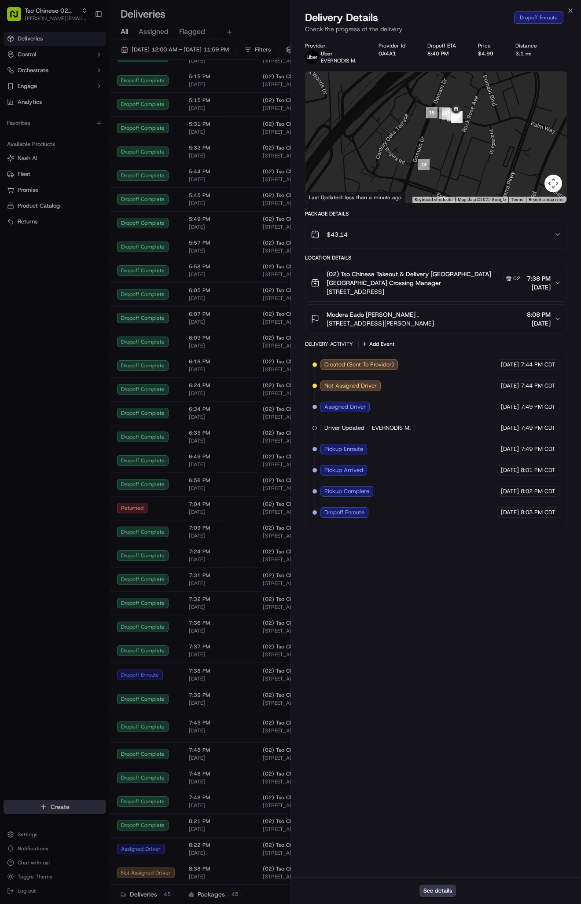
drag, startPoint x: 451, startPoint y: 92, endPoint x: 496, endPoint y: 159, distance: 80.7
click at [496, 159] on div at bounding box center [435, 137] width 261 height 131
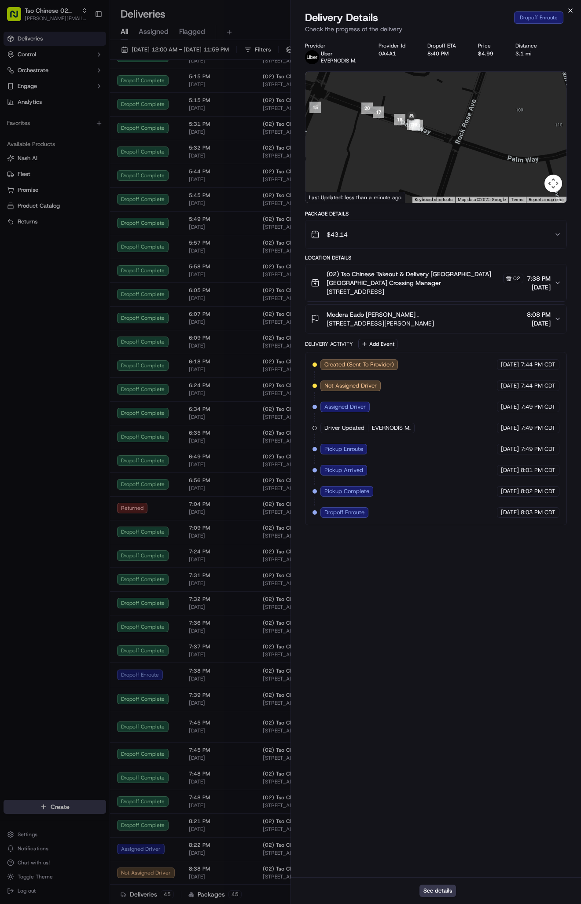
click at [569, 9] on icon "button" at bounding box center [570, 10] width 7 height 7
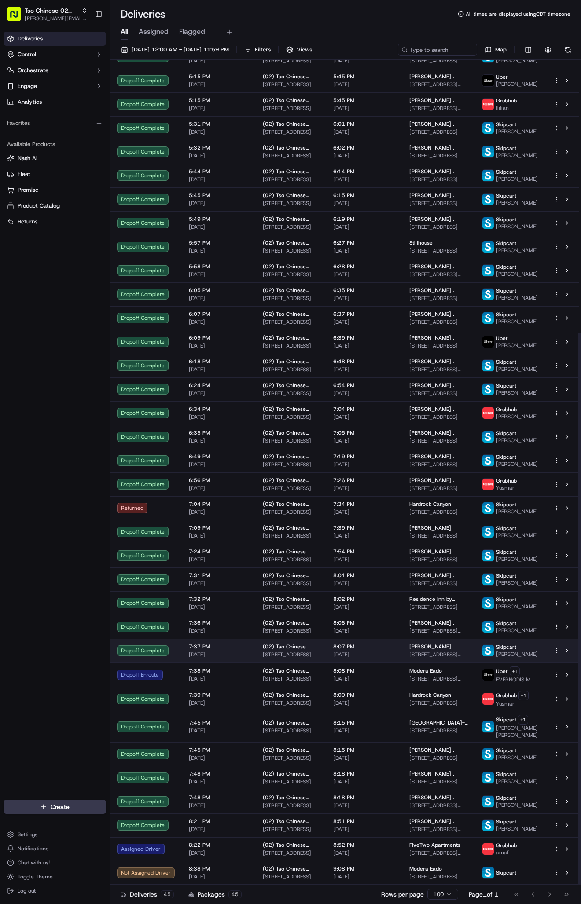
scroll to position [408, 0]
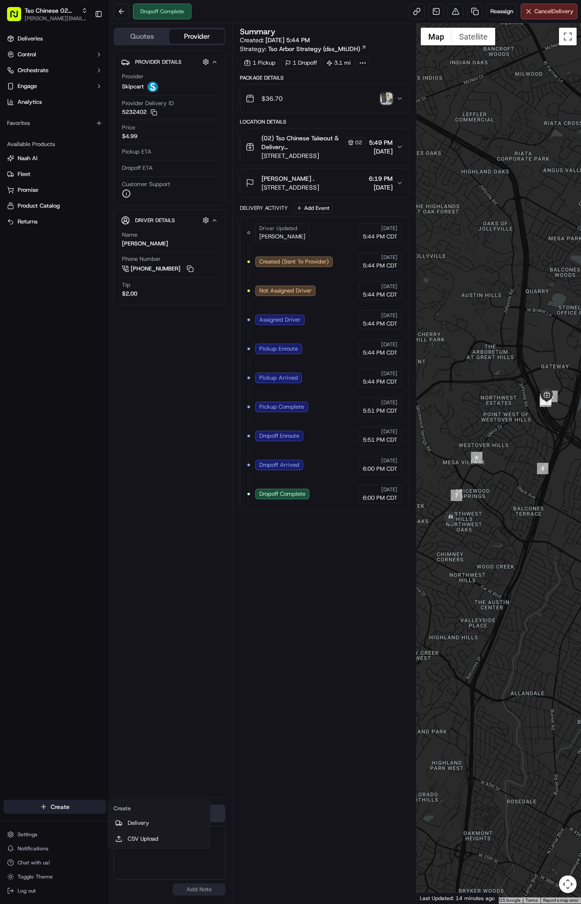
click at [63, 805] on html "Tso Chinese 02 Arbor [PERSON_NAME][EMAIL_ADDRESS][DOMAIN_NAME] Toggle Sidebar D…" at bounding box center [290, 452] width 581 height 904
click at [128, 825] on link "Delivery" at bounding box center [159, 824] width 98 height 16
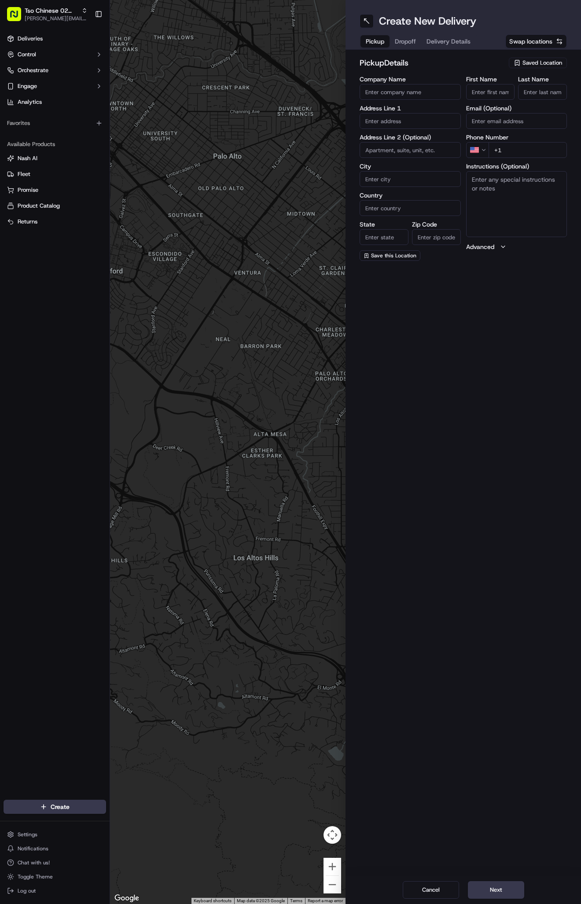
click at [545, 58] on div "Saved Location" at bounding box center [538, 63] width 58 height 11
click at [551, 120] on button "Close" at bounding box center [550, 120] width 60 height 12
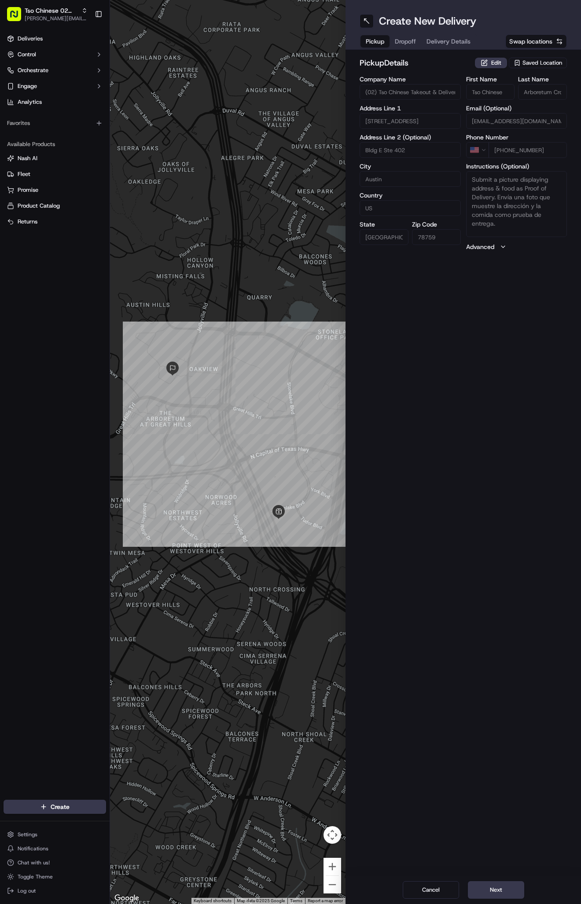
click at [450, 44] on span "Delivery Details" at bounding box center [448, 41] width 44 height 9
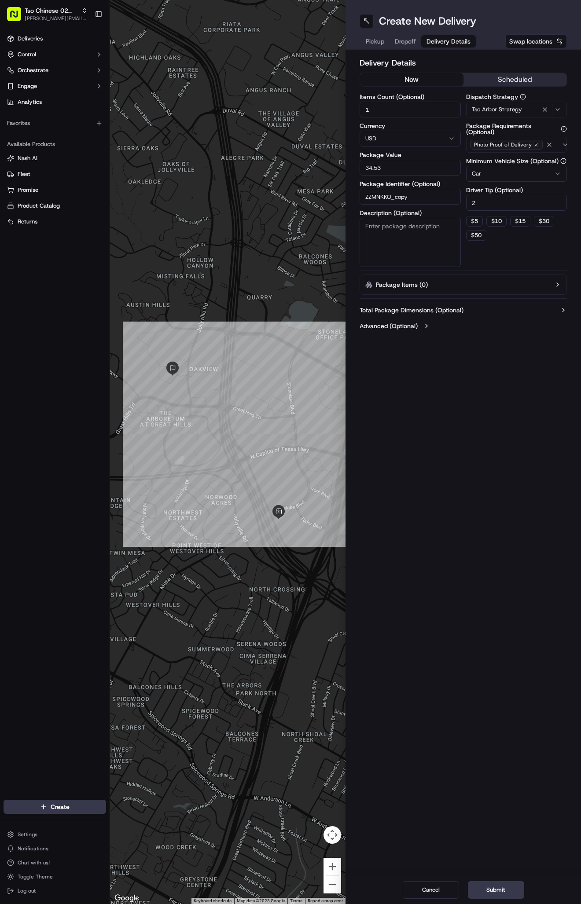
click at [409, 43] on span "Dropoff" at bounding box center [405, 41] width 21 height 9
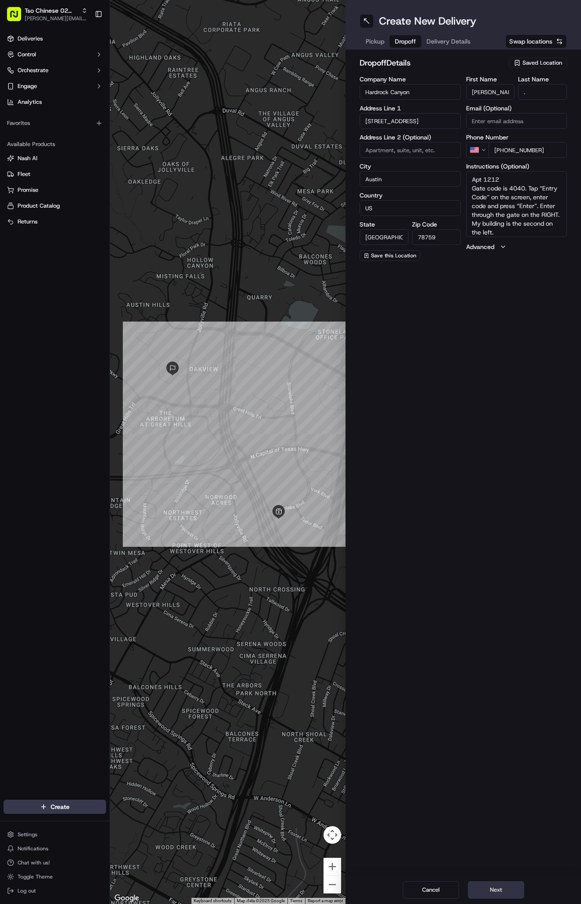
click at [506, 886] on button "Next" at bounding box center [496, 891] width 56 height 18
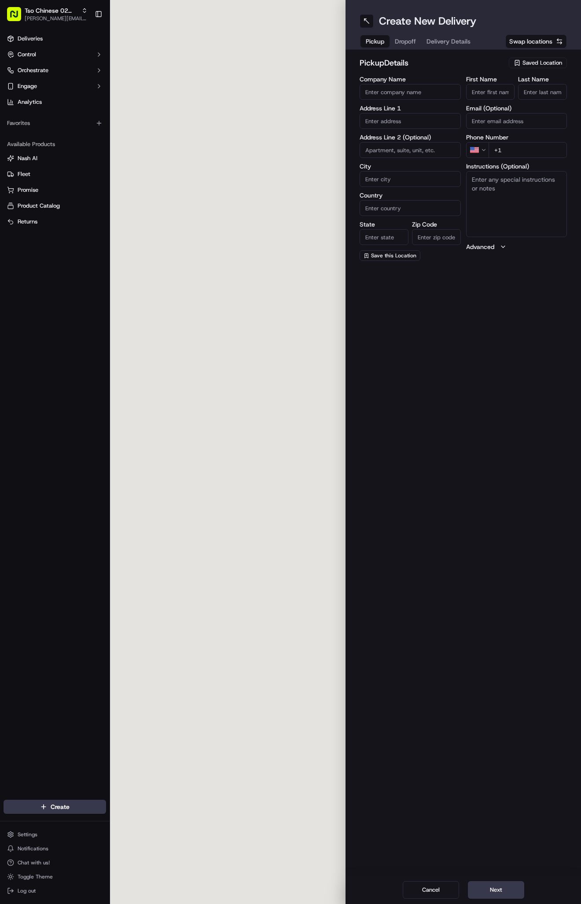
type input "(02) Tso Chinese Takeout & Delivery [GEOGRAPHIC_DATA]"
type input "Bldg E Ste 402"
type input "Austin"
type input "US"
type input "[GEOGRAPHIC_DATA]"
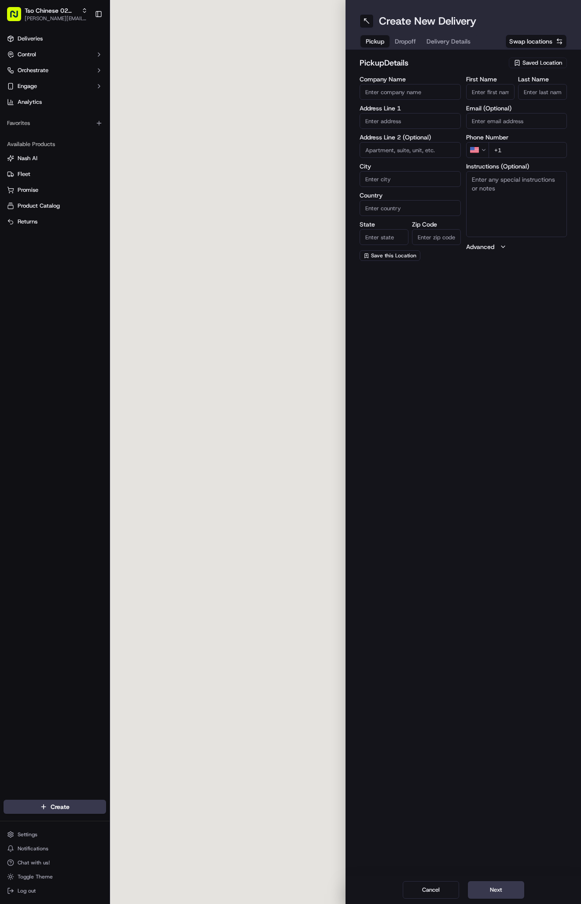
type input "78759"
type input "Tso Chinese"
type input "Arboretum Crossing Manager"
type input "[EMAIL_ADDRESS][DOMAIN_NAME]"
type input "[PHONE_NUMBER]"
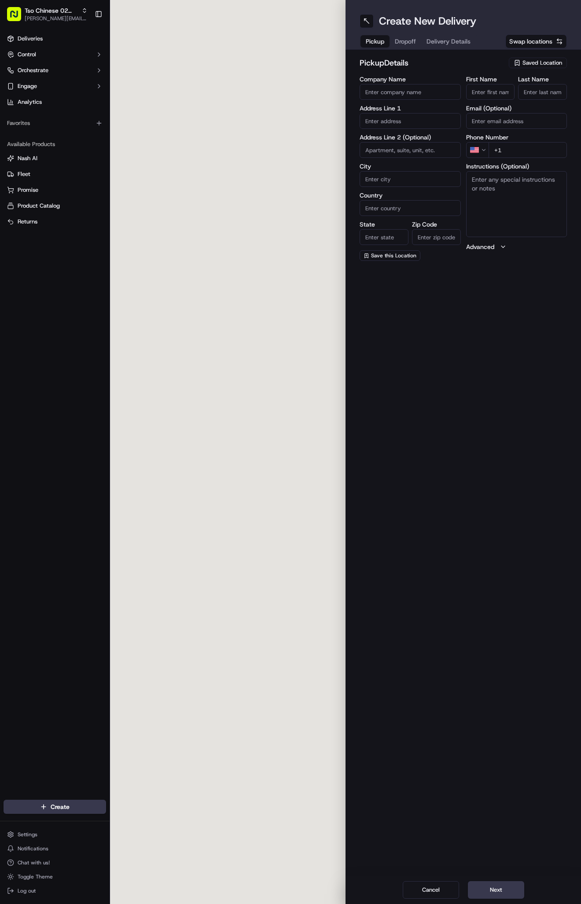
type textarea "Submit a picture displaying address & food as Proof of Delivery. Envía una foto…"
type input "[STREET_ADDRESS]"
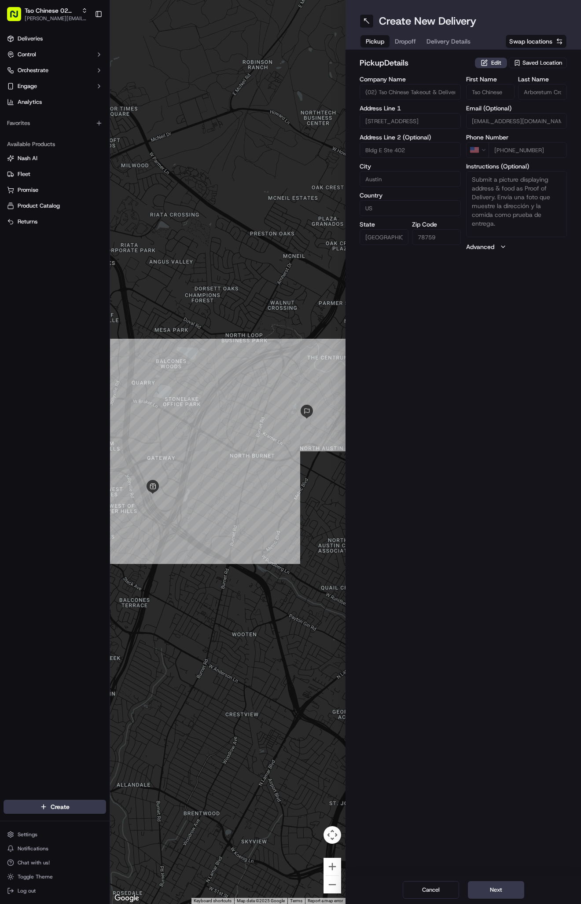
click at [412, 40] on span "Dropoff" at bounding box center [405, 41] width 21 height 9
click at [450, 40] on span "Delivery Details" at bounding box center [448, 41] width 44 height 9
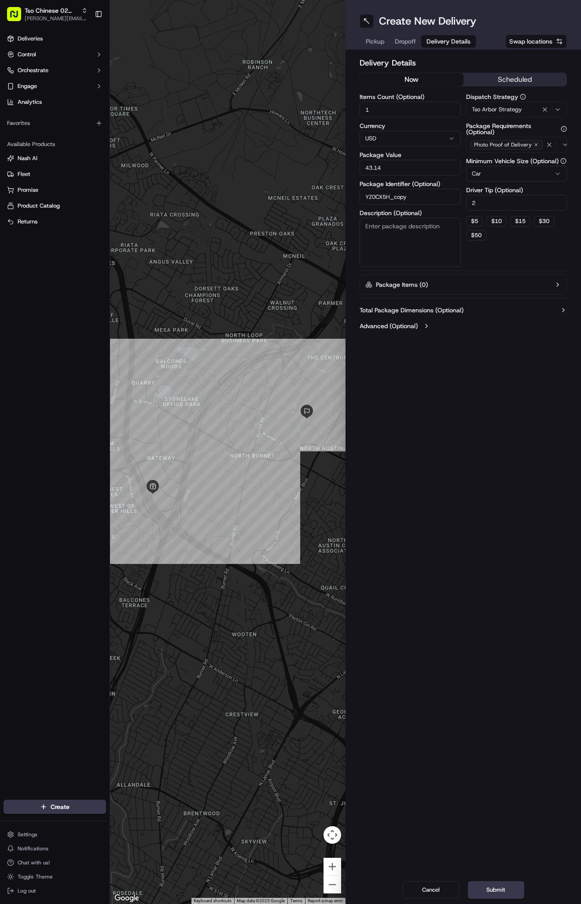
click at [413, 41] on span "Dropoff" at bounding box center [405, 41] width 21 height 9
click at [447, 40] on span "Delivery Details" at bounding box center [448, 41] width 44 height 9
click at [536, 143] on icon "button" at bounding box center [535, 144] width 5 height 5
click at [535, 144] on div "Select requirements" at bounding box center [516, 145] width 97 height 8
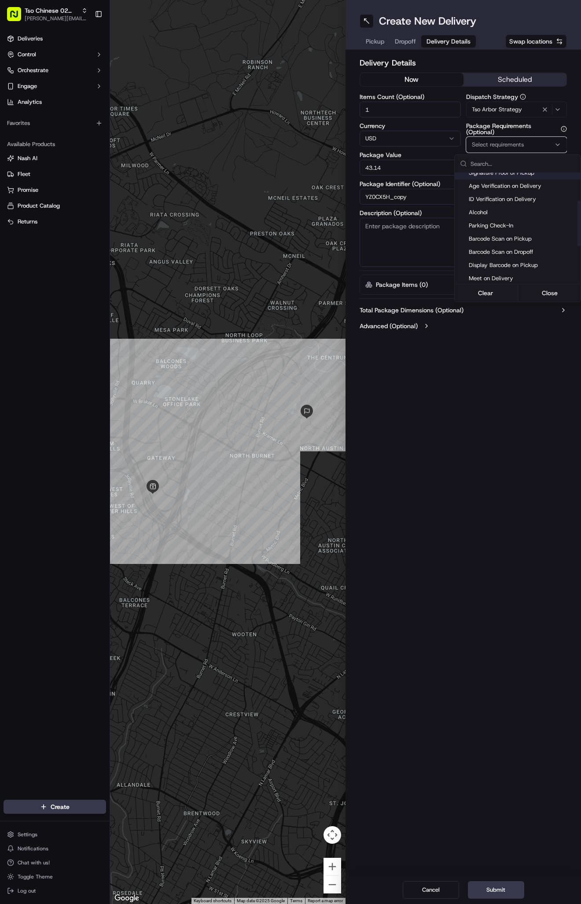
scroll to position [80, 0]
click at [502, 260] on span "Meet on Delivery" at bounding box center [523, 258] width 108 height 8
click at [543, 295] on button "Close" at bounding box center [550, 293] width 60 height 12
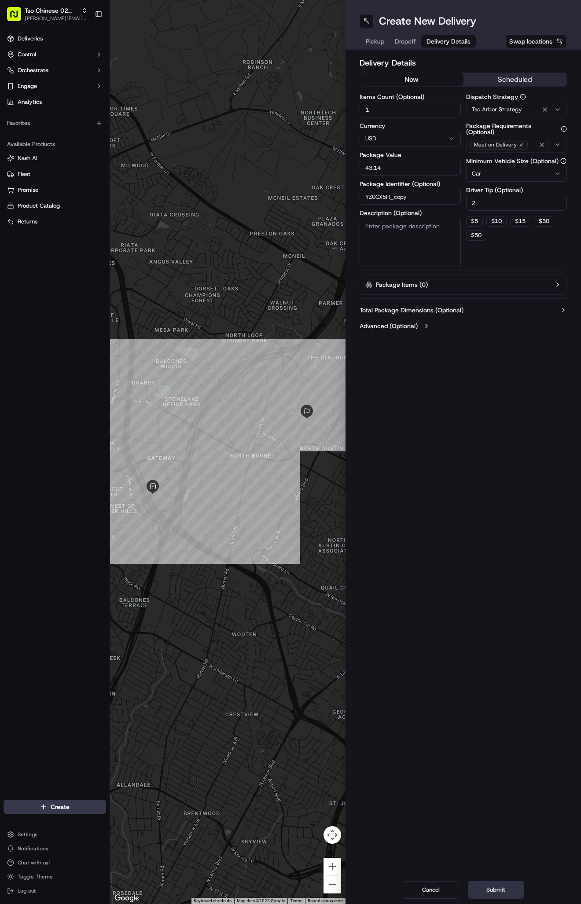
click at [508, 885] on button "Submit" at bounding box center [496, 891] width 56 height 18
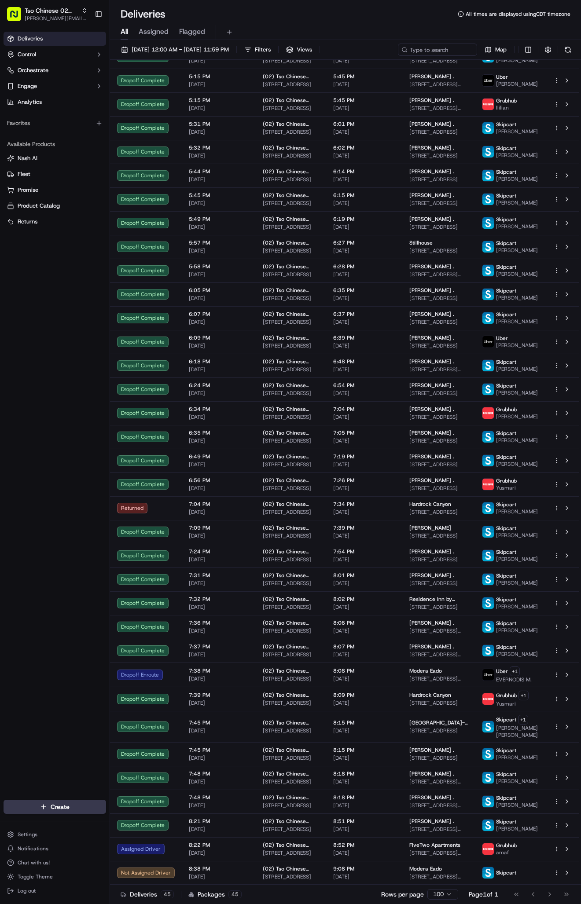
scroll to position [408, 0]
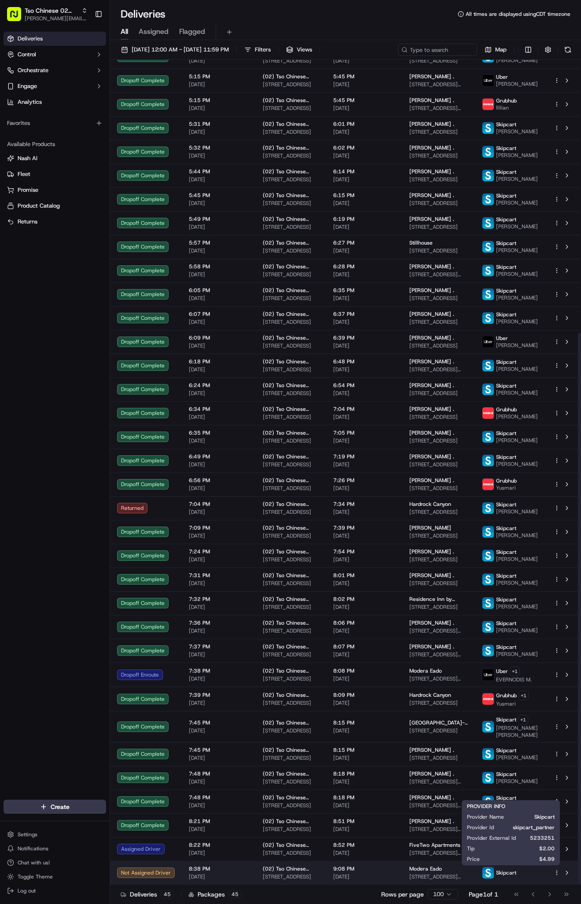
click at [514, 875] on span "Skipcart" at bounding box center [506, 873] width 20 height 7
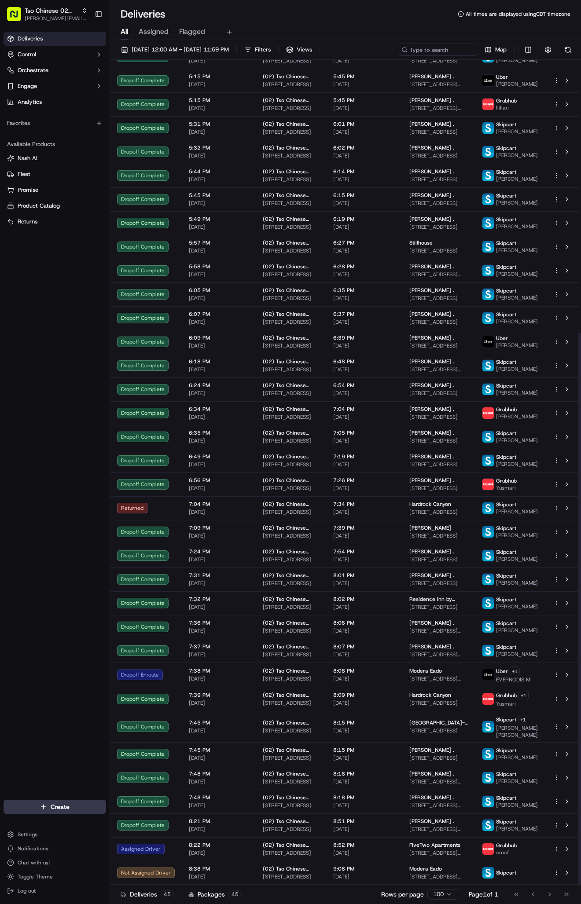
click at [103, 719] on div "Deliveries Control Orchestrate Engage Analytics Favorites Available Products [P…" at bounding box center [55, 410] width 110 height 765
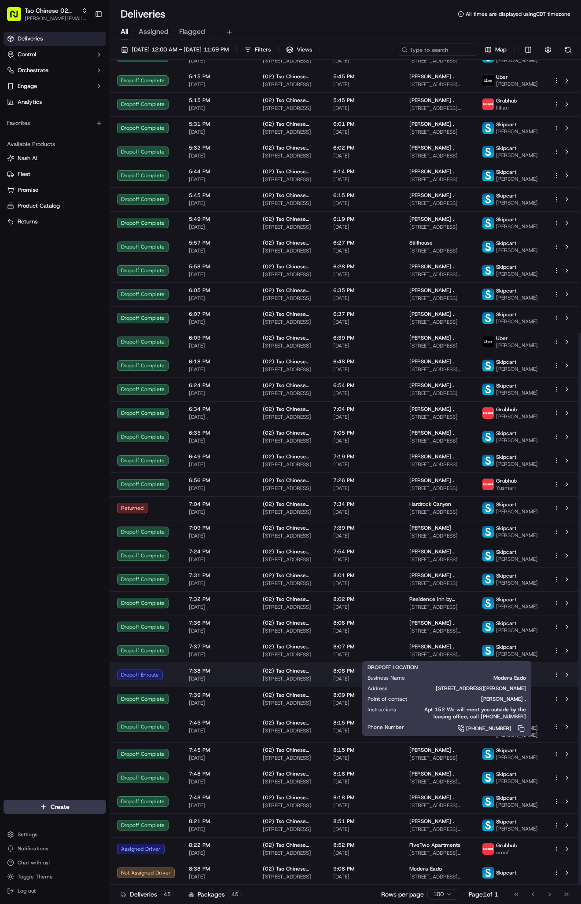
click at [439, 668] on span "Modera Eado" at bounding box center [425, 671] width 33 height 7
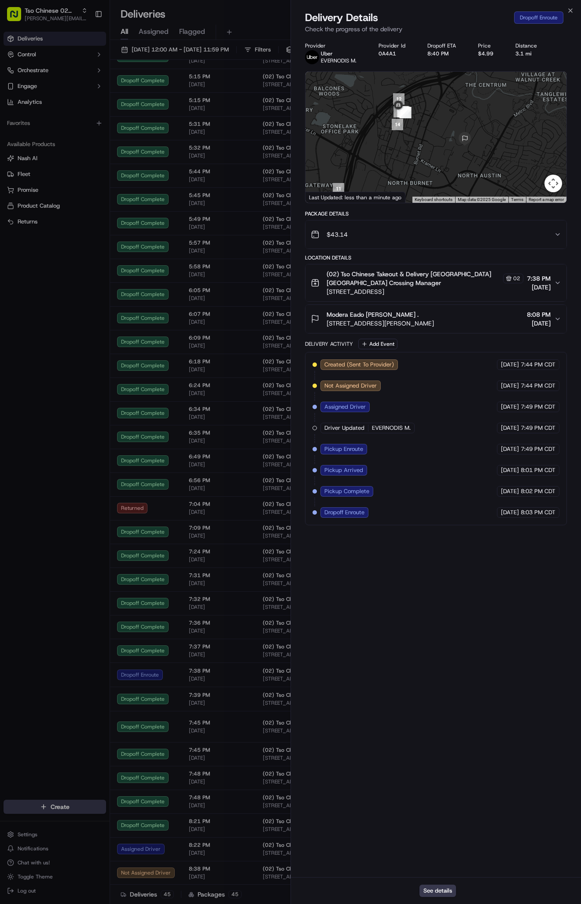
drag, startPoint x: 457, startPoint y: 115, endPoint x: 408, endPoint y: 161, distance: 66.9
click at [408, 161] on div at bounding box center [435, 137] width 261 height 131
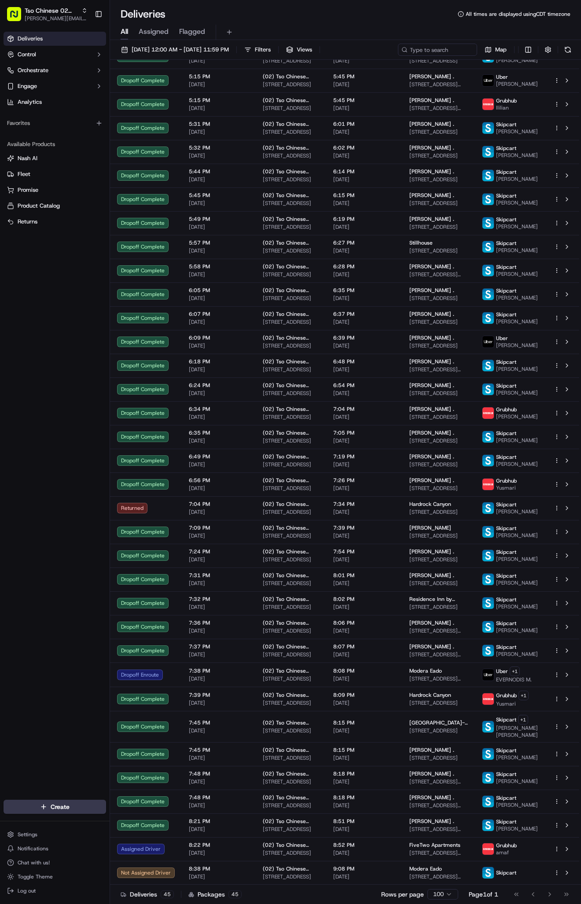
click at [88, 588] on div "Deliveries Control Orchestrate Engage Analytics Favorites Available Products [P…" at bounding box center [55, 410] width 110 height 765
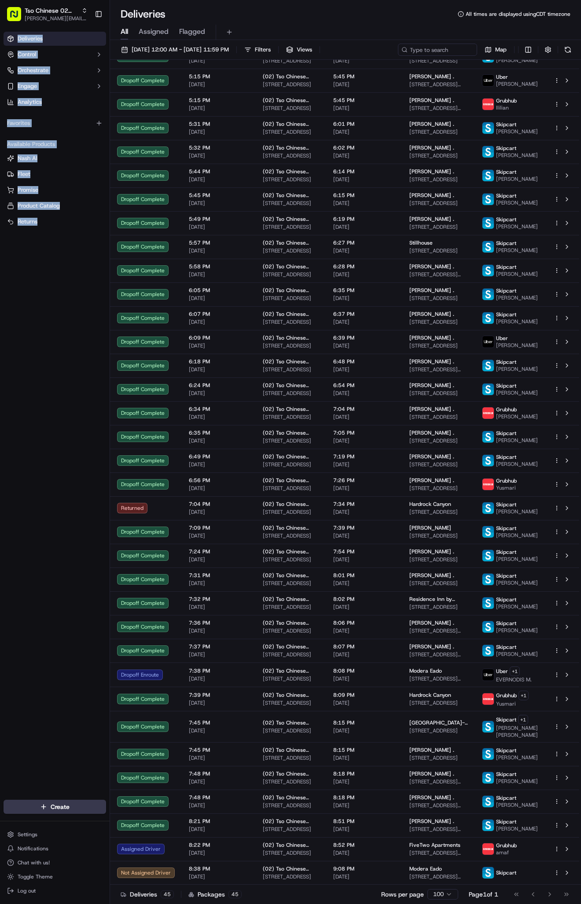
click at [88, 588] on div "Deliveries Control Orchestrate Engage Analytics Favorites Available Products [P…" at bounding box center [55, 410] width 110 height 765
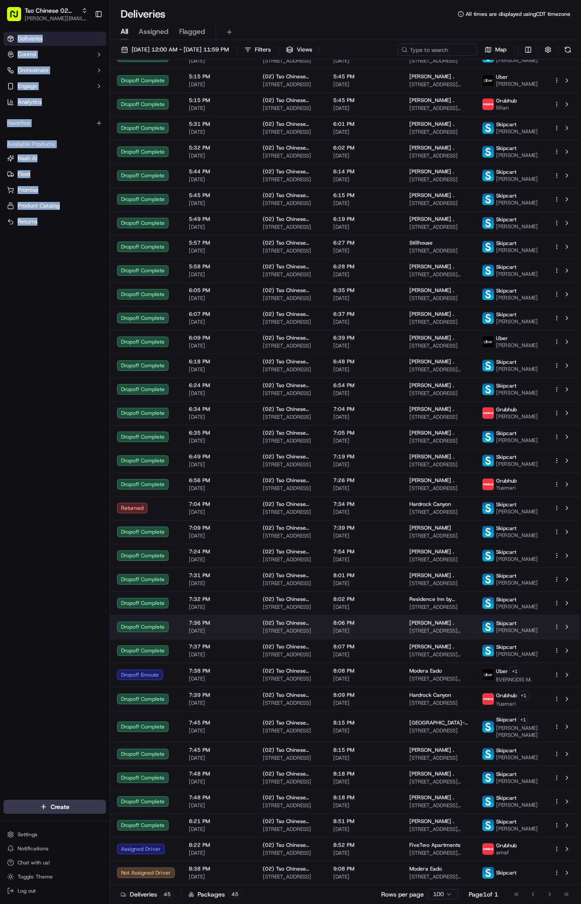
click at [151, 622] on div "Dropoff Complete" at bounding box center [146, 627] width 58 height 11
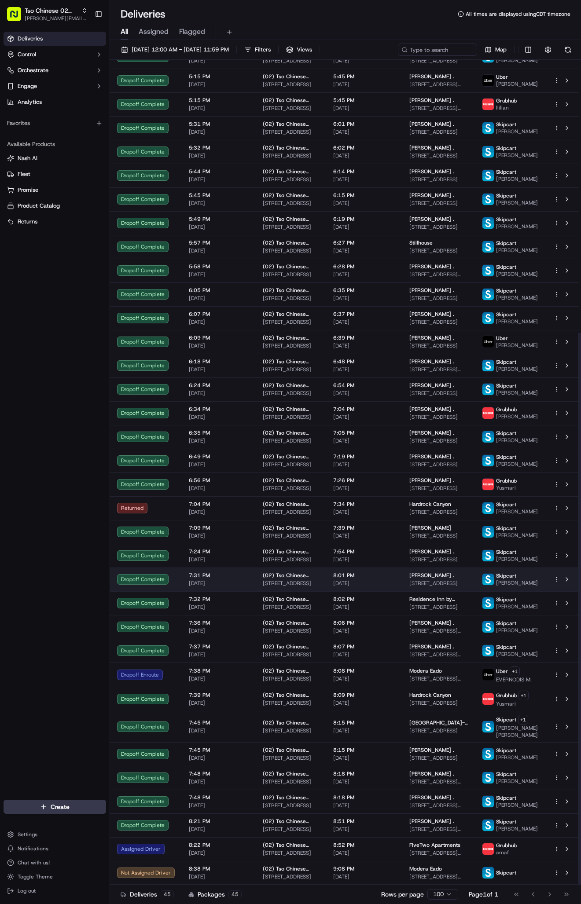
scroll to position [408, 0]
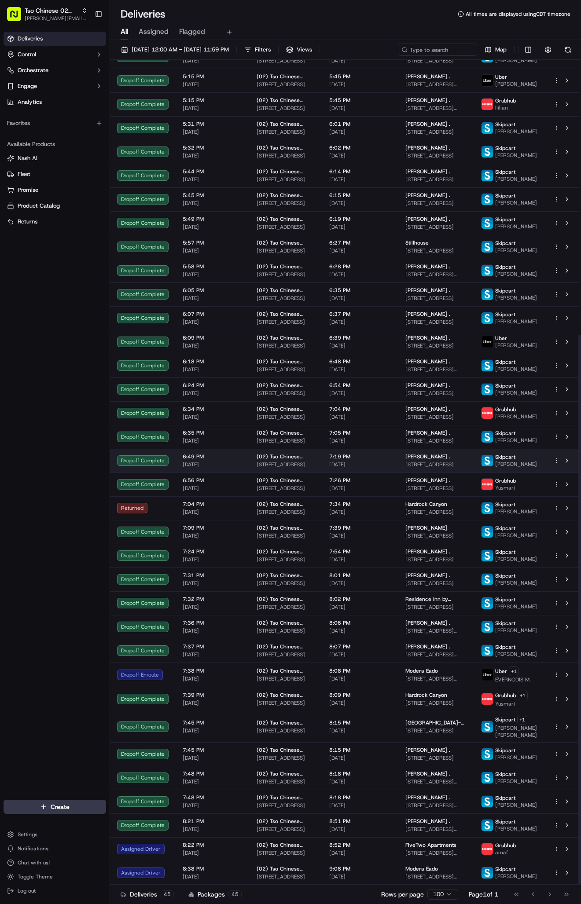
scroll to position [413, 0]
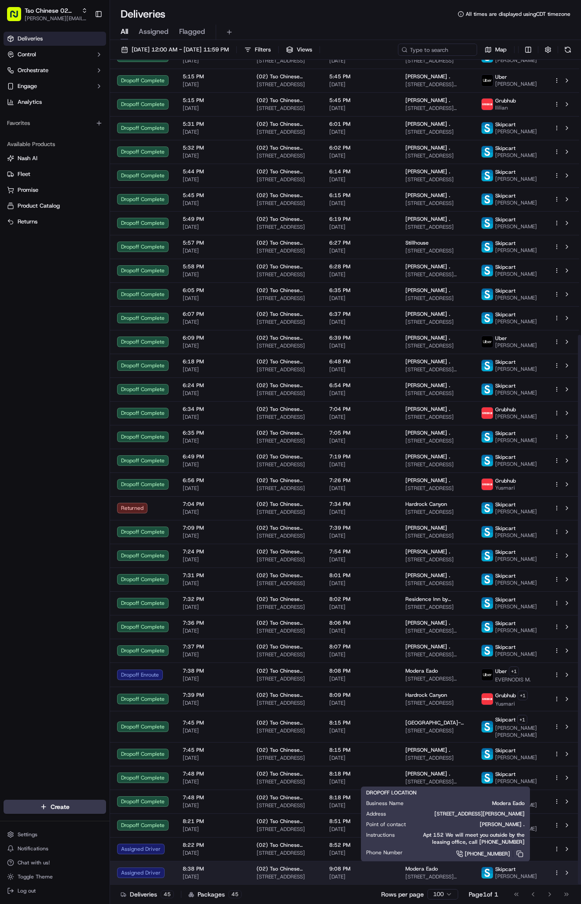
click at [421, 871] on div "Modera Eado [STREET_ADDRESS]" at bounding box center [436, 873] width 62 height 15
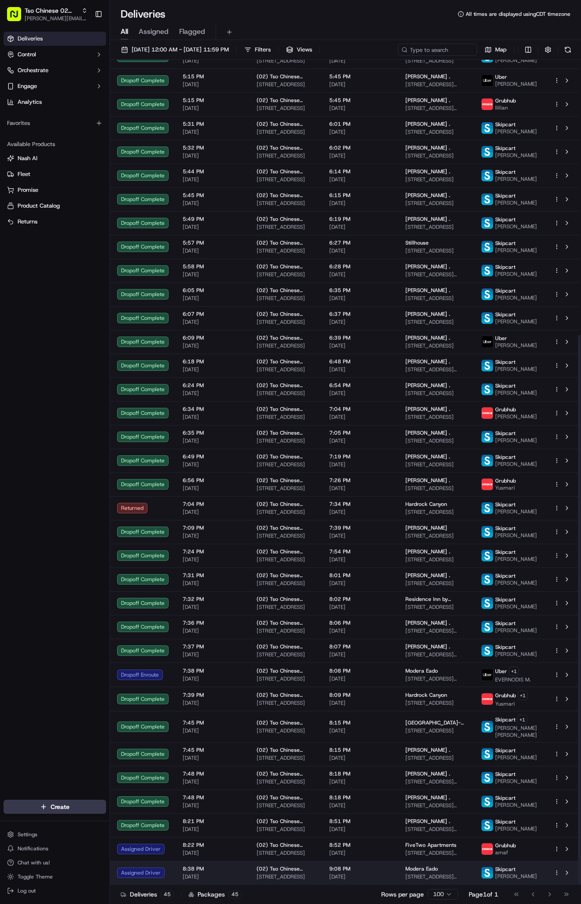
click at [414, 869] on span "Modera Eado" at bounding box center [421, 869] width 33 height 7
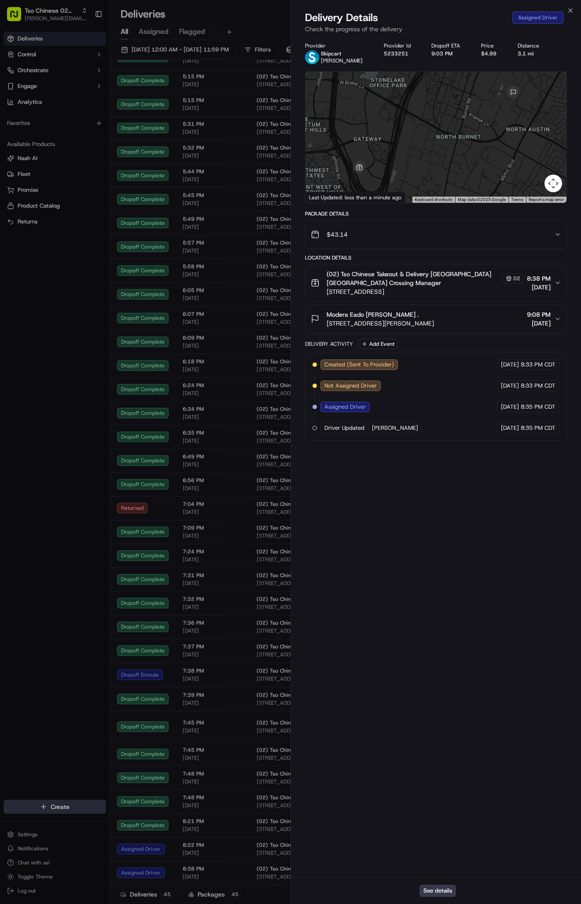
click at [548, 316] on span "9:08 PM" at bounding box center [539, 314] width 24 height 9
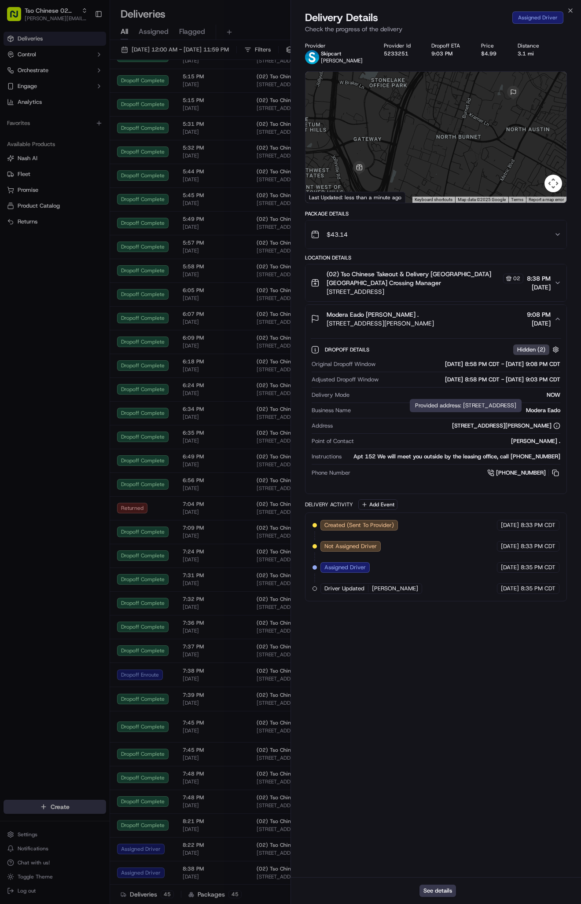
scroll to position [0, 0]
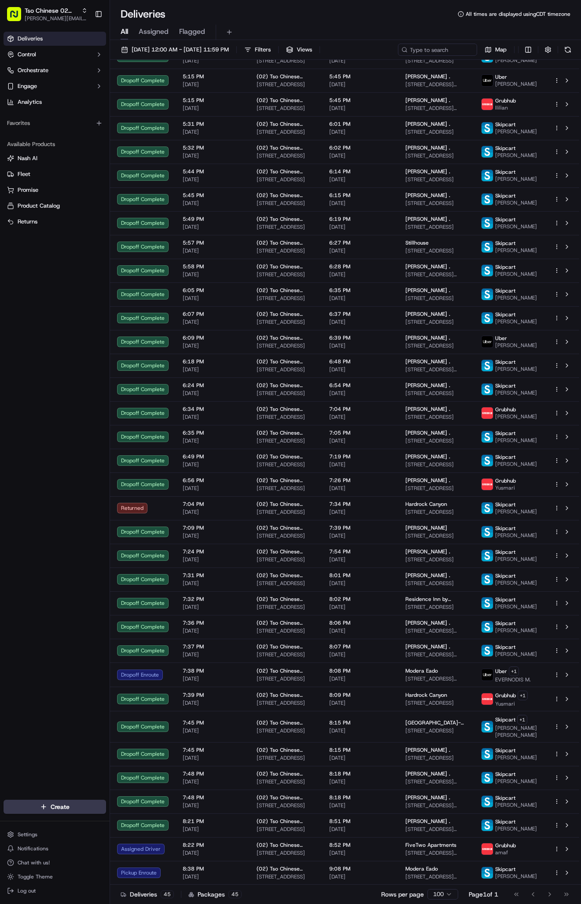
click at [180, 865] on td "8:38 PM [DATE]" at bounding box center [213, 873] width 74 height 24
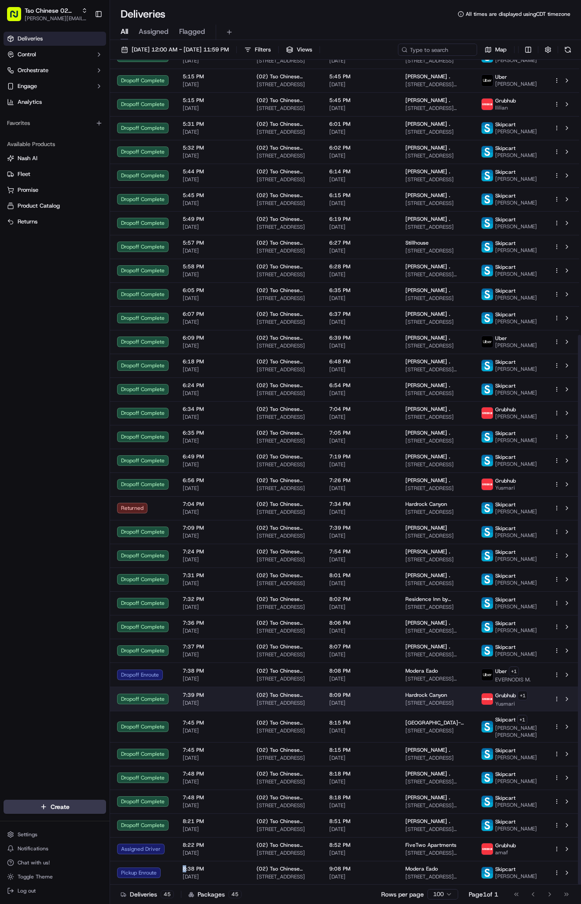
click at [322, 687] on td "(02) Tso Chinese Takeout & Delivery [GEOGRAPHIC_DATA] [STREET_ADDRESS]" at bounding box center [286, 699] width 73 height 24
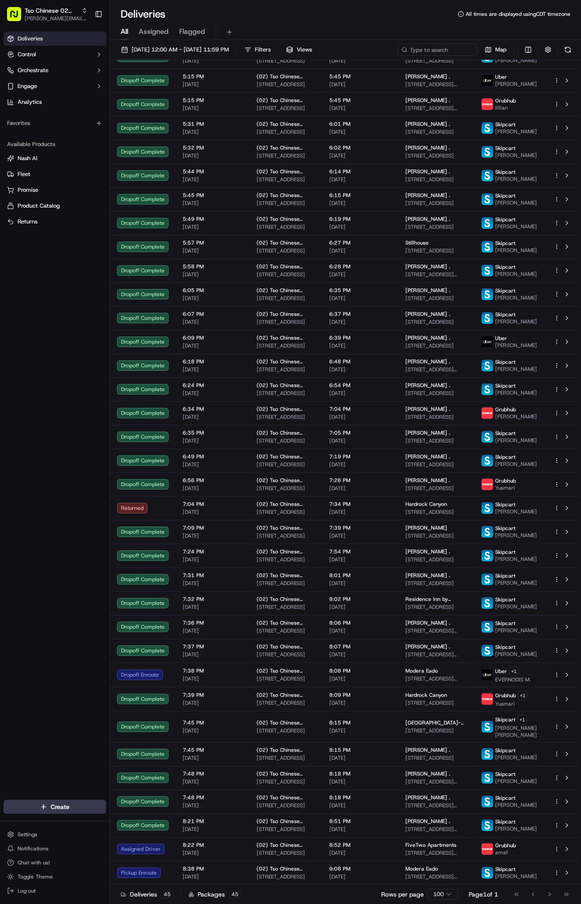
click at [242, 663] on td "7:38 PM [DATE]" at bounding box center [213, 675] width 74 height 24
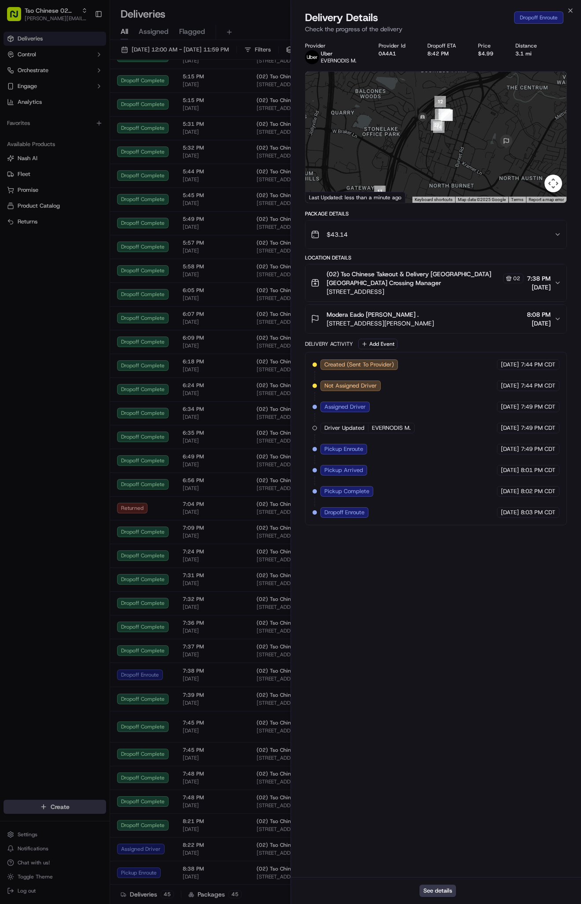
drag, startPoint x: 467, startPoint y: 87, endPoint x: 459, endPoint y: 134, distance: 47.6
click at [459, 134] on div at bounding box center [435, 137] width 261 height 131
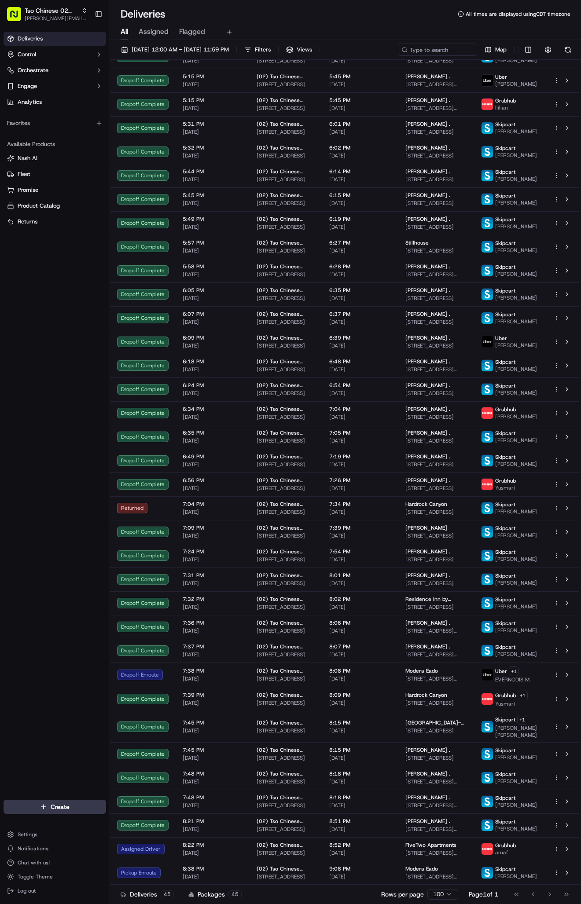
click at [57, 454] on div "Deliveries Control Orchestrate Engage Analytics Favorites Available Products [P…" at bounding box center [55, 410] width 110 height 765
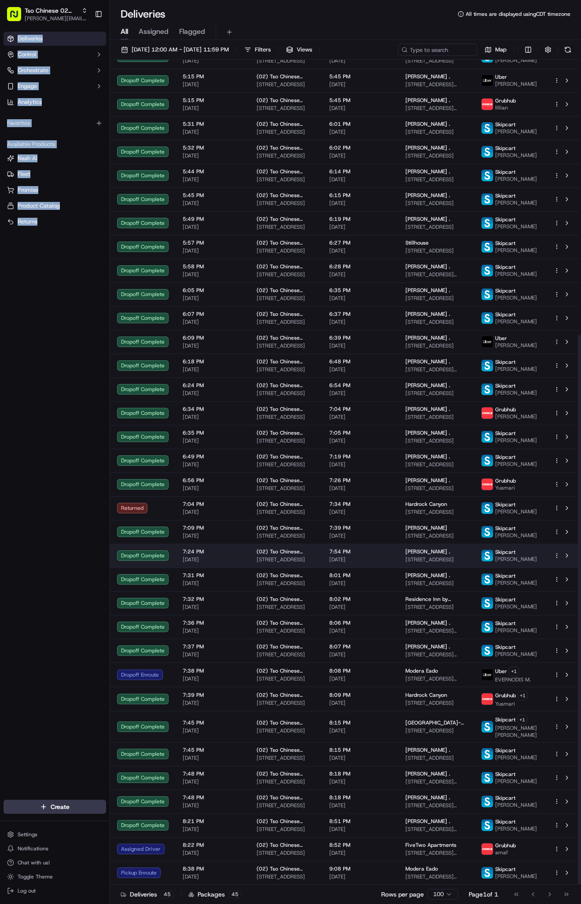
click at [217, 544] on td "7:24 PM [DATE]" at bounding box center [213, 556] width 74 height 24
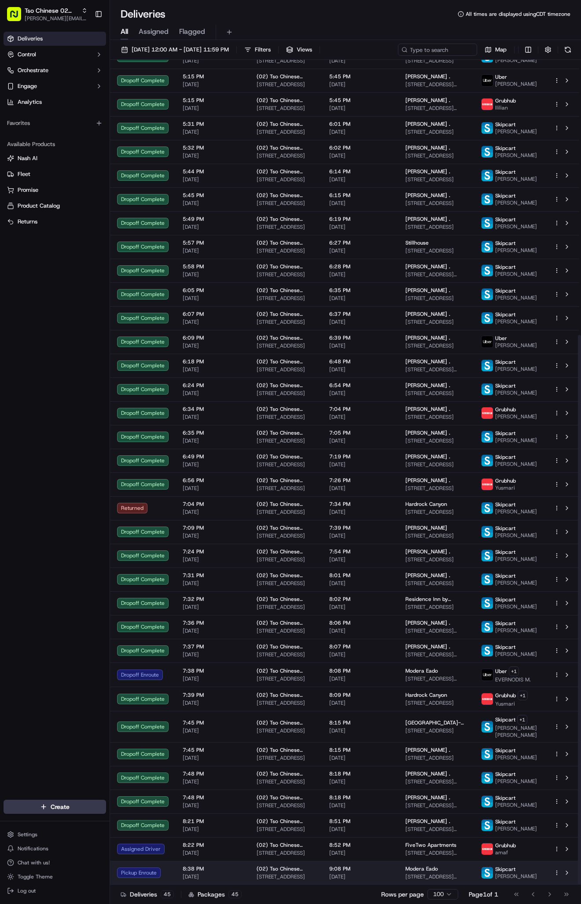
click at [431, 878] on span "[STREET_ADDRESS][PERSON_NAME]" at bounding box center [436, 877] width 62 height 7
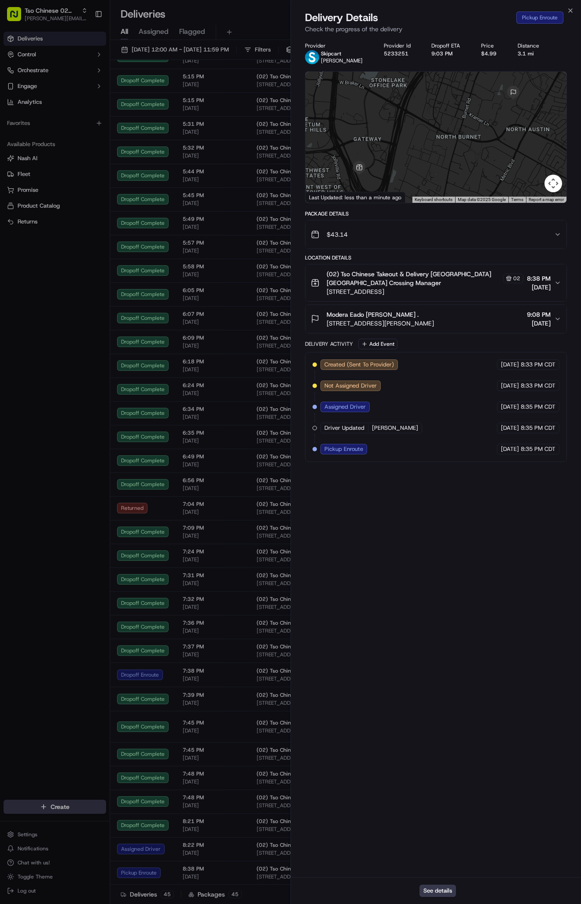
click at [495, 312] on div "Modera Eado [PERSON_NAME] . [STREET_ADDRESS] 9:08 PM [DATE]" at bounding box center [432, 319] width 243 height 18
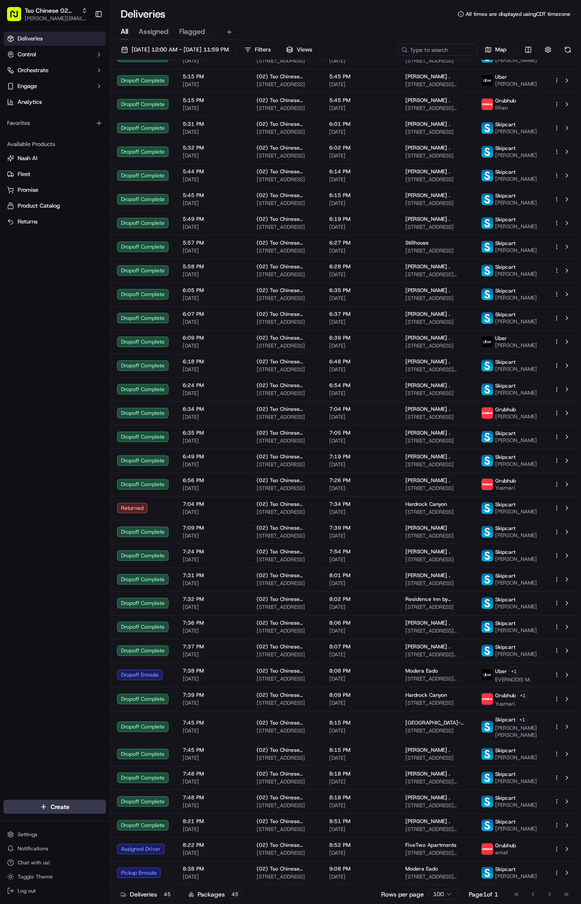
click at [336, 877] on td "9:08 PM [DATE]" at bounding box center [360, 873] width 76 height 24
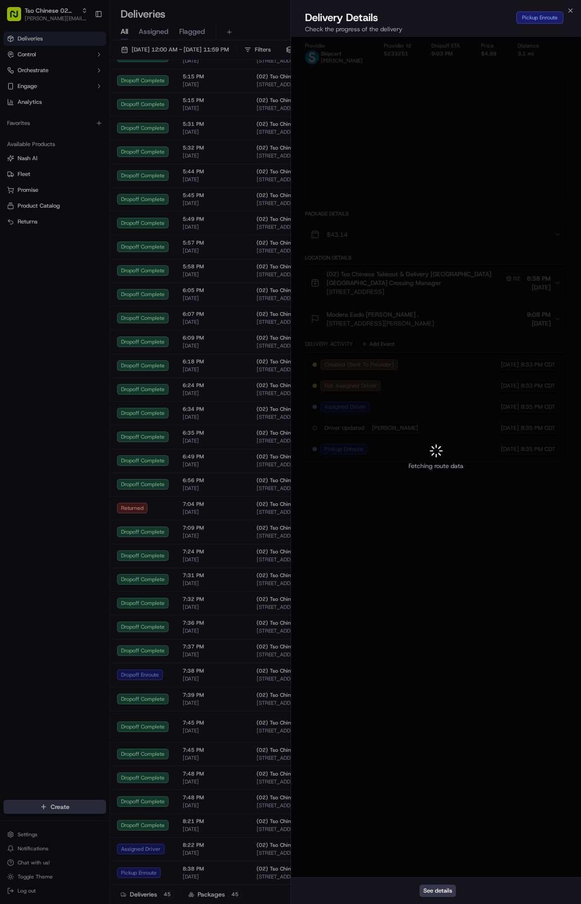
click at [336, 877] on div at bounding box center [290, 452] width 581 height 904
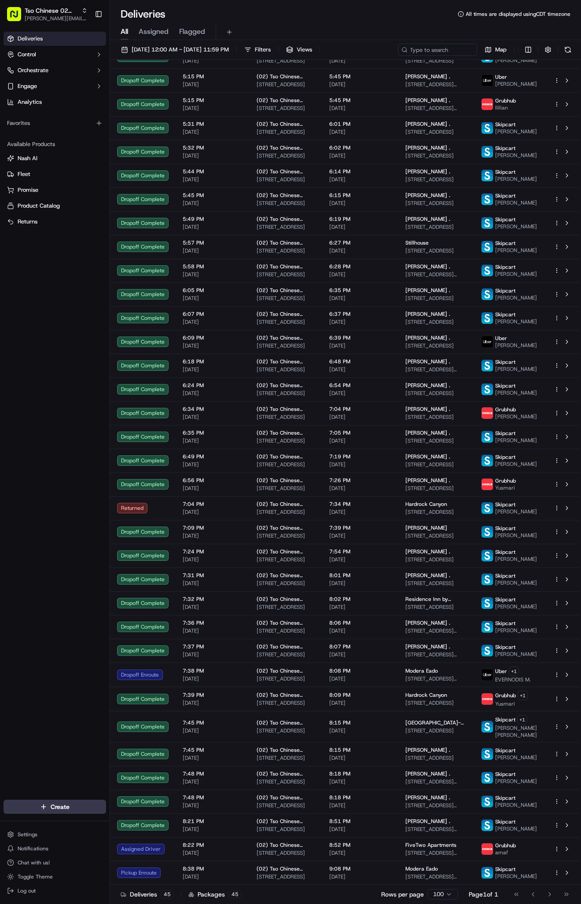
click at [235, 868] on span "8:38 PM" at bounding box center [213, 869] width 60 height 7
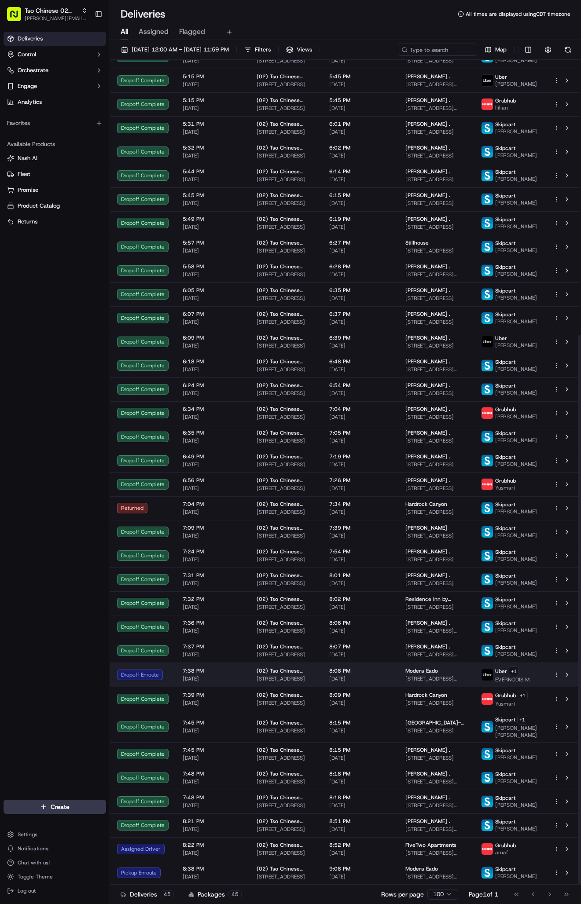
click at [313, 676] on span "[STREET_ADDRESS]" at bounding box center [286, 679] width 59 height 7
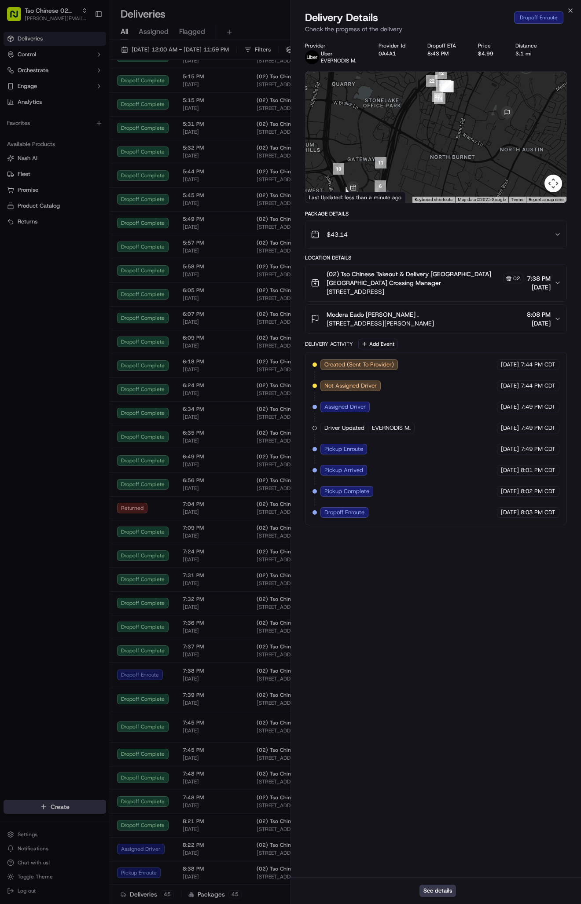
drag, startPoint x: 437, startPoint y: 109, endPoint x: 423, endPoint y: 159, distance: 51.6
click at [423, 159] on div at bounding box center [435, 137] width 261 height 131
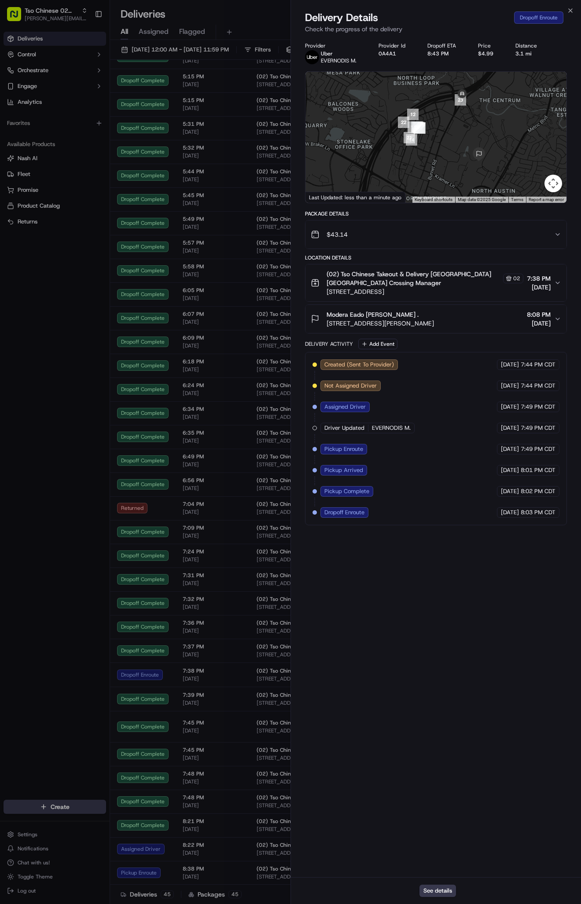
drag, startPoint x: 478, startPoint y: 113, endPoint x: 453, endPoint y: 143, distance: 39.0
click at [453, 143] on div at bounding box center [435, 137] width 261 height 131
